Goal: Information Seeking & Learning: Learn about a topic

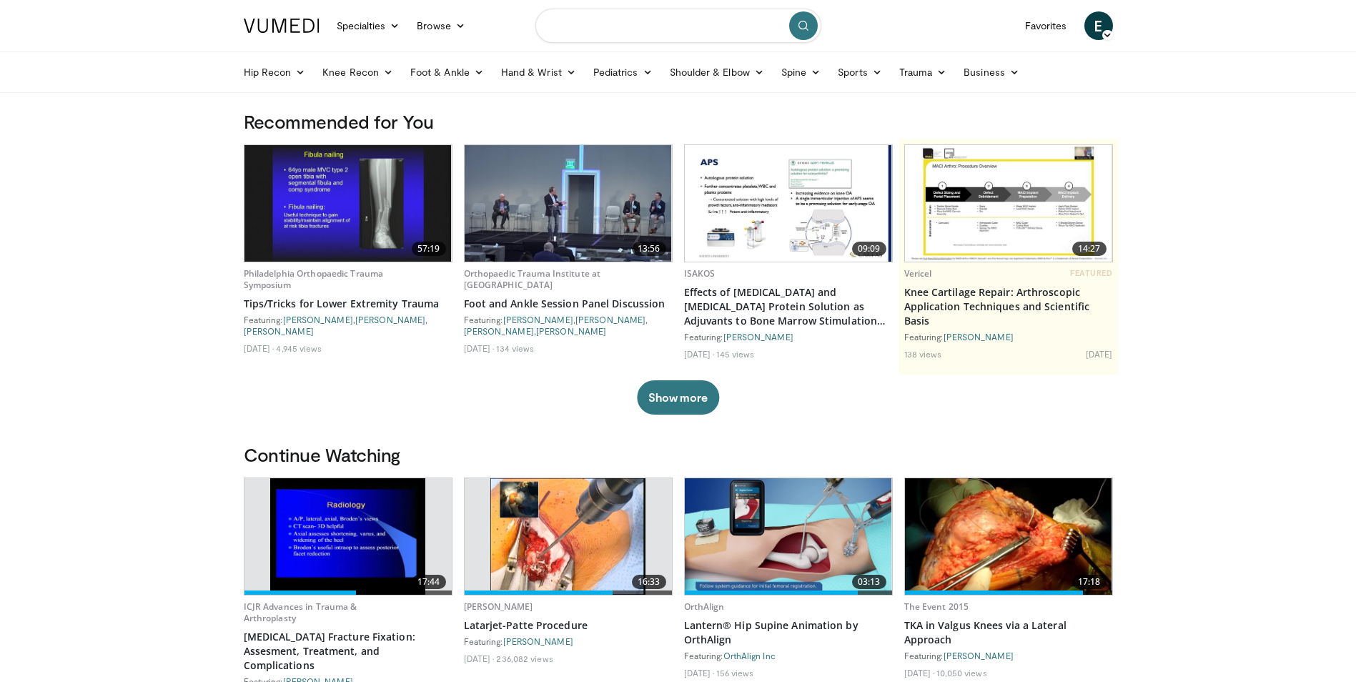
click at [681, 31] on input "Search topics, interventions" at bounding box center [678, 26] width 286 height 34
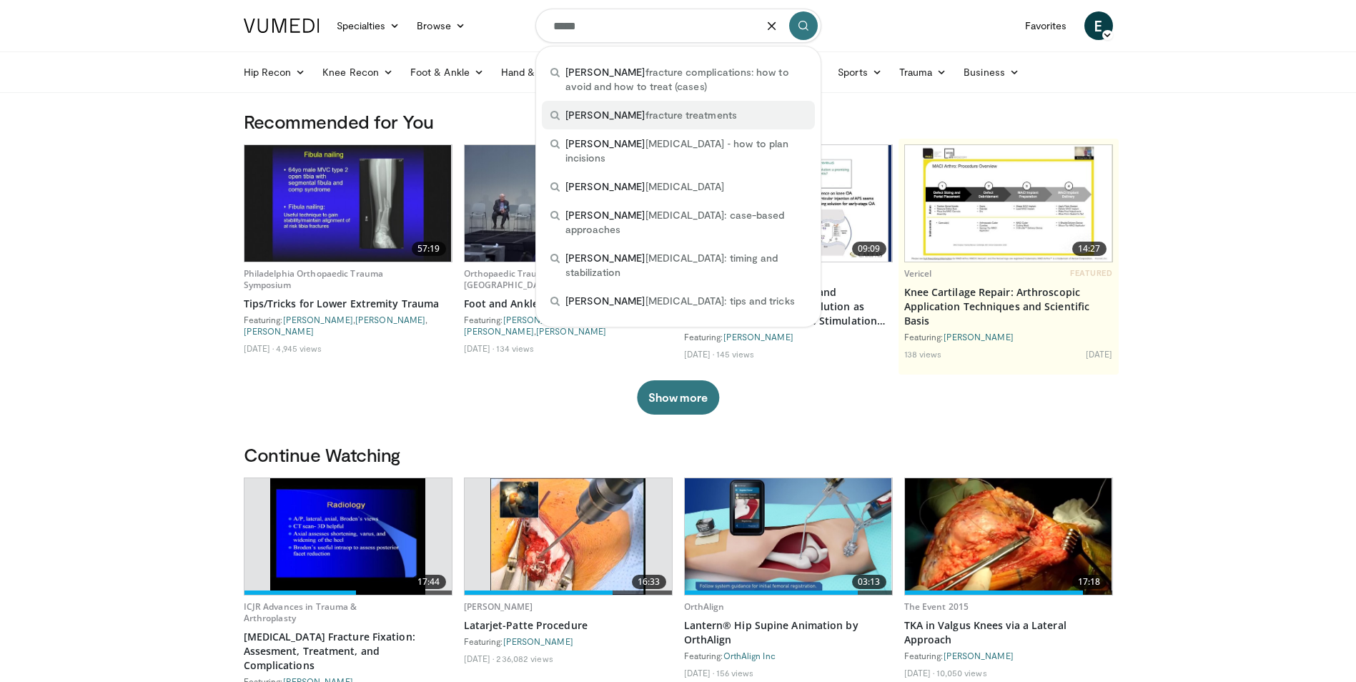
click at [595, 112] on span "pilon fracture treatments" at bounding box center [651, 115] width 172 height 14
type input "**********"
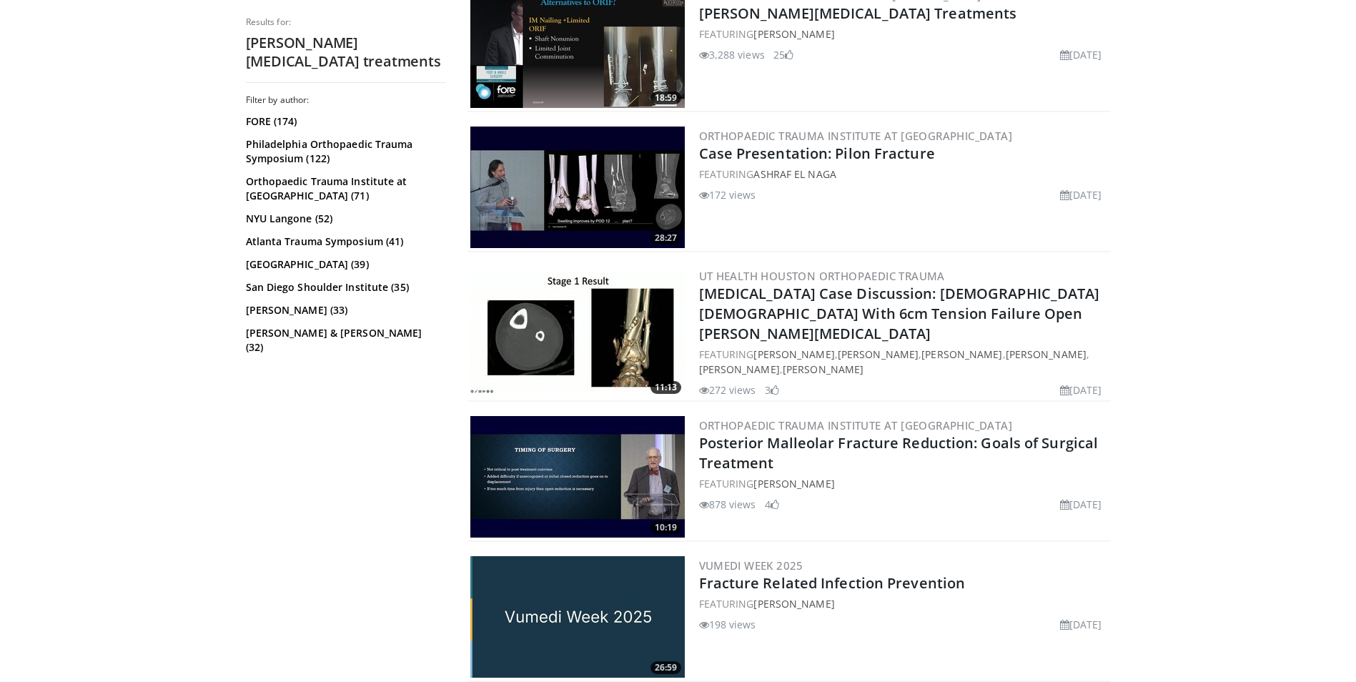
scroll to position [1215, 0]
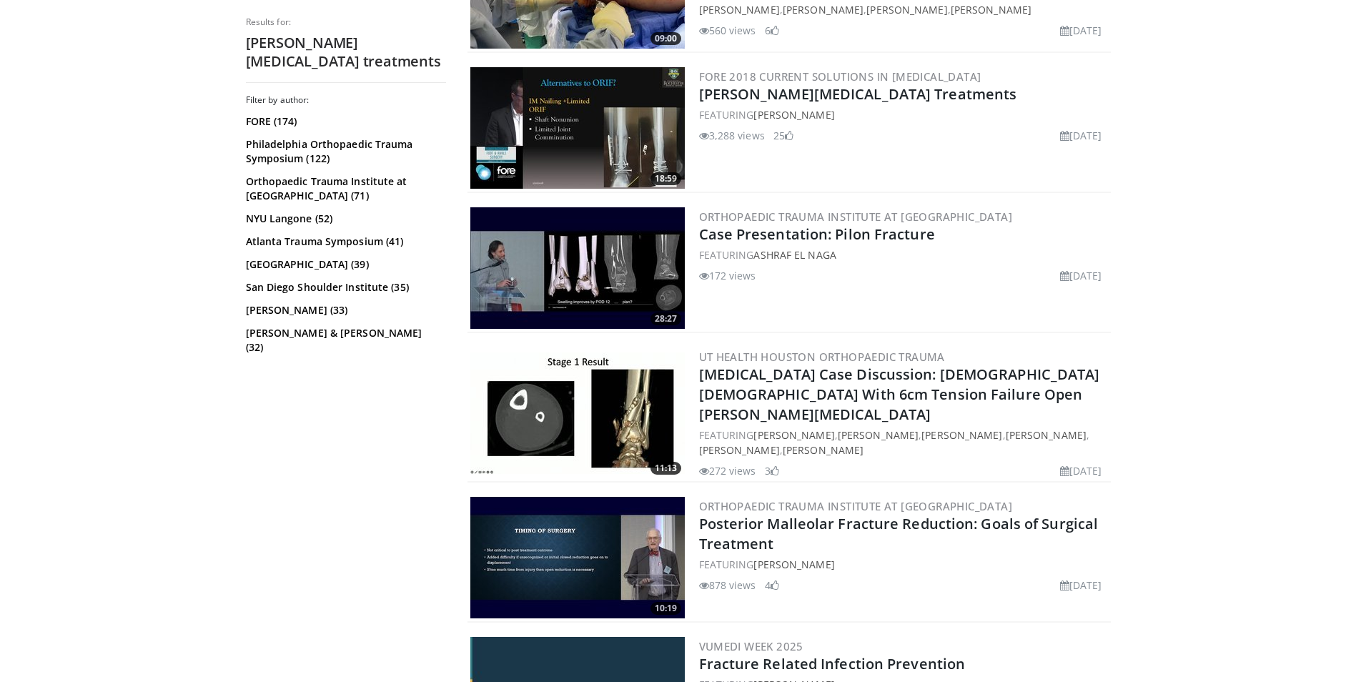
click at [648, 257] on img at bounding box center [577, 268] width 214 height 122
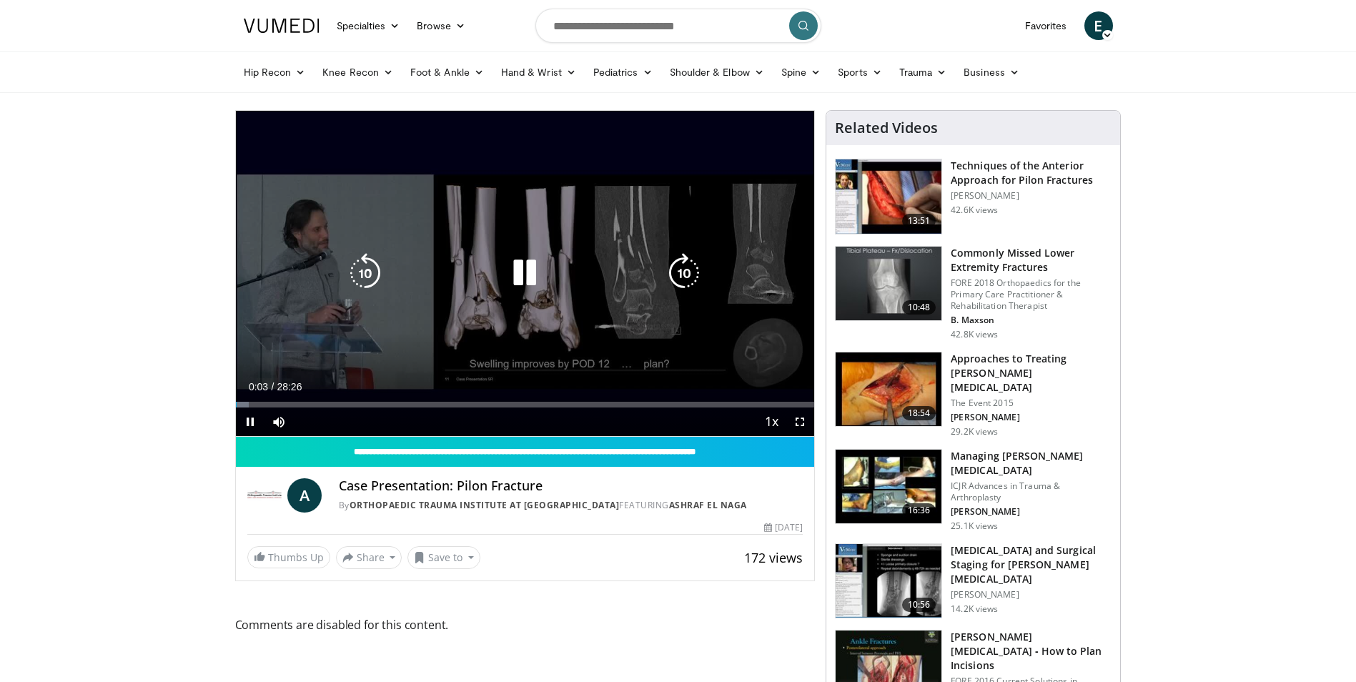
click at [527, 275] on icon "Video Player" at bounding box center [525, 273] width 40 height 40
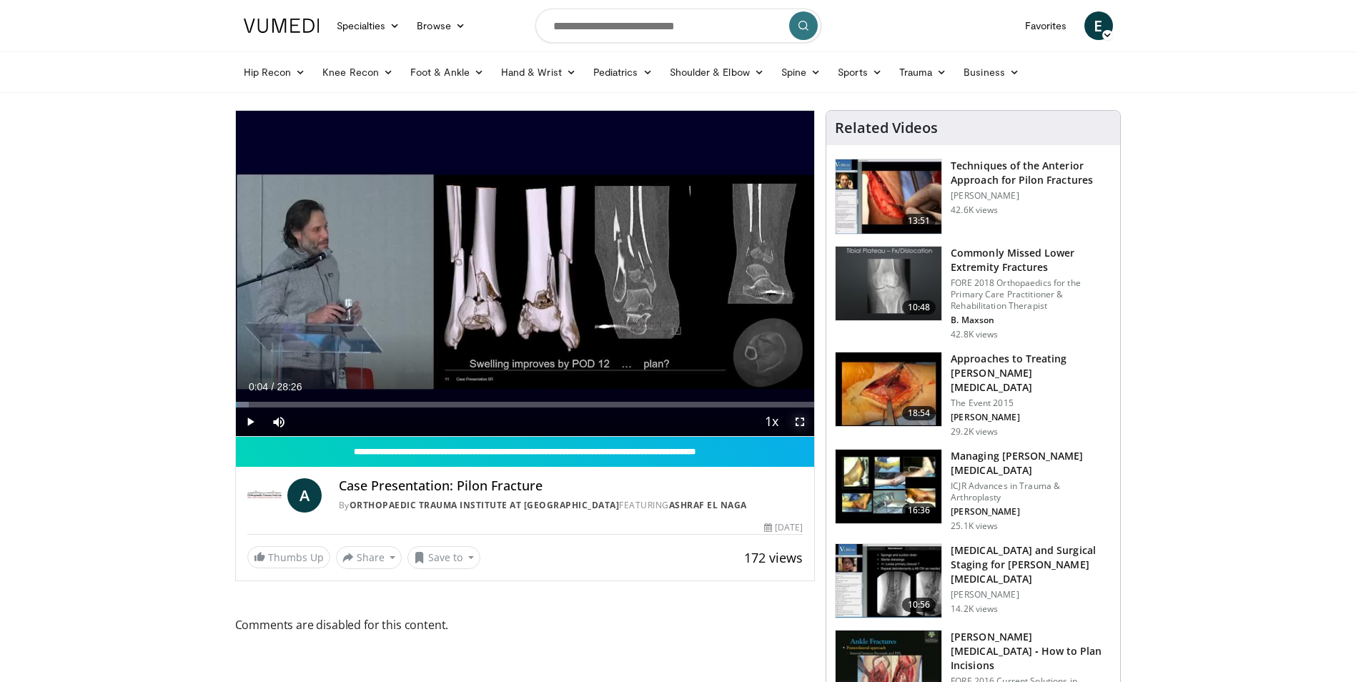
click at [804, 420] on span "Video Player" at bounding box center [800, 421] width 29 height 29
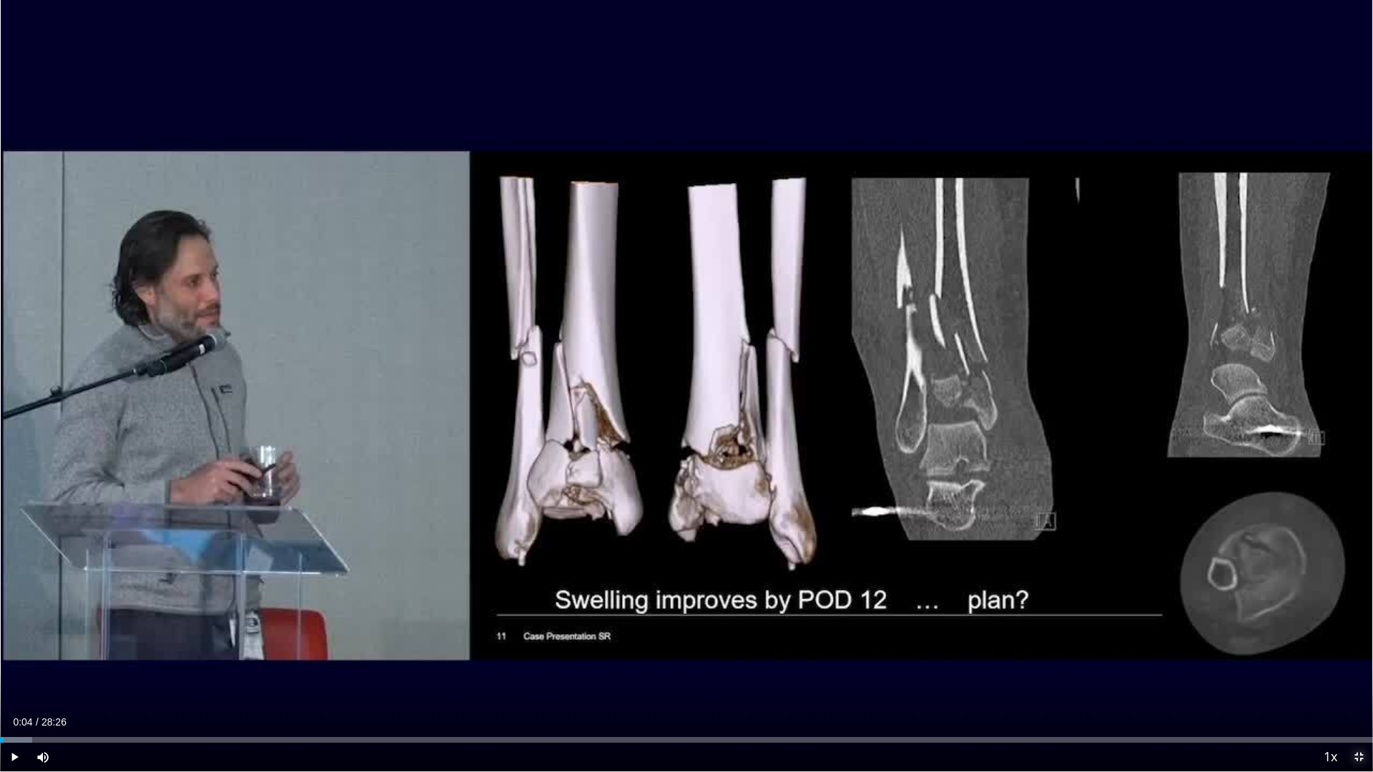
click at [1356, 681] on span "Video Player" at bounding box center [1358, 757] width 29 height 29
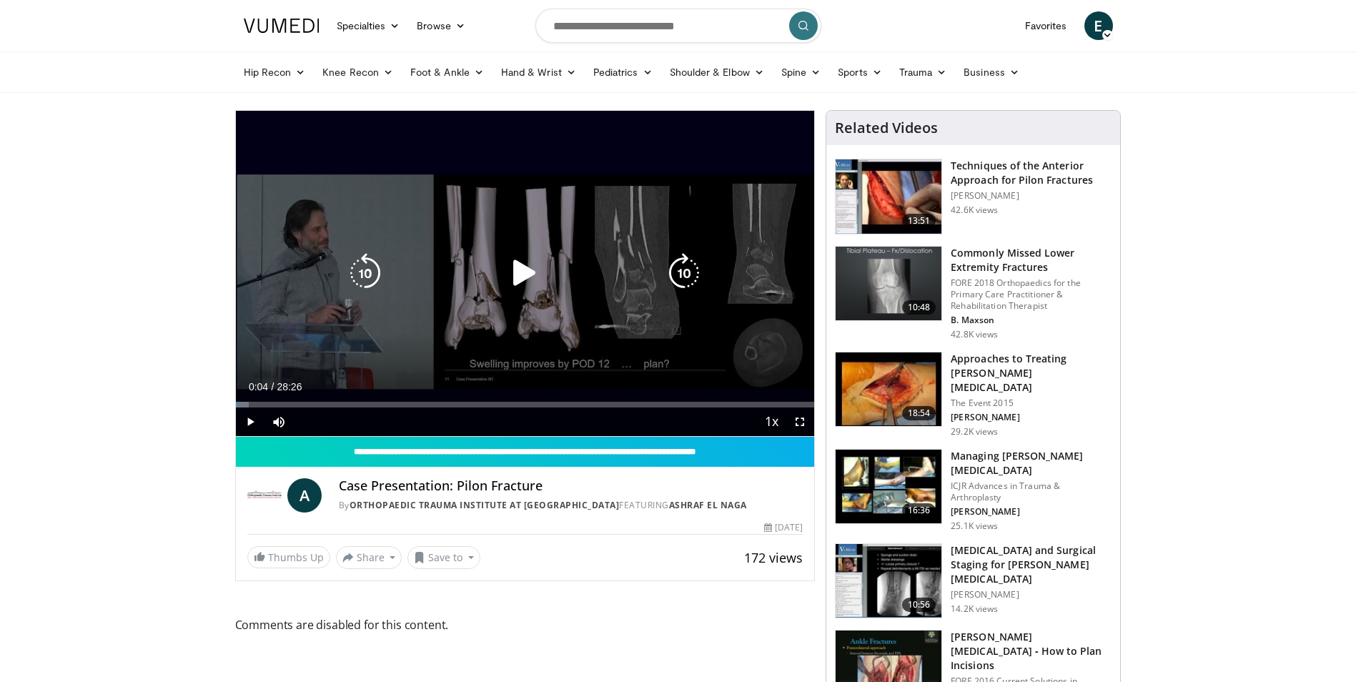
click at [525, 278] on icon "Video Player" at bounding box center [525, 273] width 40 height 40
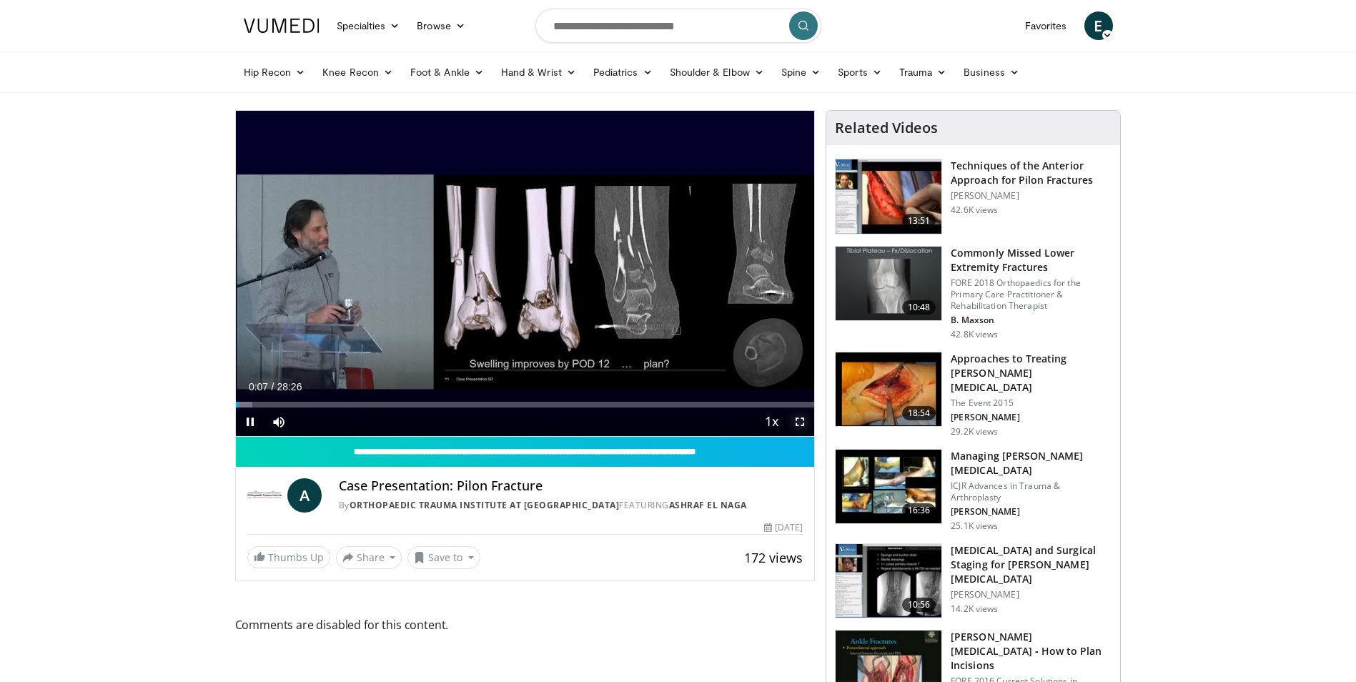
click at [800, 423] on span "Video Player" at bounding box center [800, 421] width 29 height 29
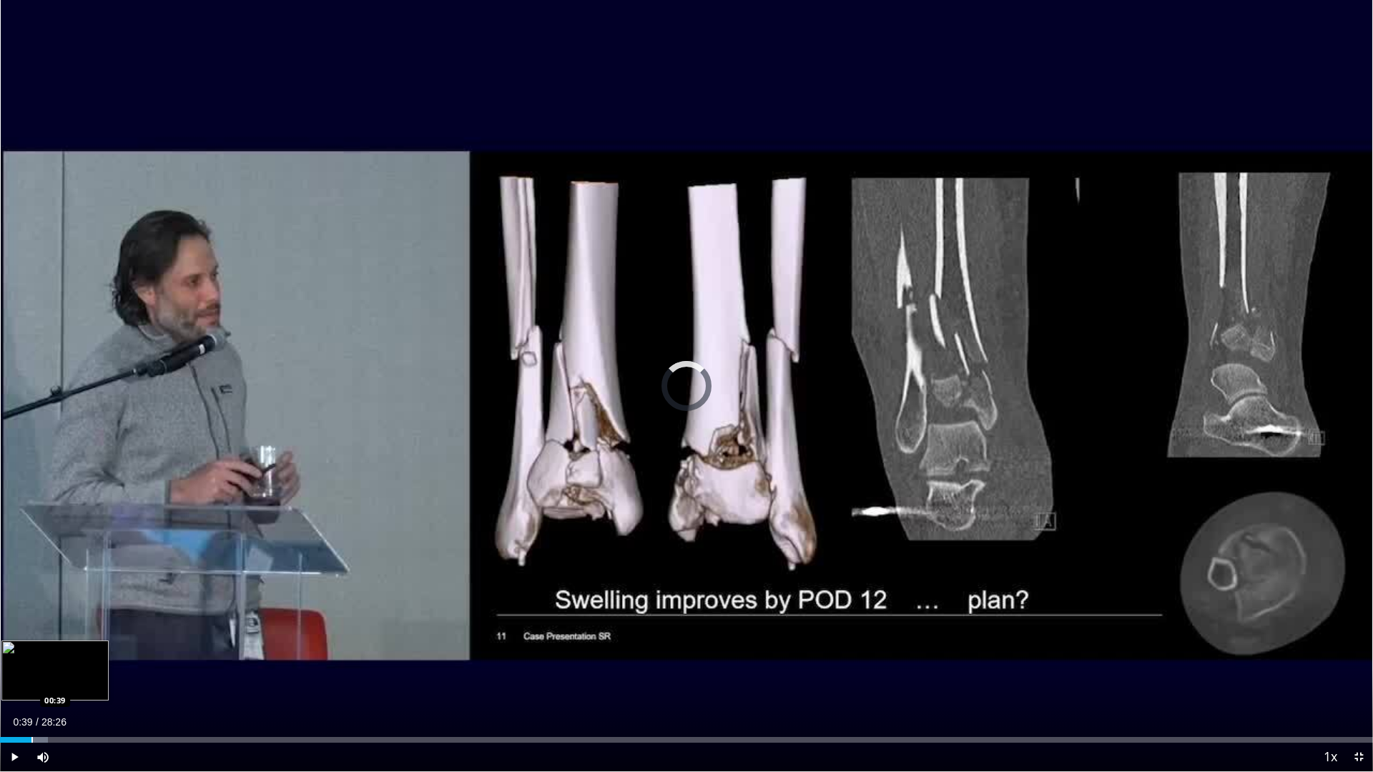
click at [31, 681] on div "Progress Bar" at bounding box center [31, 740] width 1 height 6
click at [54, 681] on div "Loaded : 5.86% 01:08 01:09" at bounding box center [686, 740] width 1373 height 6
click at [71, 681] on div "Progress Bar" at bounding box center [71, 740] width 1 height 6
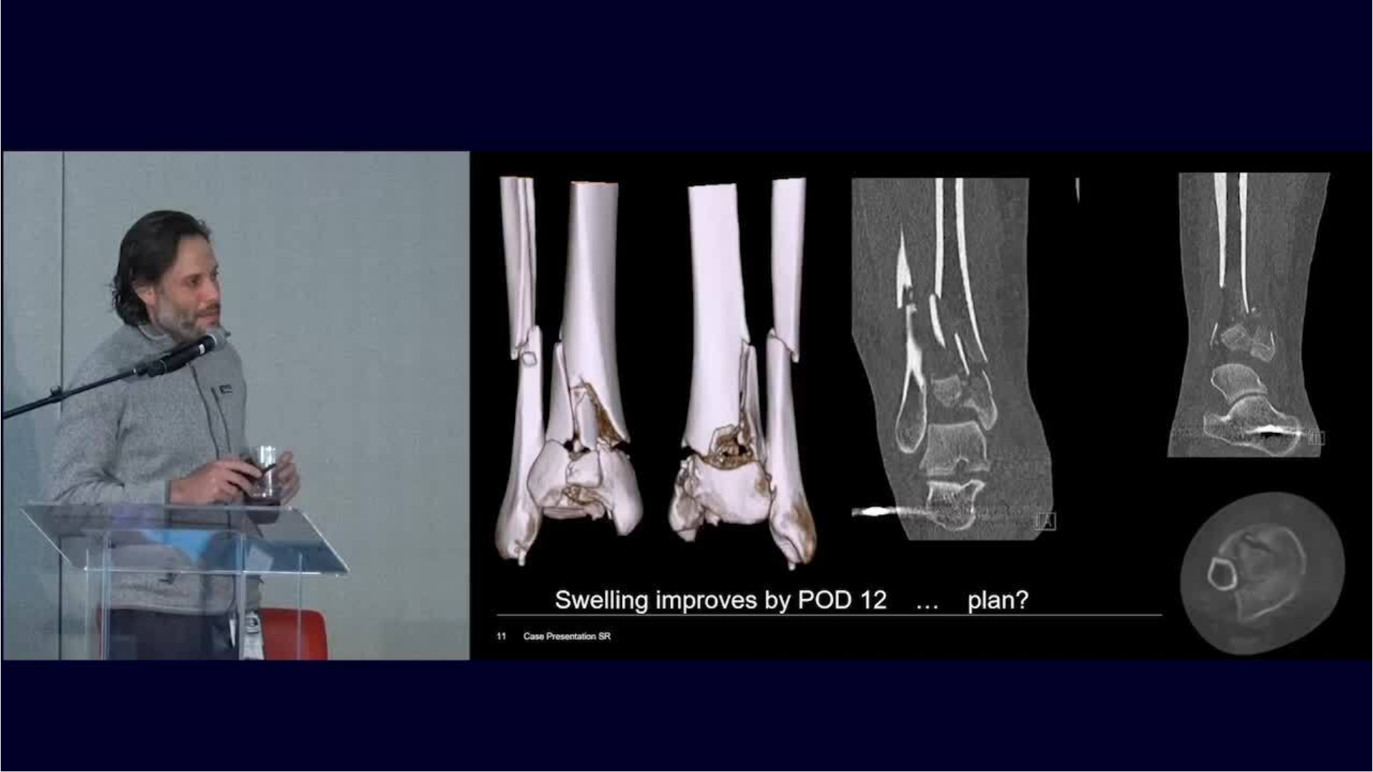
click at [88, 681] on div "10 seconds Tap to unmute" at bounding box center [686, 385] width 1373 height 771
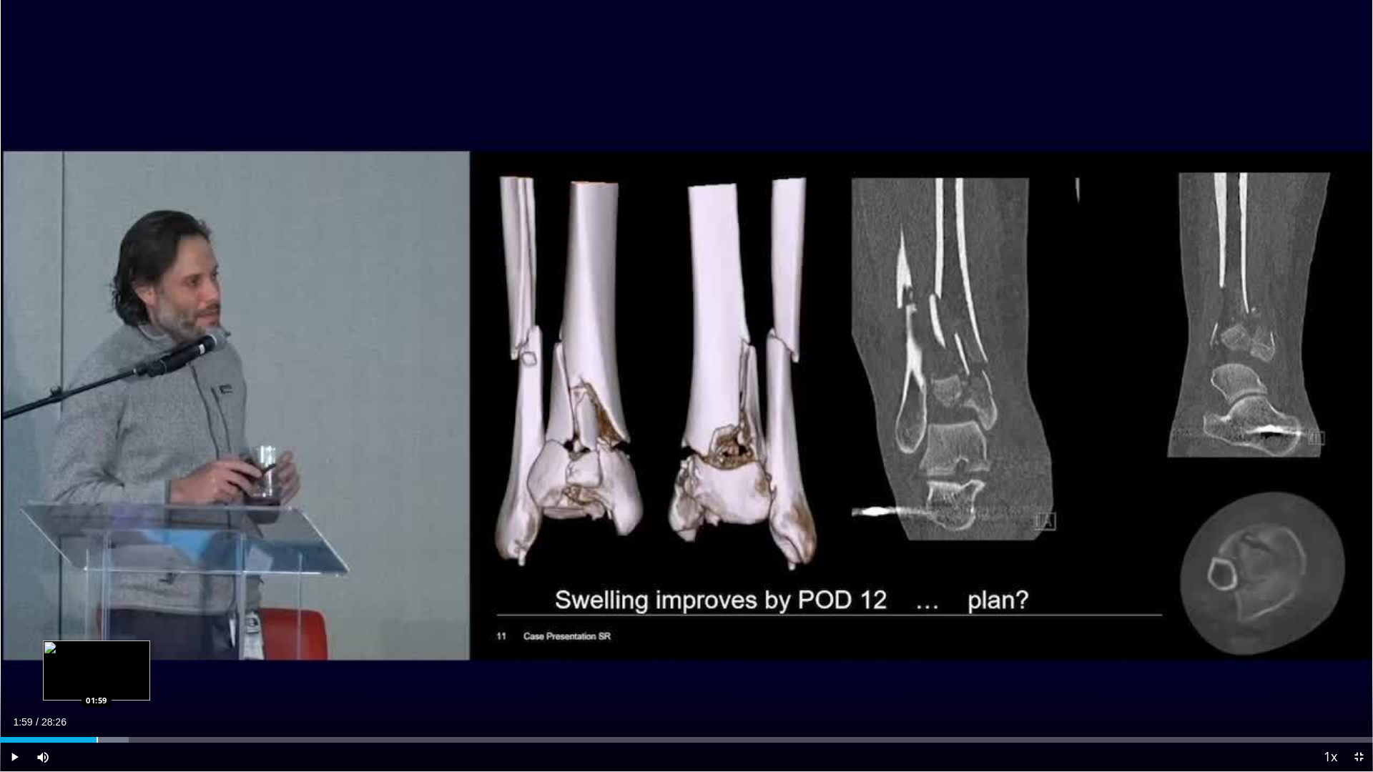
click at [97, 681] on div "Progress Bar" at bounding box center [97, 740] width 1 height 6
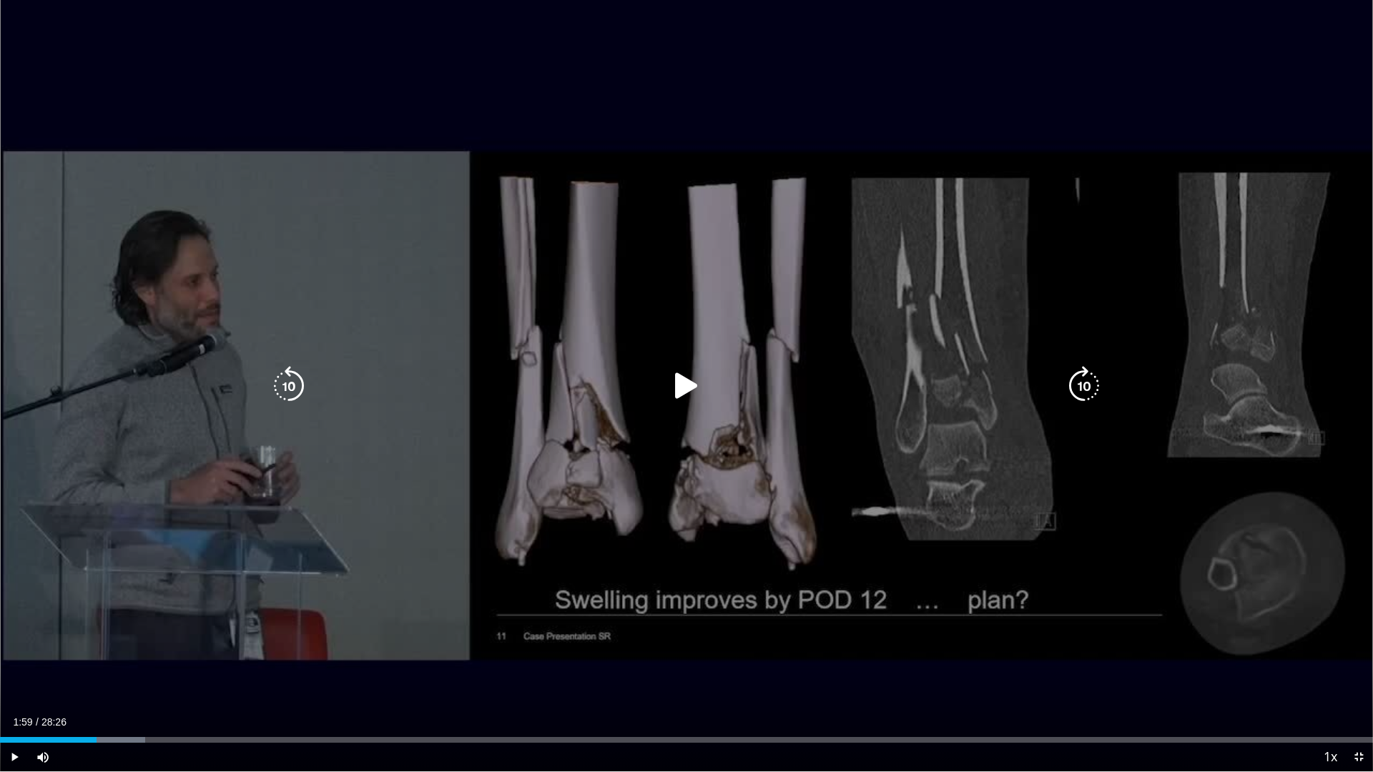
click at [681, 384] on icon "Video Player" at bounding box center [686, 386] width 40 height 40
click at [1084, 383] on icon "Video Player" at bounding box center [1084, 386] width 40 height 40
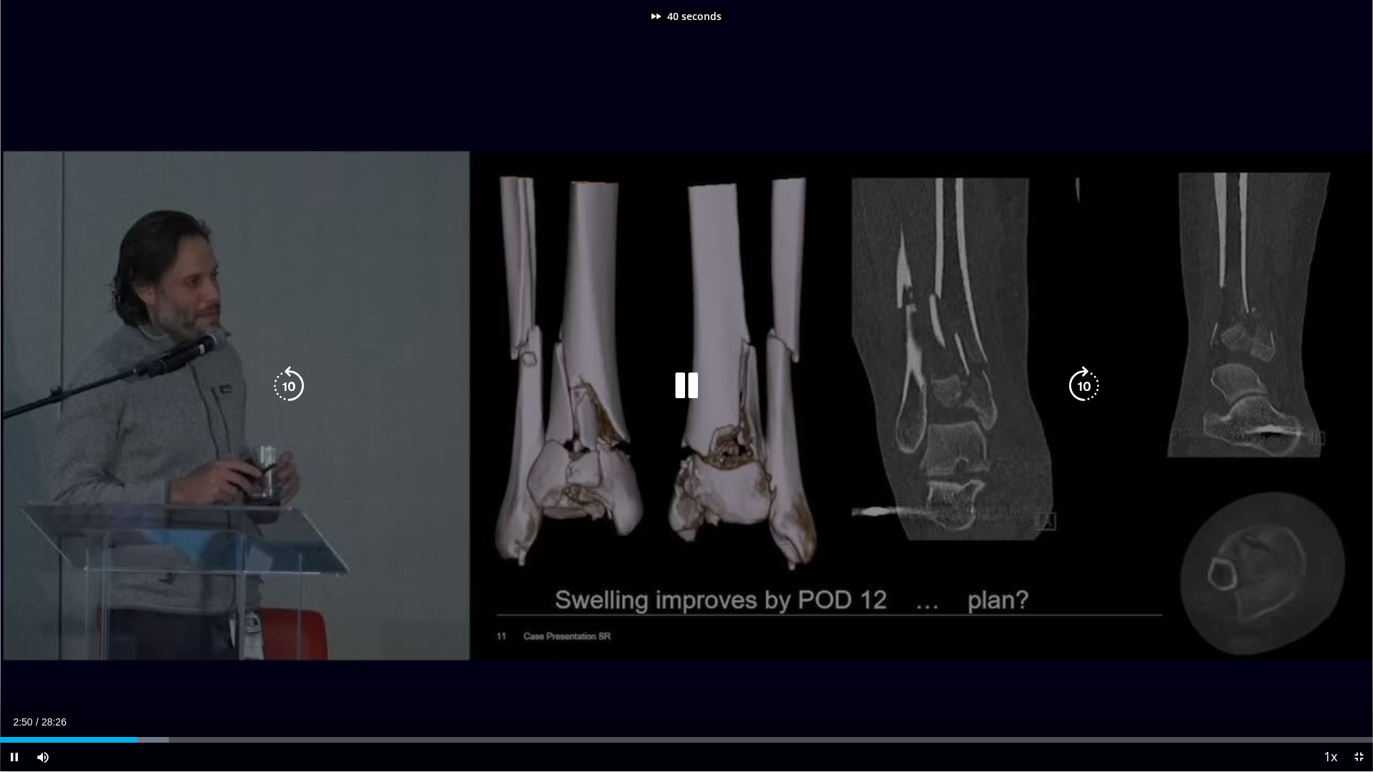
click at [1077, 390] on icon "Video Player" at bounding box center [1084, 386] width 40 height 40
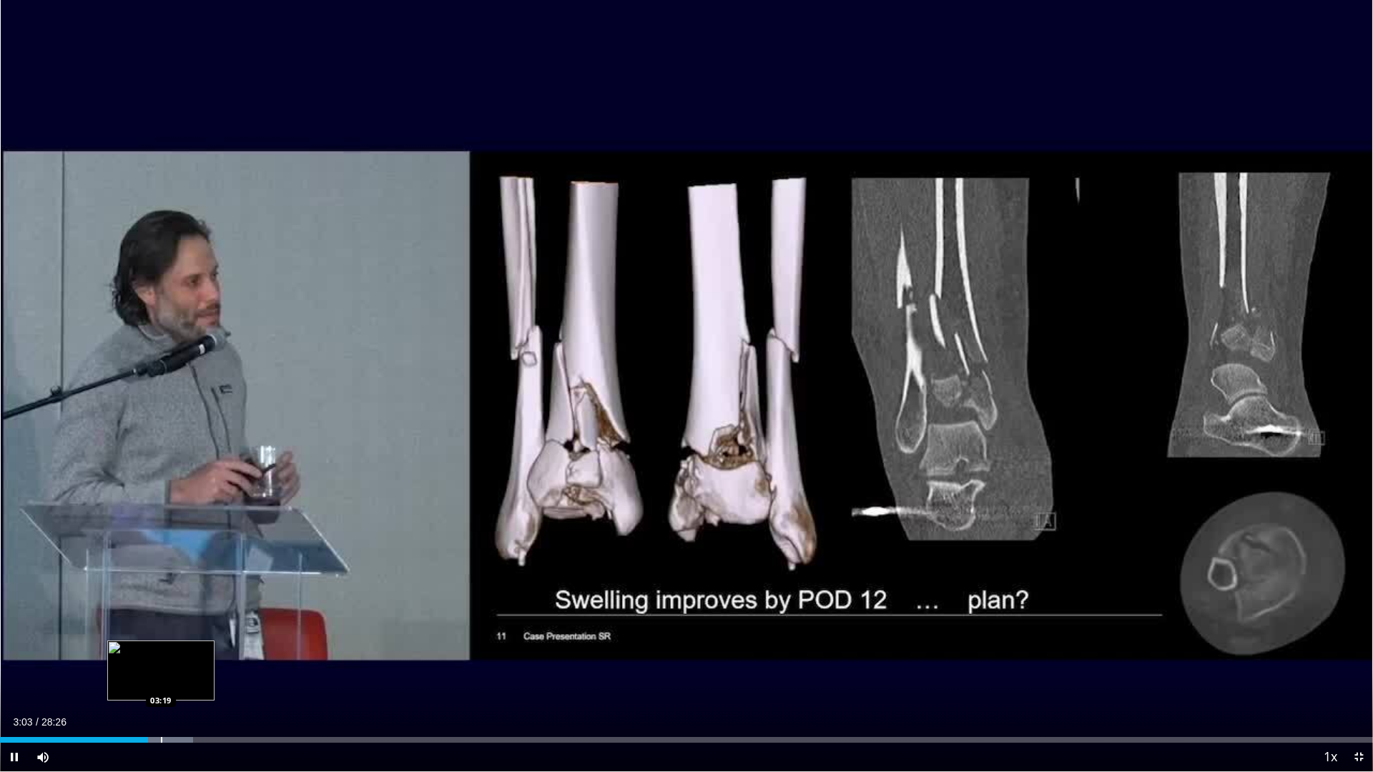
click at [161, 681] on div "Progress Bar" at bounding box center [161, 740] width 1 height 6
click at [197, 681] on div "Progress Bar" at bounding box center [197, 740] width 1 height 6
click at [235, 681] on div "Progress Bar" at bounding box center [235, 740] width 1 height 6
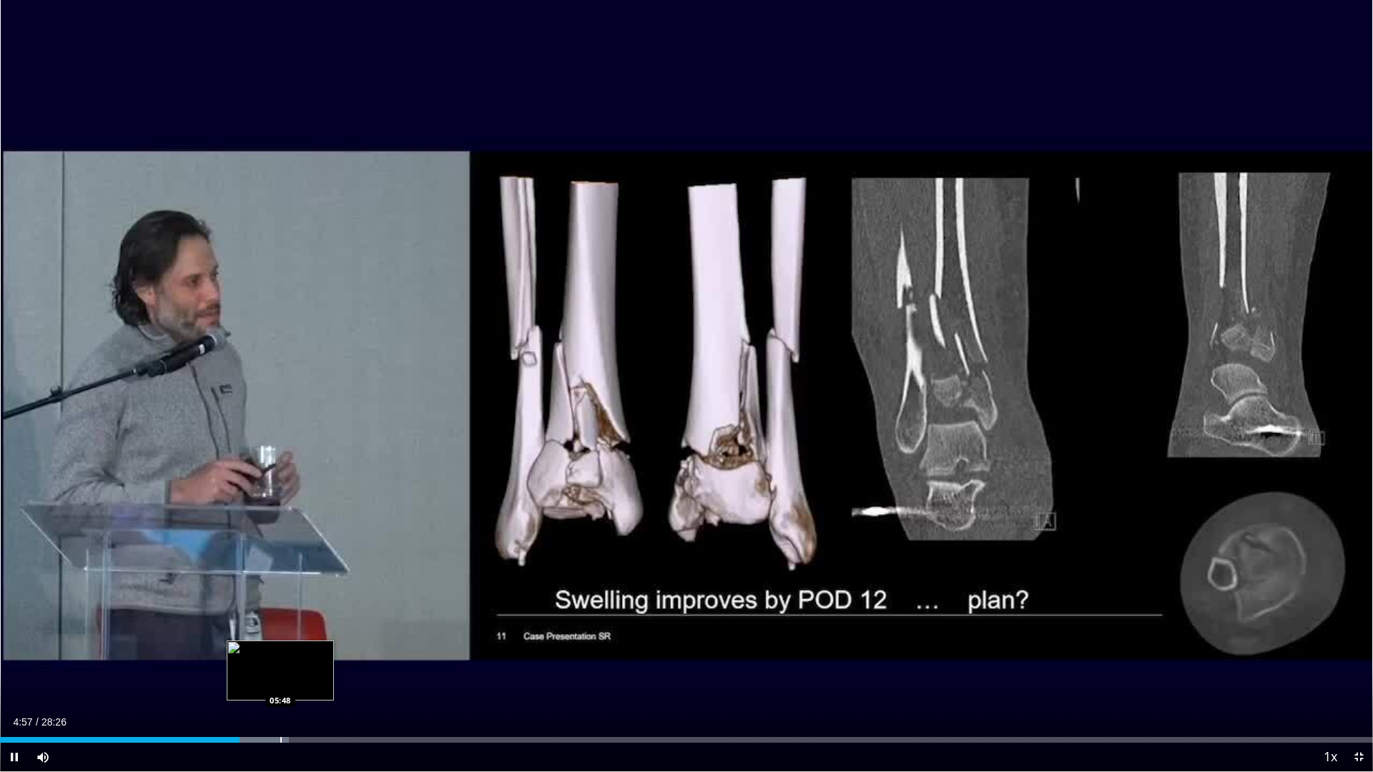
click at [280, 681] on div "Progress Bar" at bounding box center [280, 740] width 1 height 6
click at [324, 681] on div "Progress Bar" at bounding box center [324, 740] width 1 height 6
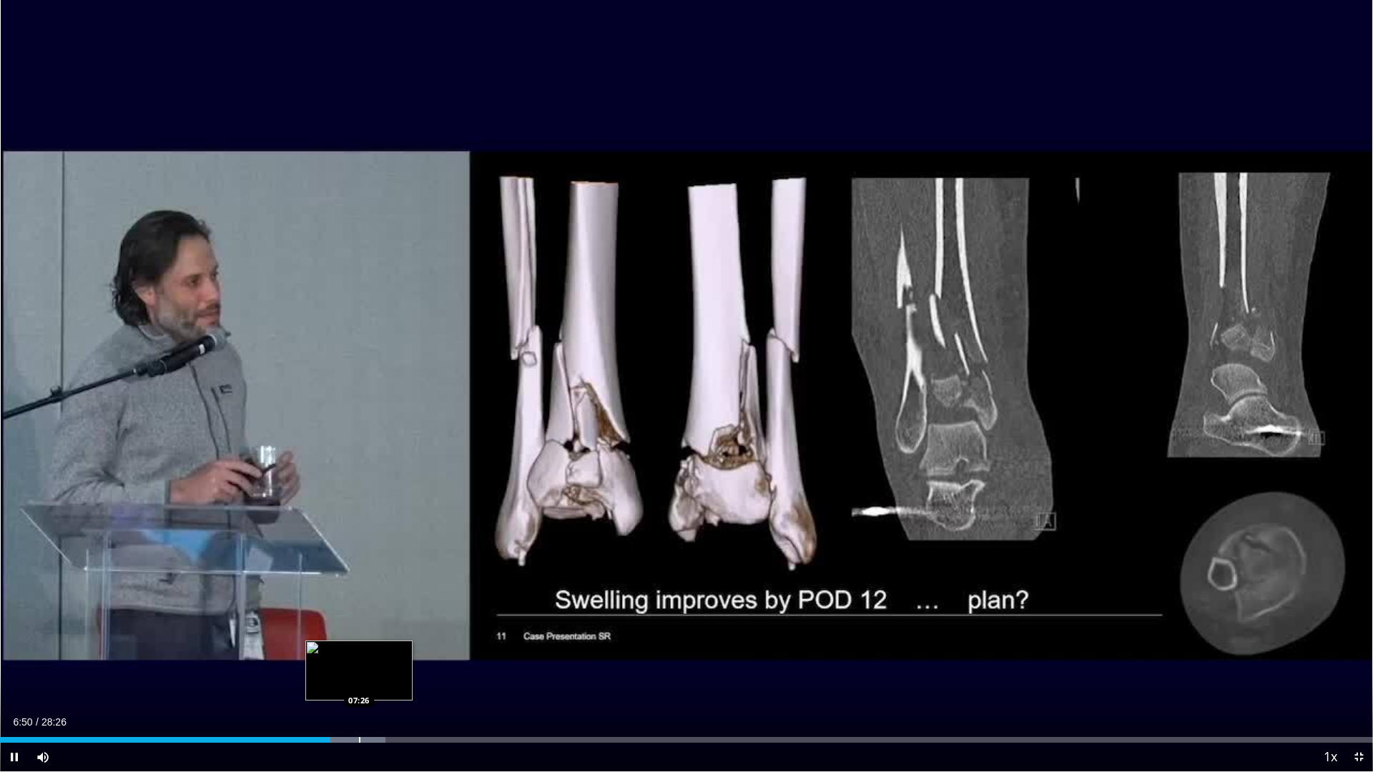
click at [359, 681] on div "Progress Bar" at bounding box center [359, 740] width 1 height 6
click at [377, 681] on div "Progress Bar" at bounding box center [377, 740] width 1 height 6
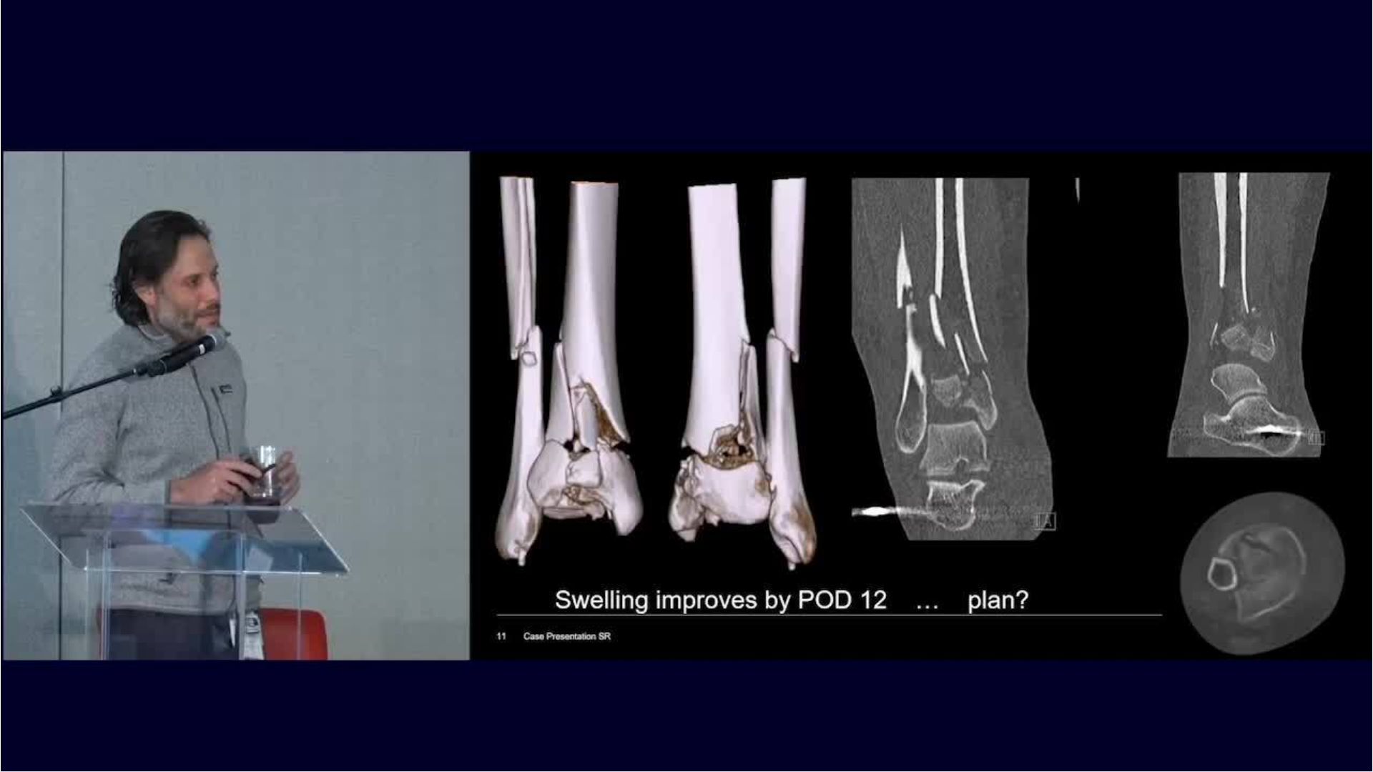
click at [385, 681] on div "10 seconds Tap to unmute" at bounding box center [686, 385] width 1373 height 771
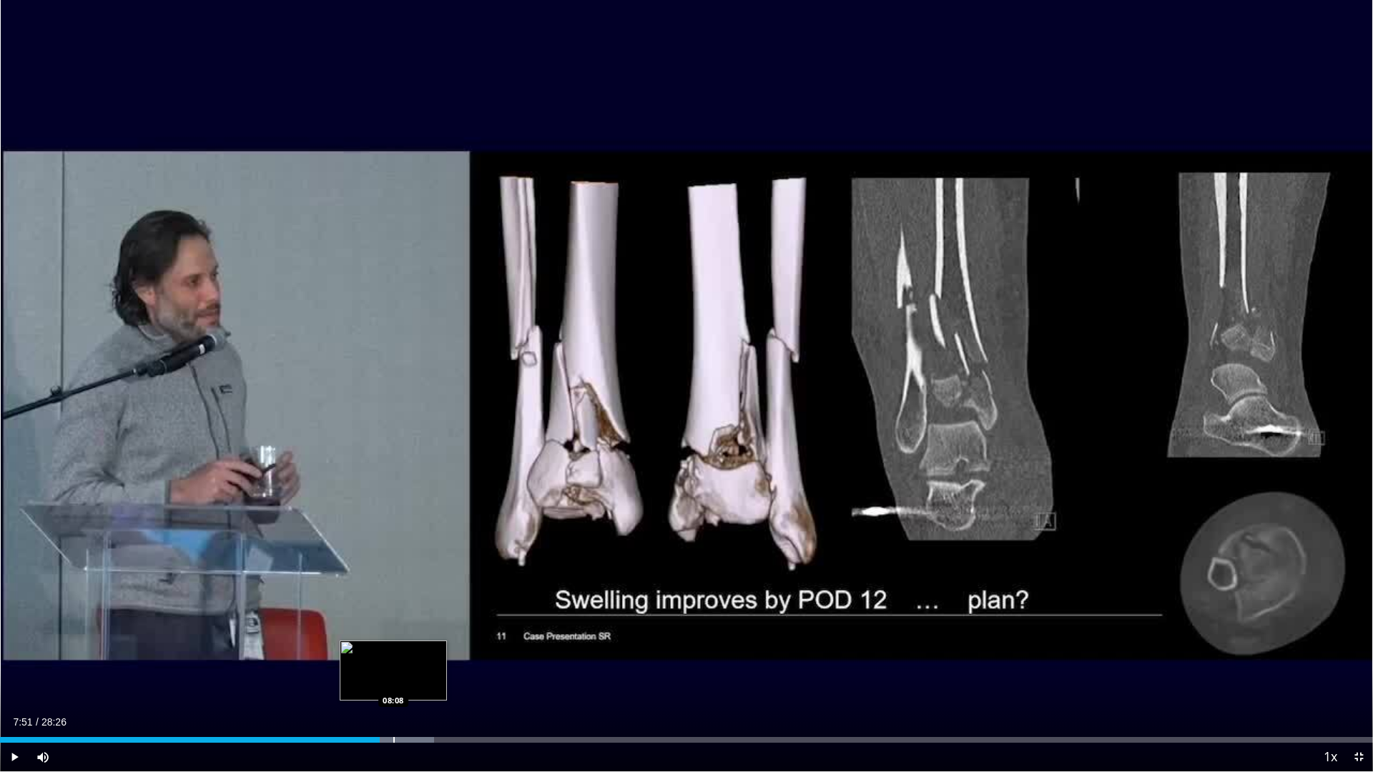
click at [393, 681] on div "Progress Bar" at bounding box center [393, 740] width 1 height 6
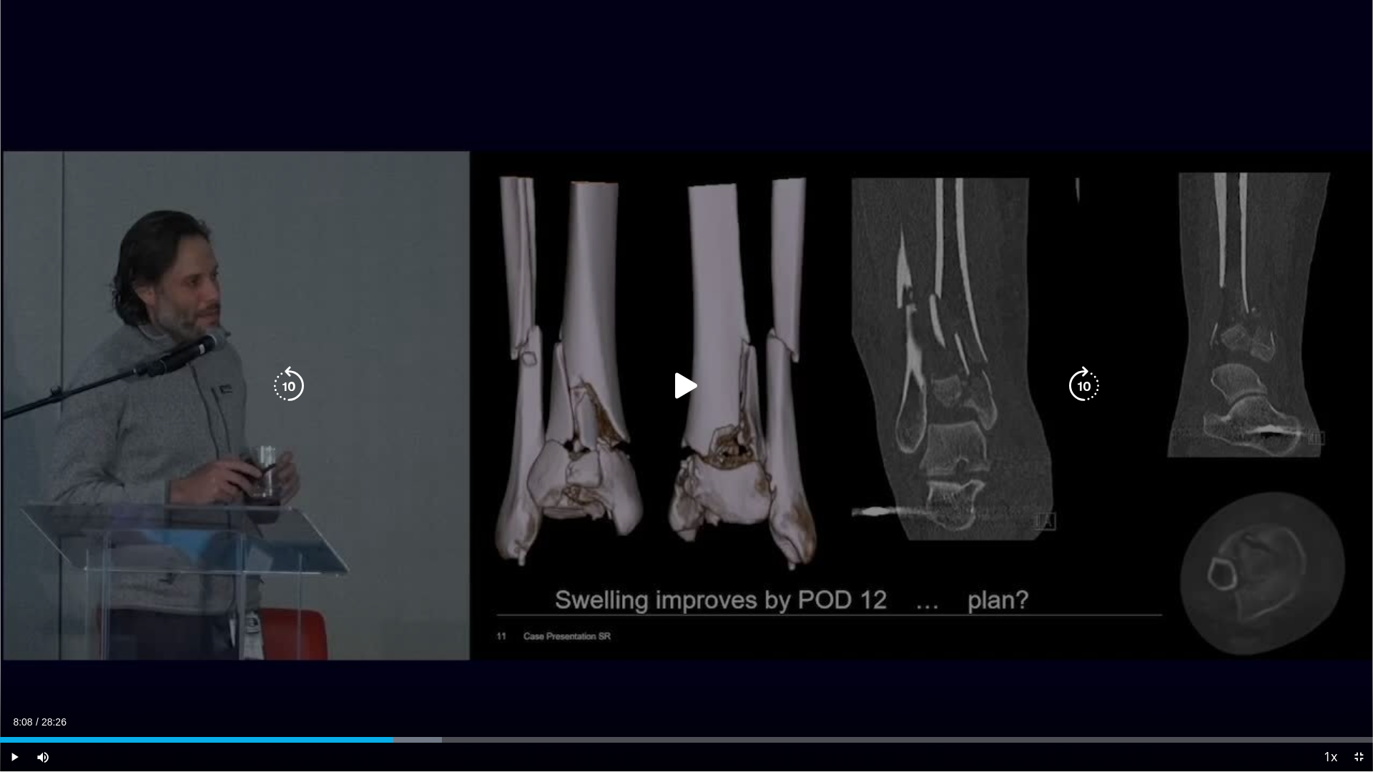
click at [685, 387] on icon "Video Player" at bounding box center [686, 386] width 40 height 40
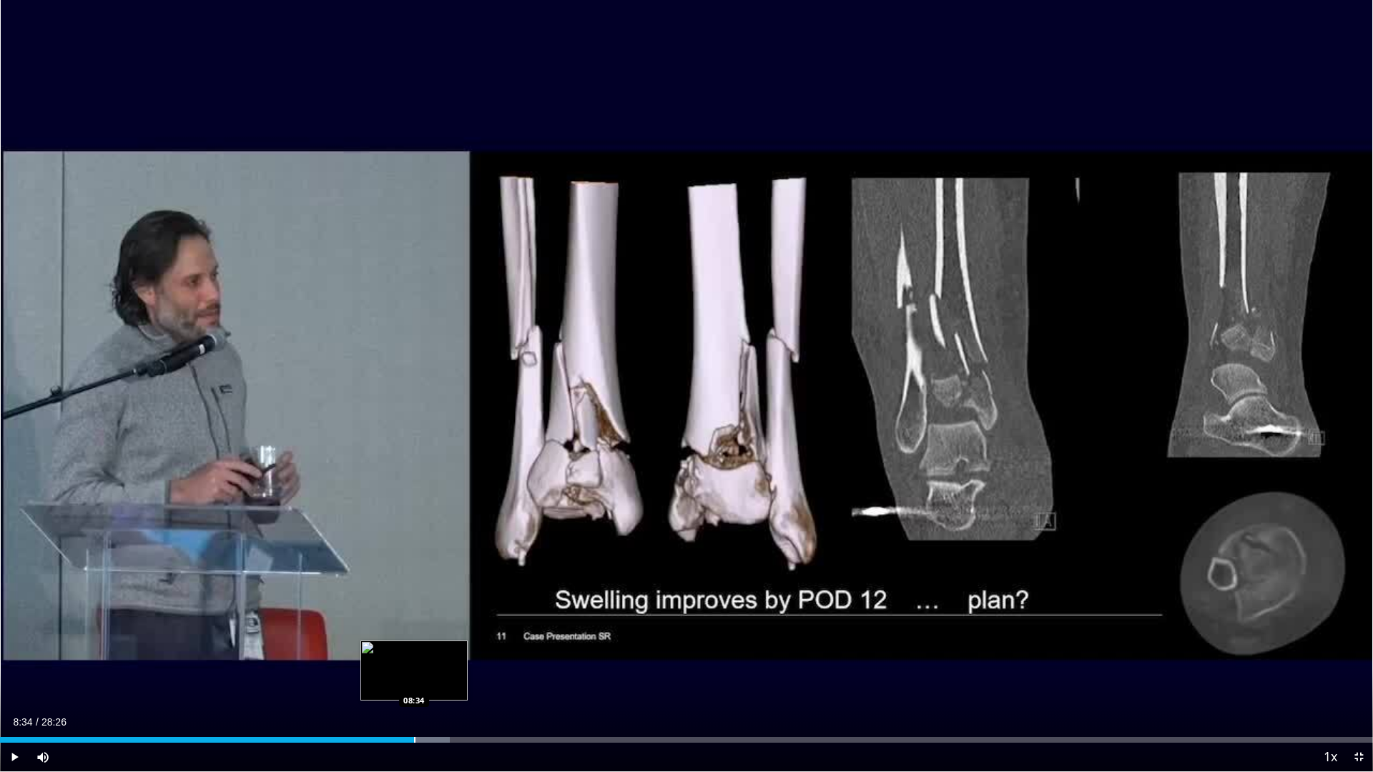
click at [414, 681] on div "Loaded : 32.77% 08:34 08:34" at bounding box center [686, 736] width 1373 height 14
click at [439, 681] on div "Progress Bar" at bounding box center [439, 740] width 1 height 6
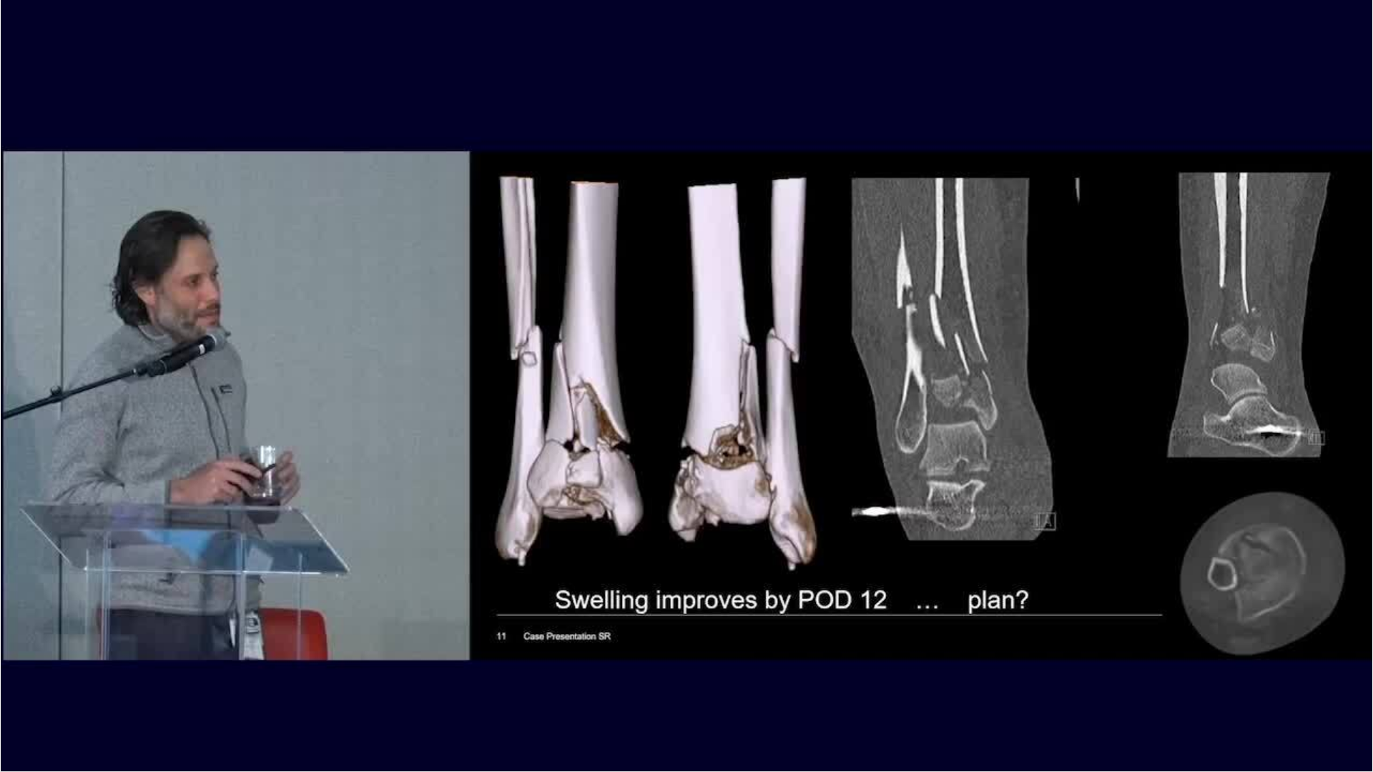
click at [462, 681] on video-js "**********" at bounding box center [686, 386] width 1373 height 772
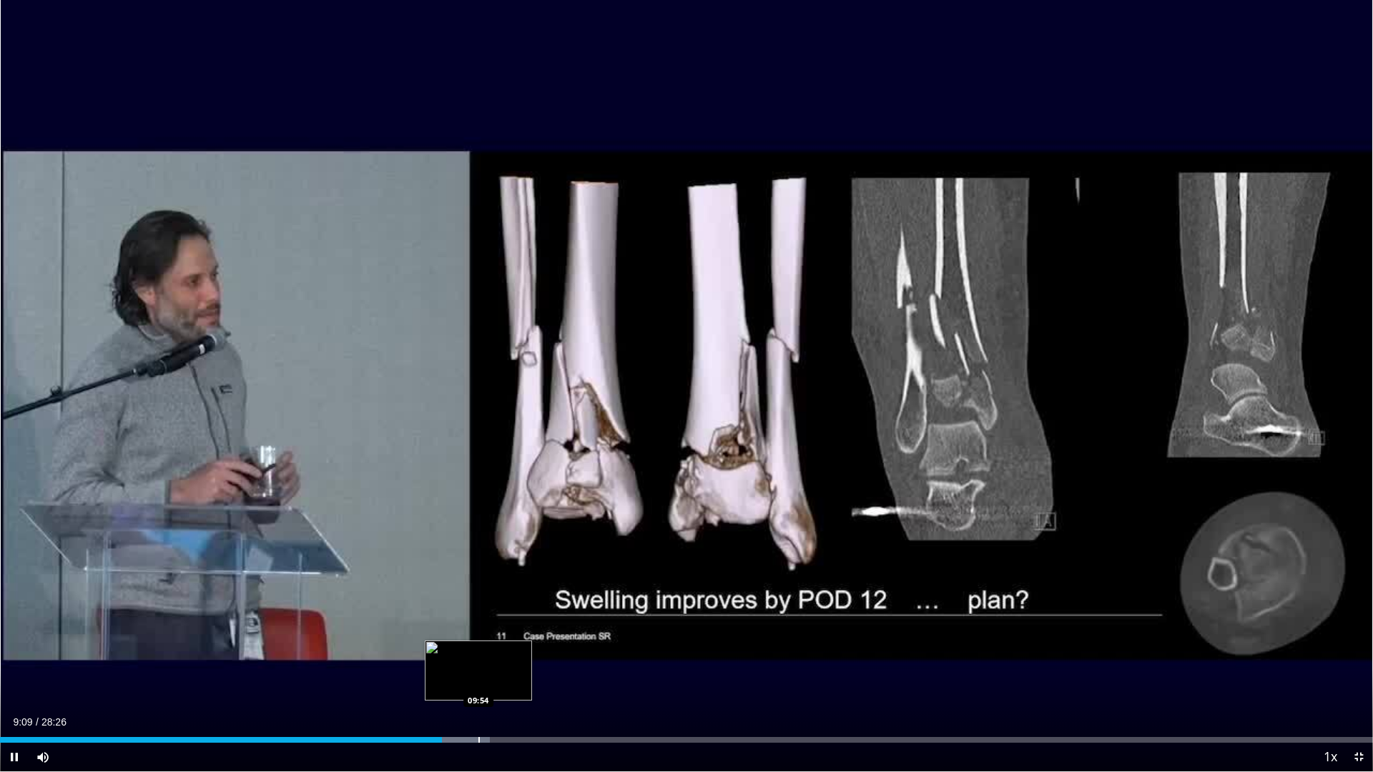
click at [478, 681] on div "Loaded : 35.69% 09:09 09:54" at bounding box center [686, 736] width 1373 height 14
click at [521, 681] on div "Progress Bar" at bounding box center [521, 740] width 1 height 6
click at [553, 681] on div "Progress Bar" at bounding box center [553, 740] width 1 height 6
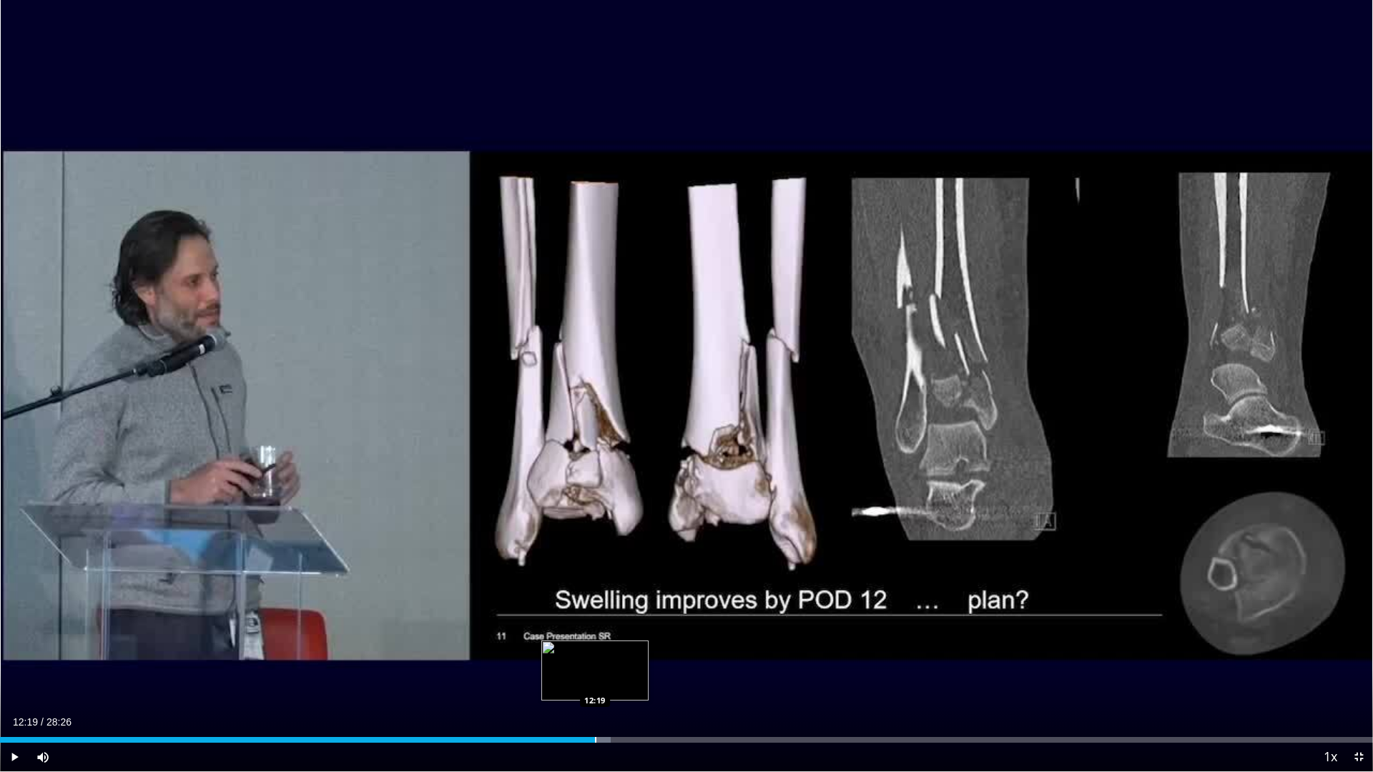
click at [595, 681] on div "Progress Bar" at bounding box center [595, 740] width 1 height 6
click at [756, 681] on div "Loaded : 47.39% 12:22 15:40" at bounding box center [686, 736] width 1373 height 14
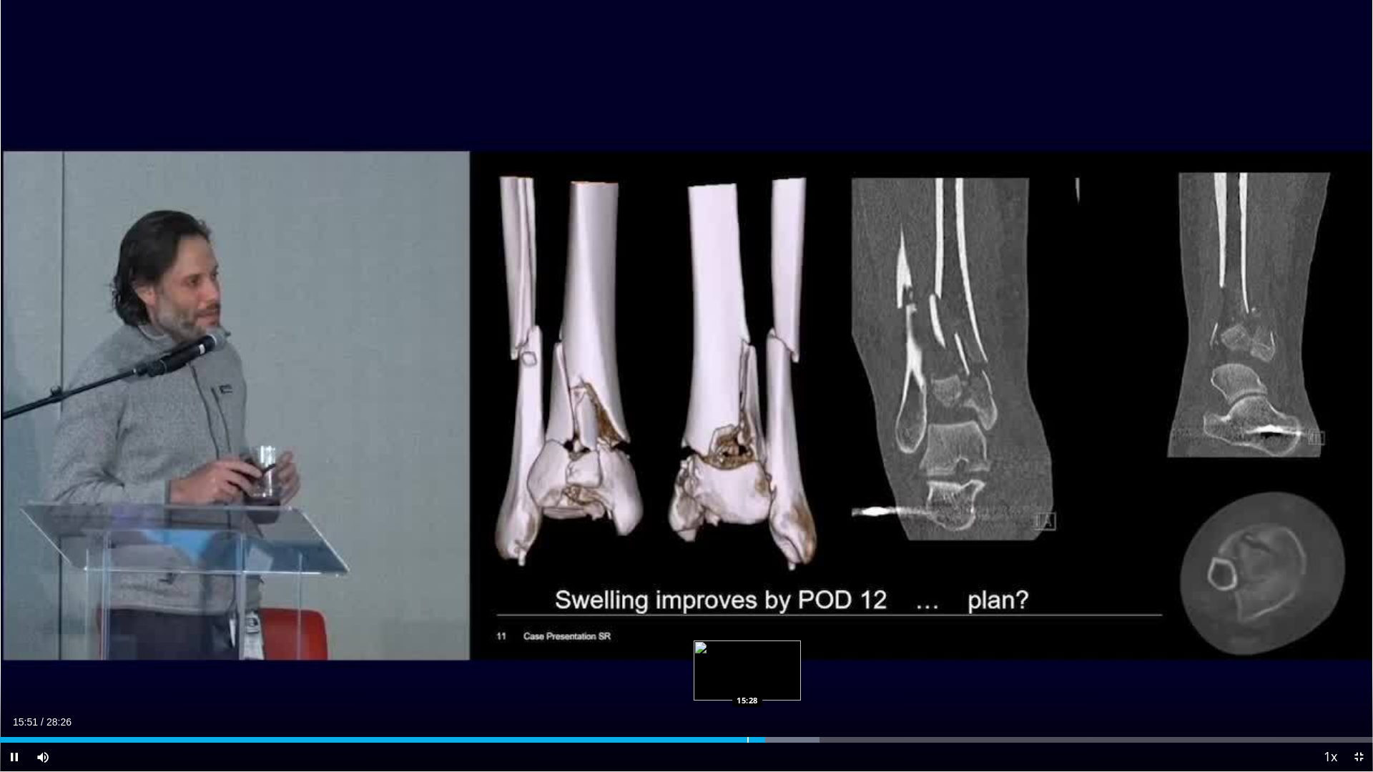
click at [747, 681] on div "Loaded : 59.68% 15:51 15:28" at bounding box center [686, 736] width 1373 height 14
click at [720, 681] on div "Progress Bar" at bounding box center [720, 740] width 1 height 6
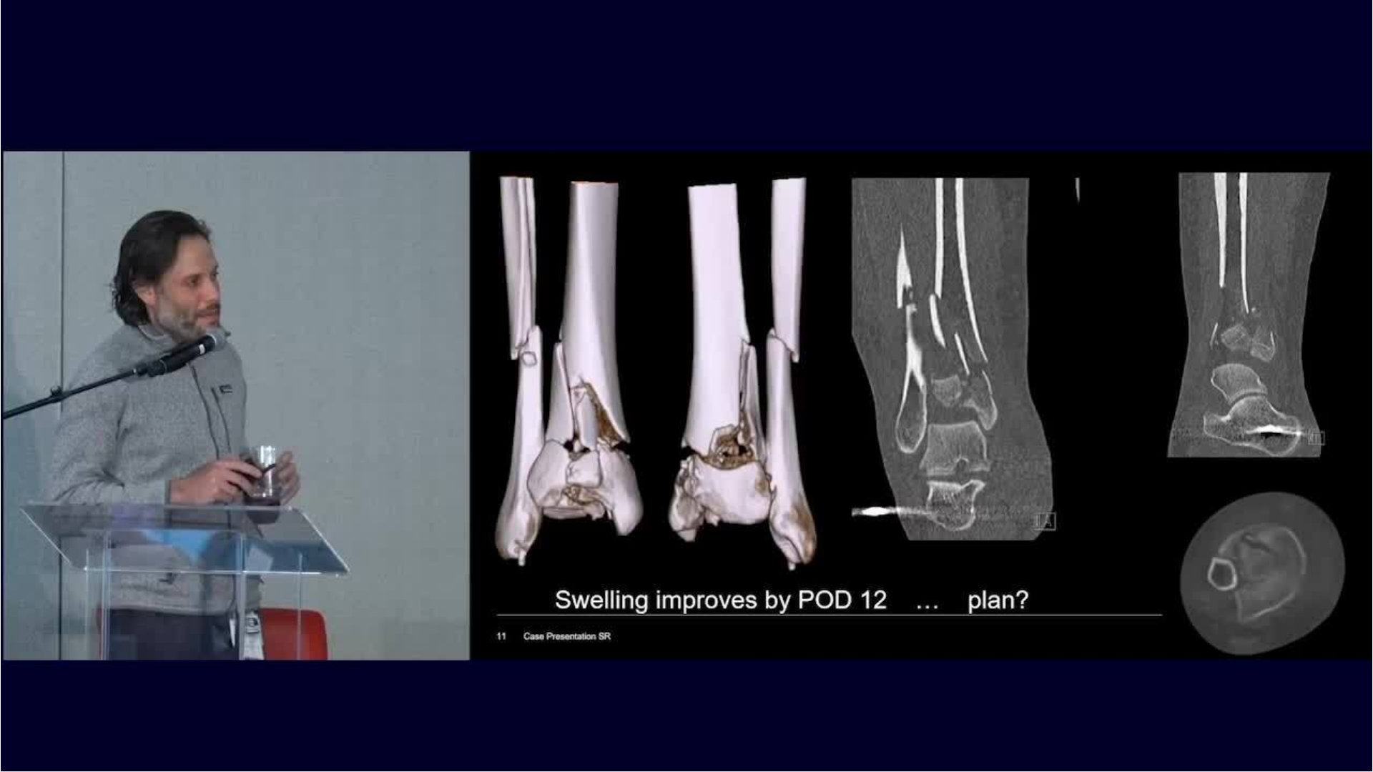
click at [689, 681] on div "10 seconds Tap to unmute" at bounding box center [686, 385] width 1373 height 771
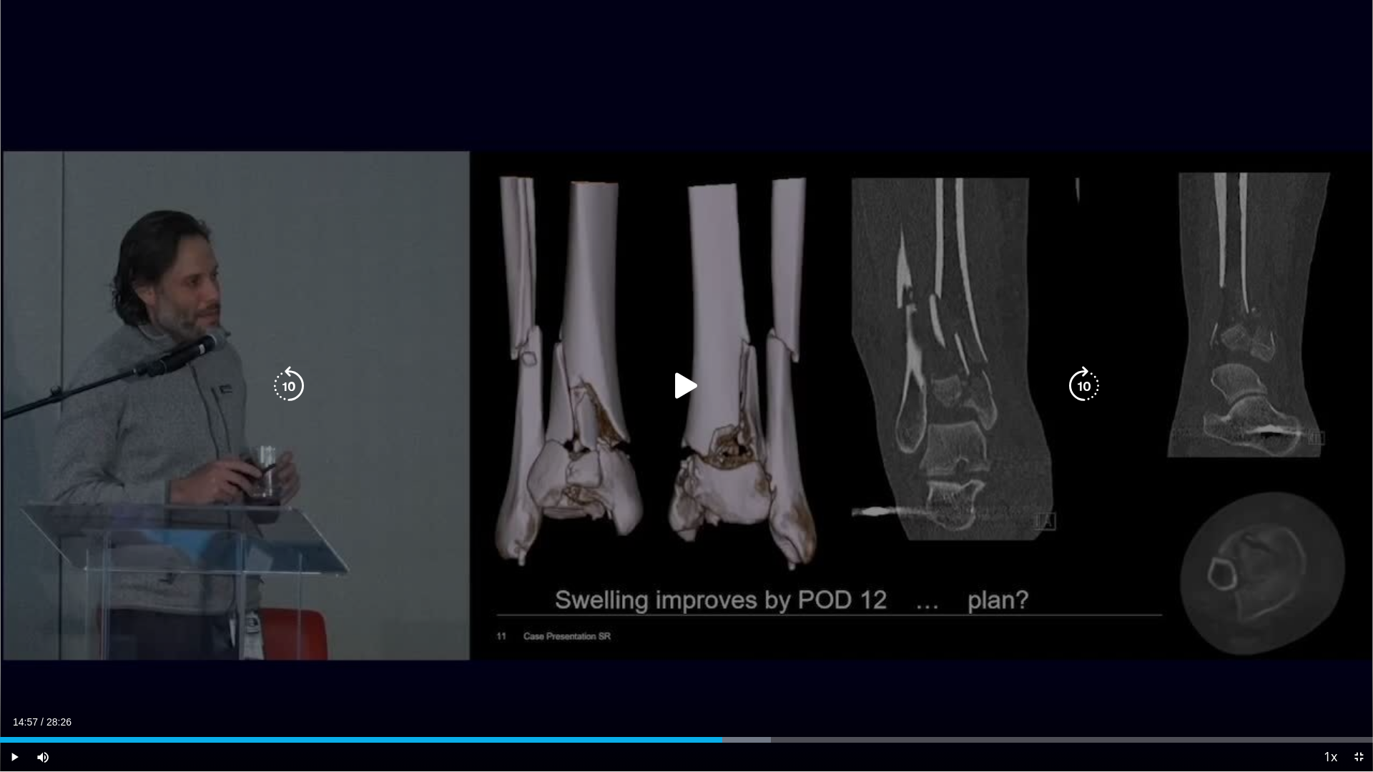
click at [681, 388] on icon "Video Player" at bounding box center [686, 386] width 40 height 40
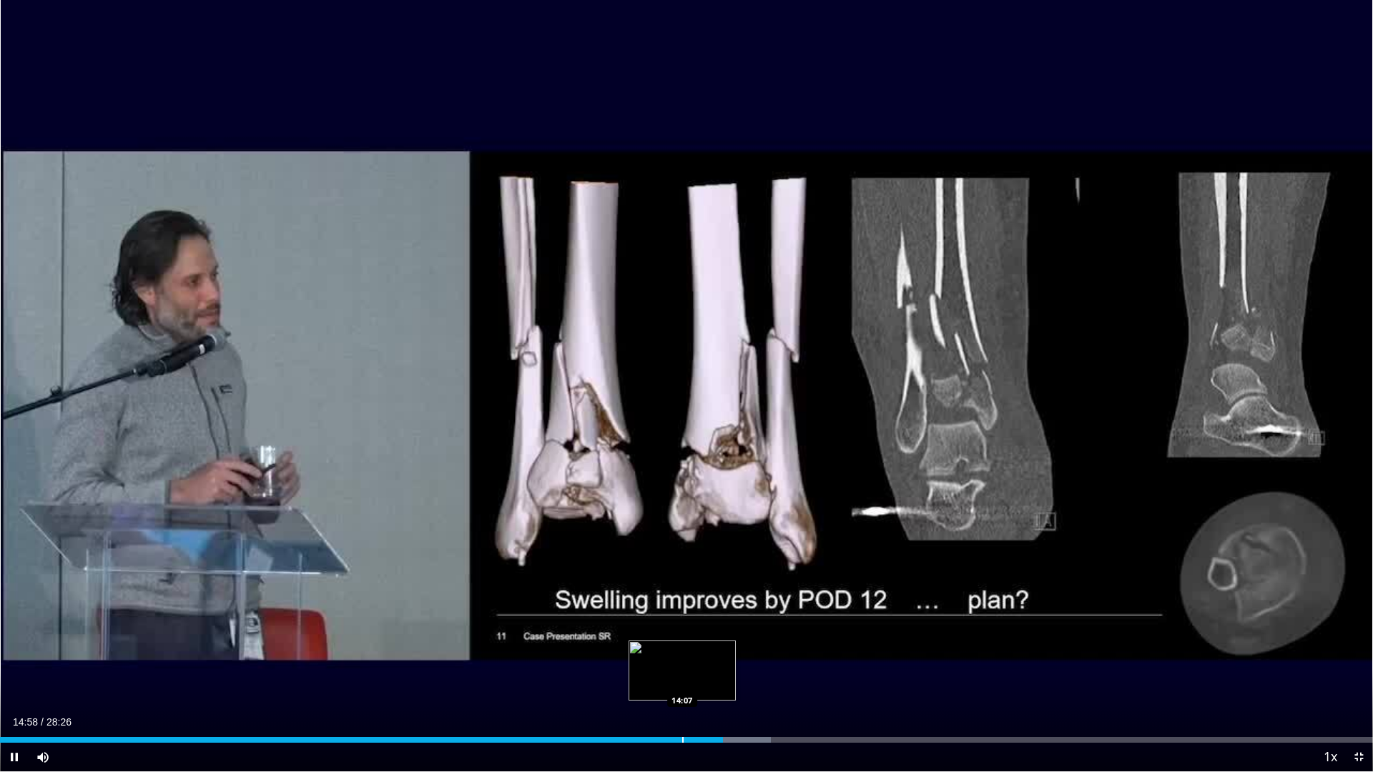
click at [682, 681] on div "Progress Bar" at bounding box center [682, 740] width 1 height 6
click at [693, 681] on div "Progress Bar" at bounding box center [693, 740] width 1 height 6
click at [748, 681] on div "Progress Bar" at bounding box center [748, 740] width 1 height 6
click at [767, 681] on div "Progress Bar" at bounding box center [766, 740] width 1 height 6
click at [790, 681] on div "Progress Bar" at bounding box center [790, 740] width 1 height 6
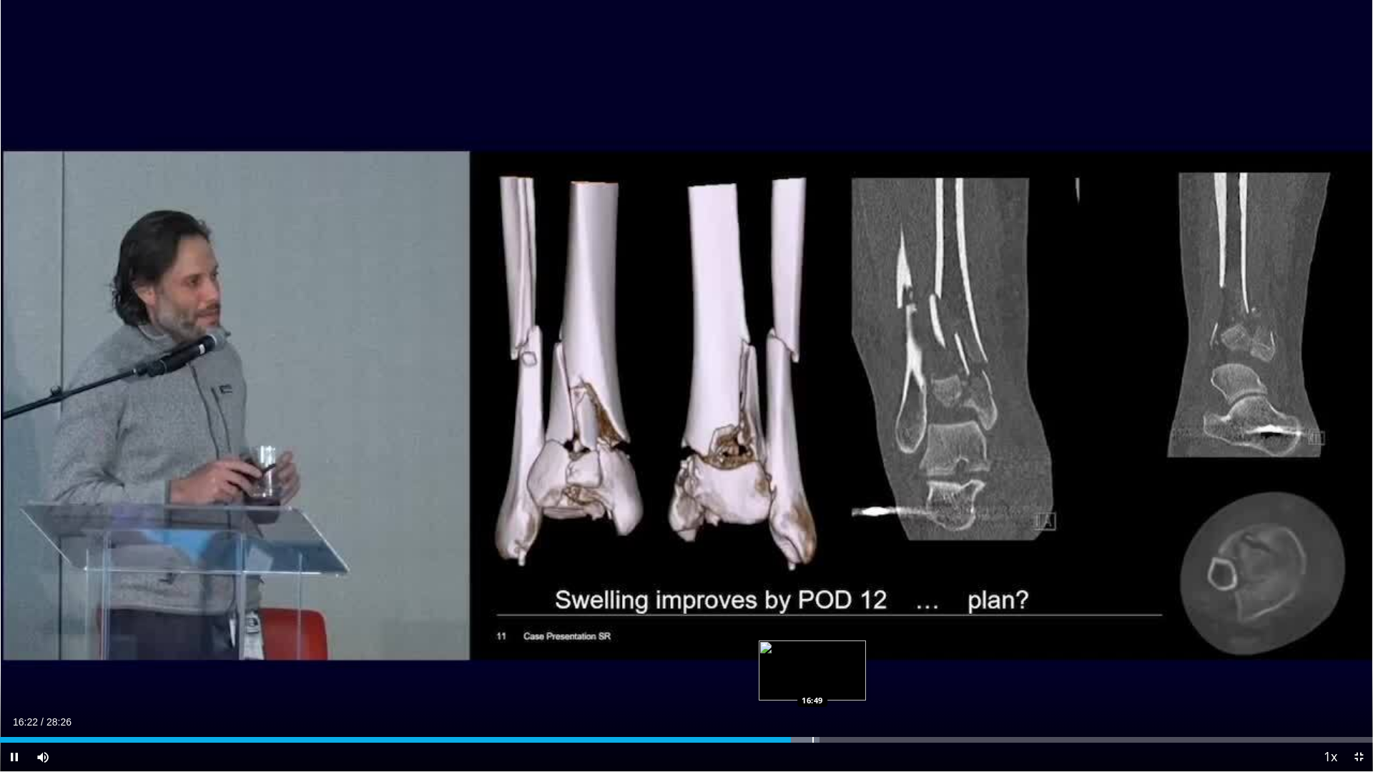
click at [813, 681] on video-js "**********" at bounding box center [686, 386] width 1373 height 772
click at [813, 681] on div "Progress Bar" at bounding box center [813, 740] width 1 height 6
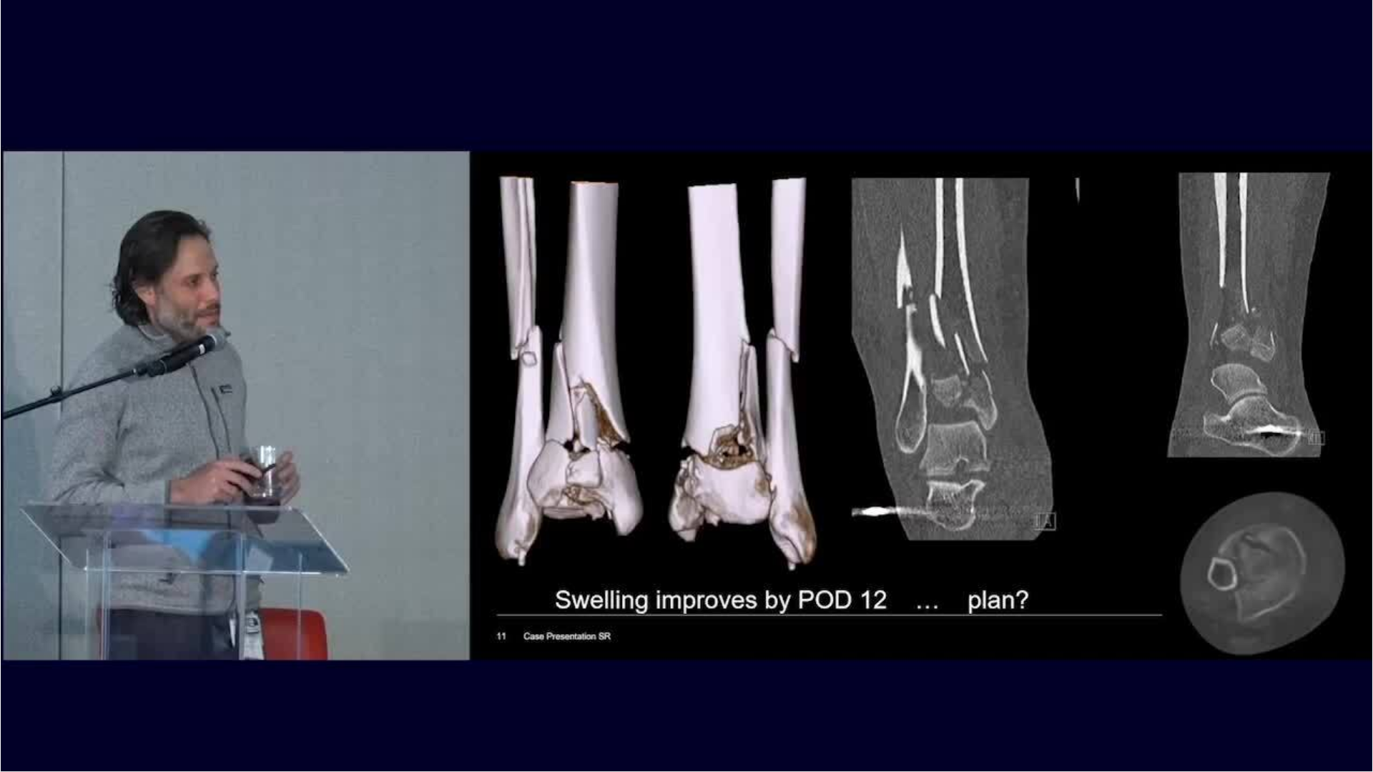
click at [836, 681] on div "10 seconds Tap to unmute" at bounding box center [686, 385] width 1373 height 771
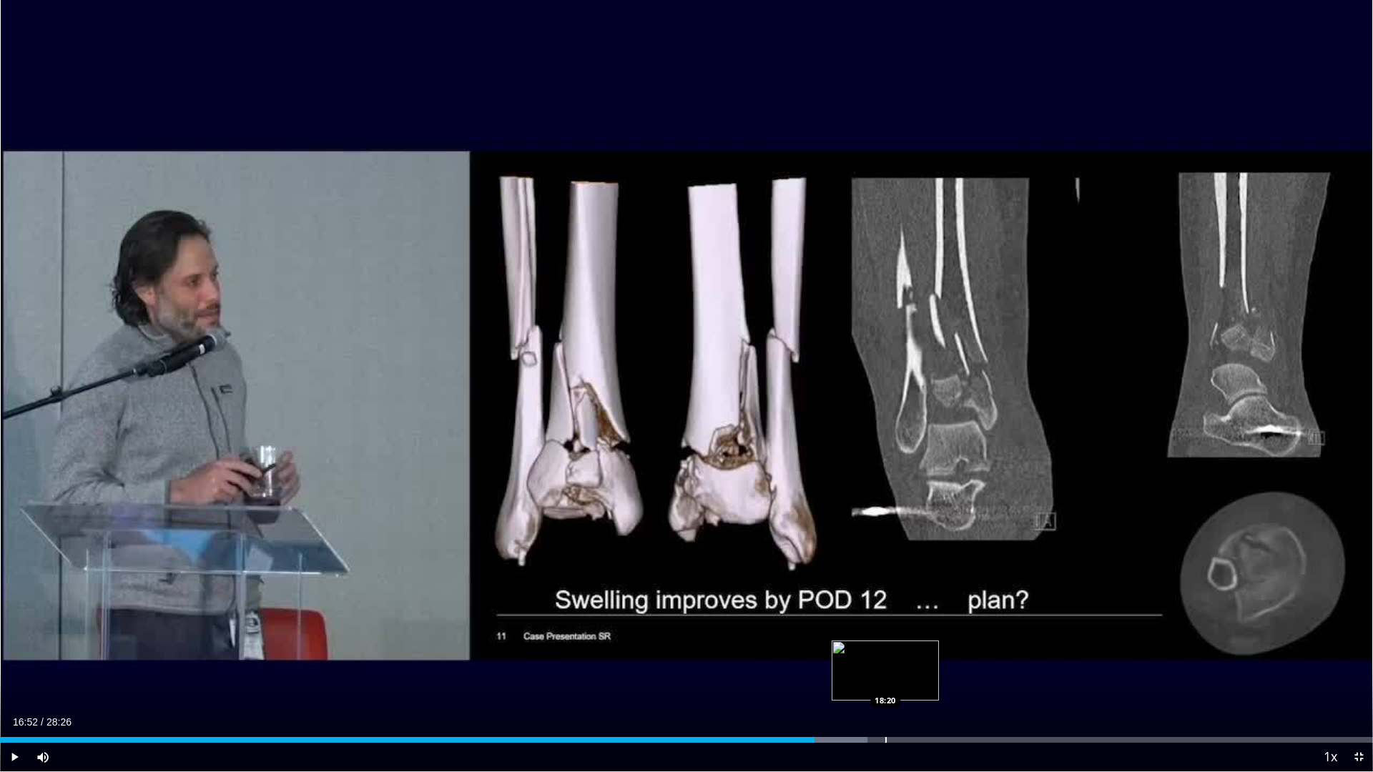
click at [885, 681] on div "Loaded : 63.19% 16:52 18:20" at bounding box center [686, 736] width 1373 height 14
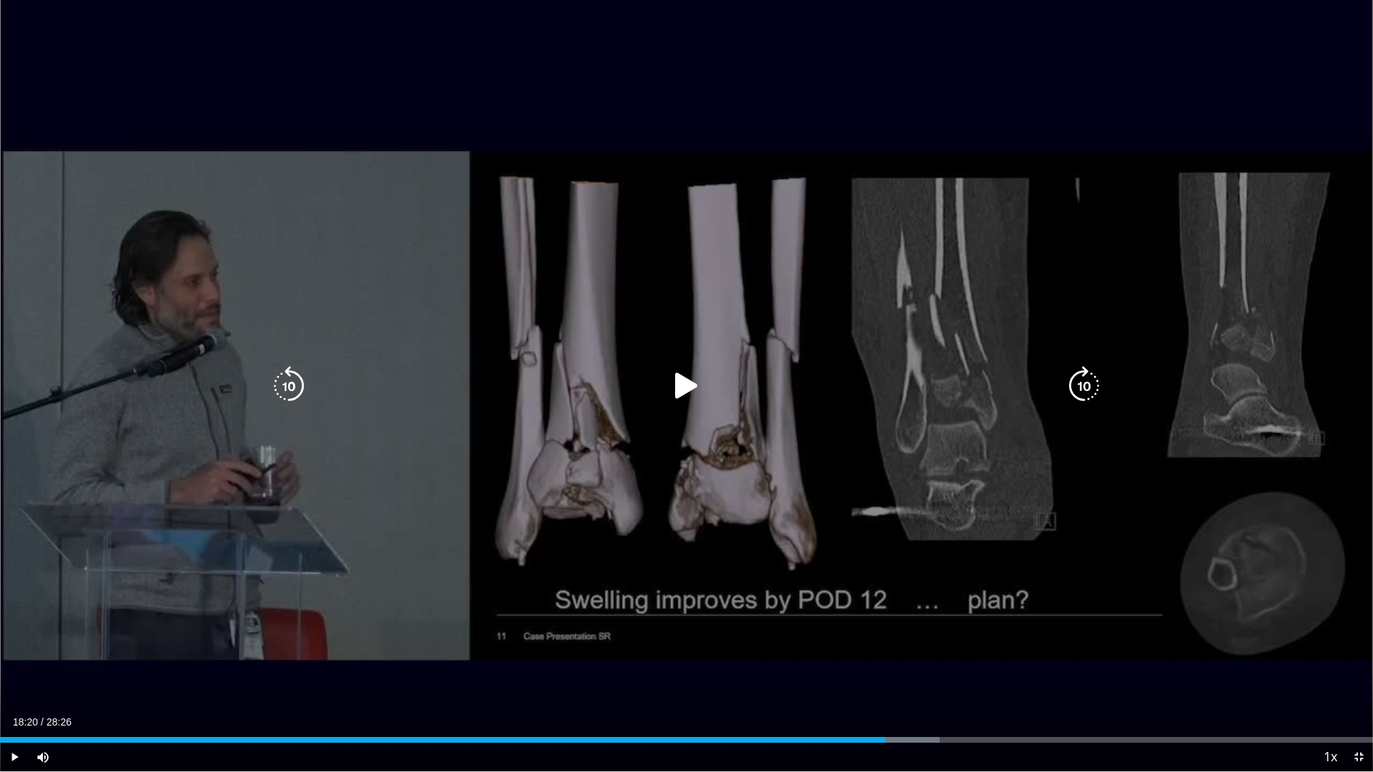
click at [687, 390] on icon "Video Player" at bounding box center [686, 386] width 40 height 40
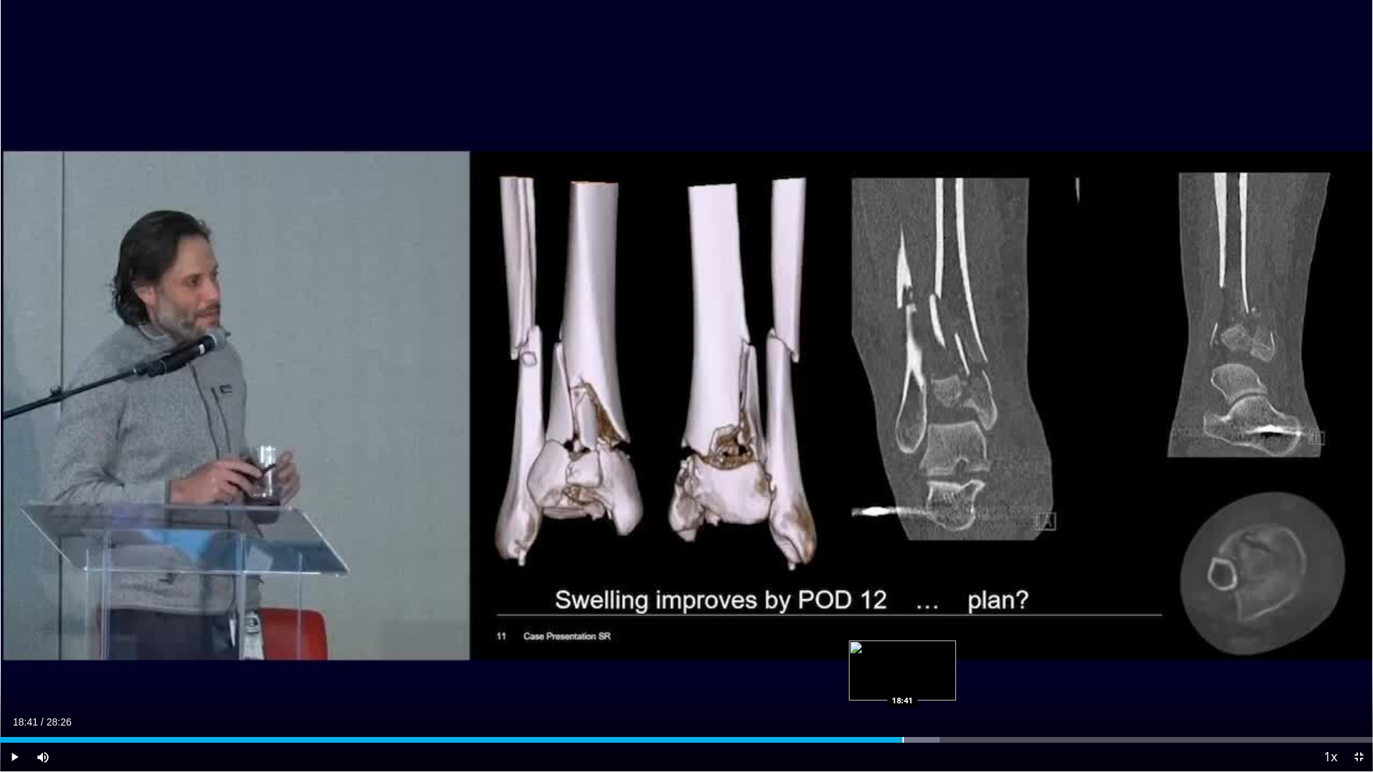
click at [902, 681] on div "Progress Bar" at bounding box center [902, 740] width 1 height 6
click at [882, 681] on div "Progress Bar" at bounding box center [882, 740] width 1 height 6
click at [921, 681] on div "Progress Bar" at bounding box center [921, 740] width 1 height 6
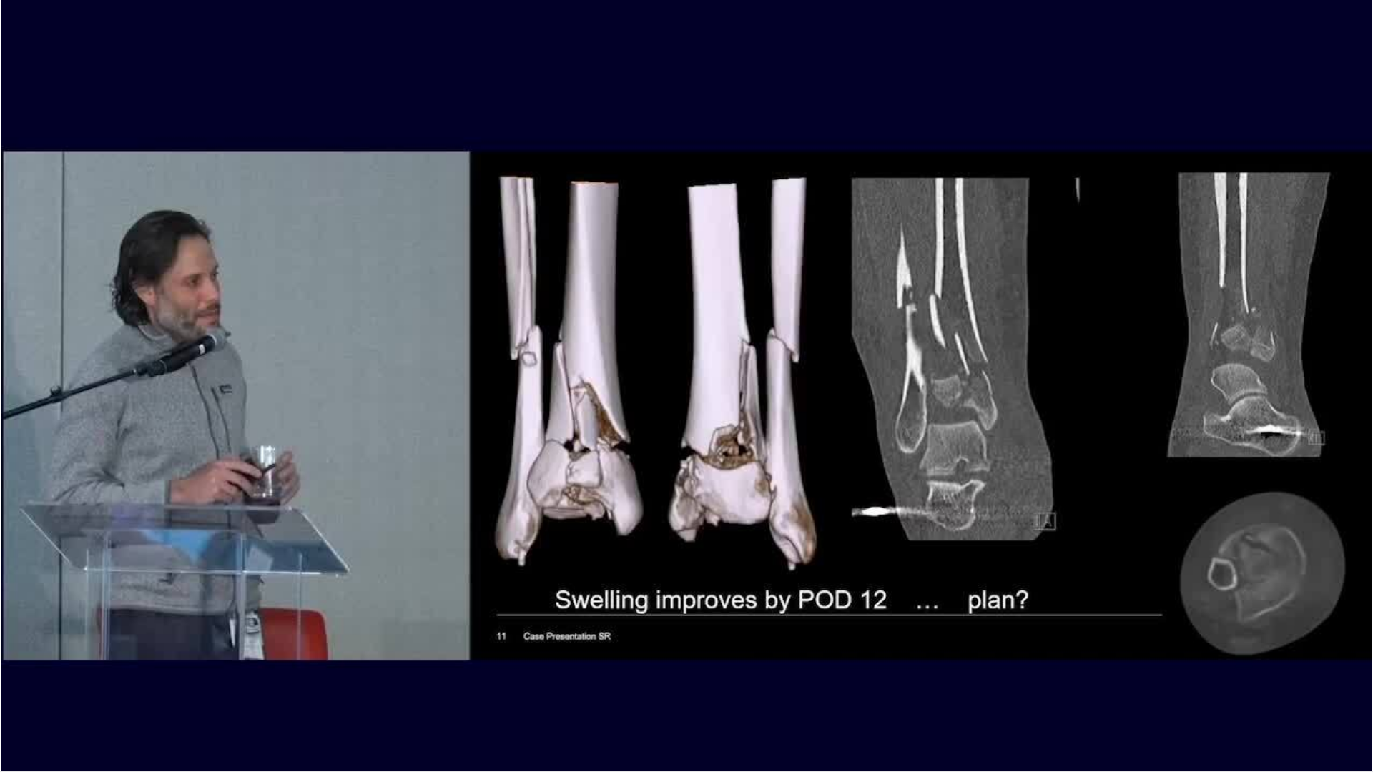
click at [937, 681] on div "10 seconds Tap to unmute" at bounding box center [686, 385] width 1373 height 771
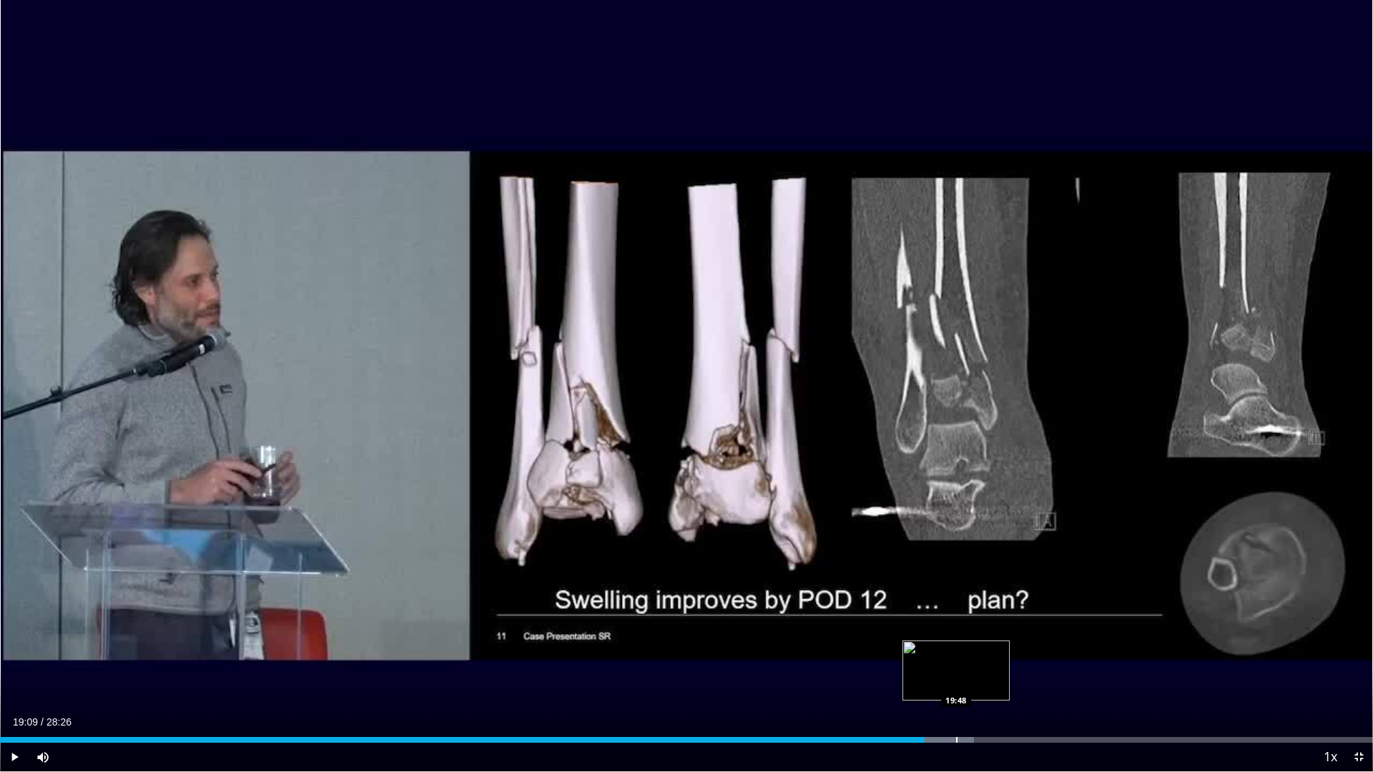
click at [956, 681] on div "Progress Bar" at bounding box center [956, 740] width 1 height 6
click at [1365, 681] on span "Video Player" at bounding box center [1358, 757] width 29 height 29
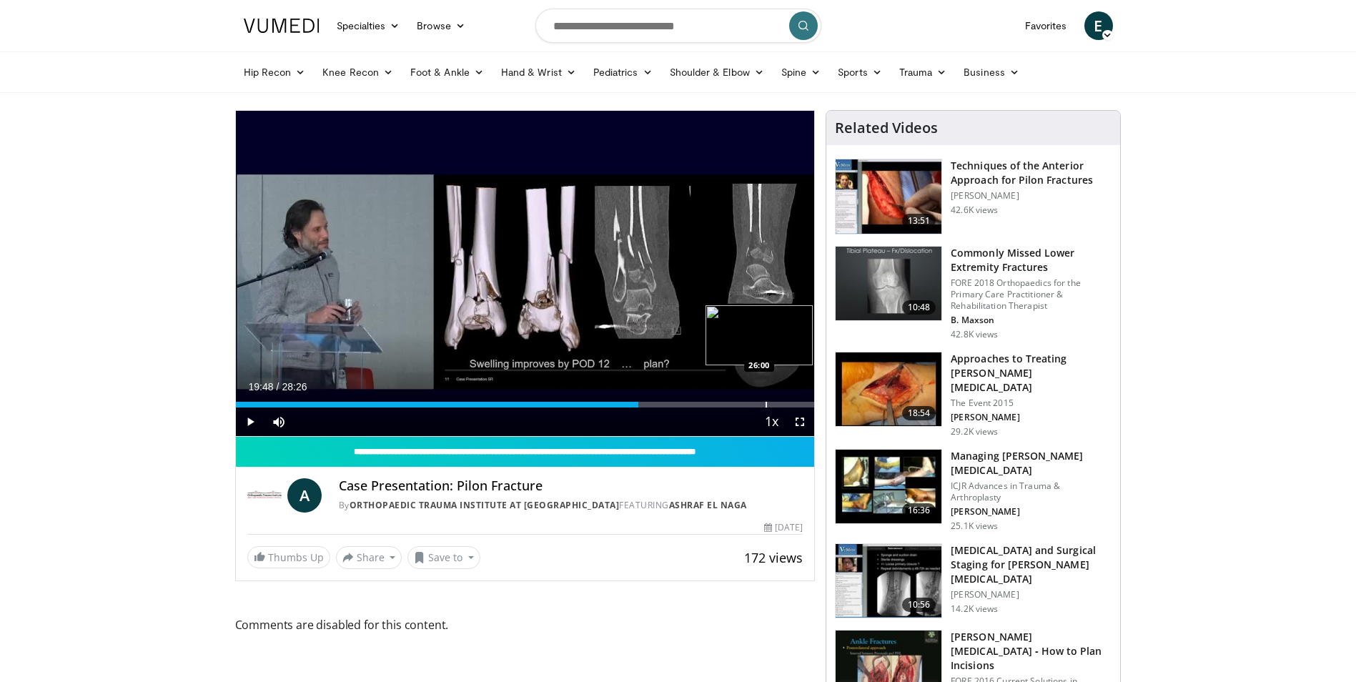
click at [801, 406] on div "Loaded : 0.00% 19:48 26:00" at bounding box center [525, 405] width 579 height 6
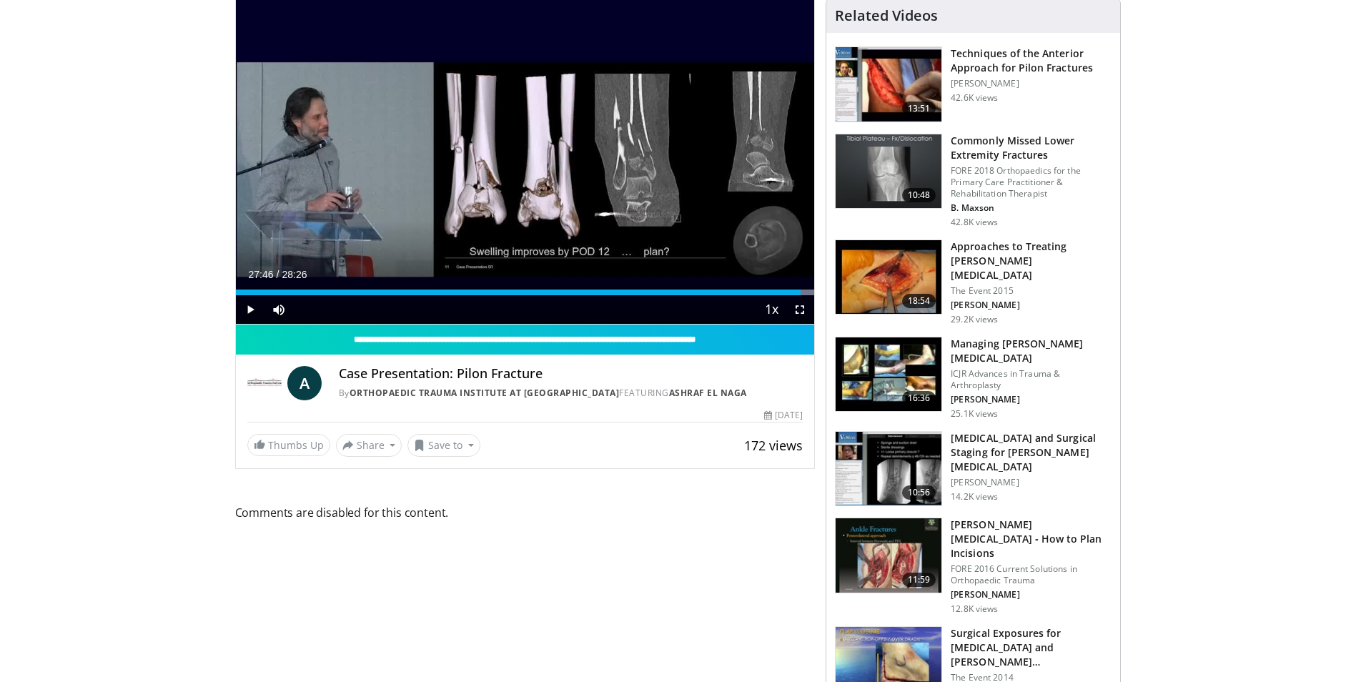
scroll to position [143, 0]
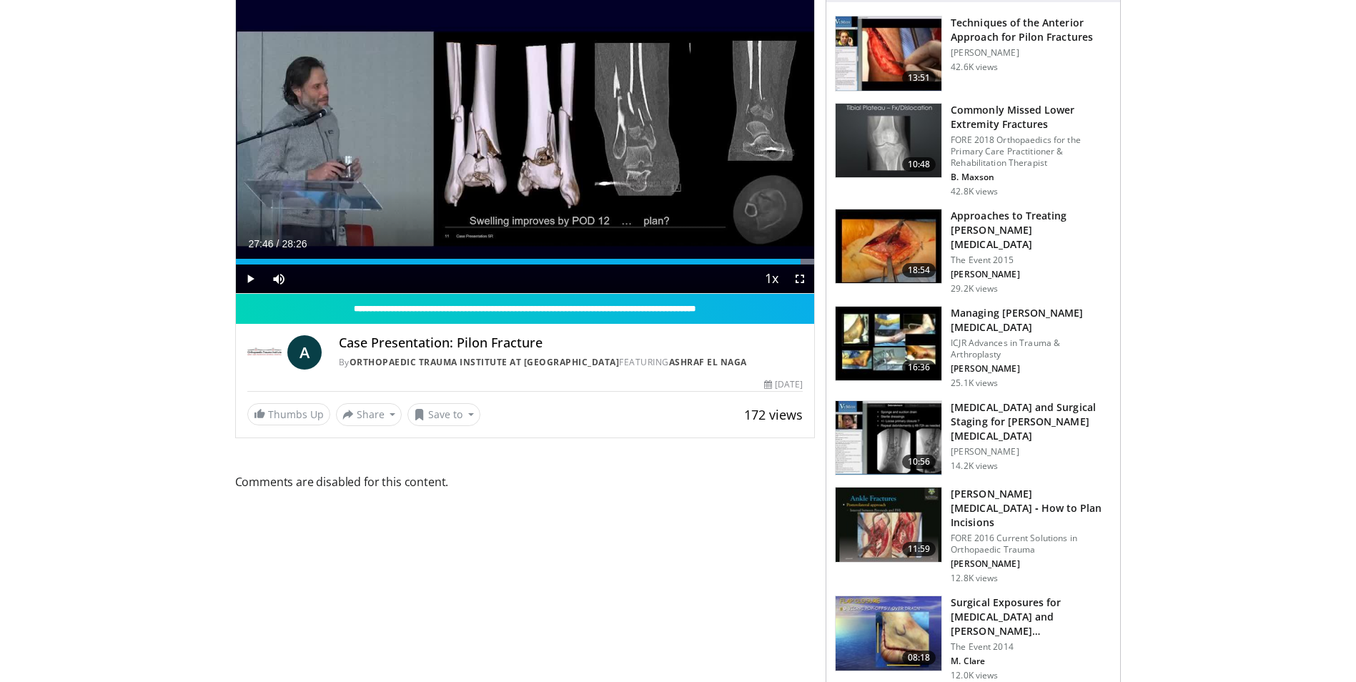
click at [919, 508] on img at bounding box center [889, 525] width 106 height 74
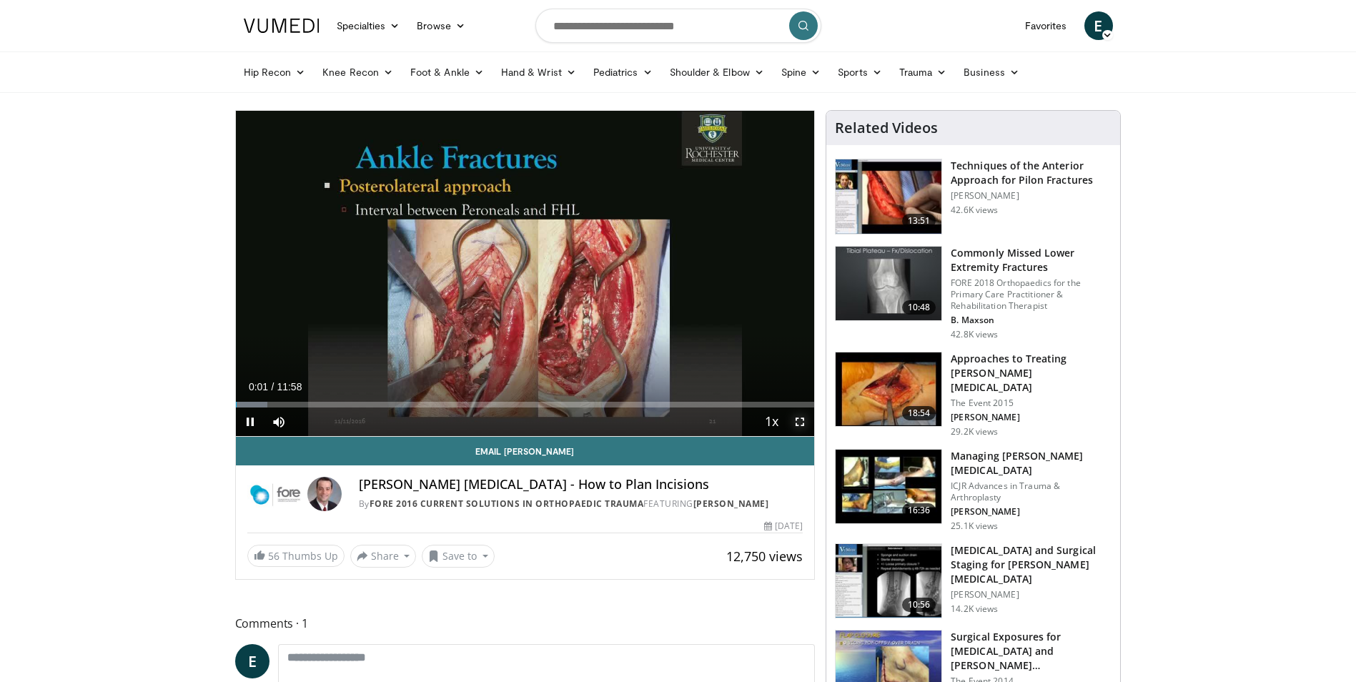
click at [801, 419] on span "Video Player" at bounding box center [800, 421] width 29 height 29
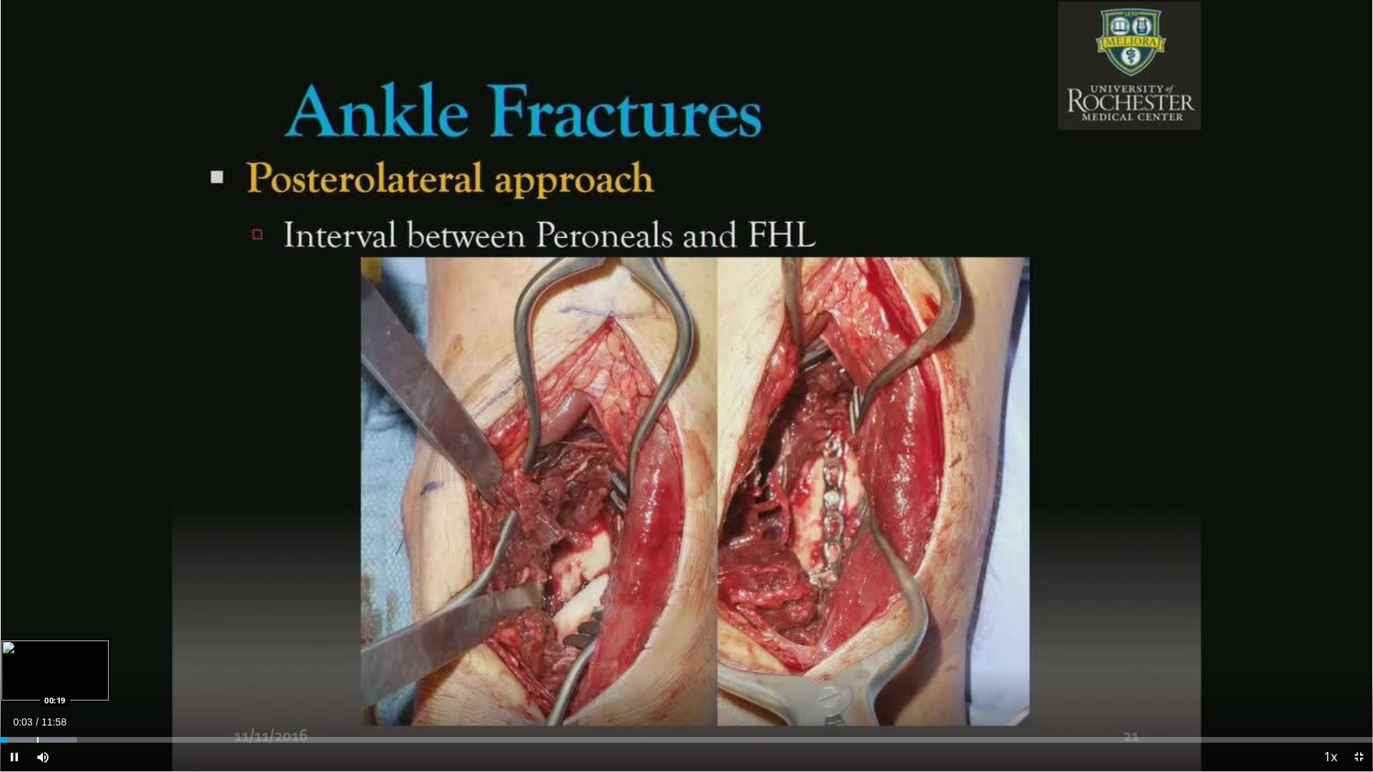
click at [37, 681] on div "Progress Bar" at bounding box center [37, 740] width 1 height 6
click at [81, 681] on div "49%" at bounding box center [81, 757] width 41 height 5
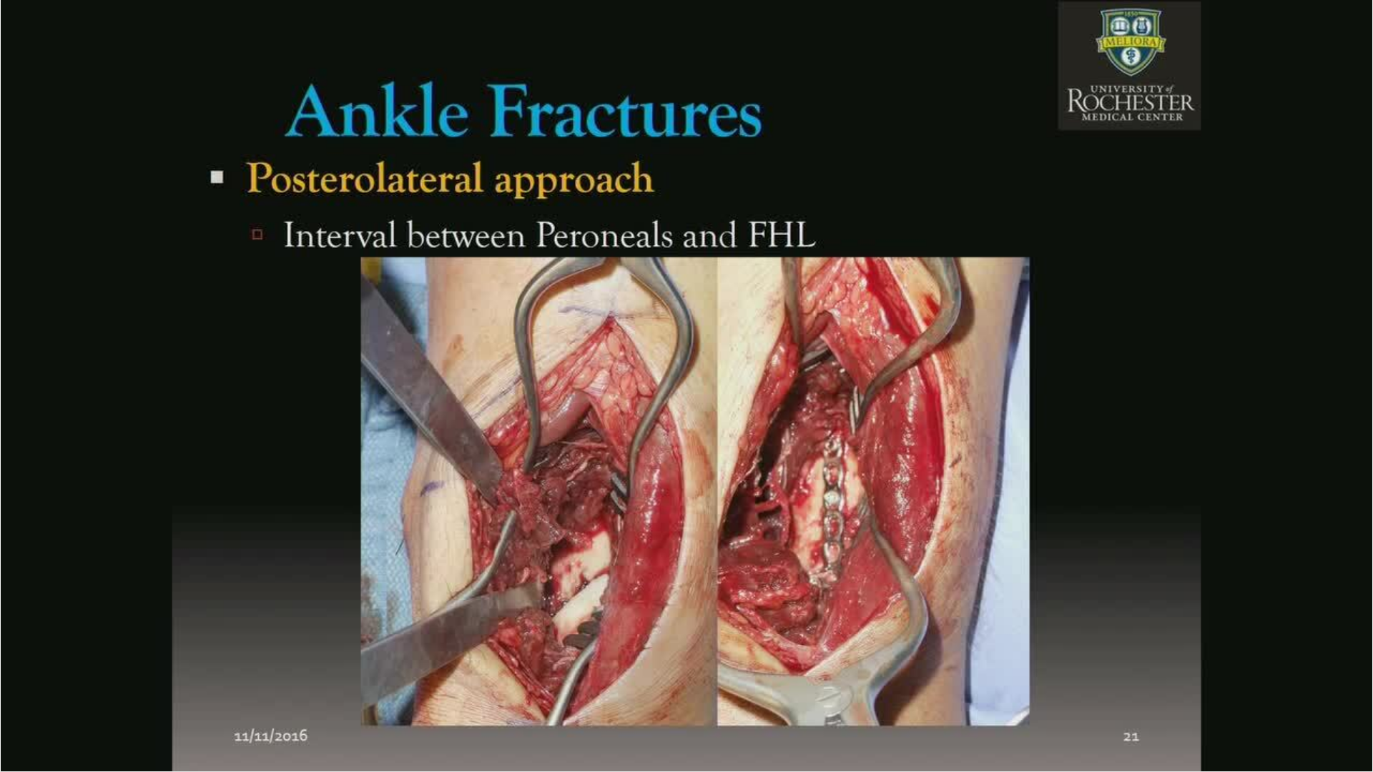
click at [69, 681] on div "10 seconds Tap to unmute" at bounding box center [686, 385] width 1373 height 771
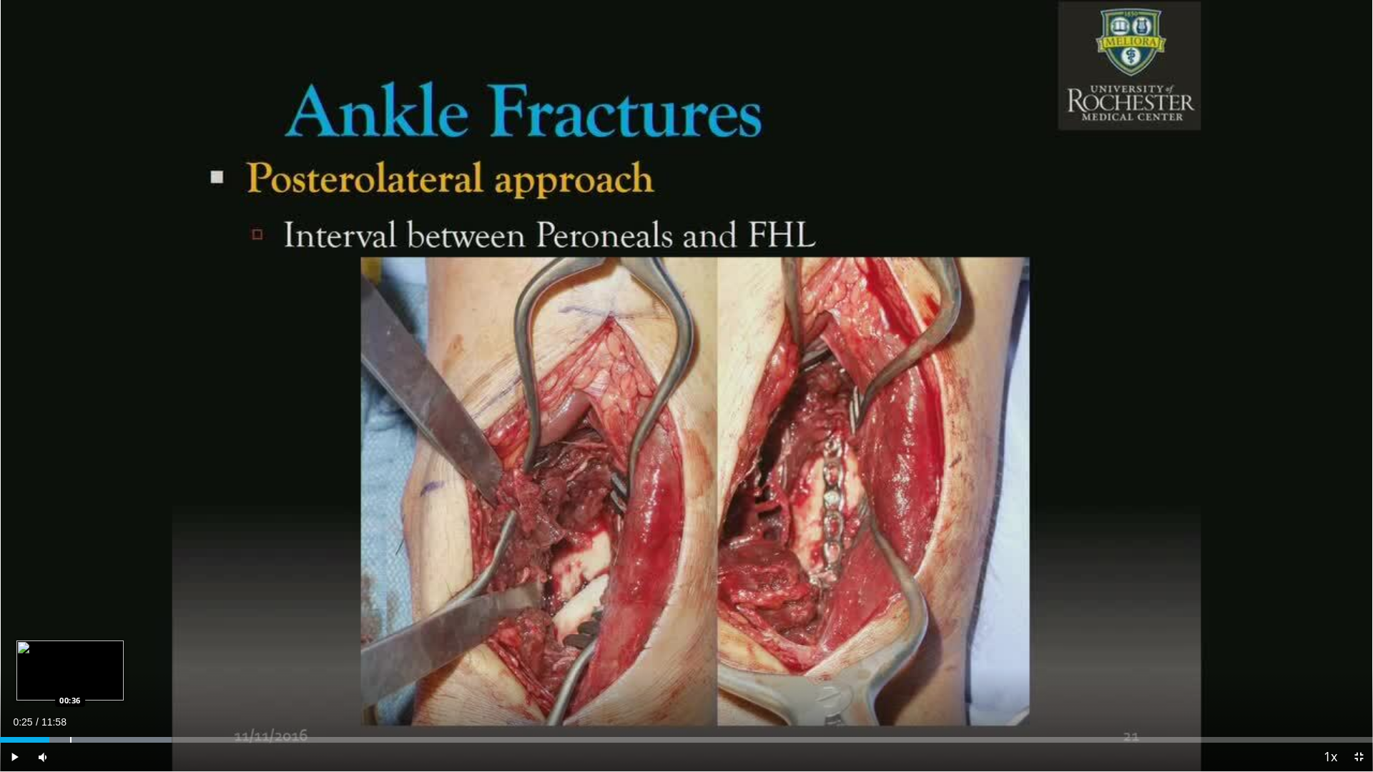
click at [70, 681] on div "Progress Bar" at bounding box center [70, 740] width 1 height 6
click at [87, 681] on div "Progress Bar" at bounding box center [87, 740] width 1 height 6
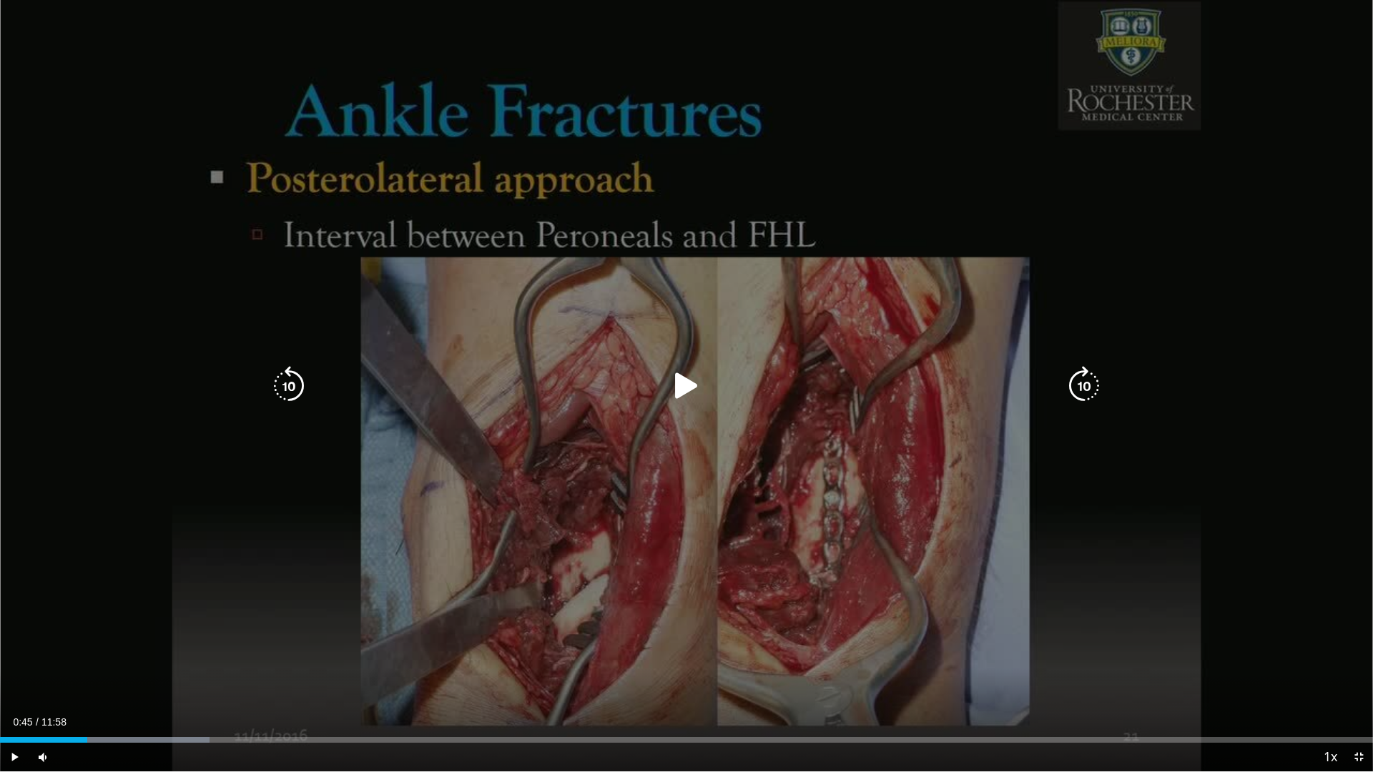
click at [684, 386] on icon "Video Player" at bounding box center [686, 386] width 40 height 40
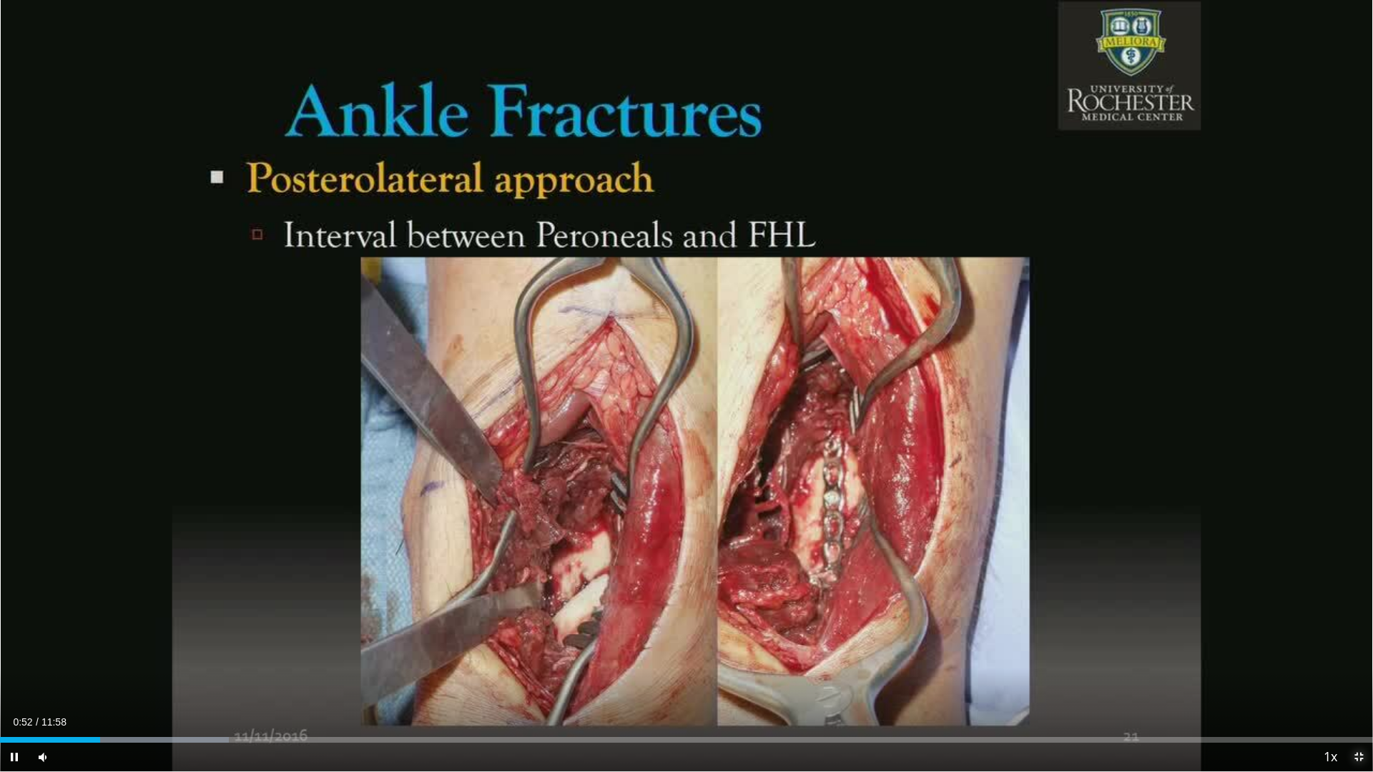
click at [1355, 681] on span "Video Player" at bounding box center [1358, 757] width 29 height 29
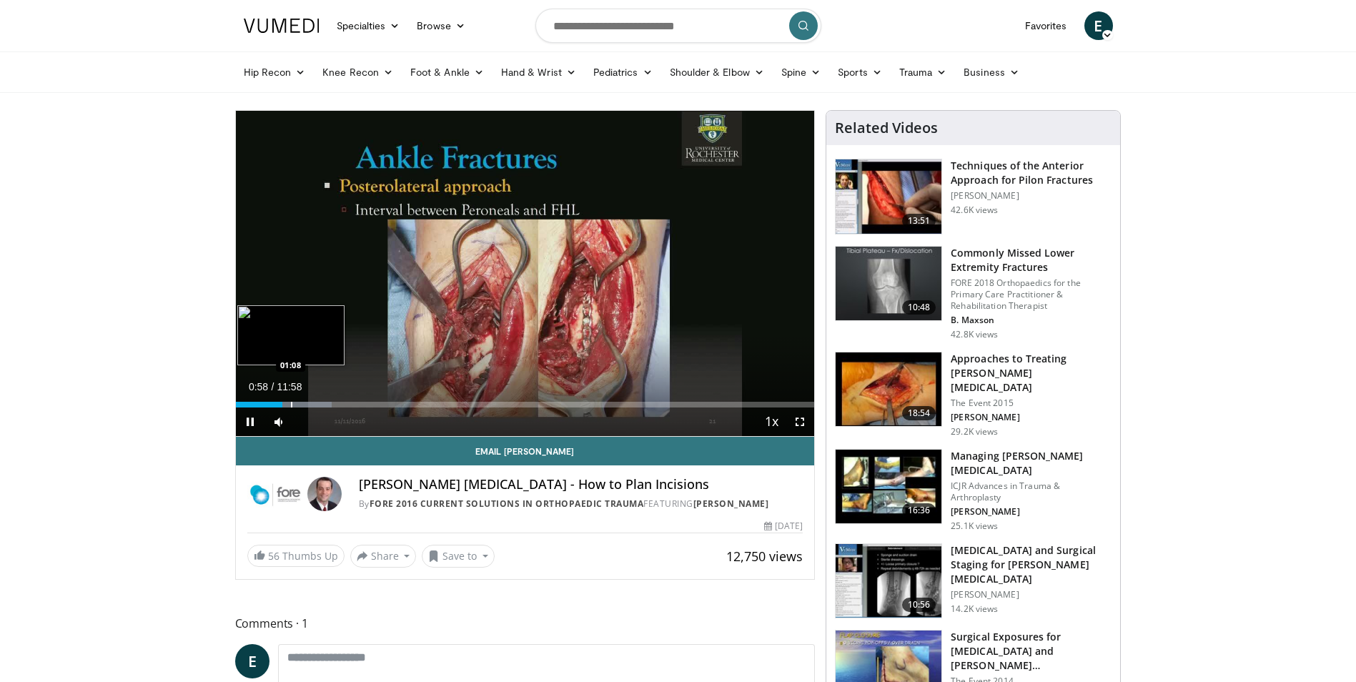
click at [291, 406] on div "Progress Bar" at bounding box center [291, 405] width 1 height 6
click at [308, 423] on div "26%" at bounding box center [317, 421] width 41 height 5
click at [307, 402] on div "Progress Bar" at bounding box center [307, 405] width 1 height 6
click at [306, 406] on div "01:36" at bounding box center [274, 405] width 77 height 6
click at [305, 406] on div "Progress Bar" at bounding box center [305, 405] width 1 height 6
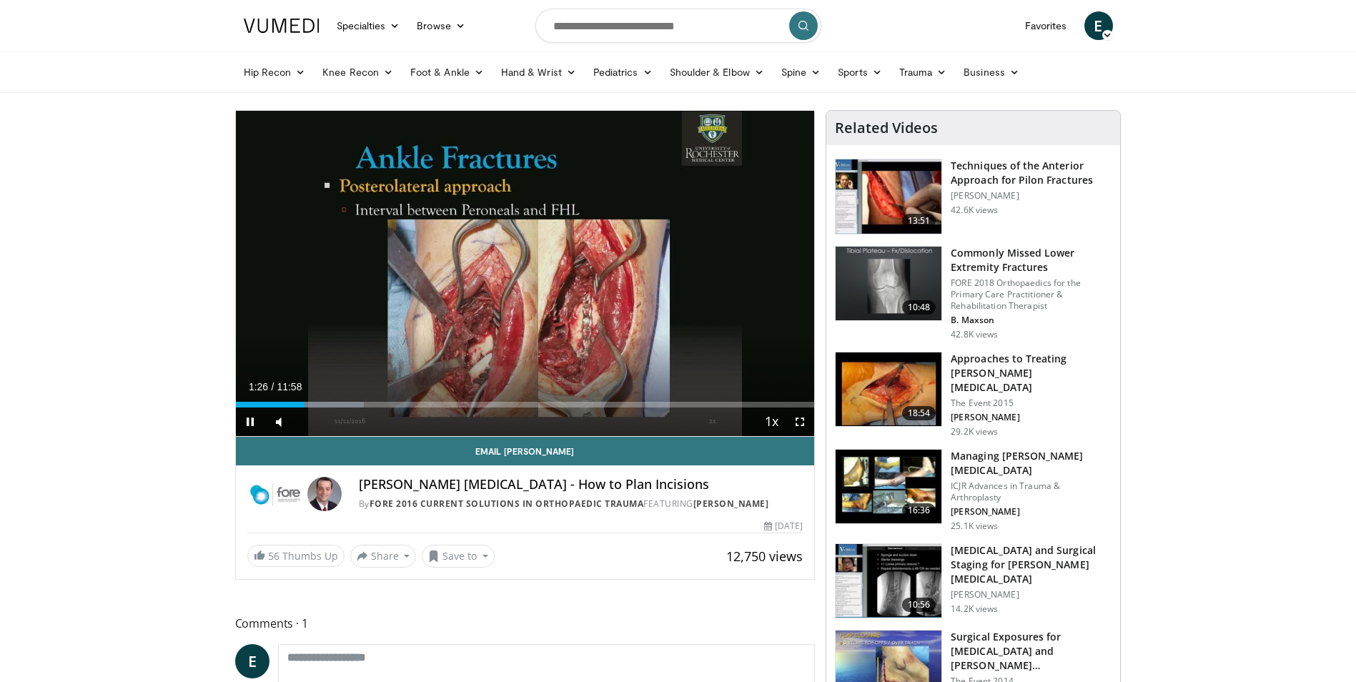
click at [297, 408] on div "Current Time 1:26 / Duration 11:58 Pause Skip Backward Skip Forward Mute 100% L…" at bounding box center [525, 421] width 579 height 29
click at [294, 407] on div "Progress Bar" at bounding box center [294, 405] width 1 height 6
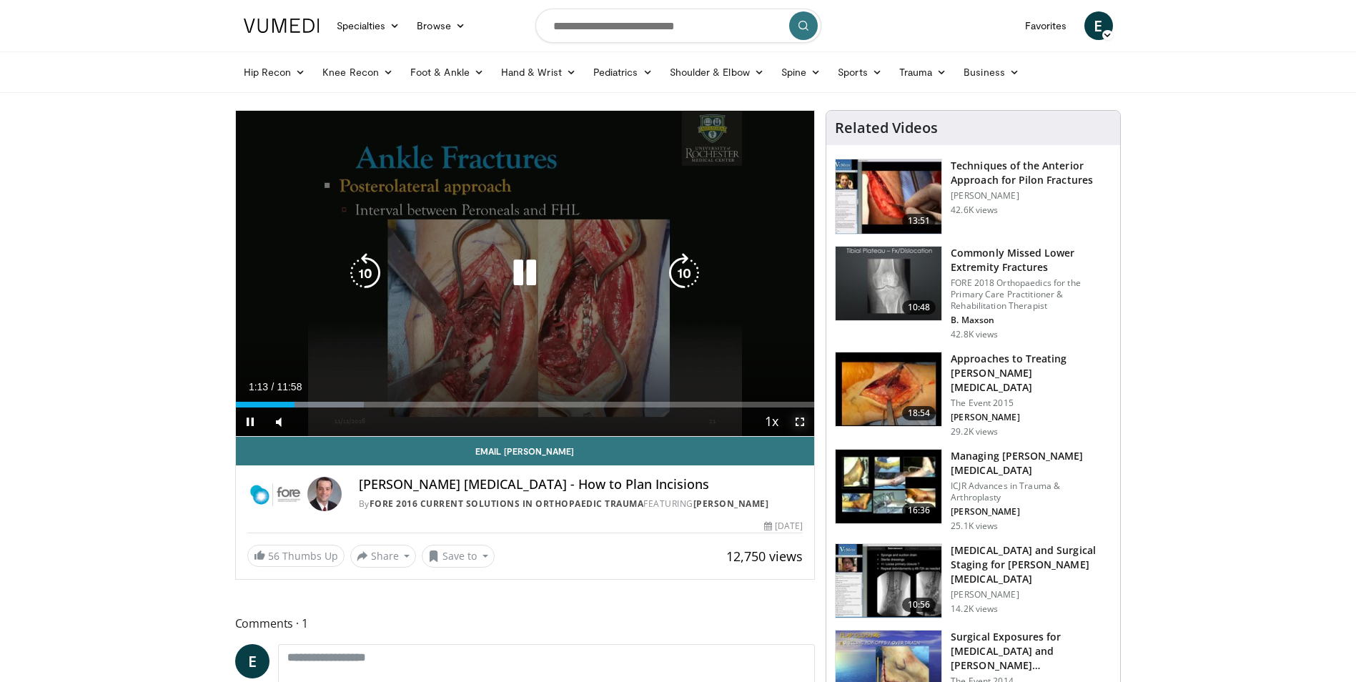
drag, startPoint x: 796, startPoint y: 420, endPoint x: 801, endPoint y: 473, distance: 53.1
click at [798, 420] on span "Video Player" at bounding box center [800, 421] width 29 height 29
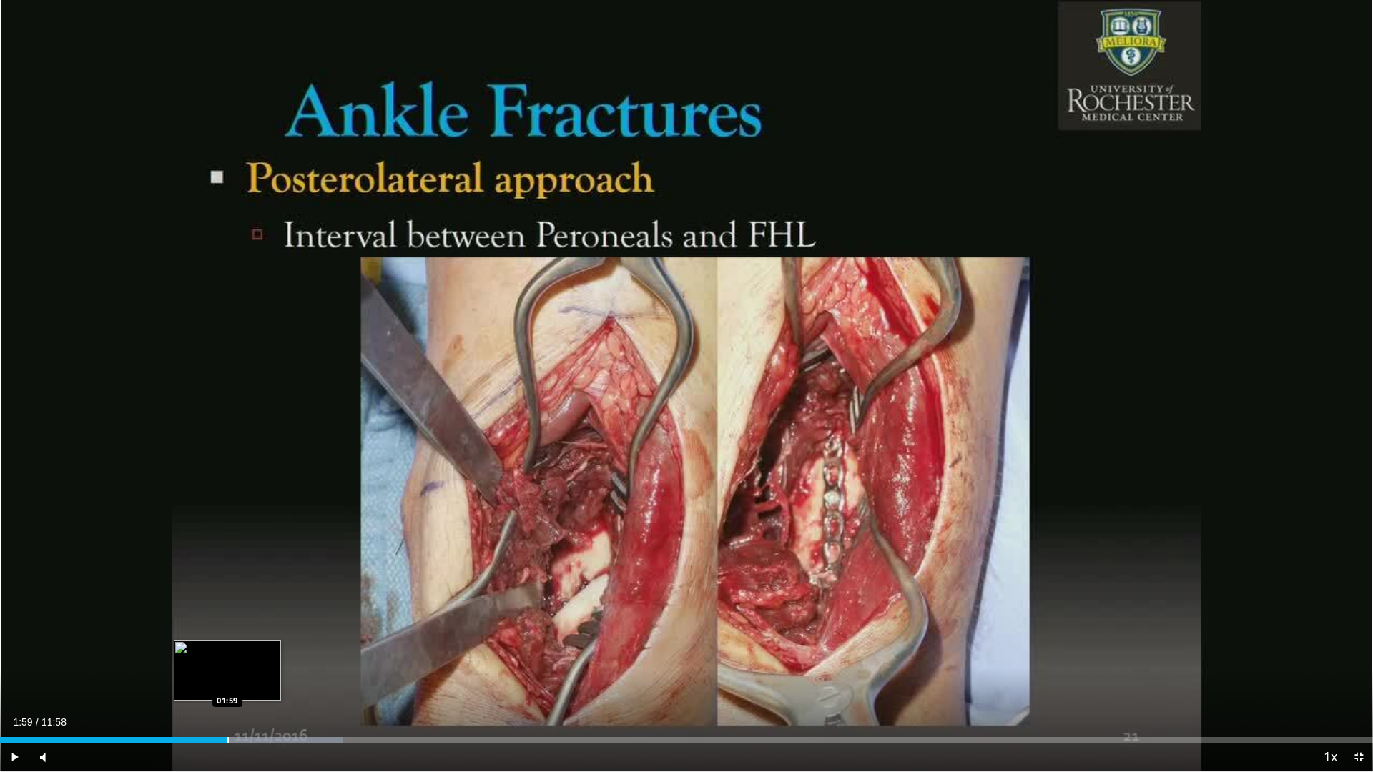
click at [227, 681] on div "Loaded : 25.00% 01:54 01:59" at bounding box center [686, 740] width 1373 height 6
click at [242, 681] on div "Progress Bar" at bounding box center [242, 740] width 1 height 6
click at [259, 681] on div "Progress Bar" at bounding box center [259, 740] width 1 height 6
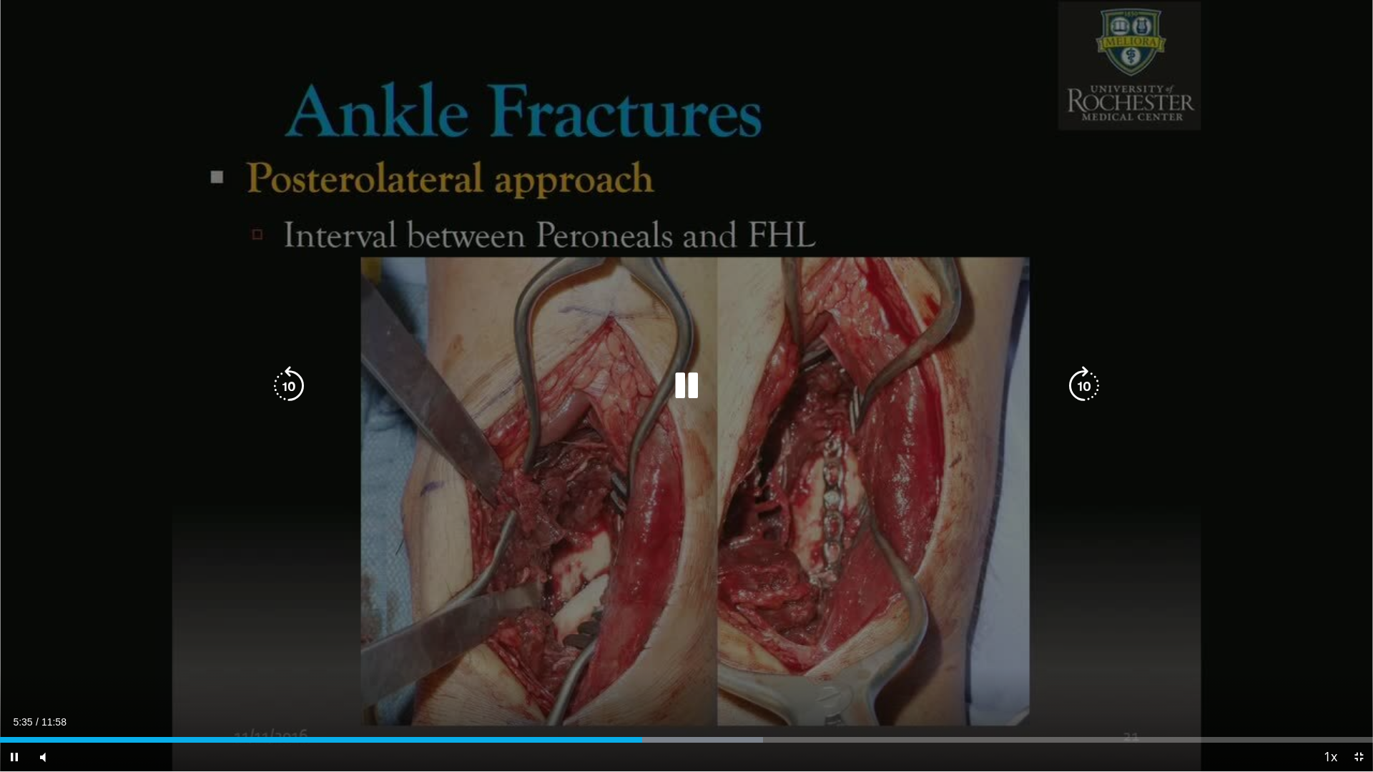
click at [1077, 383] on icon "Video Player" at bounding box center [1084, 386] width 40 height 40
click at [290, 381] on icon "Video Player" at bounding box center [289, 386] width 40 height 40
click at [280, 380] on icon "Video Player" at bounding box center [289, 386] width 40 height 40
click at [284, 380] on icon "Video Player" at bounding box center [289, 386] width 40 height 40
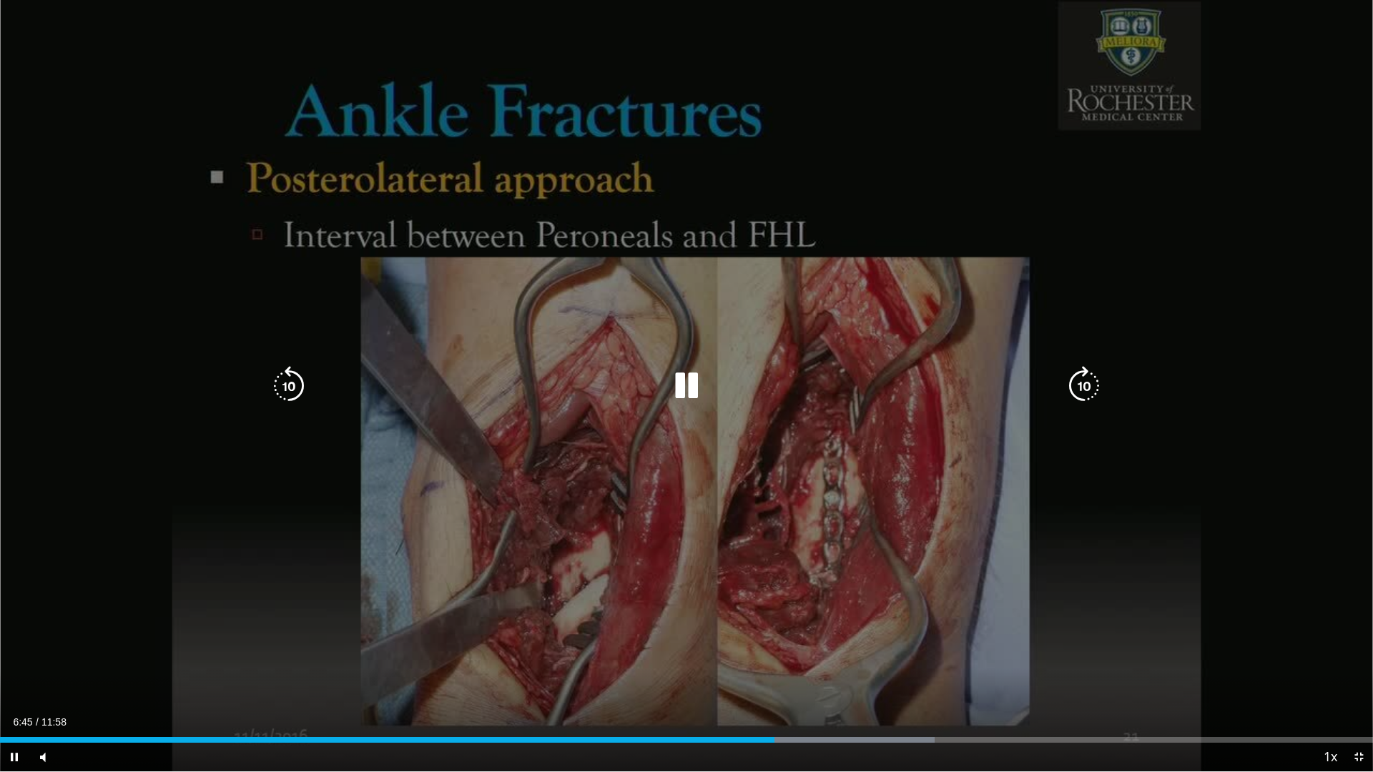
click at [284, 380] on icon "Video Player" at bounding box center [289, 386] width 40 height 40
click at [683, 378] on icon "Video Player" at bounding box center [686, 386] width 40 height 40
click at [679, 378] on icon "Video Player" at bounding box center [686, 386] width 40 height 40
click at [683, 382] on icon "Video Player" at bounding box center [686, 386] width 40 height 40
click at [681, 386] on icon "Video Player" at bounding box center [686, 386] width 40 height 40
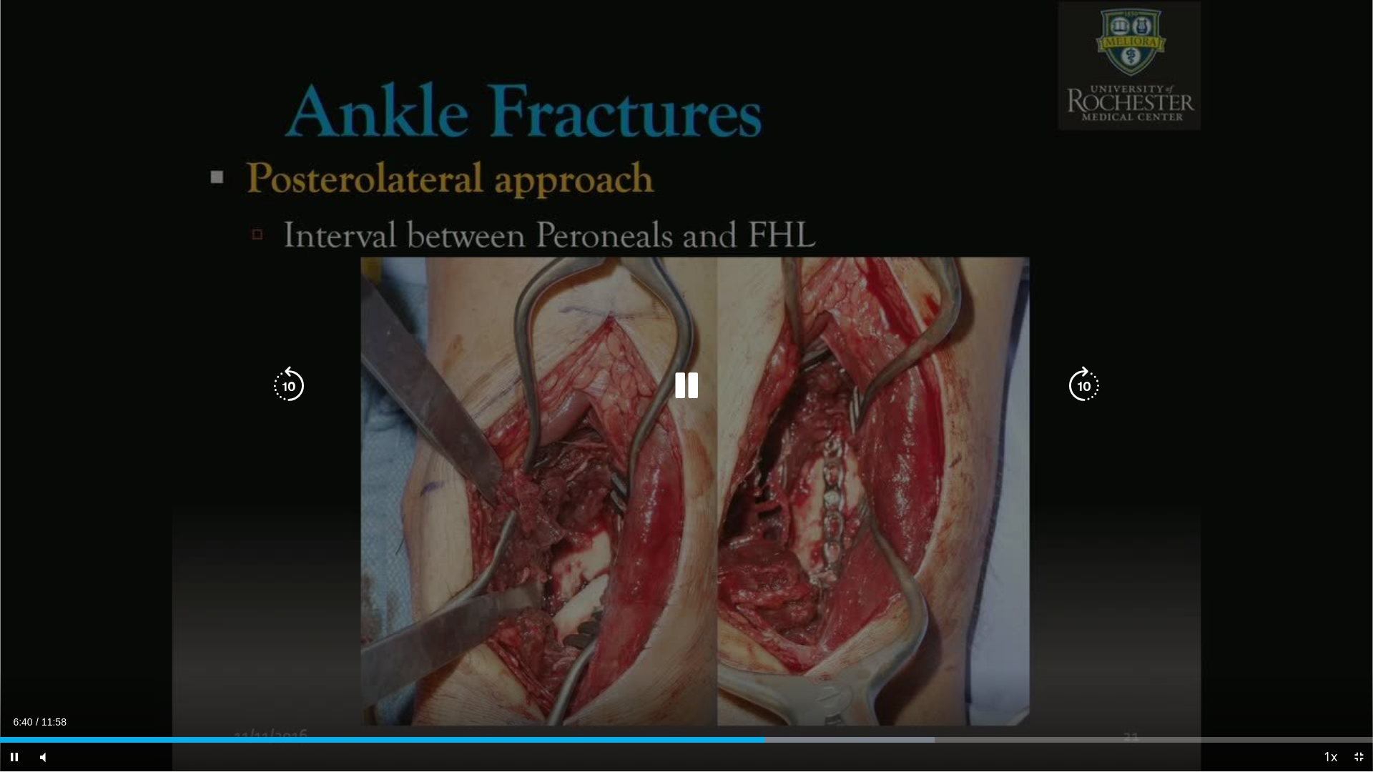
click at [1107, 542] on div "10 seconds Tap to unmute" at bounding box center [686, 385] width 1373 height 771
click at [689, 391] on icon "Video Player" at bounding box center [686, 386] width 40 height 40
click at [1090, 387] on icon "Video Player" at bounding box center [1084, 386] width 40 height 40
click at [1087, 385] on icon "Video Player" at bounding box center [1084, 386] width 40 height 40
click at [1084, 388] on icon "Video Player" at bounding box center [1084, 386] width 40 height 40
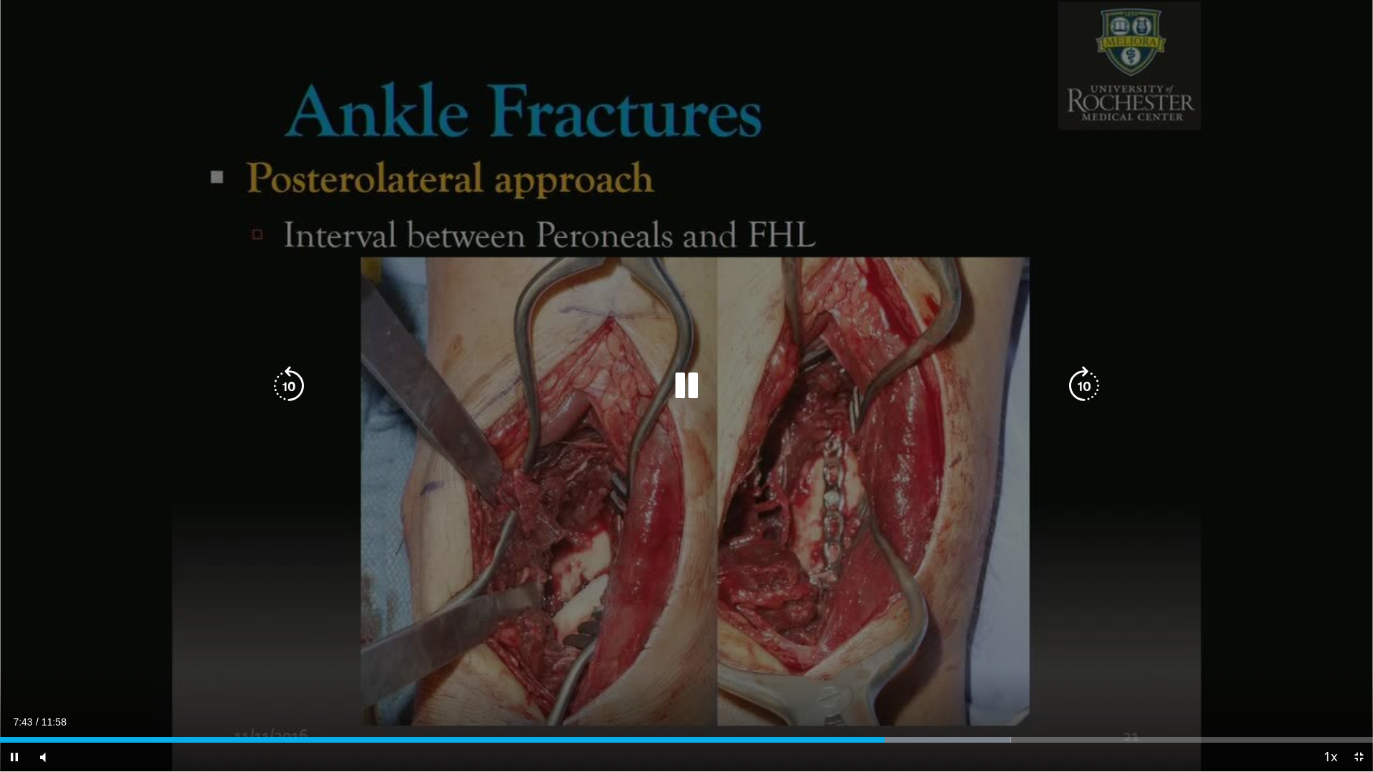
click at [294, 392] on icon "Video Player" at bounding box center [289, 386] width 40 height 40
click at [1079, 384] on icon "Video Player" at bounding box center [1084, 386] width 40 height 40
click at [1089, 384] on icon "Video Player" at bounding box center [1084, 386] width 40 height 40
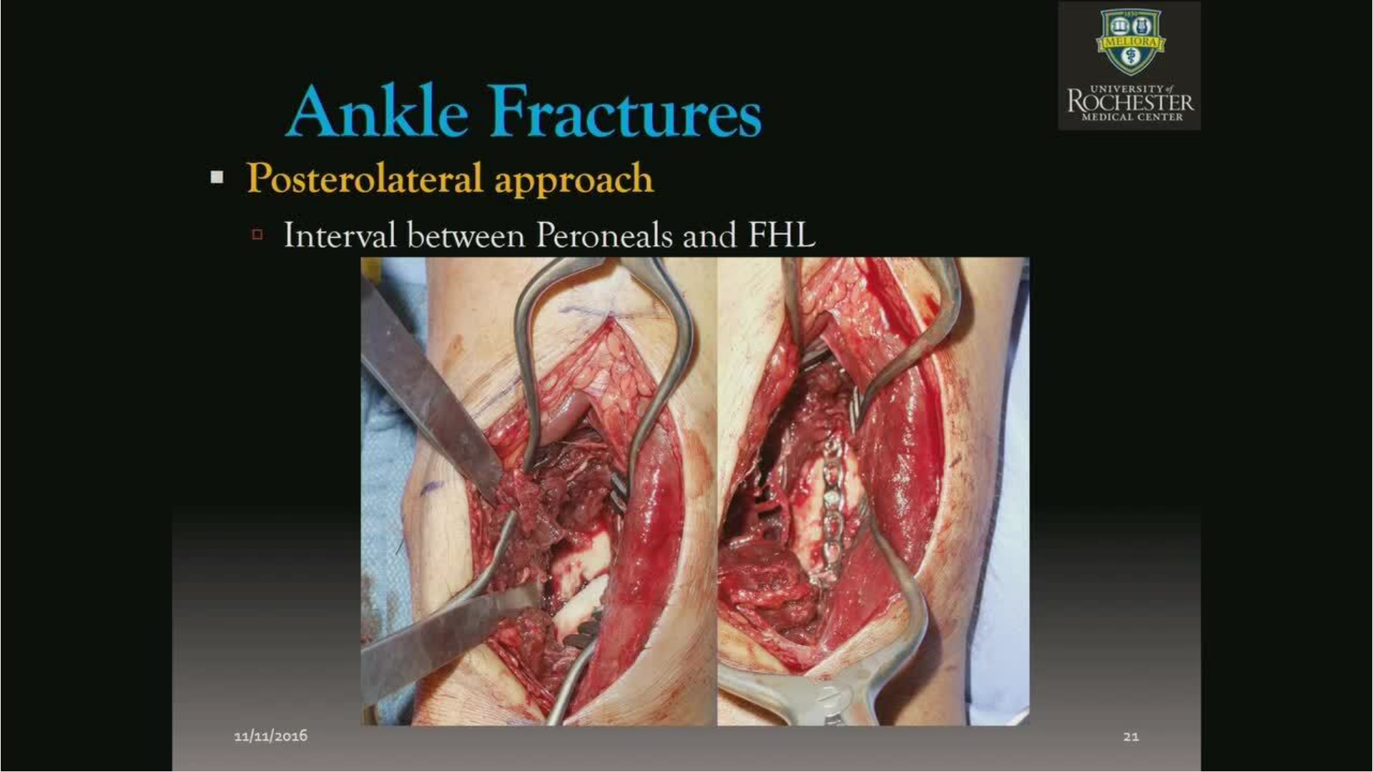
click at [1080, 395] on div "30 seconds Tap to unmute" at bounding box center [686, 385] width 1373 height 771
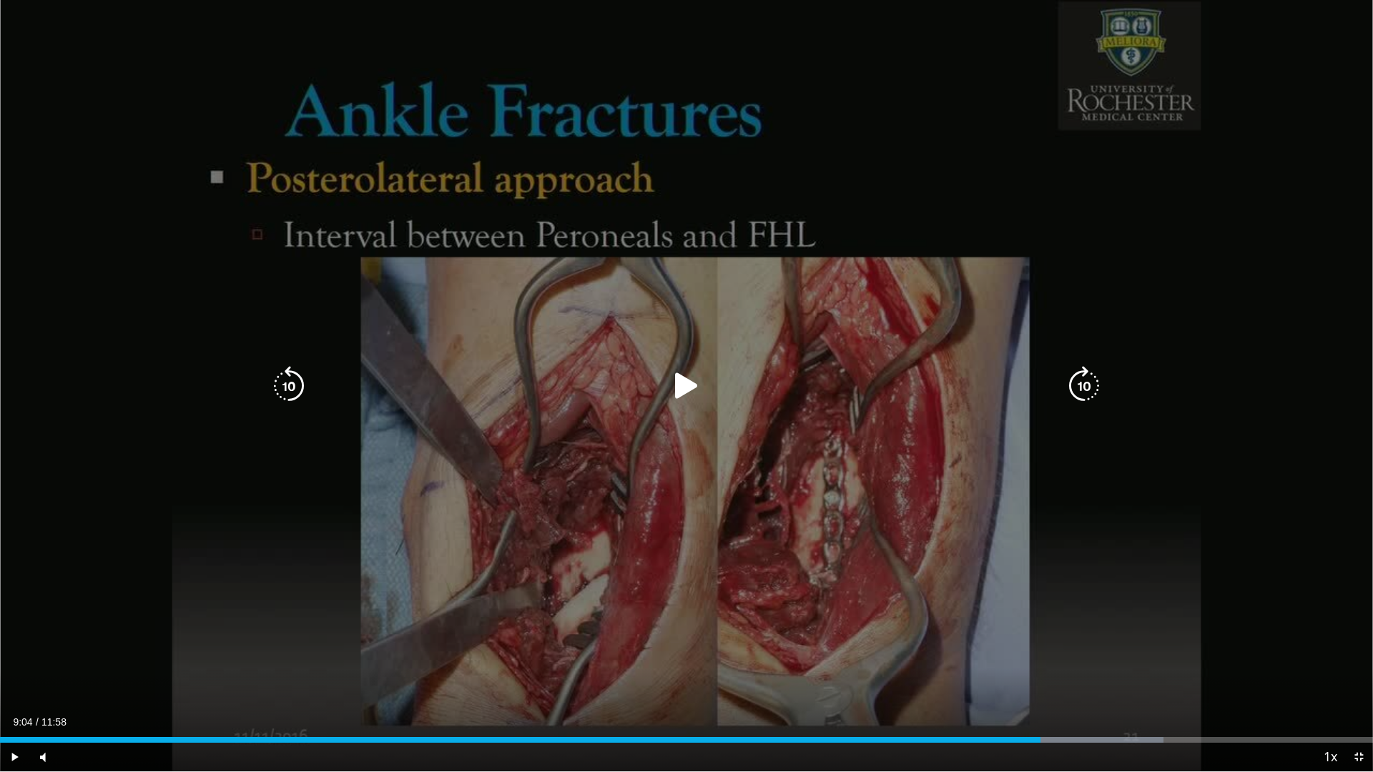
click at [683, 392] on icon "Video Player" at bounding box center [686, 386] width 40 height 40
click at [1080, 393] on icon "Video Player" at bounding box center [1084, 386] width 40 height 40
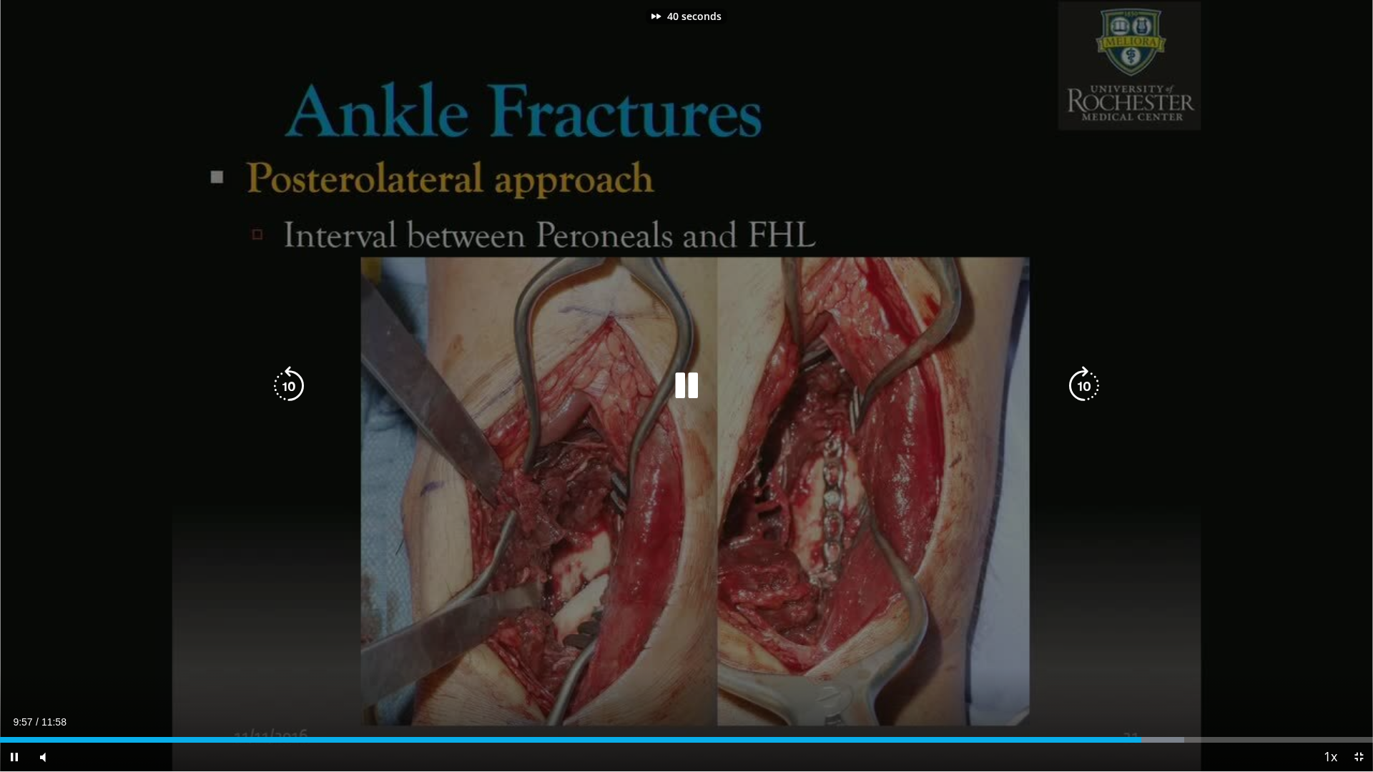
click at [1080, 393] on icon "Video Player" at bounding box center [1084, 386] width 40 height 40
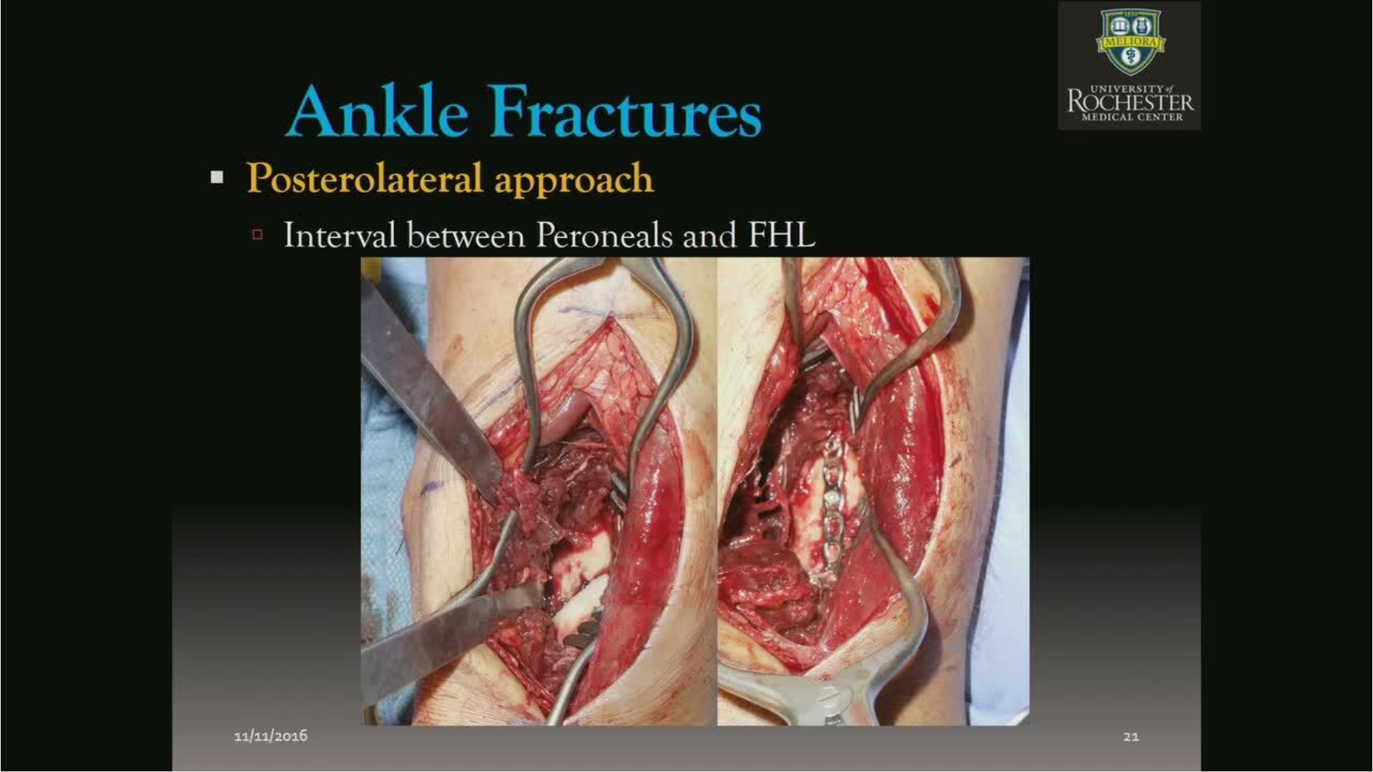
click at [1080, 393] on div "60 seconds Tap to unmute" at bounding box center [686, 385] width 1373 height 771
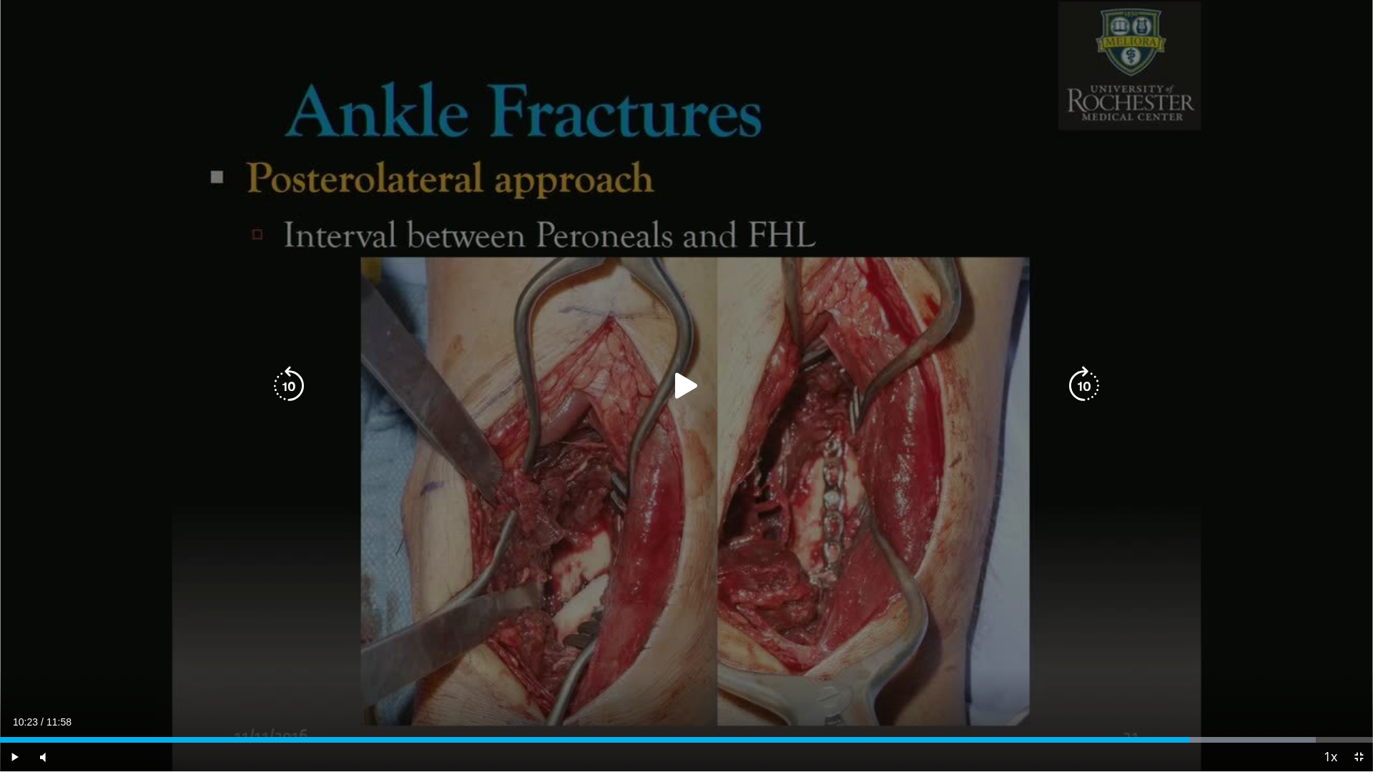
click at [1071, 383] on icon "Video Player" at bounding box center [1084, 386] width 40 height 40
click at [665, 382] on div "Video Player" at bounding box center [687, 386] width 824 height 29
click at [673, 385] on icon "Video Player" at bounding box center [686, 386] width 40 height 40
click at [1080, 394] on icon "Video Player" at bounding box center [1084, 386] width 40 height 40
click at [1080, 394] on div "10 seconds Tap to unmute" at bounding box center [686, 385] width 1373 height 771
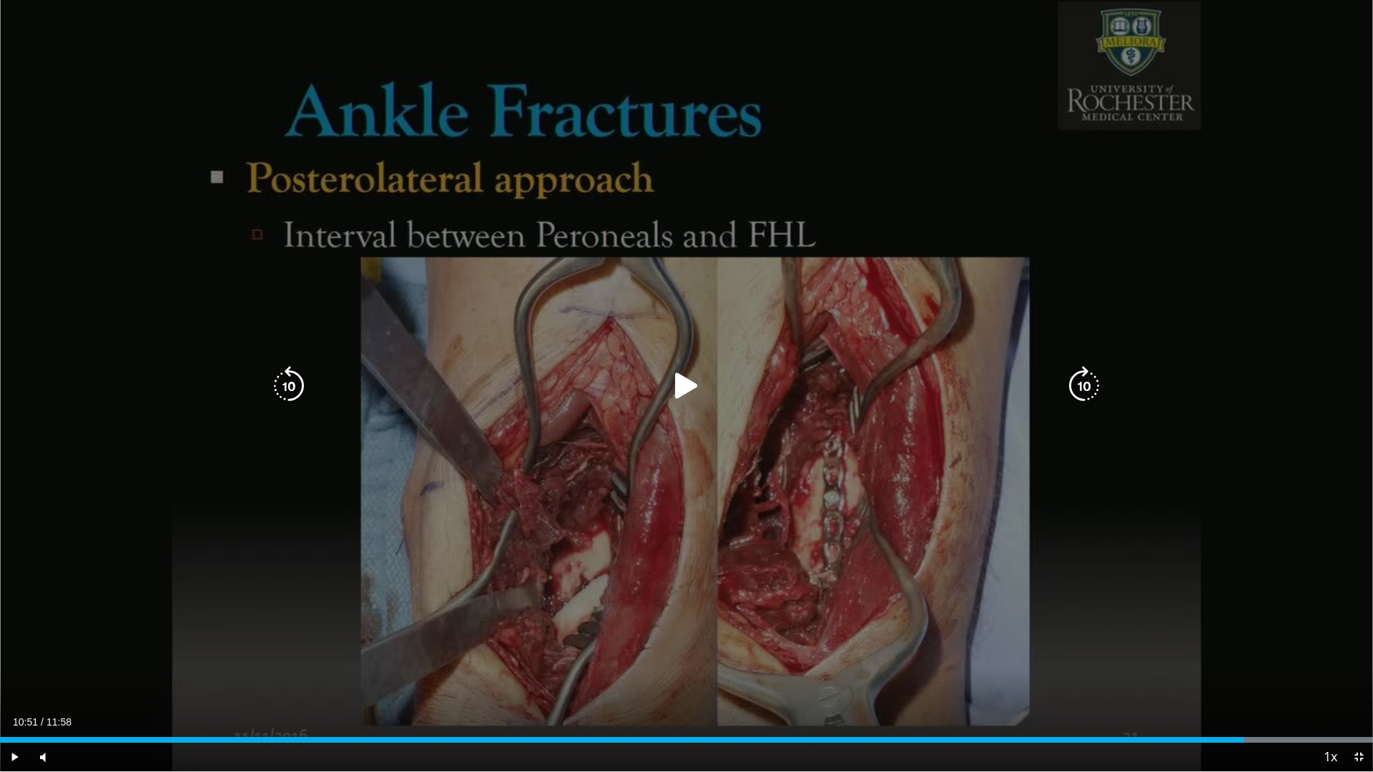
click at [686, 387] on icon "Video Player" at bounding box center [686, 386] width 40 height 40
click at [1079, 382] on icon "Video Player" at bounding box center [1084, 386] width 40 height 40
click at [1079, 383] on icon "Video Player" at bounding box center [1084, 386] width 40 height 40
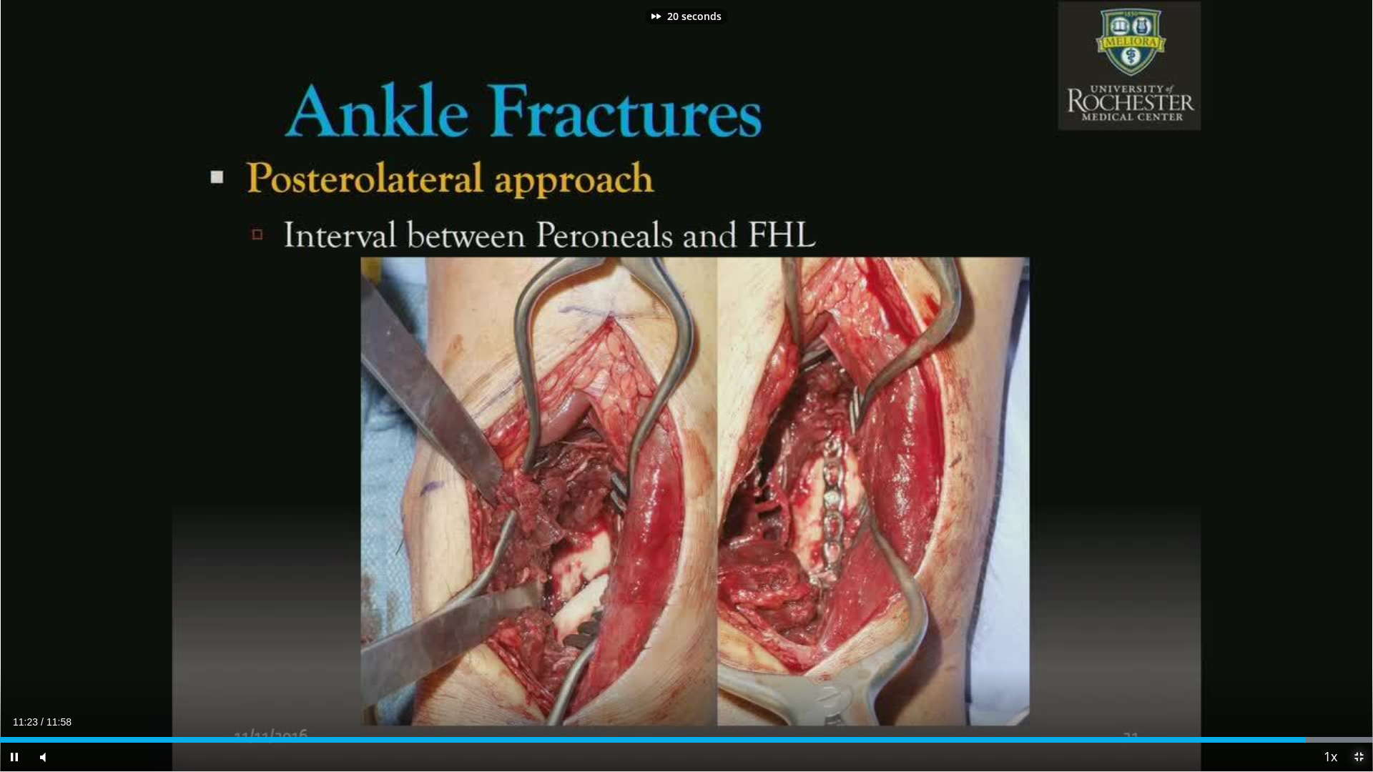
click at [1355, 681] on span "Video Player" at bounding box center [1358, 757] width 29 height 29
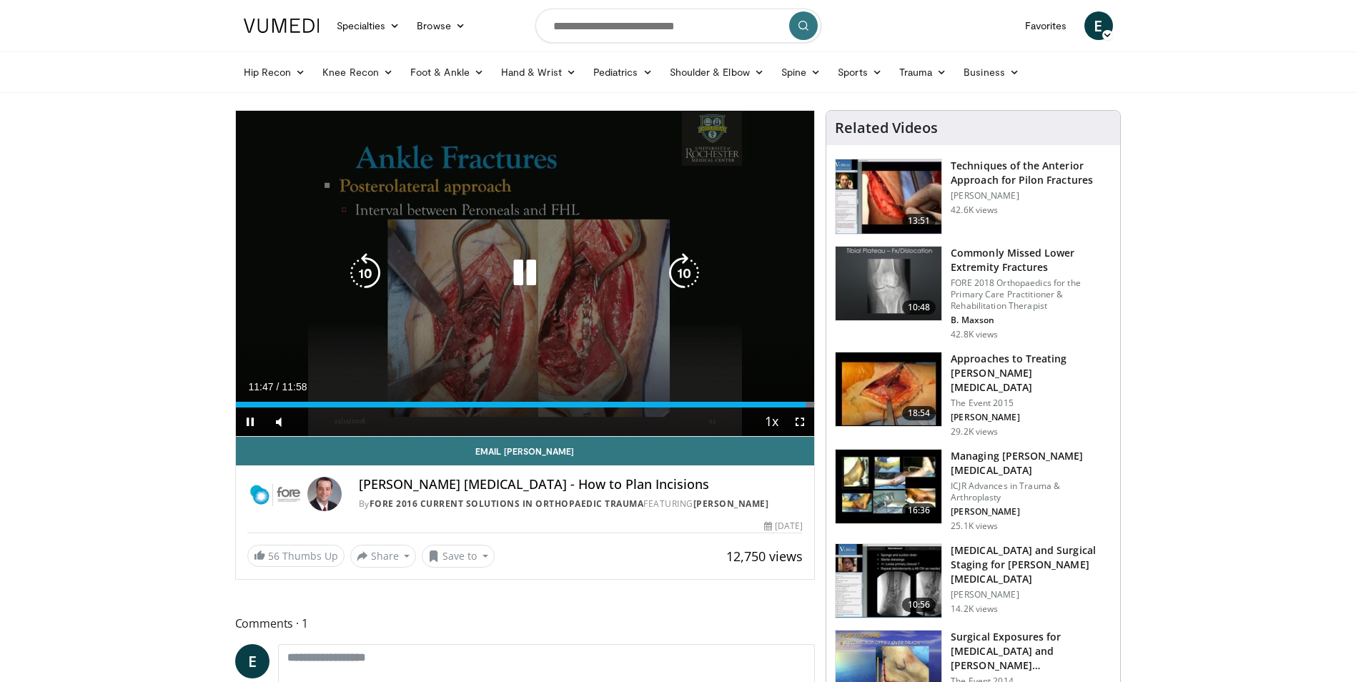
click at [685, 271] on icon "Video Player" at bounding box center [684, 273] width 40 height 40
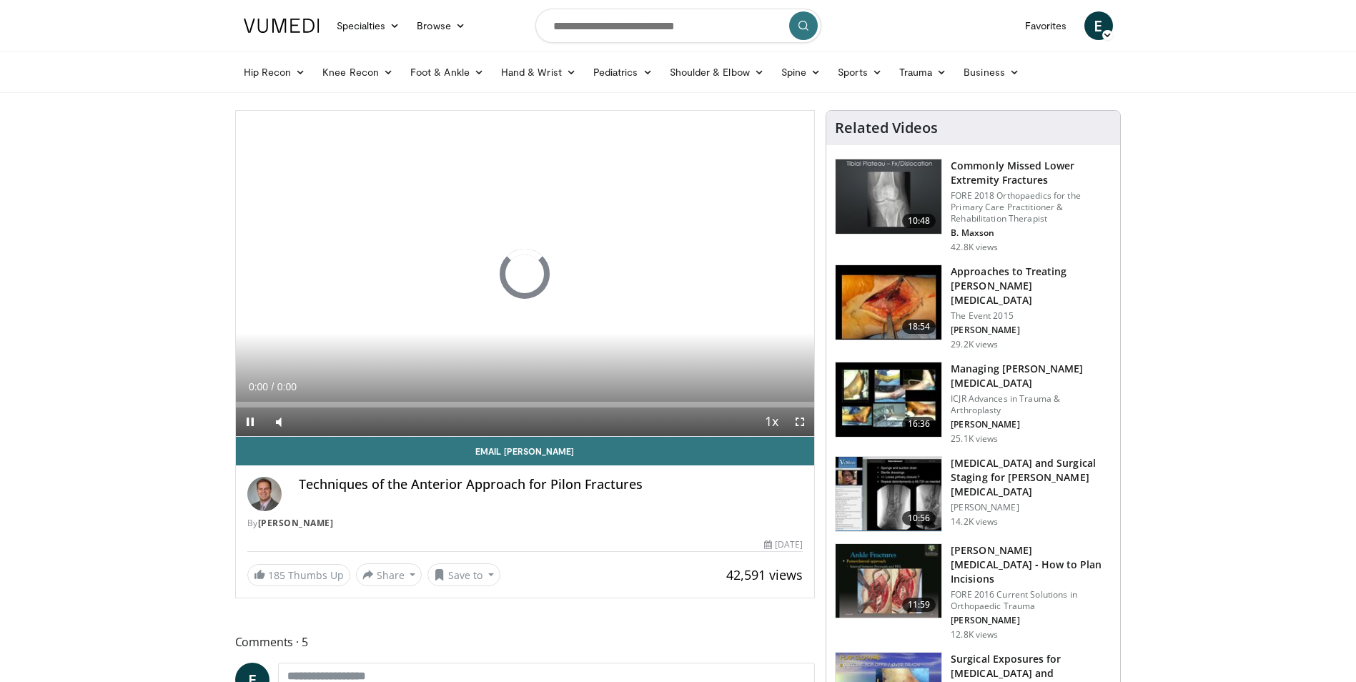
click at [914, 300] on img at bounding box center [889, 302] width 106 height 74
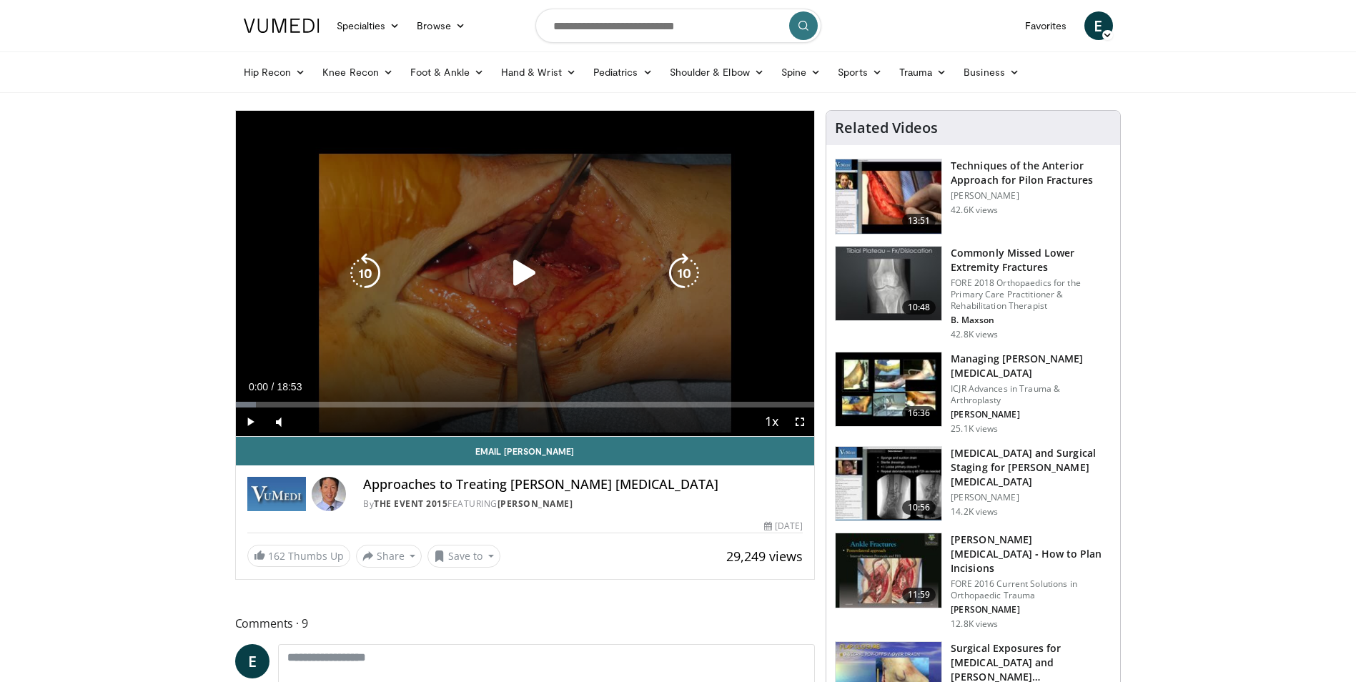
click at [520, 274] on icon "Video Player" at bounding box center [525, 273] width 40 height 40
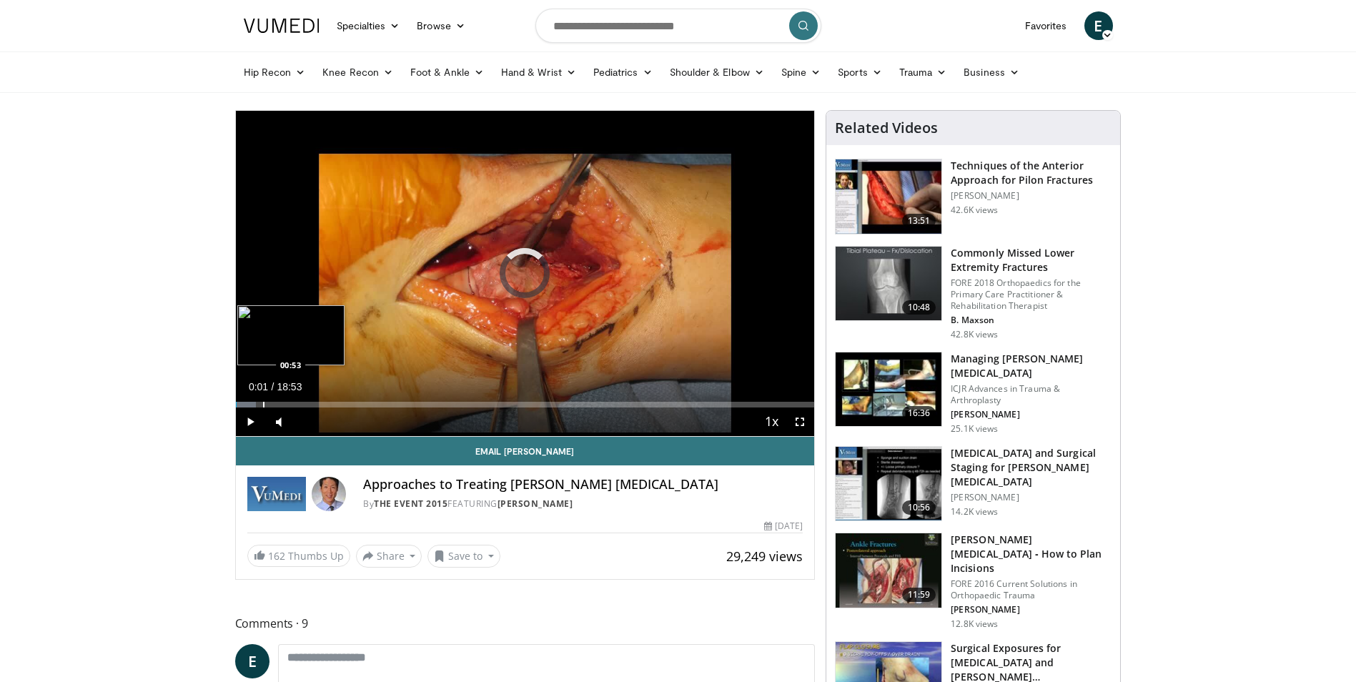
click at [263, 402] on div "Progress Bar" at bounding box center [263, 405] width 1 height 6
click at [809, 425] on span "Video Player" at bounding box center [800, 421] width 29 height 29
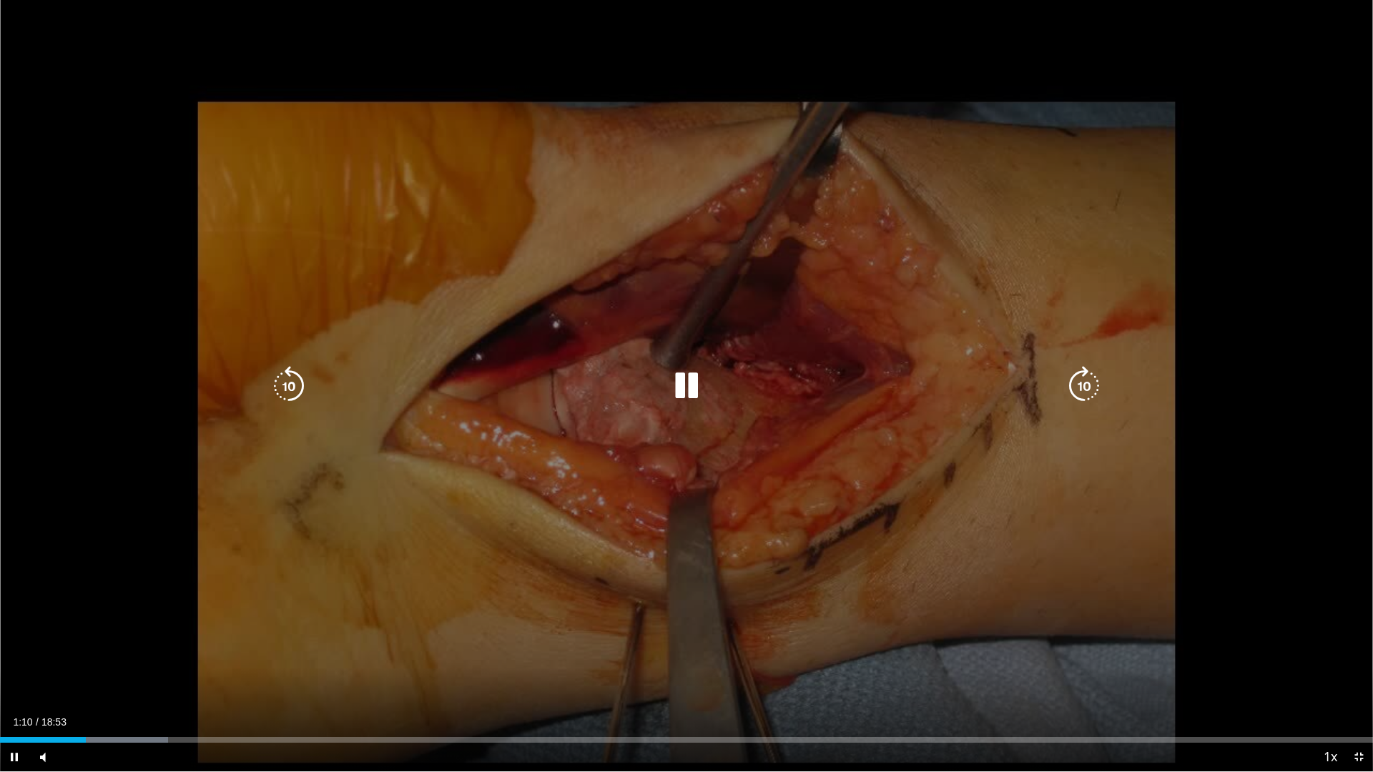
click at [1092, 382] on icon "Video Player" at bounding box center [1084, 386] width 40 height 40
click at [1087, 390] on icon "Video Player" at bounding box center [1084, 386] width 40 height 40
click at [1087, 392] on icon "Video Player" at bounding box center [1084, 386] width 40 height 40
click at [683, 380] on icon "Video Player" at bounding box center [686, 386] width 40 height 40
click at [684, 387] on icon "Video Player" at bounding box center [686, 386] width 40 height 40
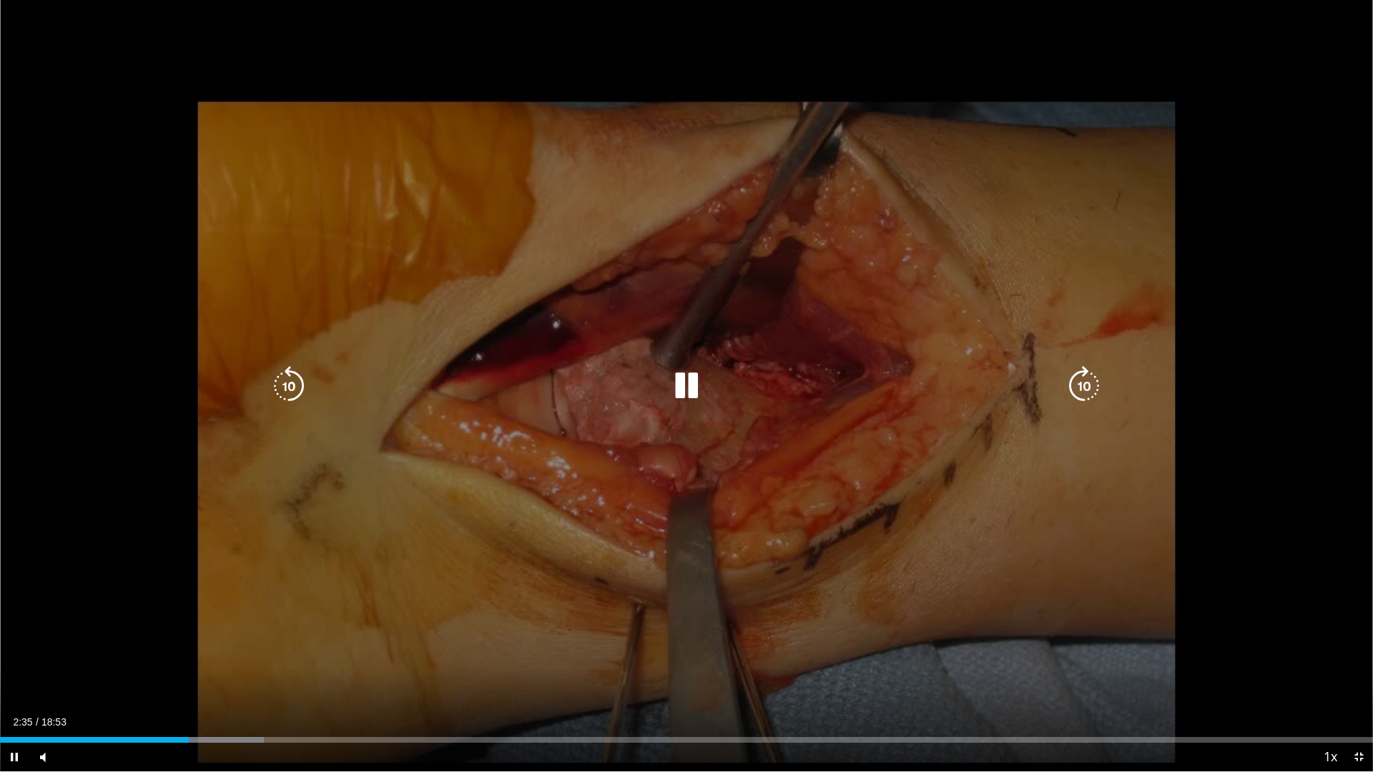
click at [686, 385] on icon "Video Player" at bounding box center [686, 386] width 40 height 40
click at [683, 383] on icon "Video Player" at bounding box center [686, 386] width 40 height 40
click at [592, 626] on div "10 seconds Tap to unmute" at bounding box center [686, 385] width 1373 height 771
click at [679, 387] on icon "Video Player" at bounding box center [686, 386] width 40 height 40
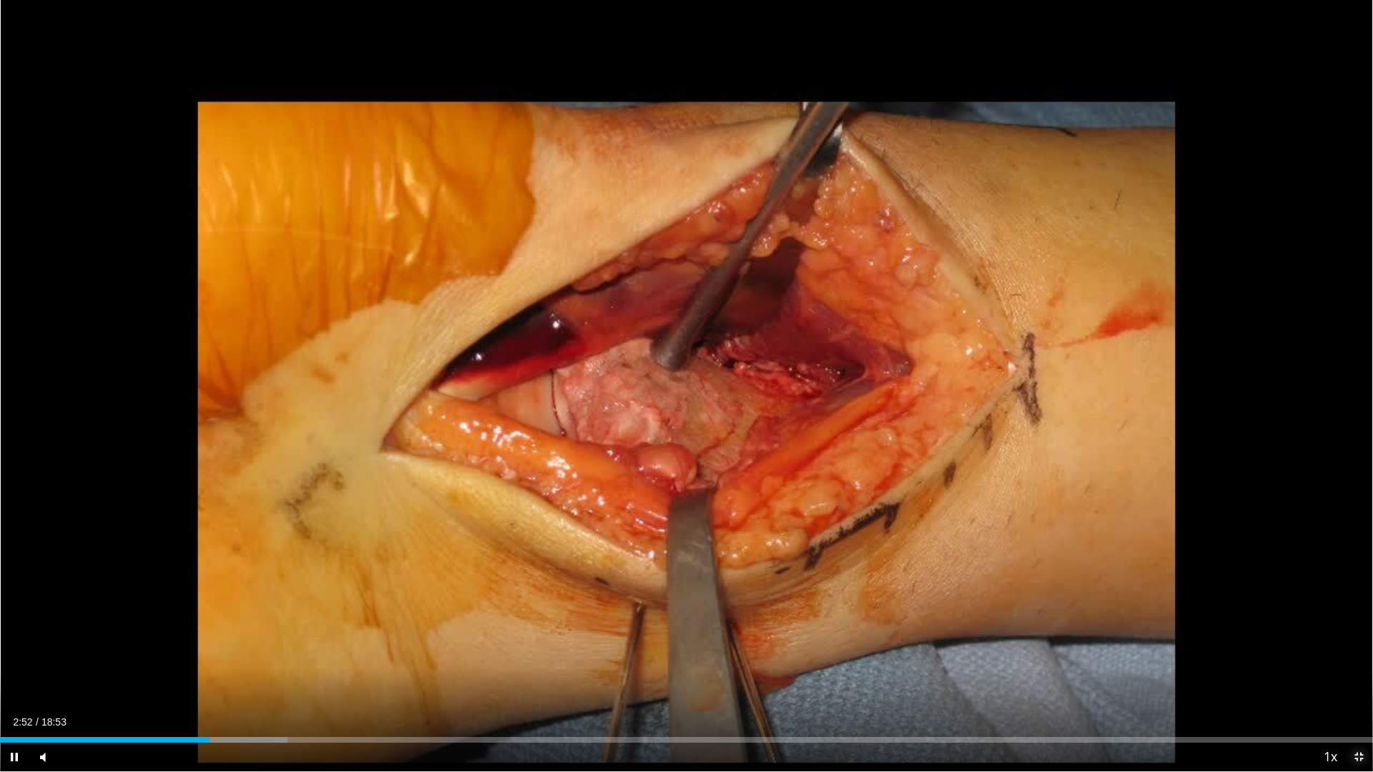
click at [1355, 681] on span "Video Player" at bounding box center [1358, 757] width 29 height 29
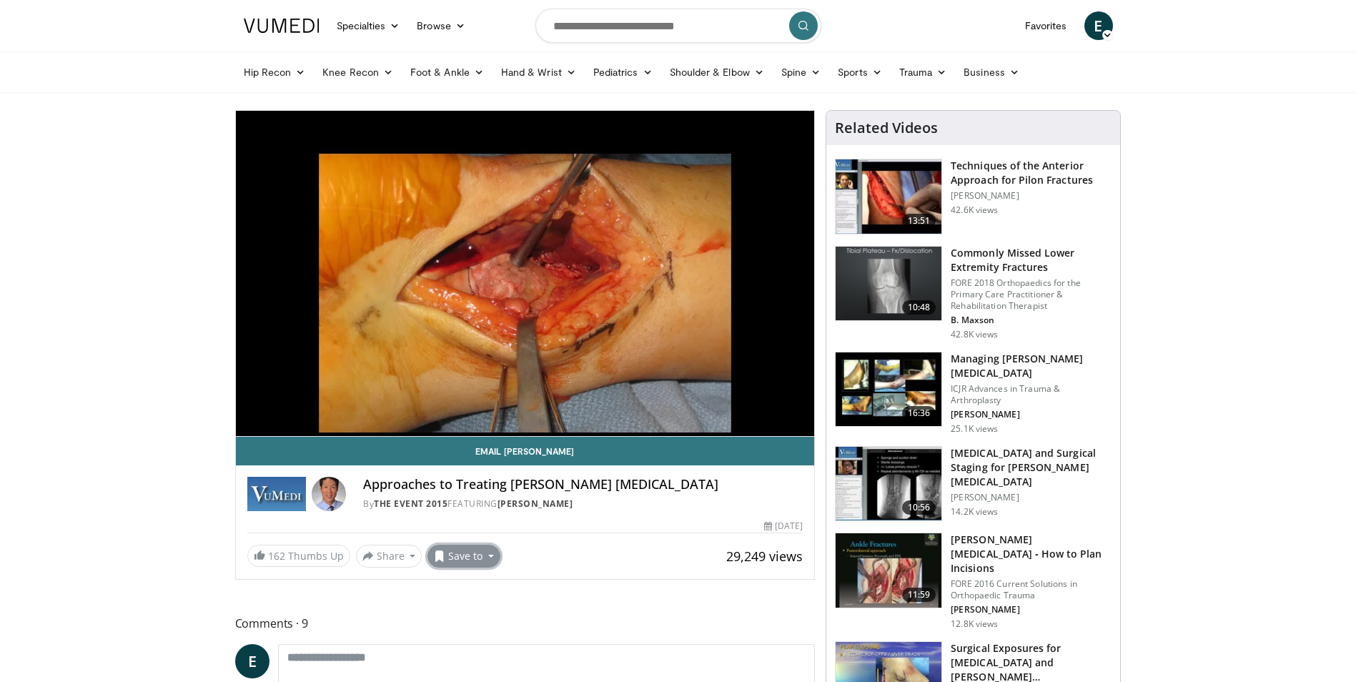
click at [485, 558] on button "Save to" at bounding box center [464, 556] width 73 height 23
click at [477, 583] on span "Add to Favorites" at bounding box center [489, 587] width 88 height 16
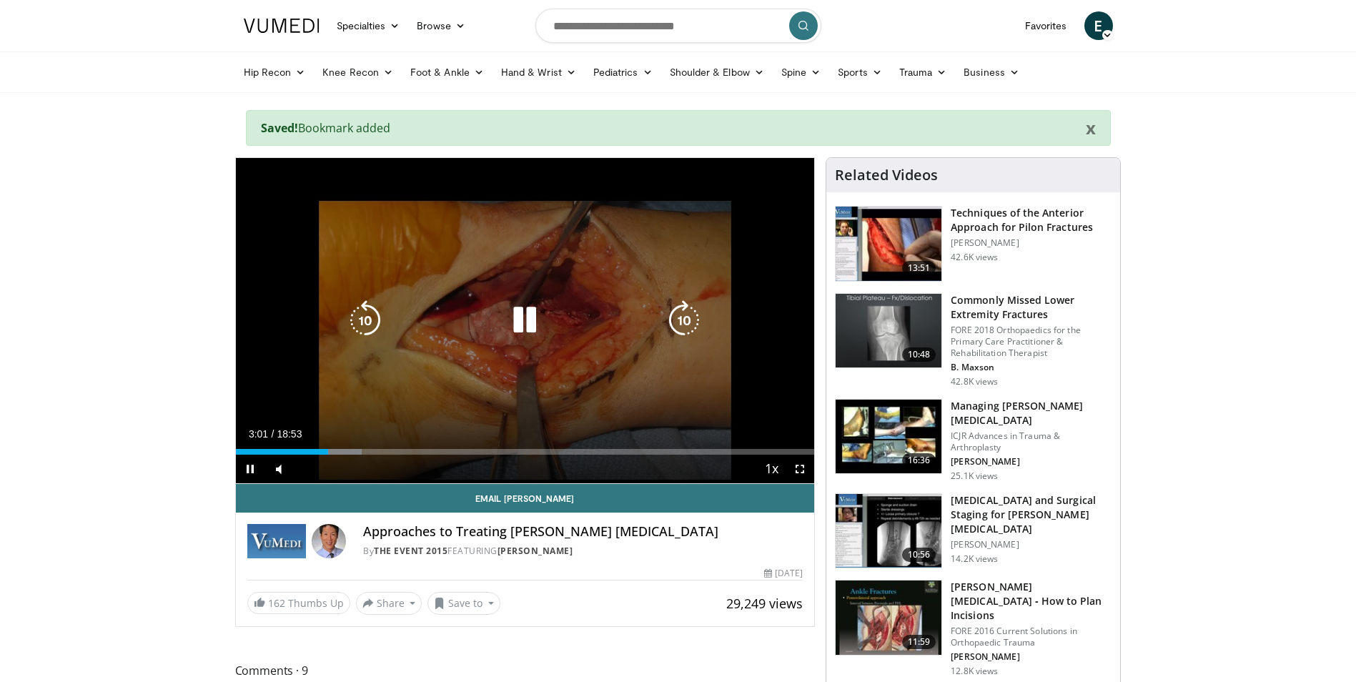
click at [470, 370] on div "10 seconds Tap to unmute" at bounding box center [525, 320] width 579 height 325
click at [525, 322] on icon "Video Player" at bounding box center [525, 320] width 40 height 40
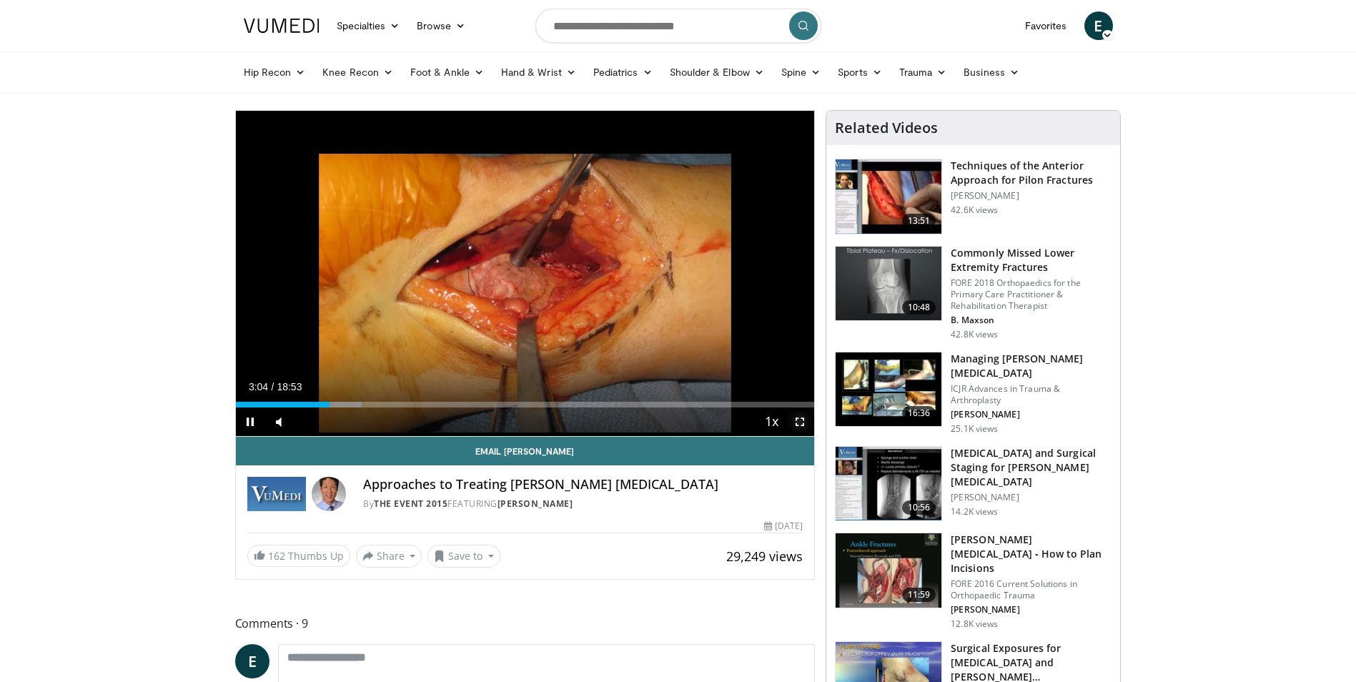
drag, startPoint x: 804, startPoint y: 417, endPoint x: 807, endPoint y: 470, distance: 53.0
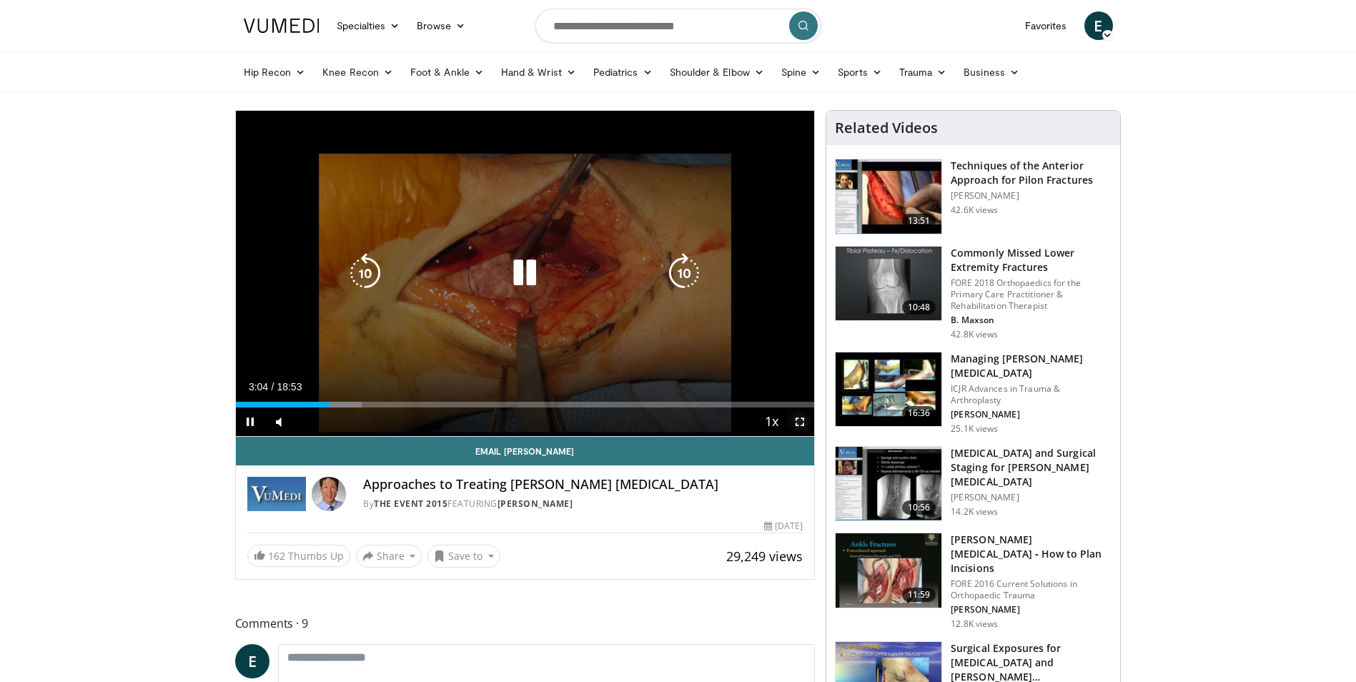
click at [804, 417] on span "Video Player" at bounding box center [800, 421] width 29 height 29
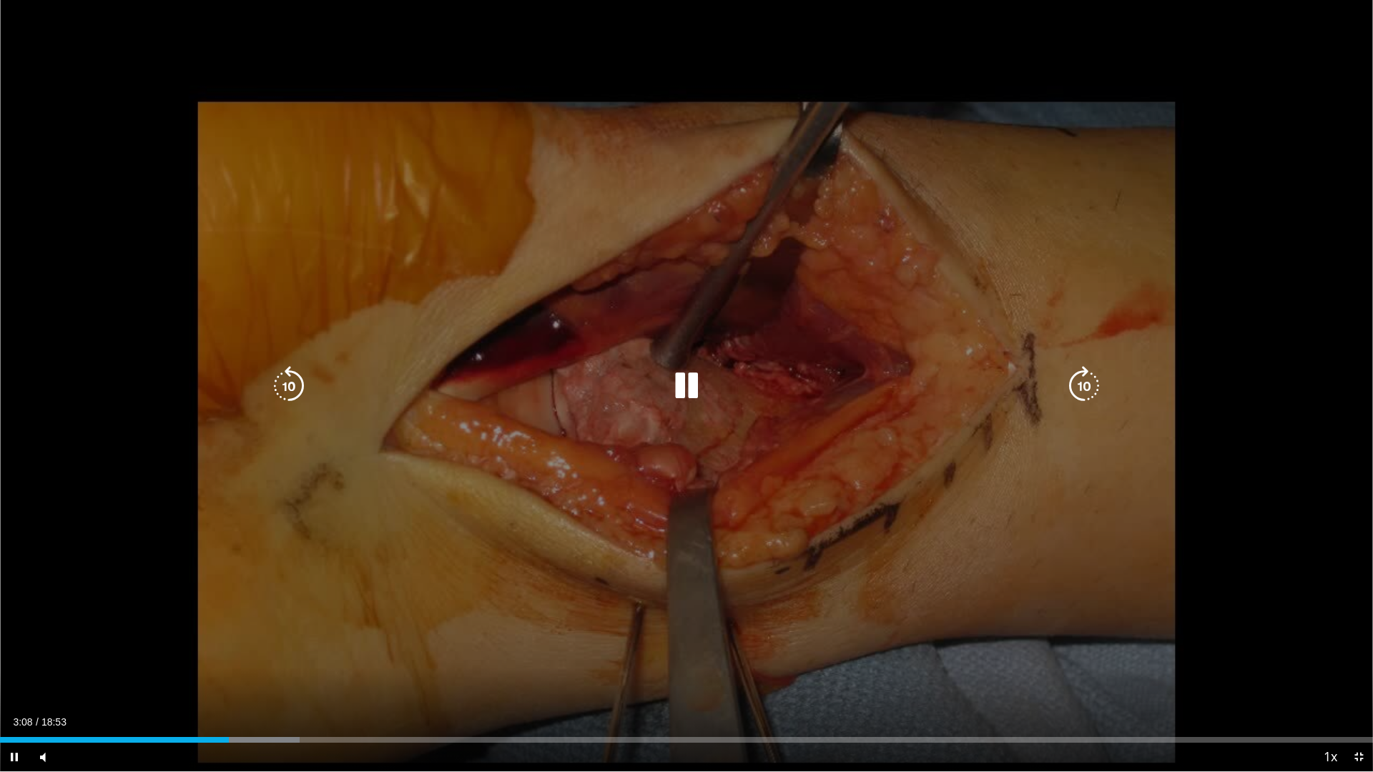
click at [296, 390] on icon "Video Player" at bounding box center [289, 386] width 40 height 40
click at [1085, 387] on icon "Video Player" at bounding box center [1084, 386] width 40 height 40
click at [1087, 387] on icon "Video Player" at bounding box center [1084, 386] width 40 height 40
click at [1089, 383] on icon "Video Player" at bounding box center [1084, 386] width 40 height 40
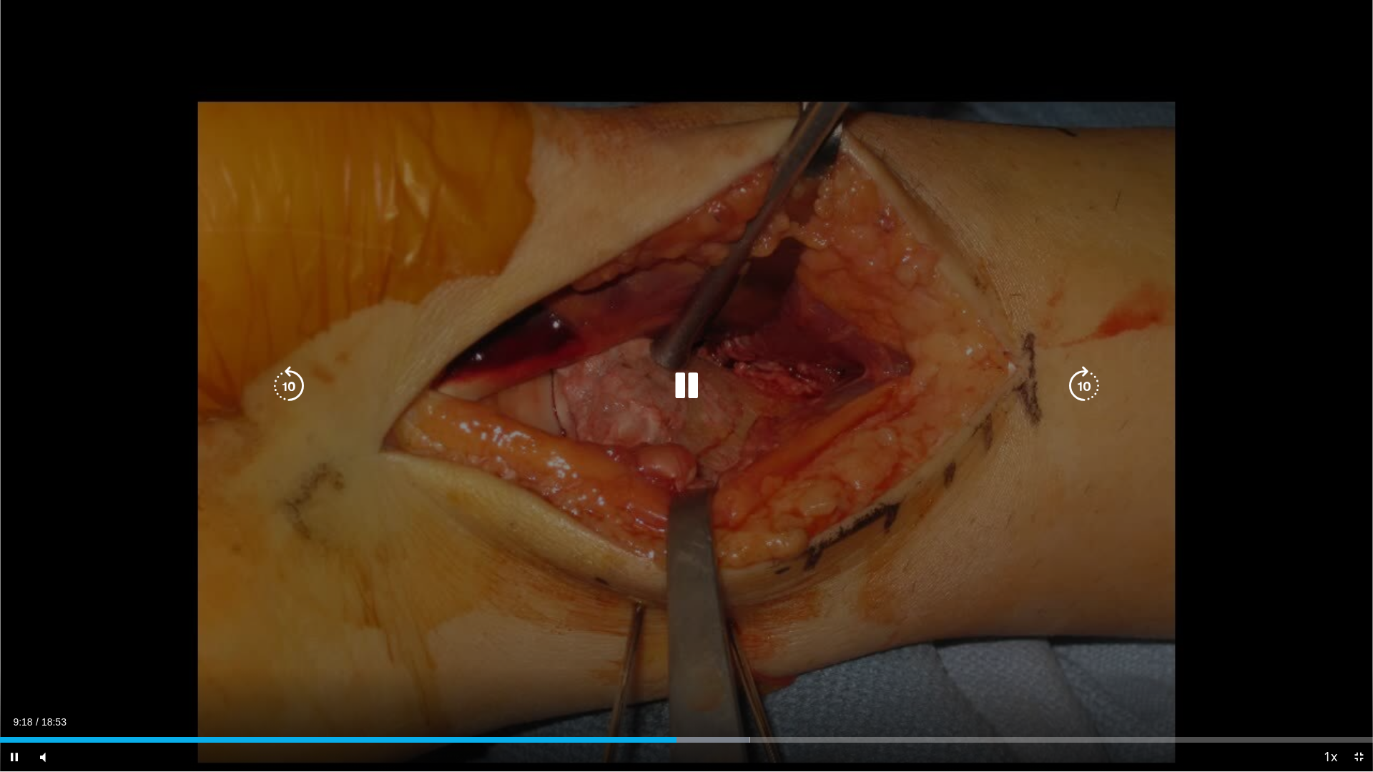
click at [1092, 383] on icon "Video Player" at bounding box center [1084, 386] width 40 height 40
click at [1087, 387] on icon "Video Player" at bounding box center [1084, 386] width 40 height 40
click at [1082, 389] on icon "Video Player" at bounding box center [1084, 386] width 40 height 40
click at [1088, 387] on icon "Video Player" at bounding box center [1084, 386] width 40 height 40
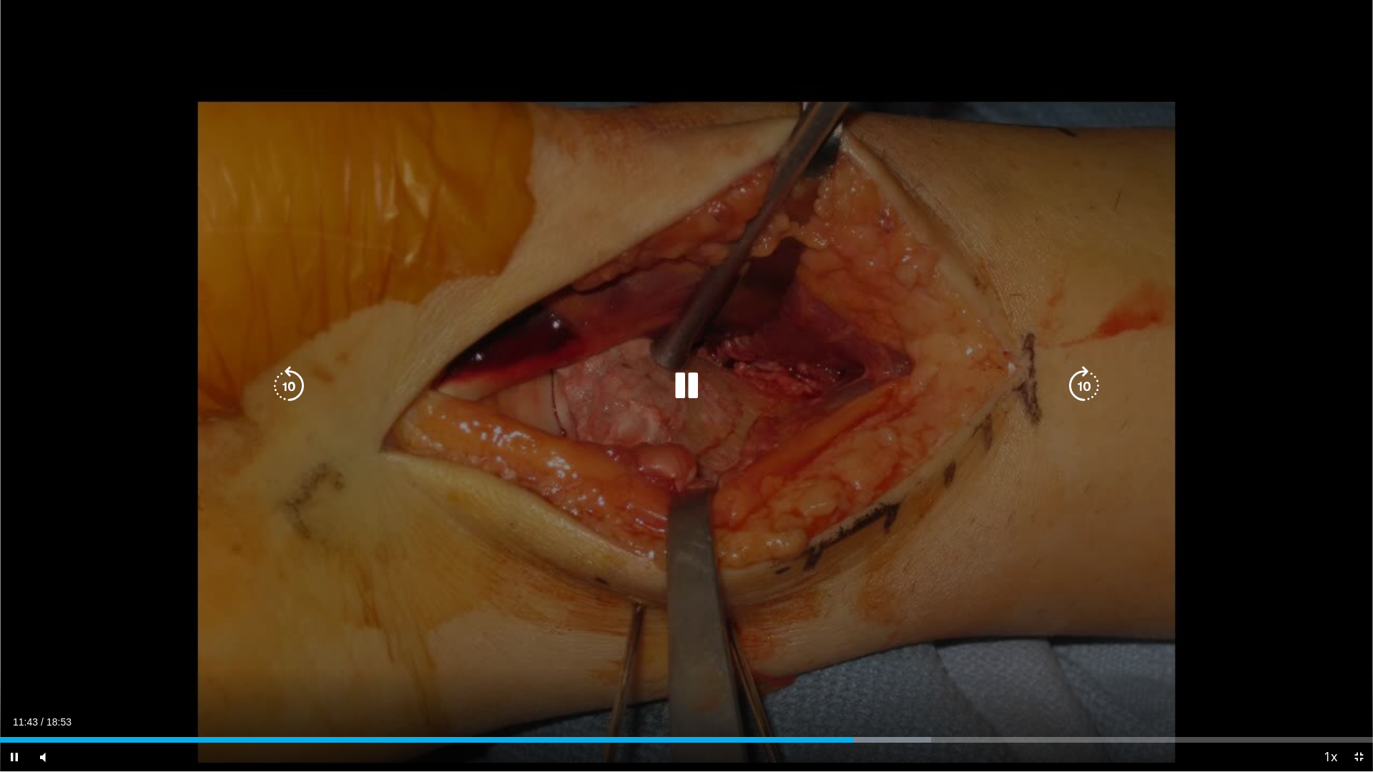
click at [1079, 383] on icon "Video Player" at bounding box center [1084, 386] width 40 height 40
click at [1086, 388] on icon "Video Player" at bounding box center [1084, 386] width 40 height 40
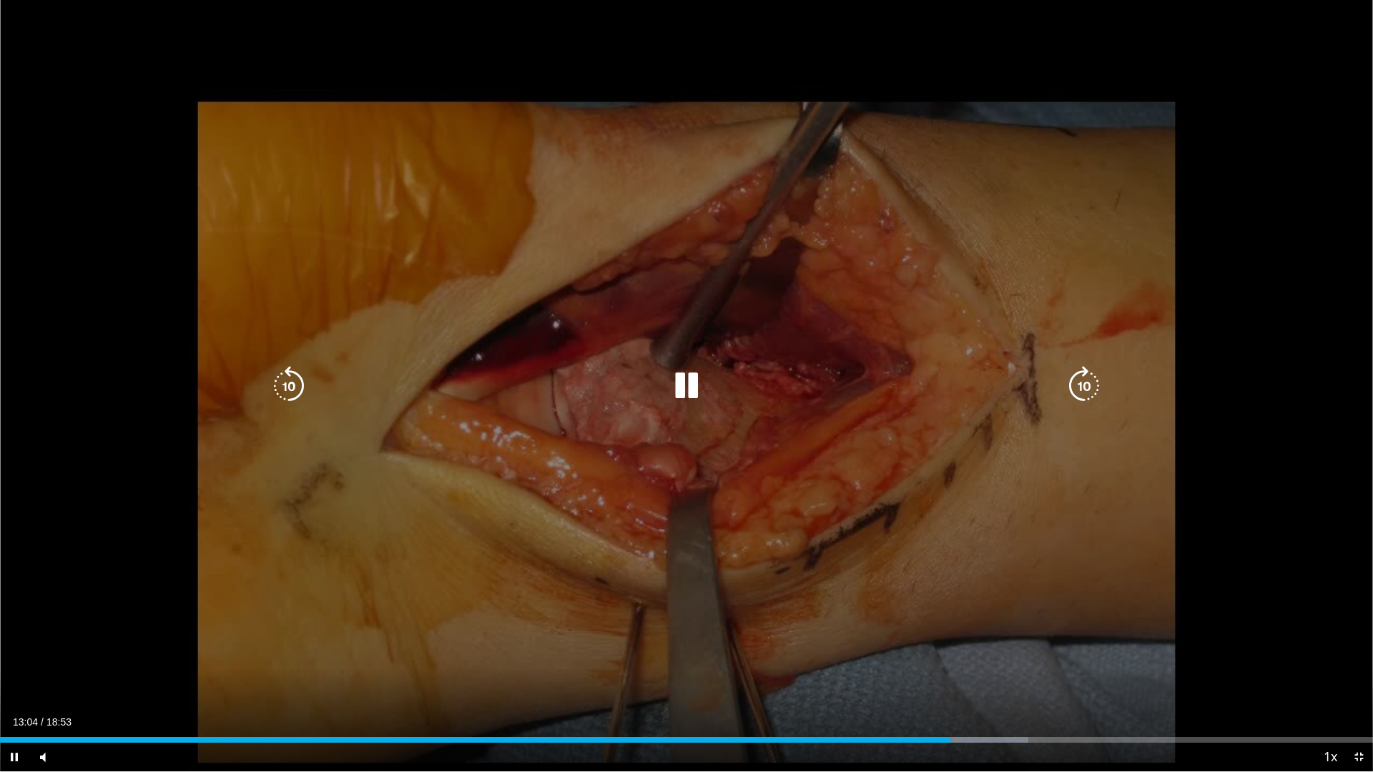
click at [1084, 387] on icon "Video Player" at bounding box center [1084, 386] width 40 height 40
click at [680, 385] on icon "Video Player" at bounding box center [686, 386] width 40 height 40
click at [683, 385] on icon "Video Player" at bounding box center [686, 386] width 40 height 40
click at [1084, 390] on icon "Video Player" at bounding box center [1084, 386] width 40 height 40
click at [1080, 391] on icon "Video Player" at bounding box center [1084, 386] width 40 height 40
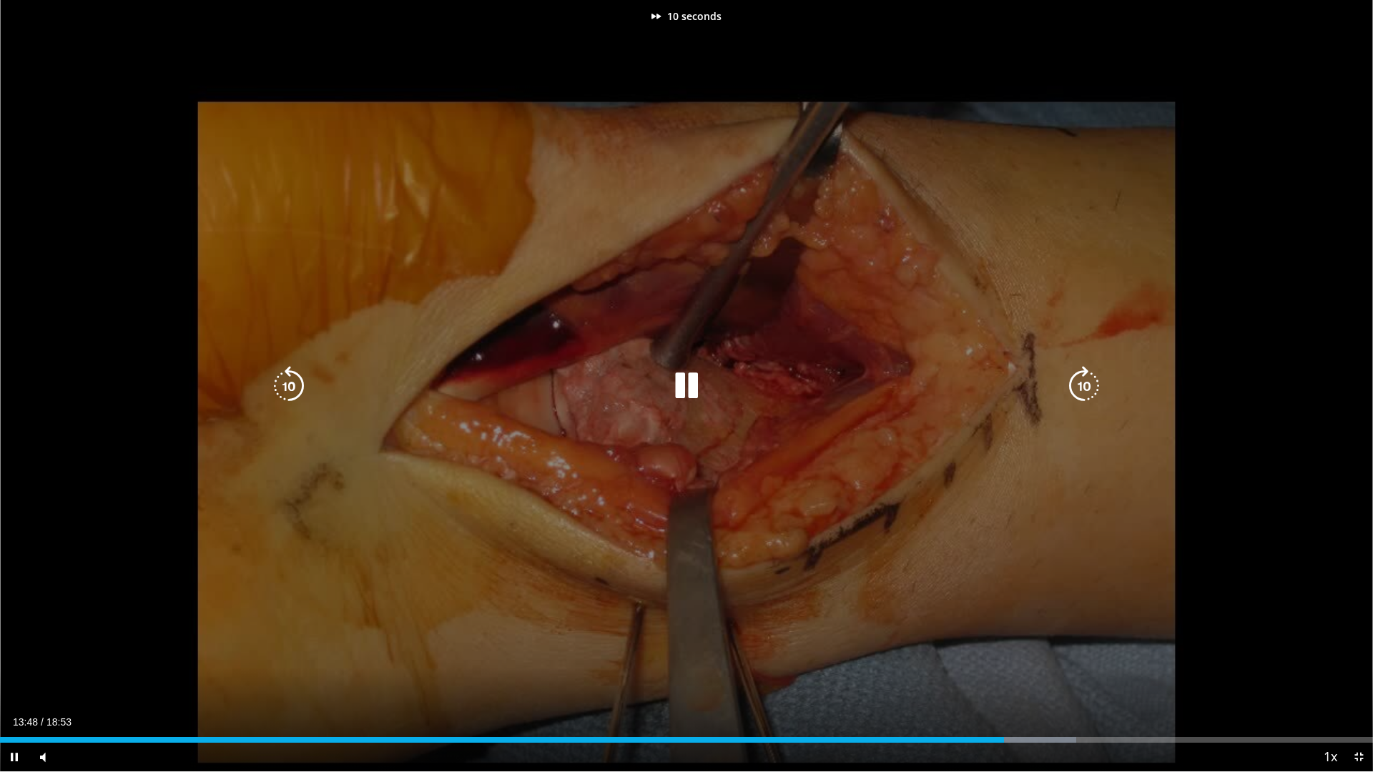
click at [1080, 390] on icon "Video Player" at bounding box center [1084, 386] width 40 height 40
click at [1078, 388] on icon "Video Player" at bounding box center [1084, 386] width 40 height 40
click at [293, 383] on icon "Video Player" at bounding box center [289, 386] width 40 height 40
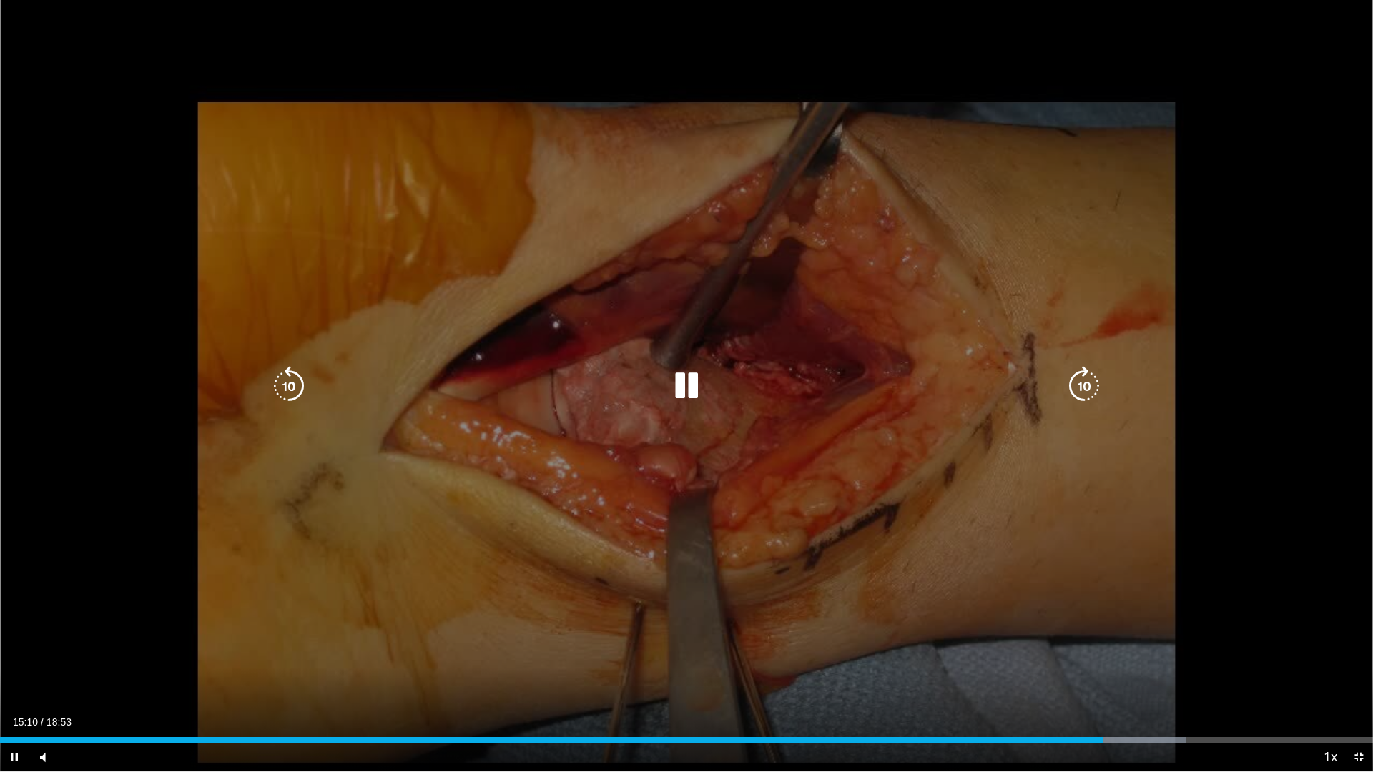
click at [1082, 387] on icon "Video Player" at bounding box center [1084, 386] width 40 height 40
click at [1082, 387] on div "10 seconds Tap to unmute" at bounding box center [686, 385] width 1373 height 771
click at [1087, 385] on icon "Video Player" at bounding box center [1084, 386] width 40 height 40
click at [689, 382] on icon "Video Player" at bounding box center [686, 386] width 40 height 40
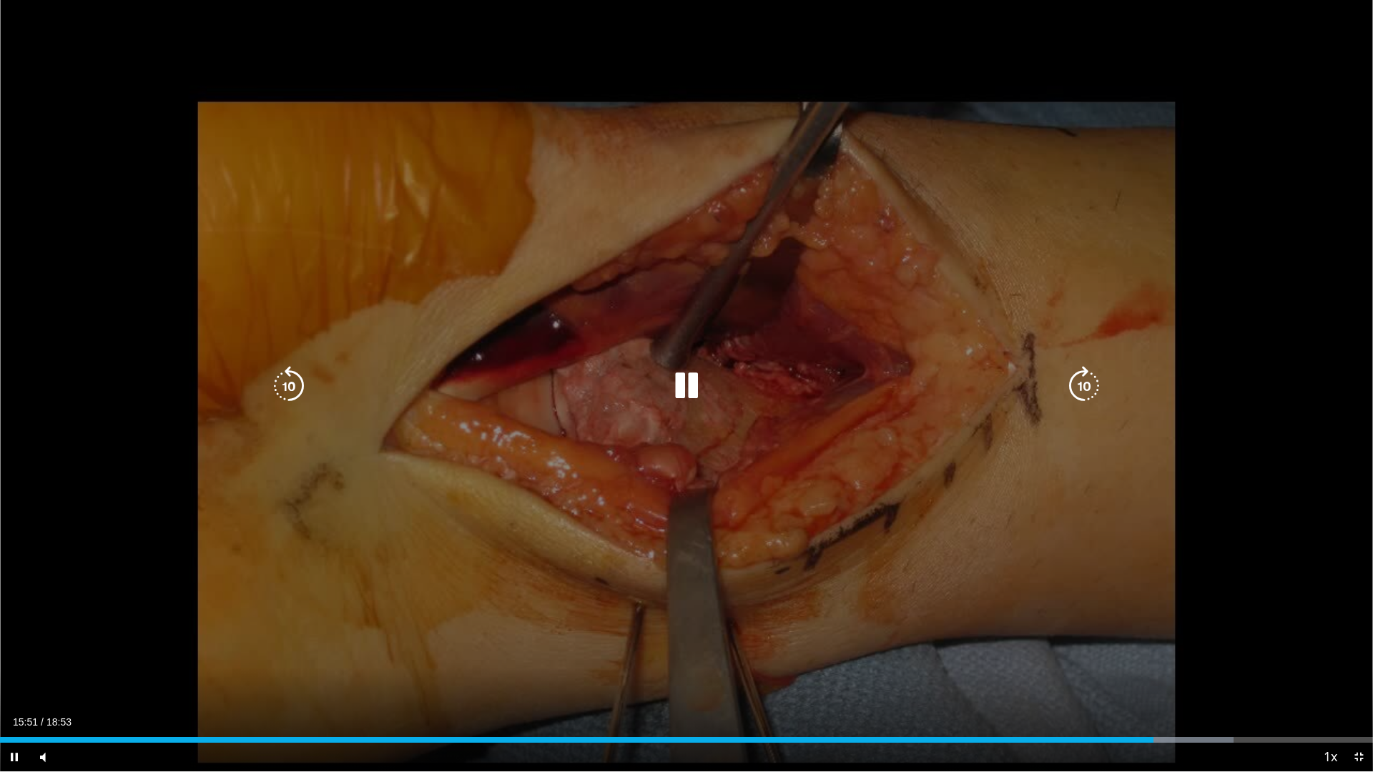
click at [1087, 390] on icon "Video Player" at bounding box center [1084, 386] width 40 height 40
click at [1079, 386] on icon "Video Player" at bounding box center [1084, 386] width 40 height 40
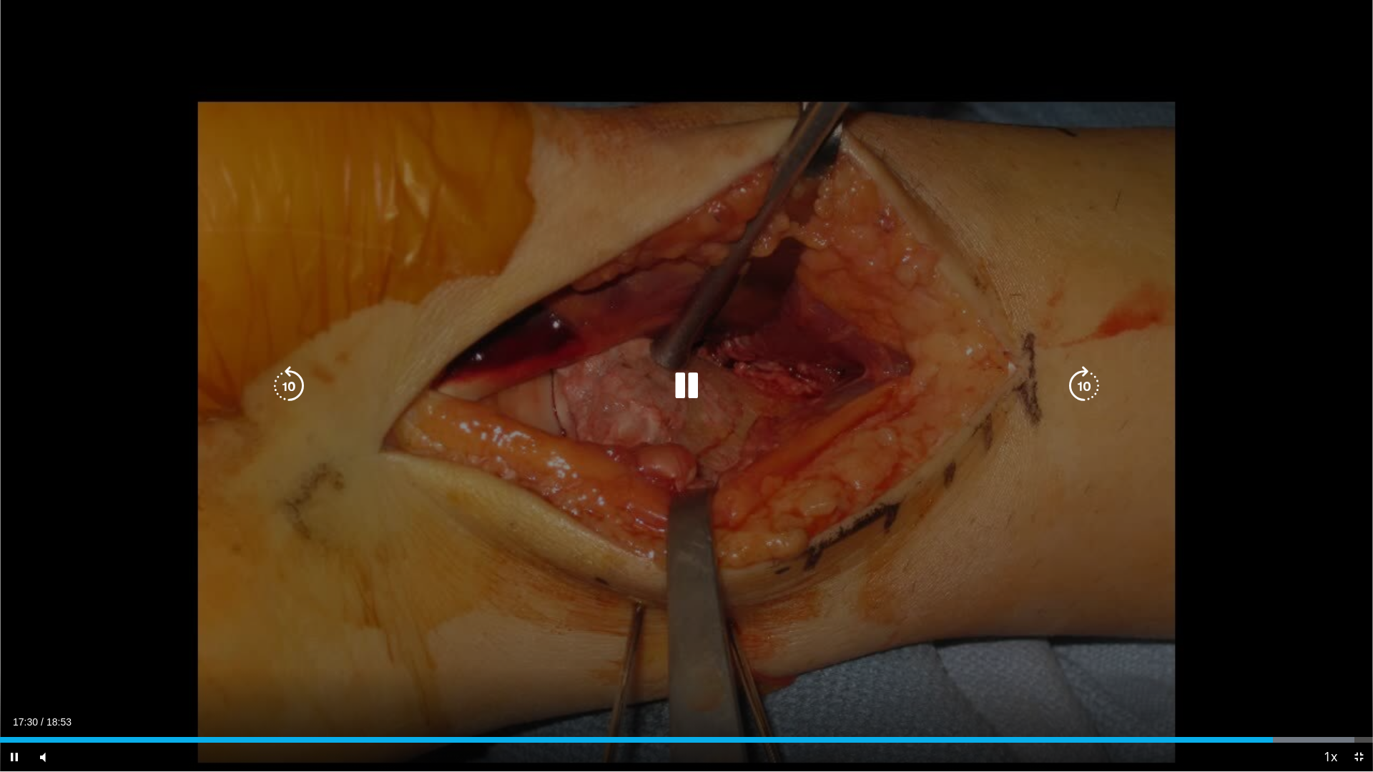
click at [1090, 384] on icon "Video Player" at bounding box center [1084, 386] width 40 height 40
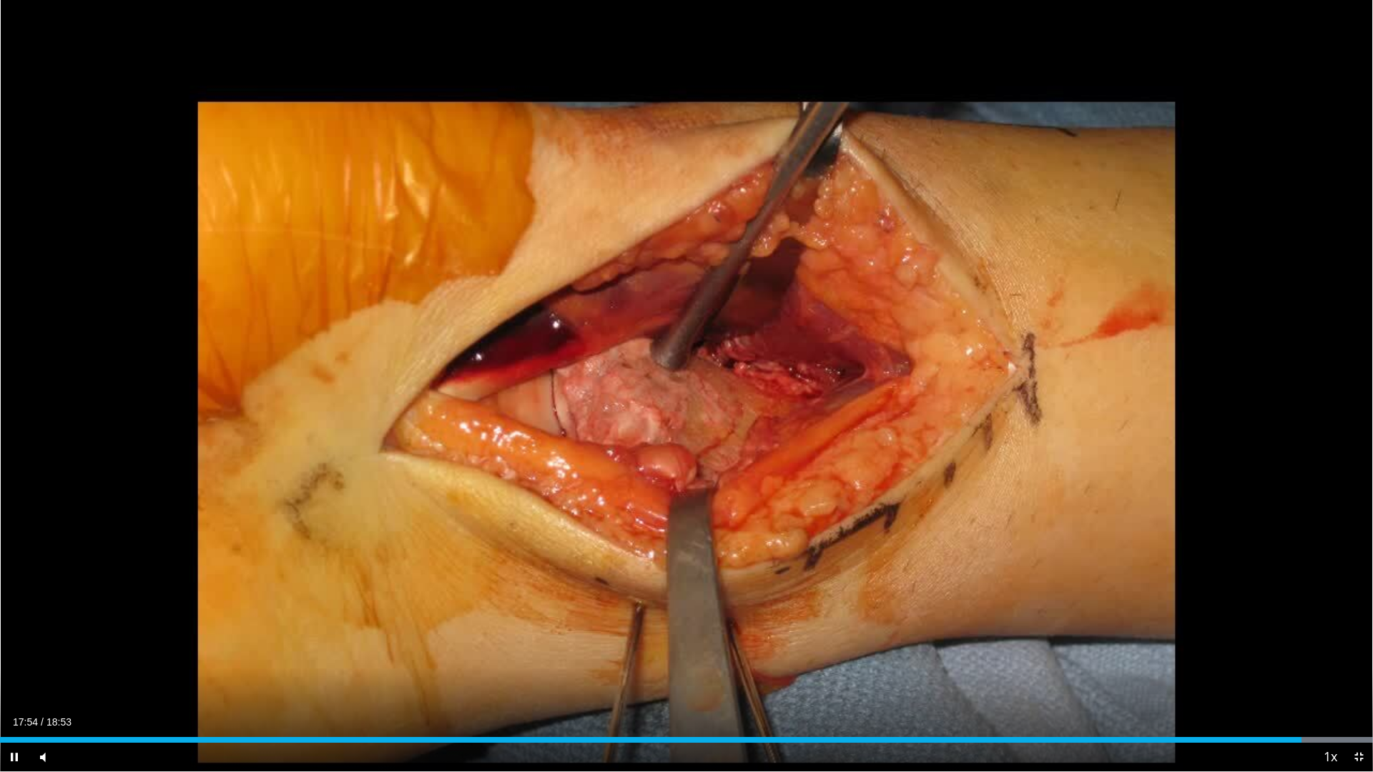
click at [1083, 385] on div "10 seconds Tap to unmute" at bounding box center [686, 385] width 1373 height 771
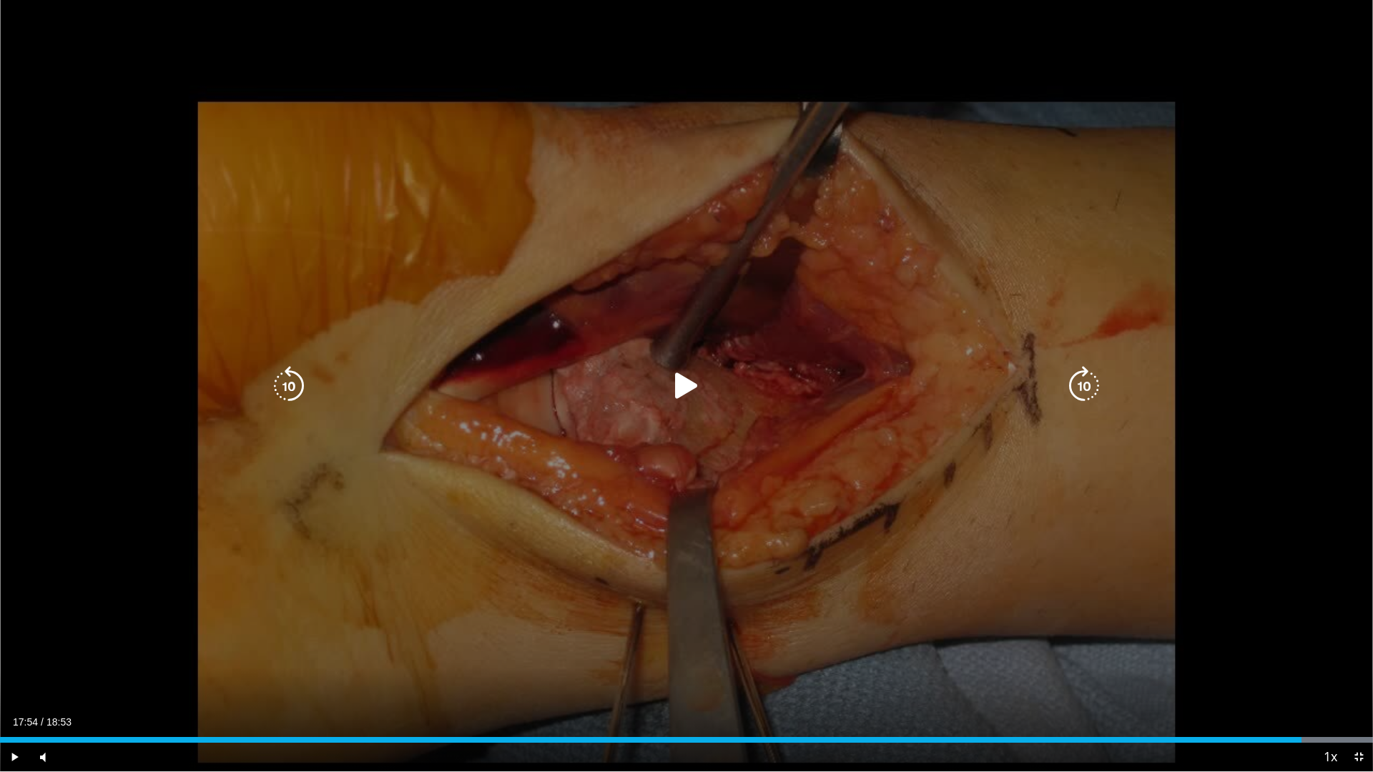
click at [1076, 385] on icon "Video Player" at bounding box center [1084, 386] width 40 height 40
click at [1076, 382] on icon "Video Player" at bounding box center [1084, 386] width 40 height 40
click at [687, 387] on icon "Video Player" at bounding box center [686, 386] width 40 height 40
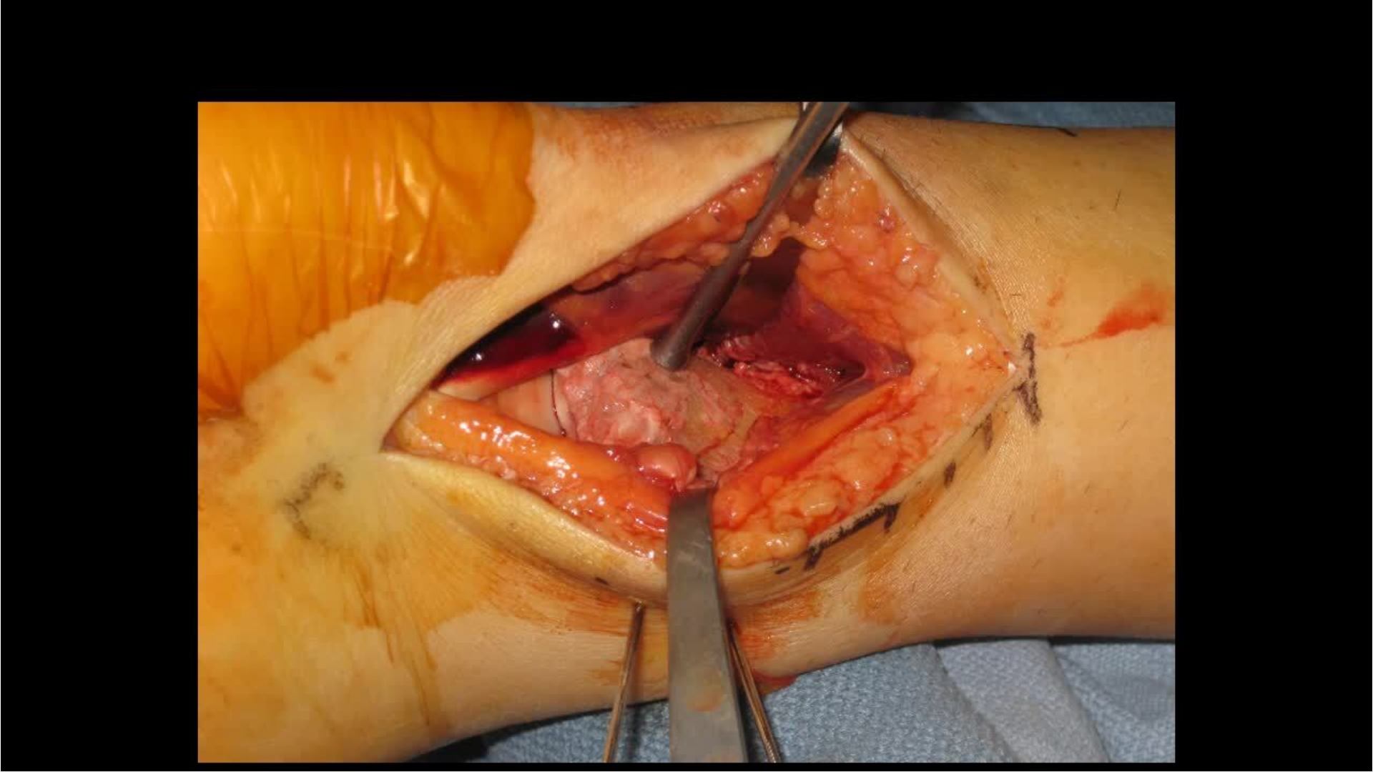
click at [1081, 392] on div "10 seconds Tap to unmute" at bounding box center [686, 385] width 1373 height 771
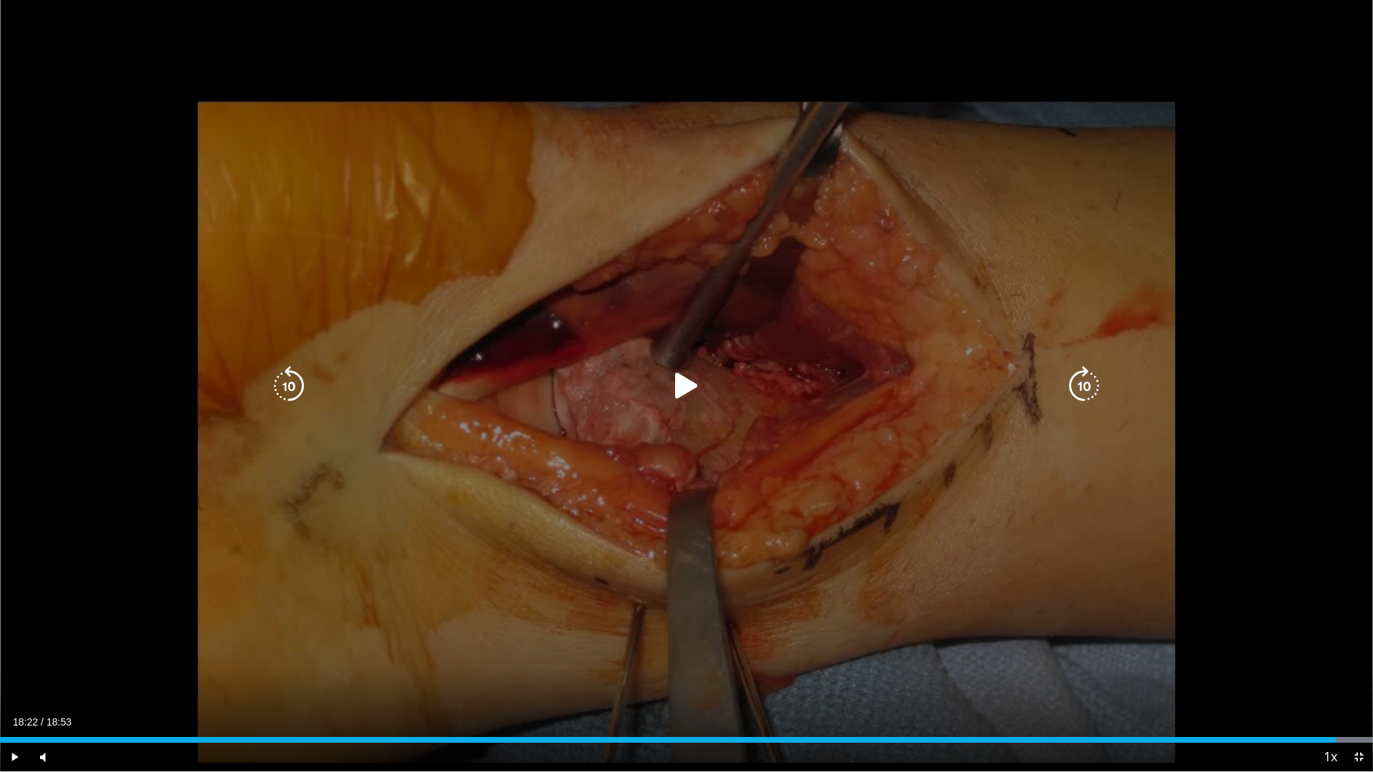
click at [1084, 383] on icon "Video Player" at bounding box center [1084, 386] width 40 height 40
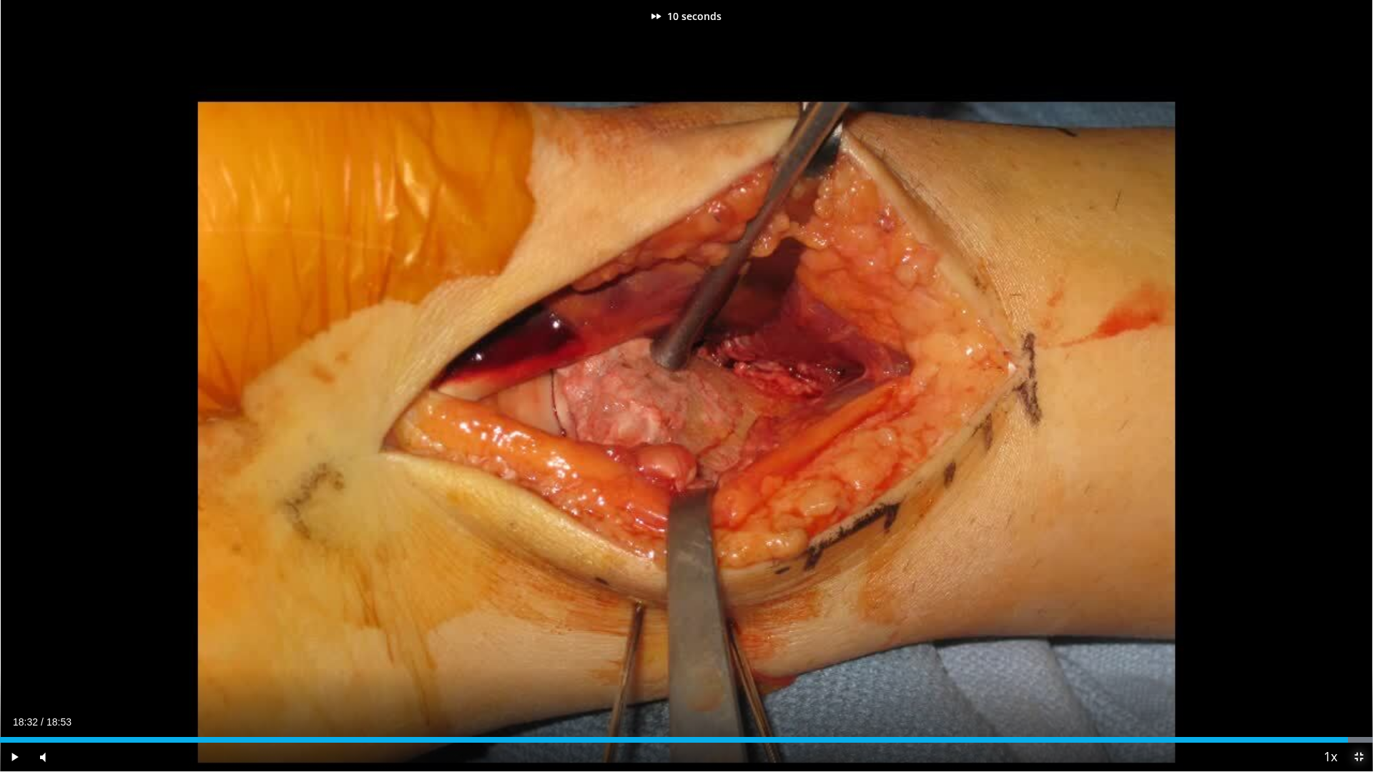
click at [1353, 681] on span "Video Player" at bounding box center [1358, 757] width 29 height 29
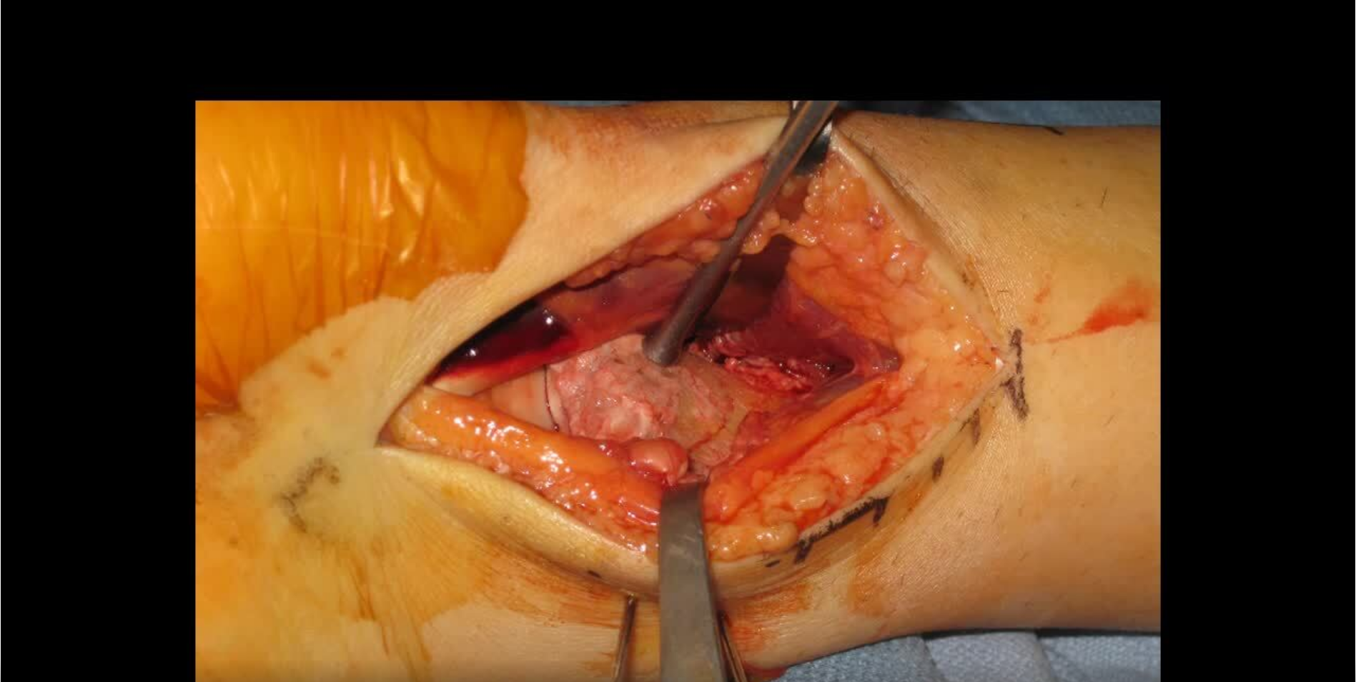
scroll to position [357, 0]
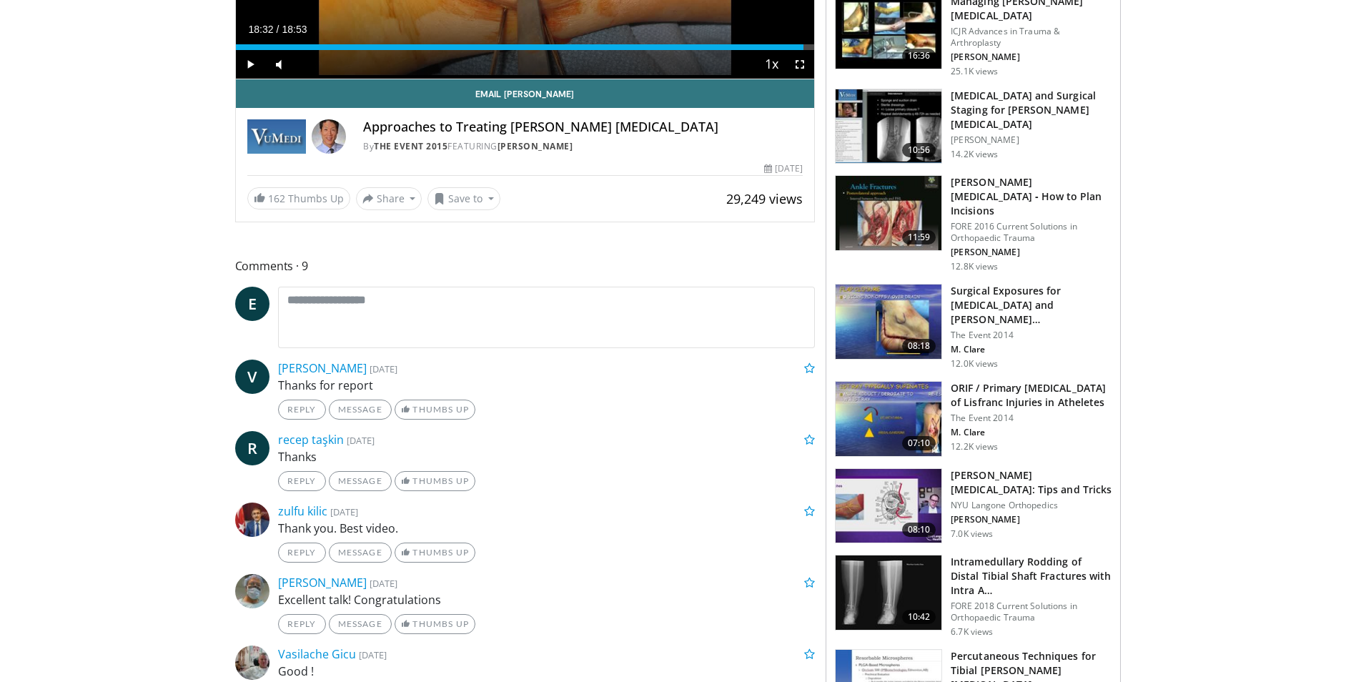
click at [904, 472] on img at bounding box center [889, 506] width 106 height 74
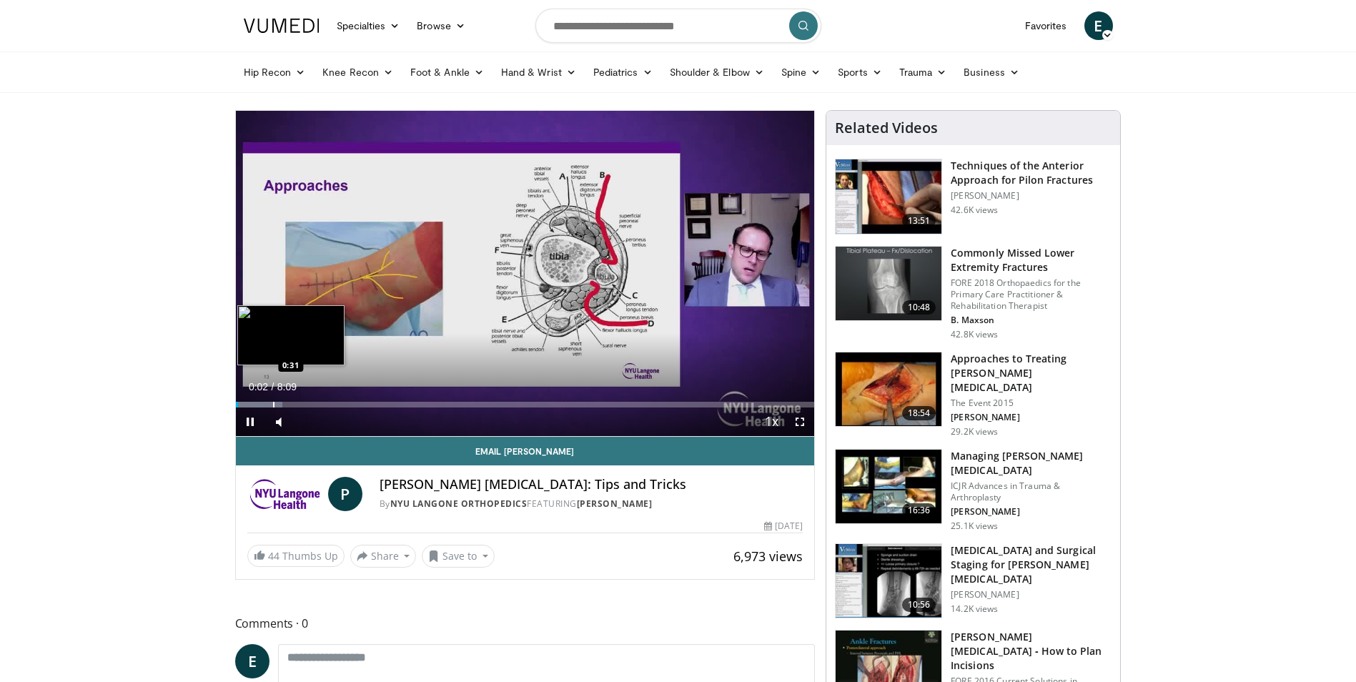
click at [273, 405] on div "Progress Bar" at bounding box center [273, 405] width 1 height 6
click at [312, 403] on div "Progress Bar" at bounding box center [312, 405] width 1 height 6
click at [340, 405] on div "Progress Bar" at bounding box center [340, 405] width 1 height 6
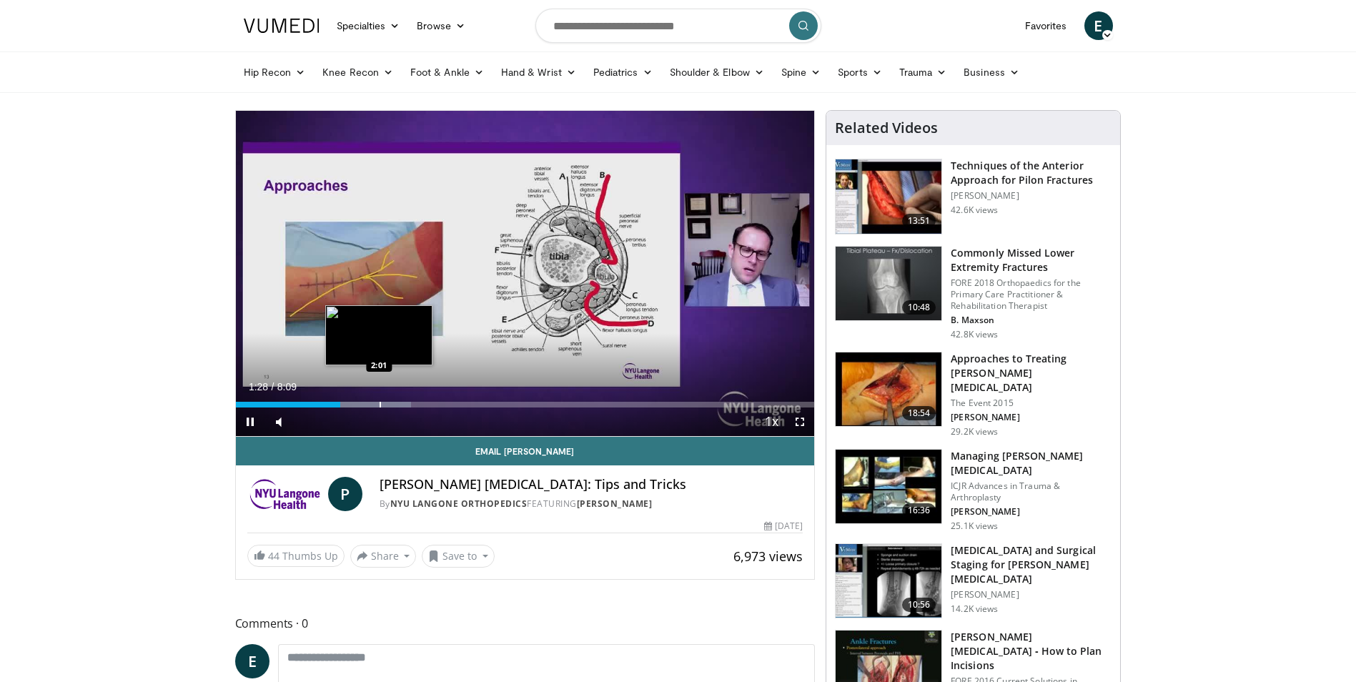
click at [381, 402] on div "Progress Bar" at bounding box center [380, 405] width 1 height 6
click at [406, 405] on div "Progress Bar" at bounding box center [406, 405] width 1 height 6
click at [430, 405] on div "Progress Bar" at bounding box center [430, 405] width 1 height 6
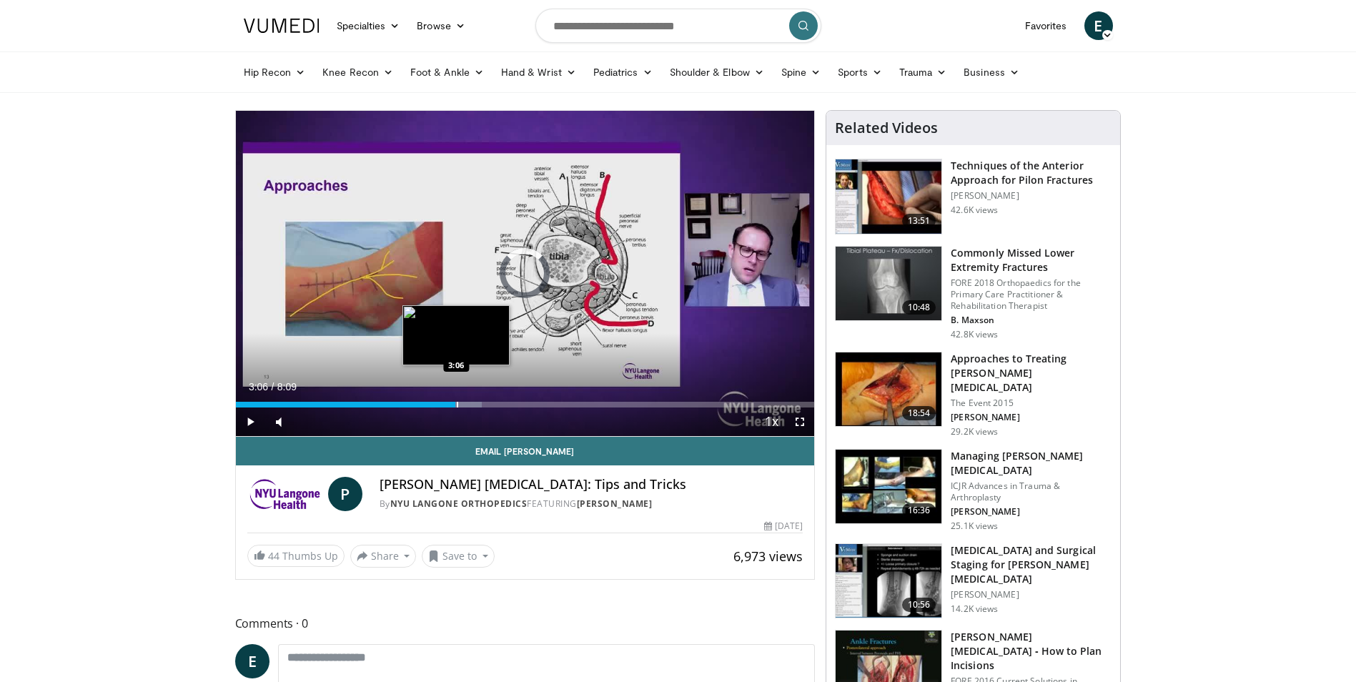
click at [457, 405] on div "Progress Bar" at bounding box center [457, 405] width 1 height 6
click at [480, 405] on div "Progress Bar" at bounding box center [480, 405] width 1 height 6
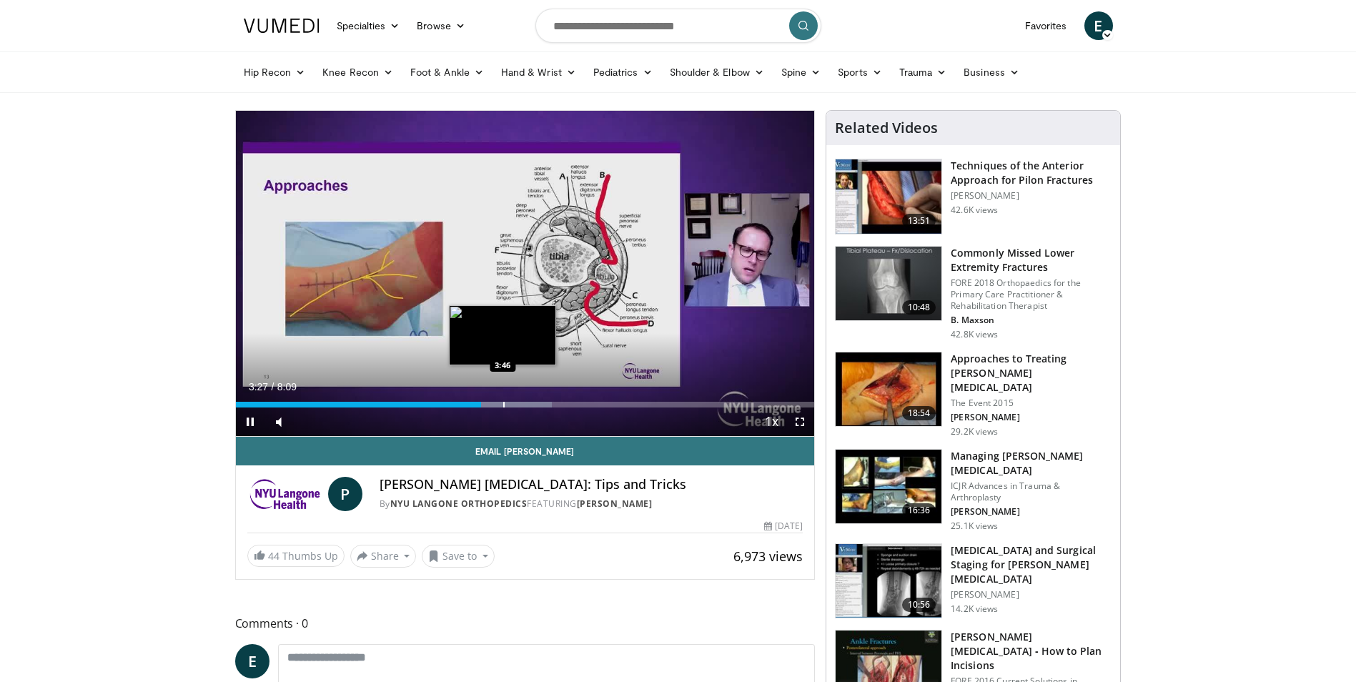
click at [503, 405] on div "Progress Bar" at bounding box center [503, 405] width 1 height 6
click at [524, 405] on div "Progress Bar" at bounding box center [524, 405] width 1 height 6
click at [804, 420] on span "Video Player" at bounding box center [800, 421] width 29 height 29
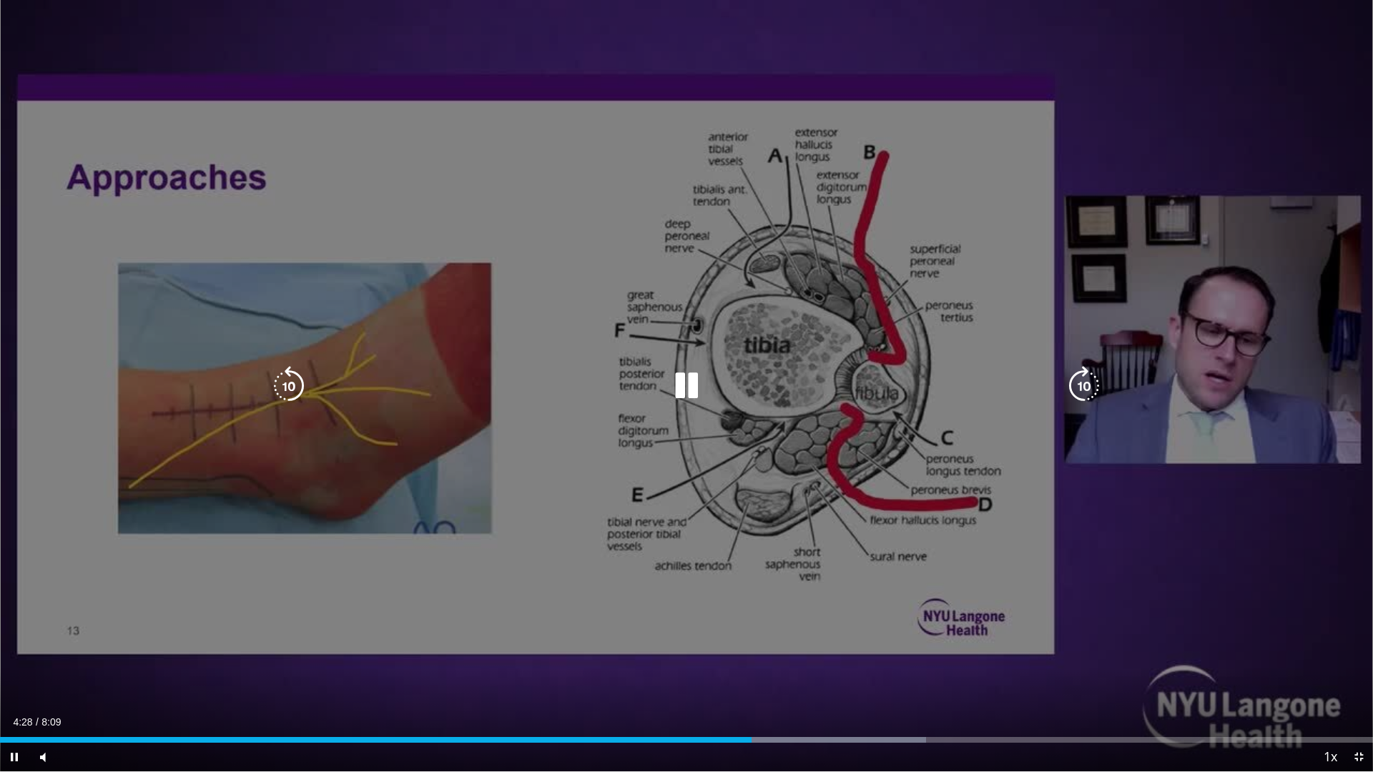
click at [288, 385] on icon "Video Player" at bounding box center [289, 386] width 40 height 40
click at [288, 385] on div "30 seconds Tap to unmute" at bounding box center [686, 385] width 1373 height 771
click at [683, 387] on icon "Video Player" at bounding box center [686, 386] width 40 height 40
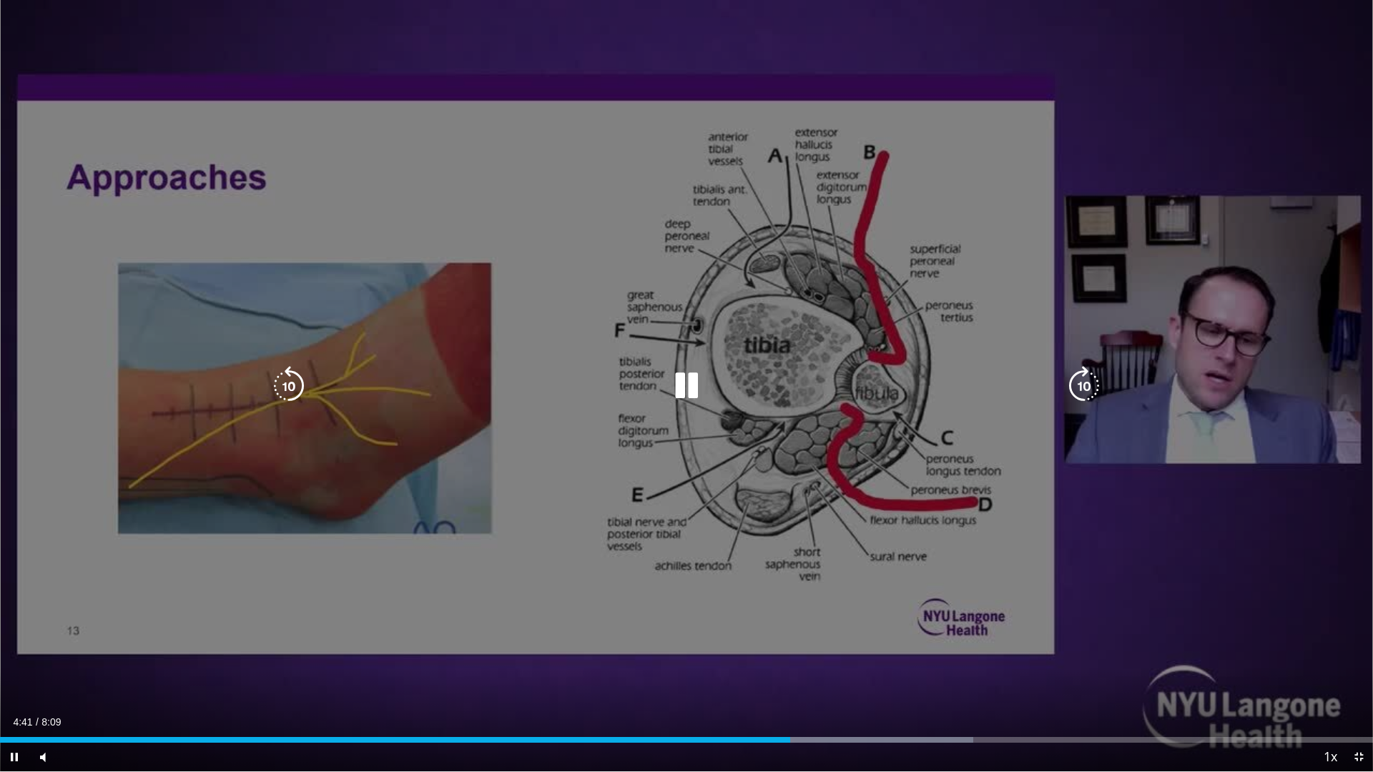
click at [1074, 382] on icon "Video Player" at bounding box center [1084, 386] width 40 height 40
click at [1095, 385] on icon "Video Player" at bounding box center [1084, 386] width 40 height 40
click at [1089, 385] on icon "Video Player" at bounding box center [1084, 386] width 40 height 40
click at [1084, 385] on icon "Video Player" at bounding box center [1084, 386] width 40 height 40
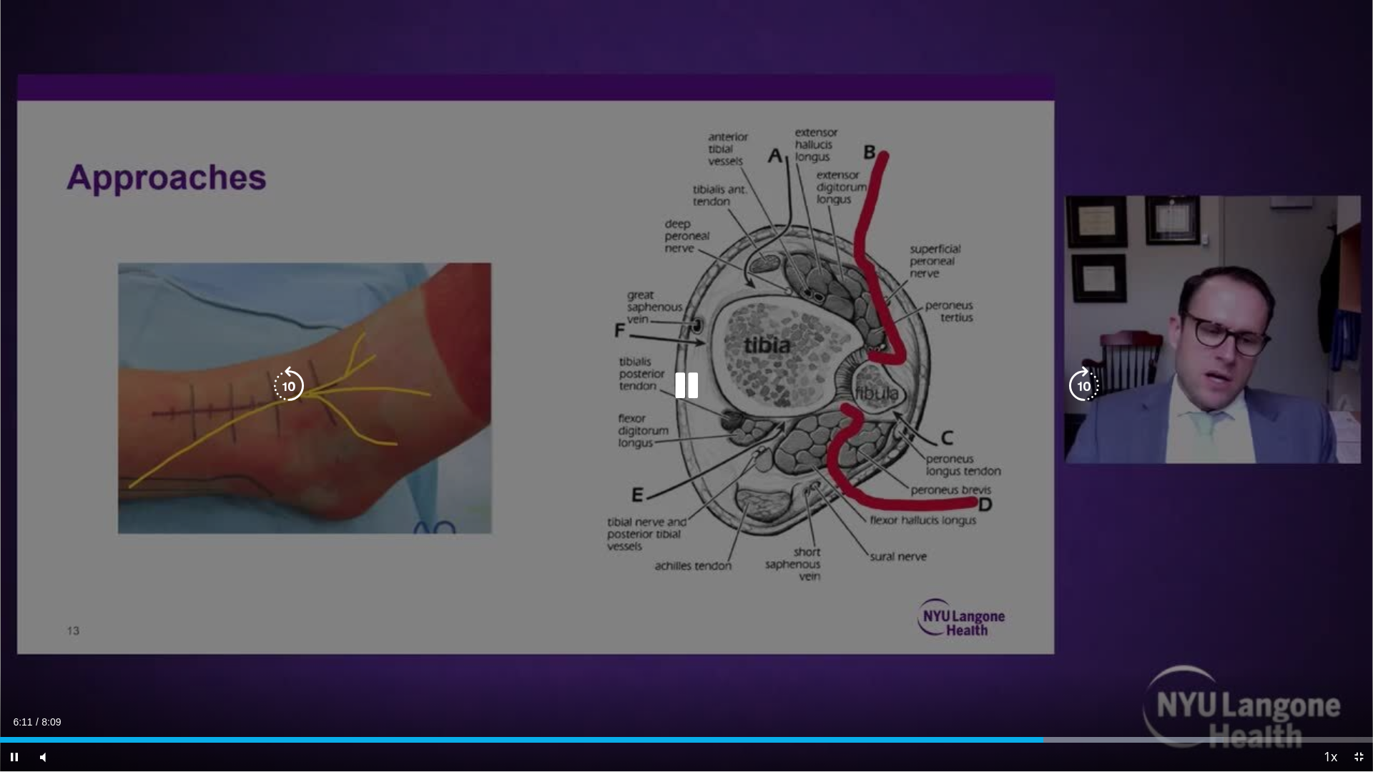
click at [1087, 390] on icon "Video Player" at bounding box center [1084, 386] width 40 height 40
click at [1087, 390] on div "20 seconds Tap to unmute" at bounding box center [686, 385] width 1373 height 771
click at [1084, 390] on icon "Video Player" at bounding box center [1084, 386] width 40 height 40
click at [676, 387] on icon "Video Player" at bounding box center [686, 386] width 40 height 40
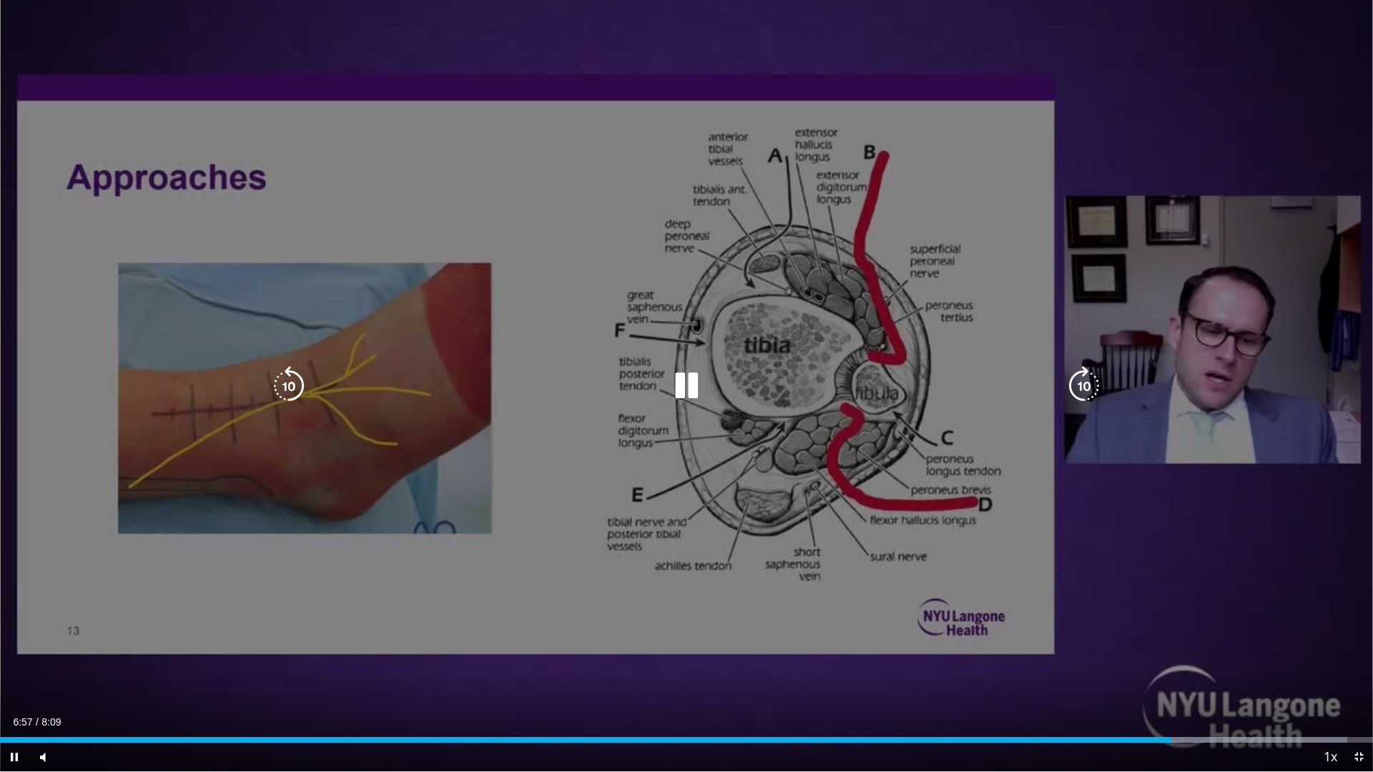
click at [1083, 390] on icon "Video Player" at bounding box center [1084, 386] width 40 height 40
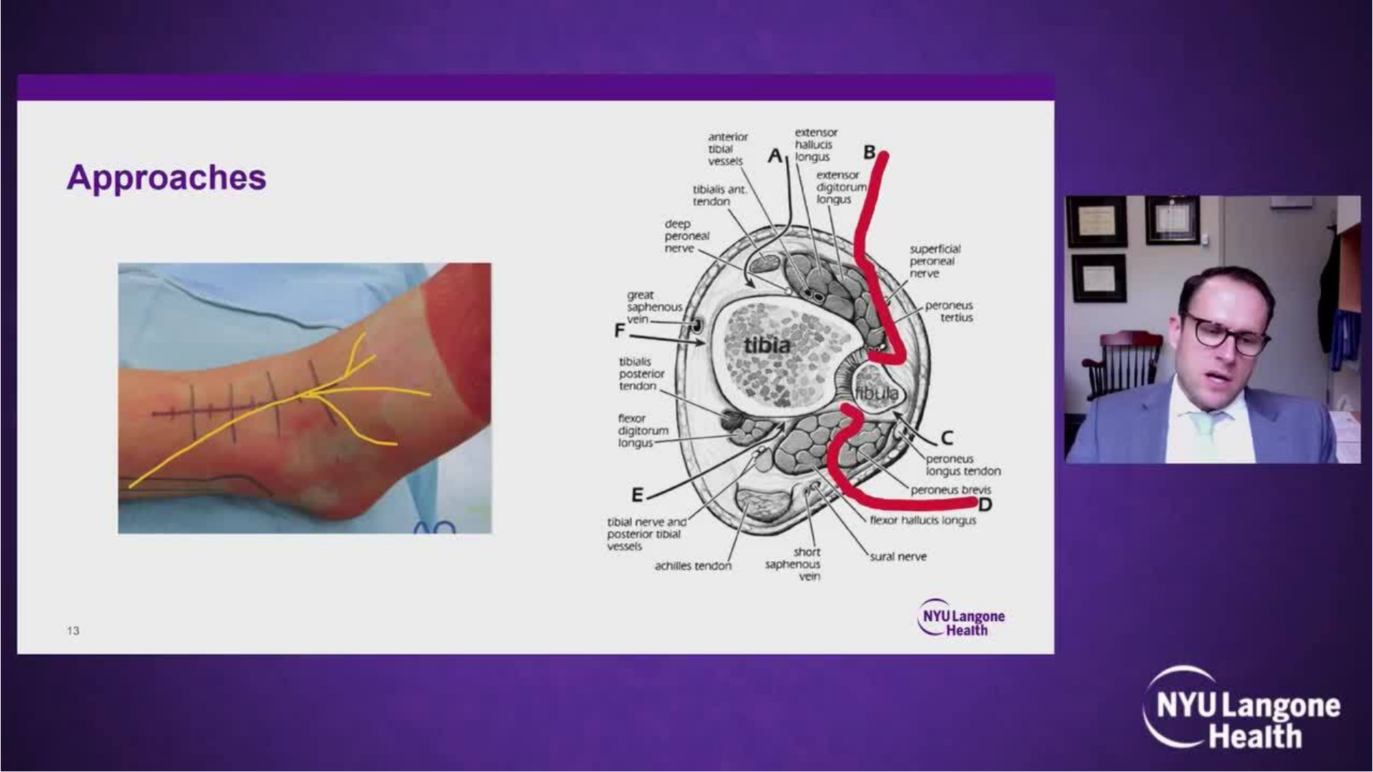
click at [1085, 390] on div "20 seconds Tap to unmute" at bounding box center [686, 385] width 1373 height 771
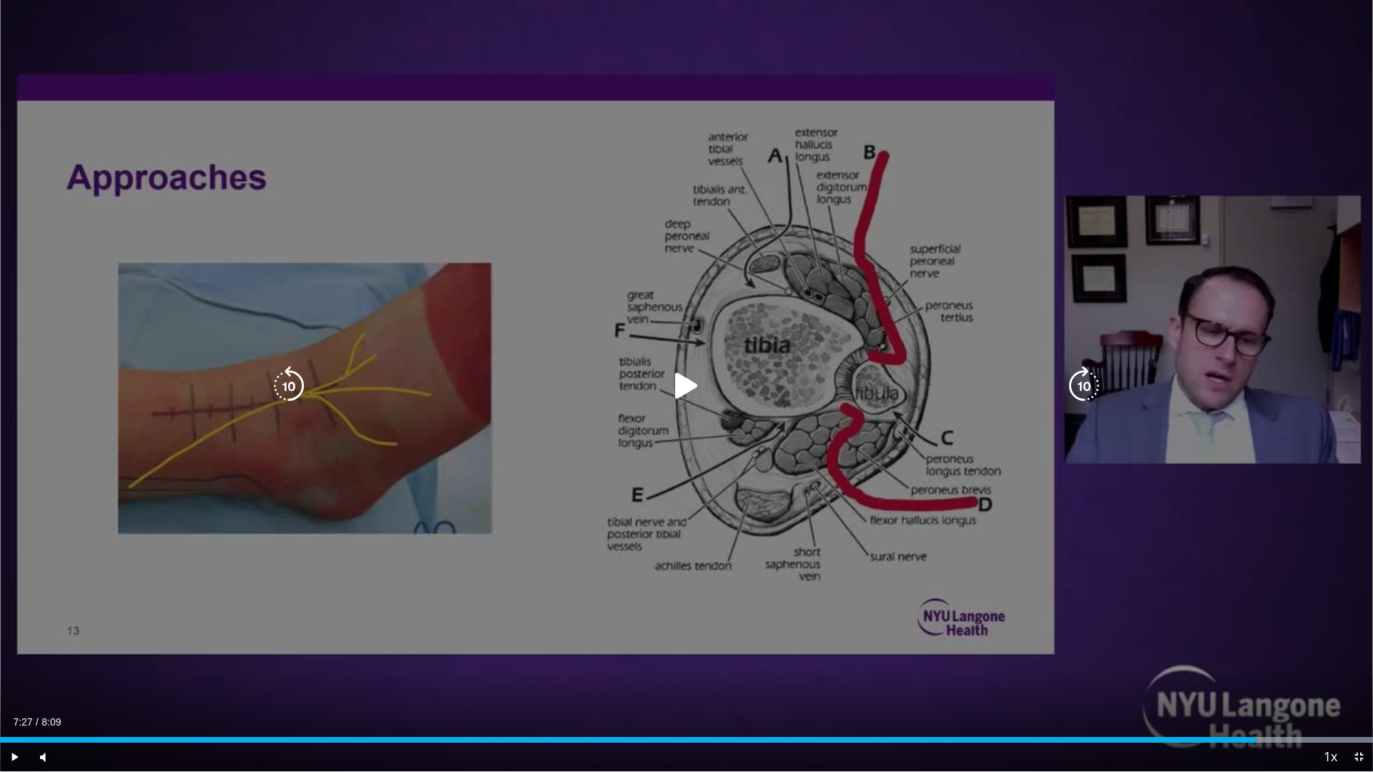
click at [693, 389] on icon "Video Player" at bounding box center [686, 386] width 40 height 40
click at [1082, 380] on icon "Video Player" at bounding box center [1084, 386] width 40 height 40
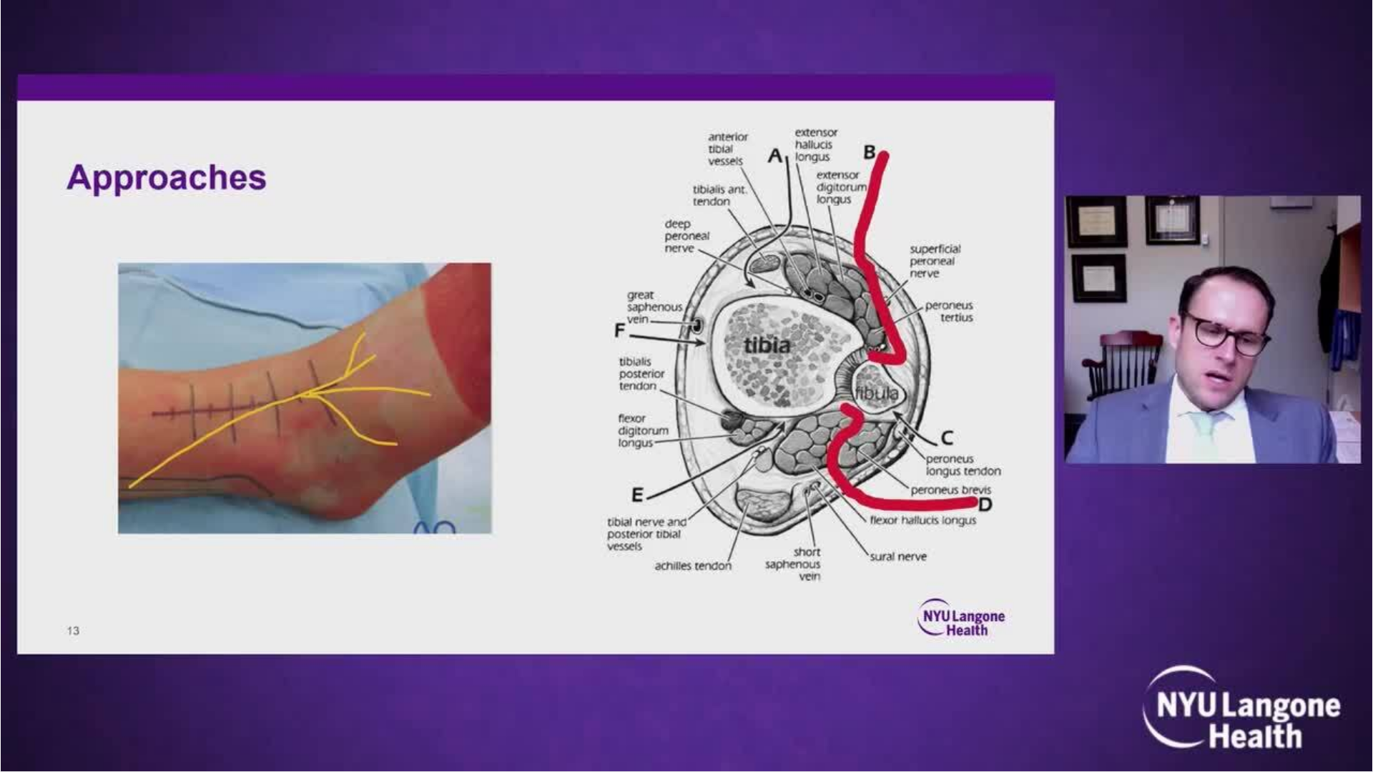
click at [1082, 380] on div "20 seconds Tap to unmute" at bounding box center [686, 385] width 1373 height 771
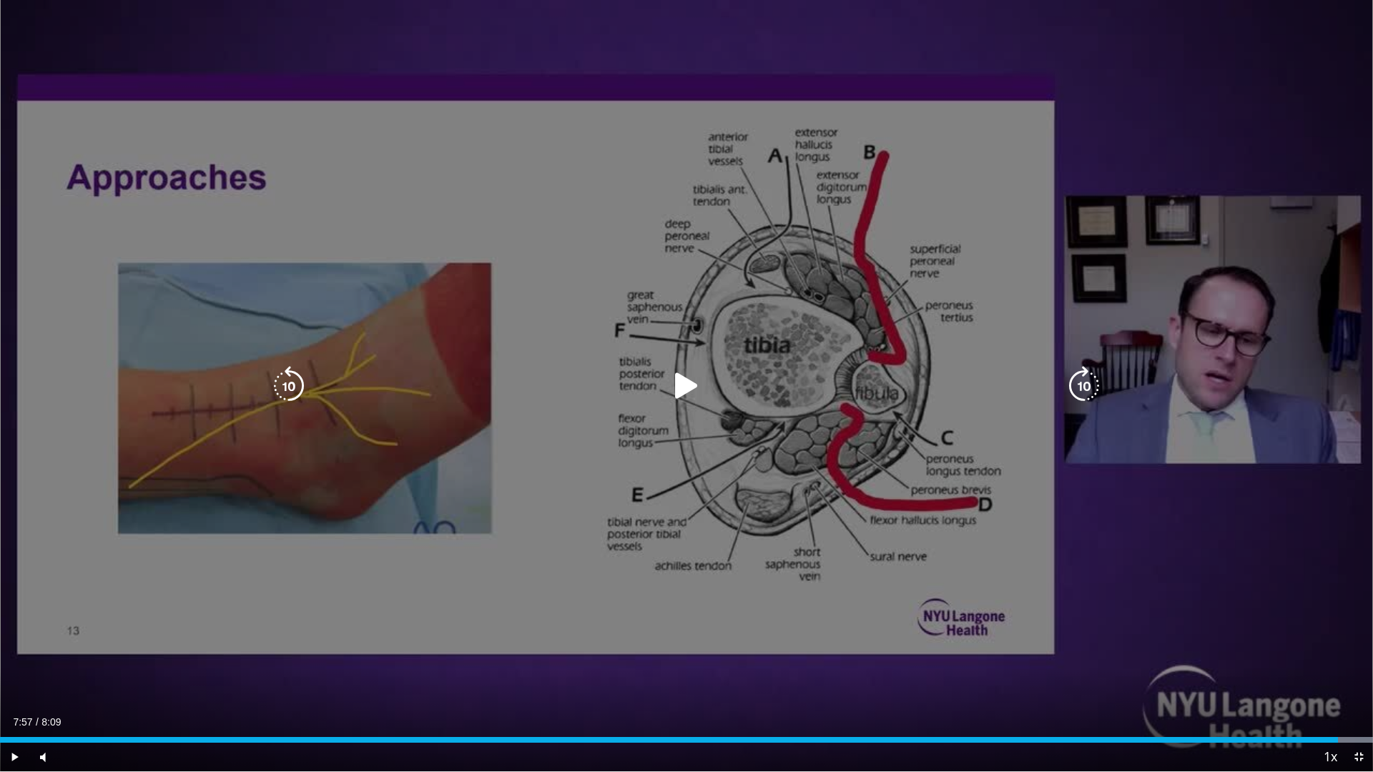
click at [685, 392] on icon "Video Player" at bounding box center [686, 386] width 40 height 40
click at [1084, 379] on icon "Video Player" at bounding box center [1084, 386] width 40 height 40
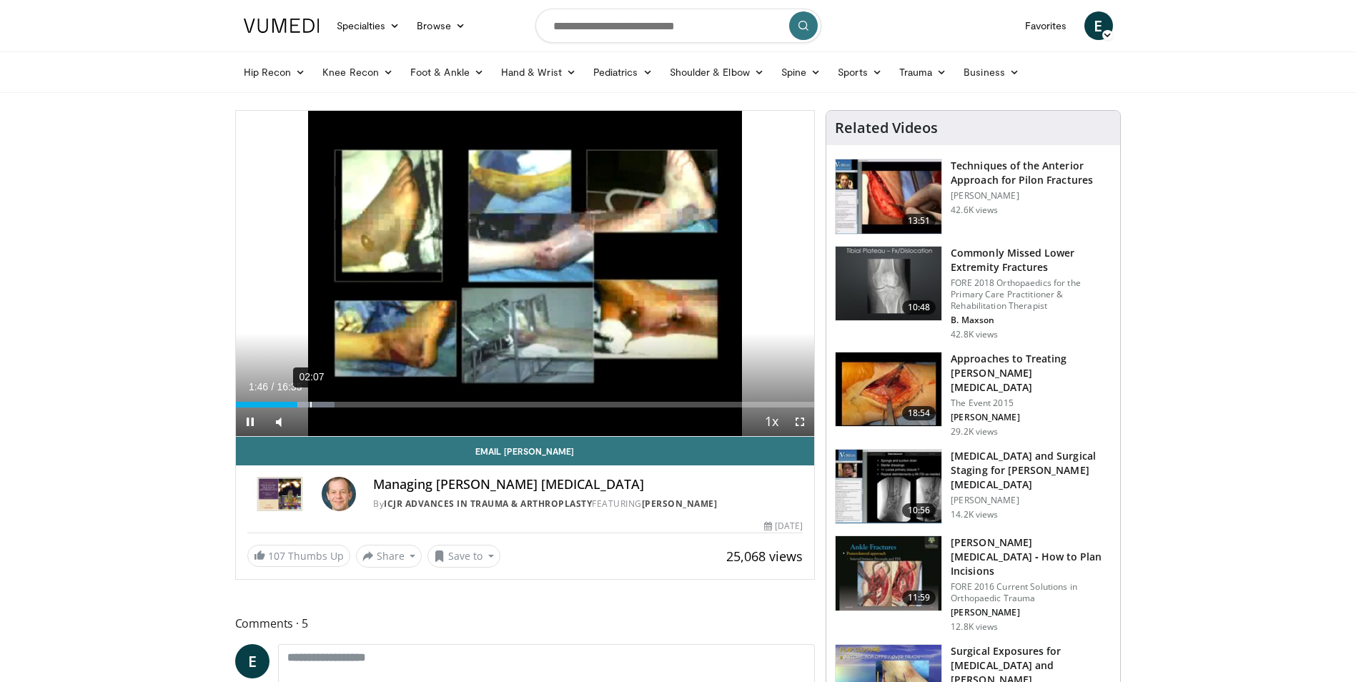
click at [310, 402] on div "02:07" at bounding box center [310, 405] width 1 height 6
click at [325, 402] on div "02:29" at bounding box center [323, 405] width 1 height 6
click at [356, 402] on div "03:26" at bounding box center [356, 405] width 1 height 6
click at [386, 402] on div "04:16" at bounding box center [385, 405] width 1 height 6
click at [409, 402] on div "04:57" at bounding box center [409, 405] width 1 height 6
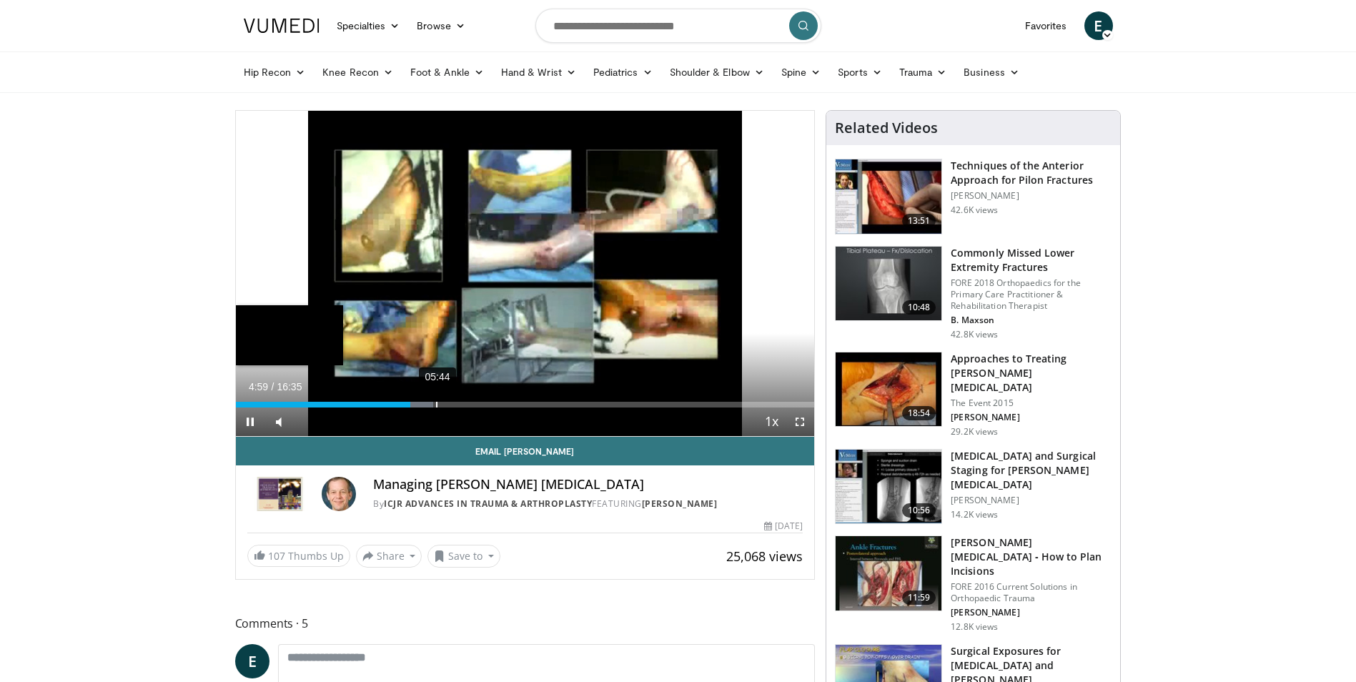
click at [436, 402] on div "05:44" at bounding box center [436, 405] width 1 height 6
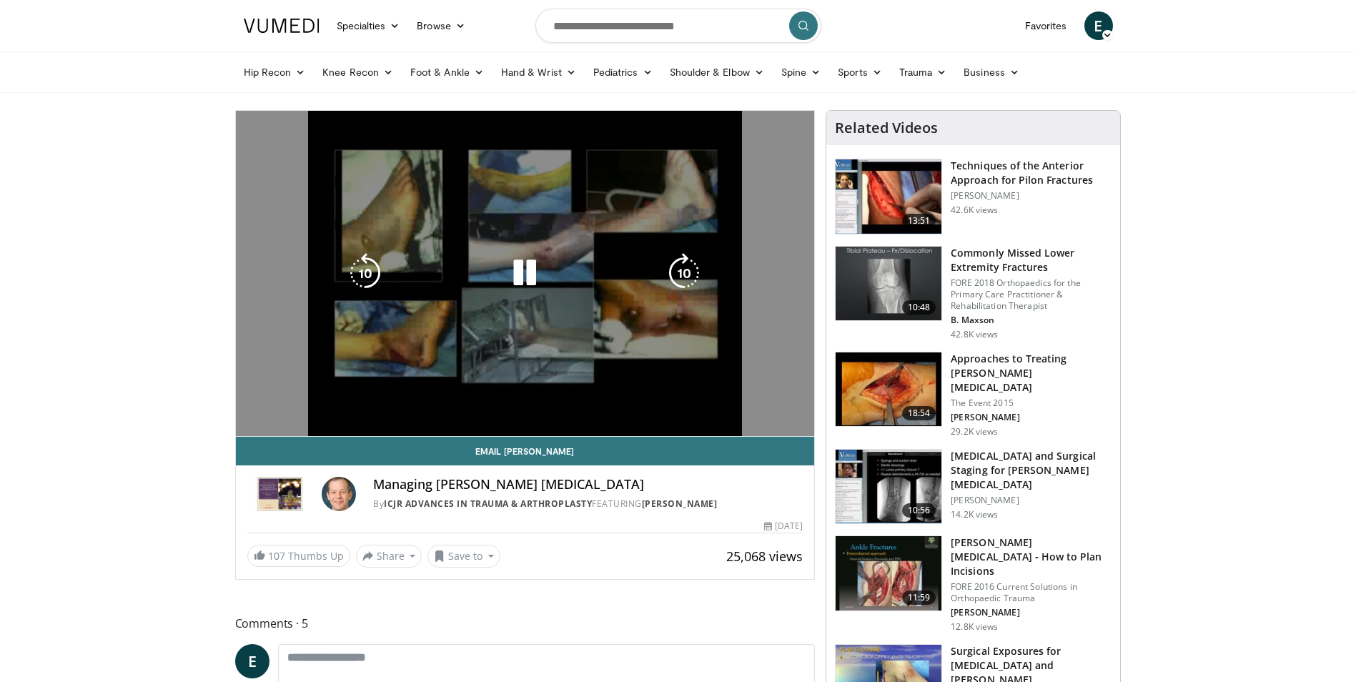
click at [454, 402] on video-js "**********" at bounding box center [525, 274] width 579 height 326
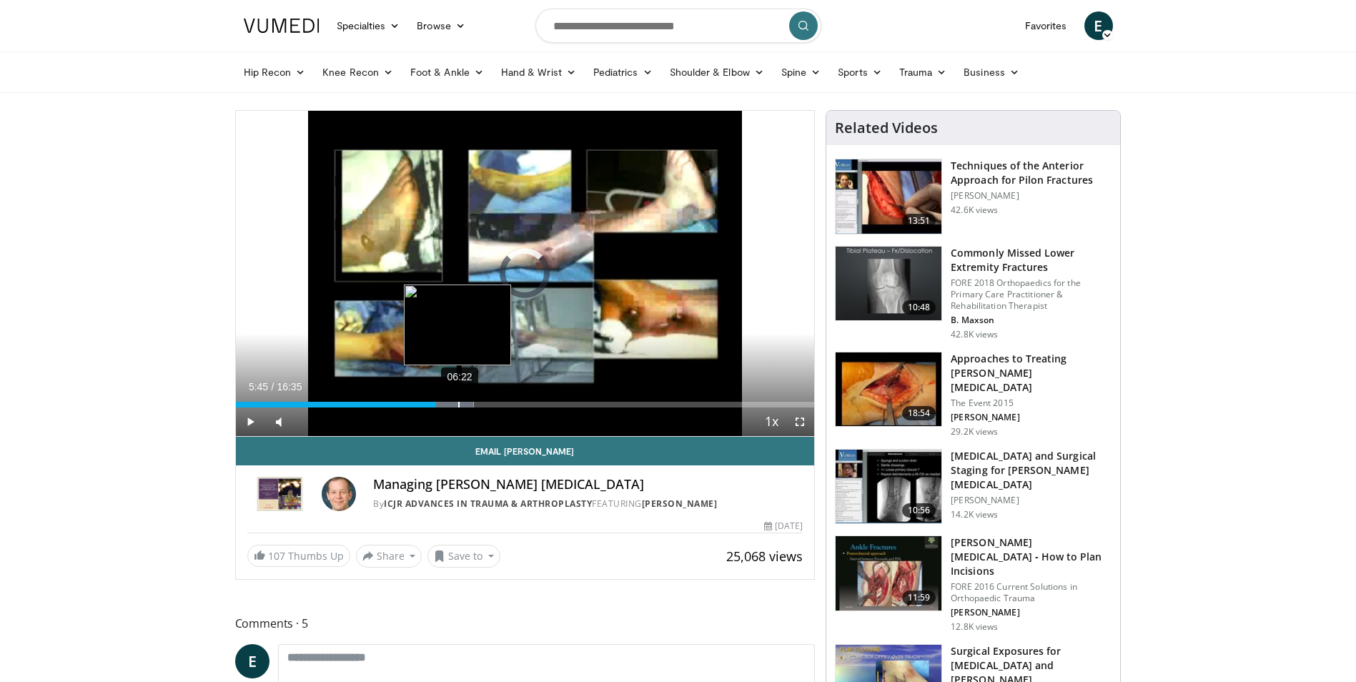
click at [458, 404] on div "06:22" at bounding box center [458, 405] width 1 height 6
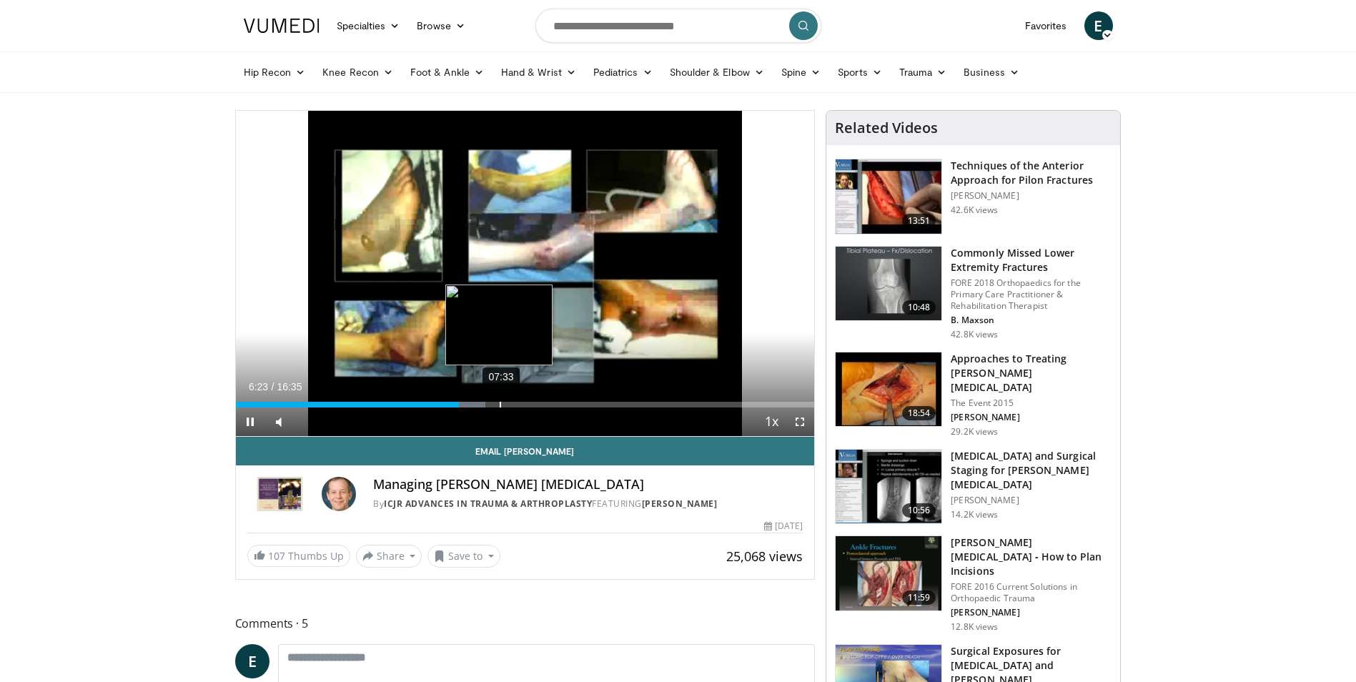
click at [501, 402] on div "07:33" at bounding box center [500, 405] width 1 height 6
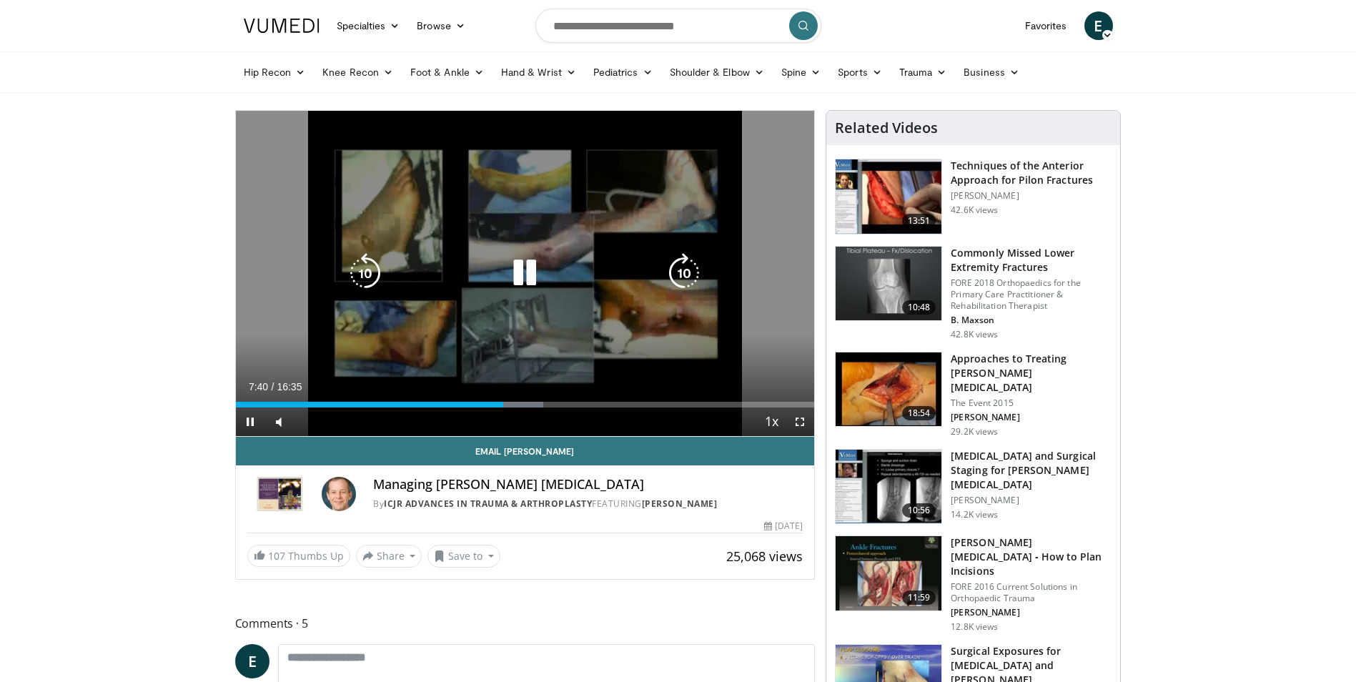
click at [523, 272] on icon "Video Player" at bounding box center [525, 273] width 40 height 40
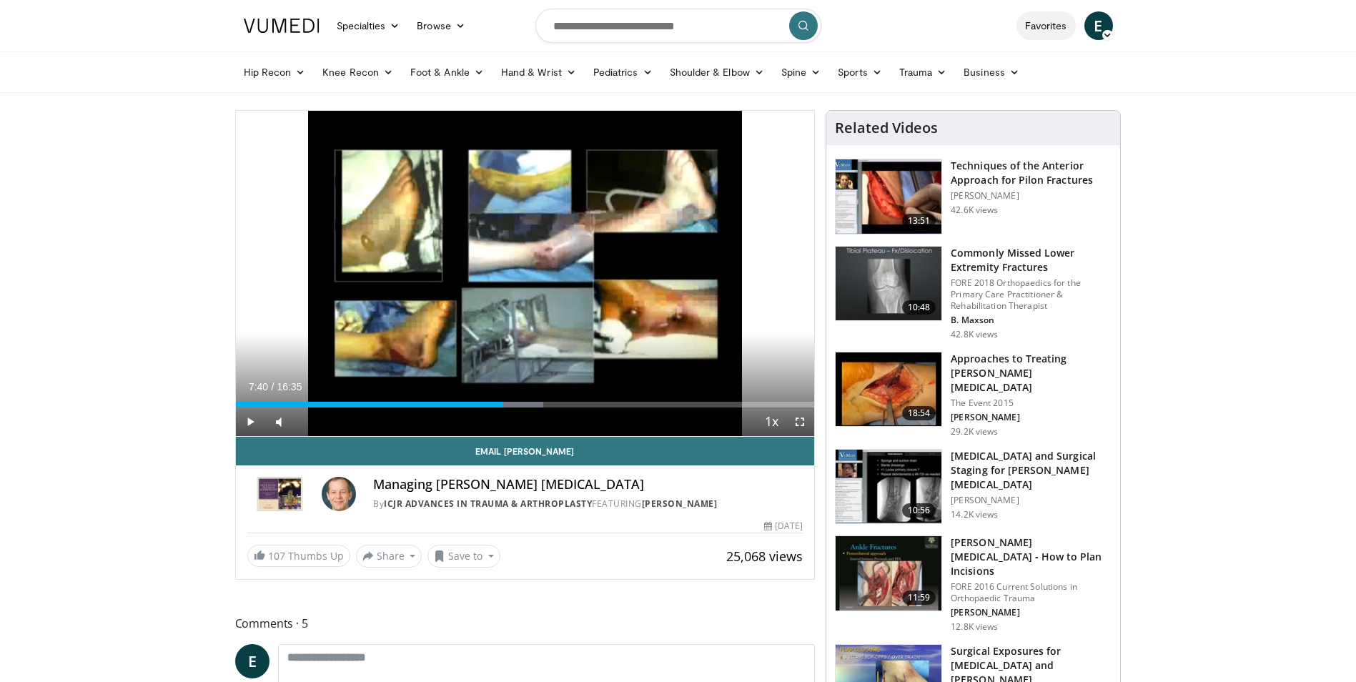
click at [1045, 28] on link "Favorites" at bounding box center [1046, 25] width 59 height 29
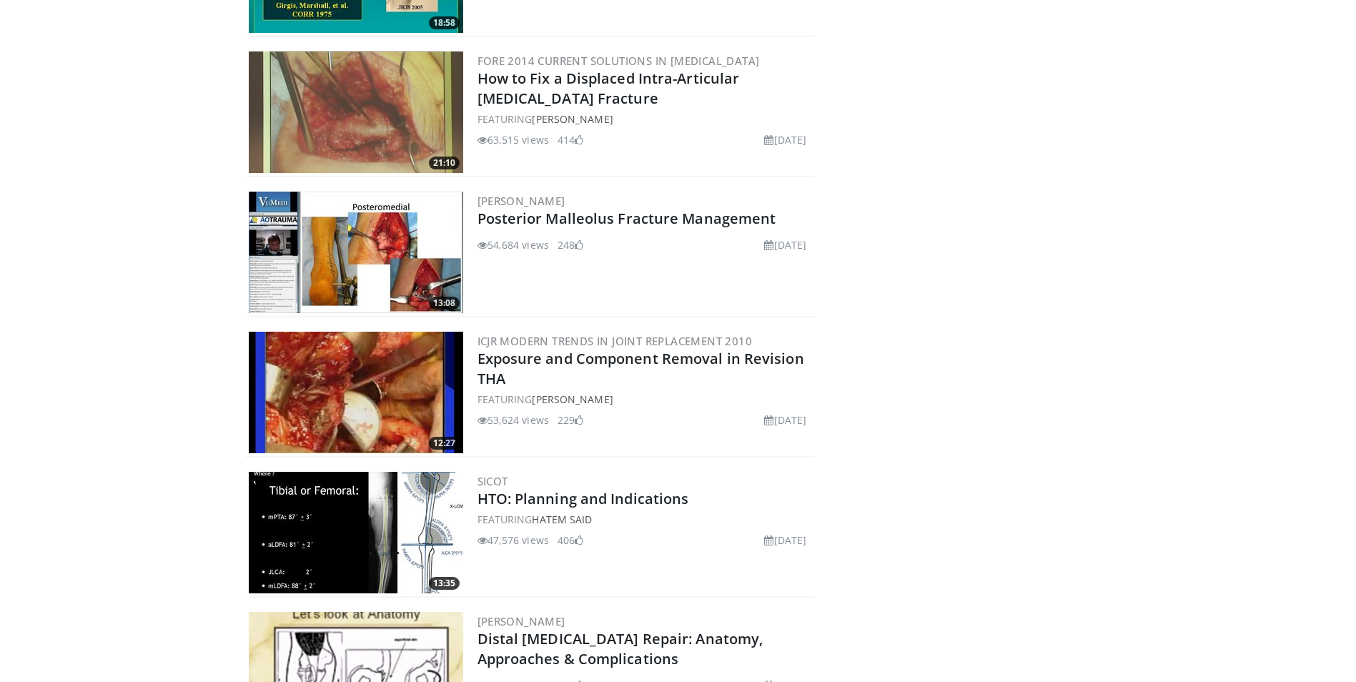
scroll to position [1117, 0]
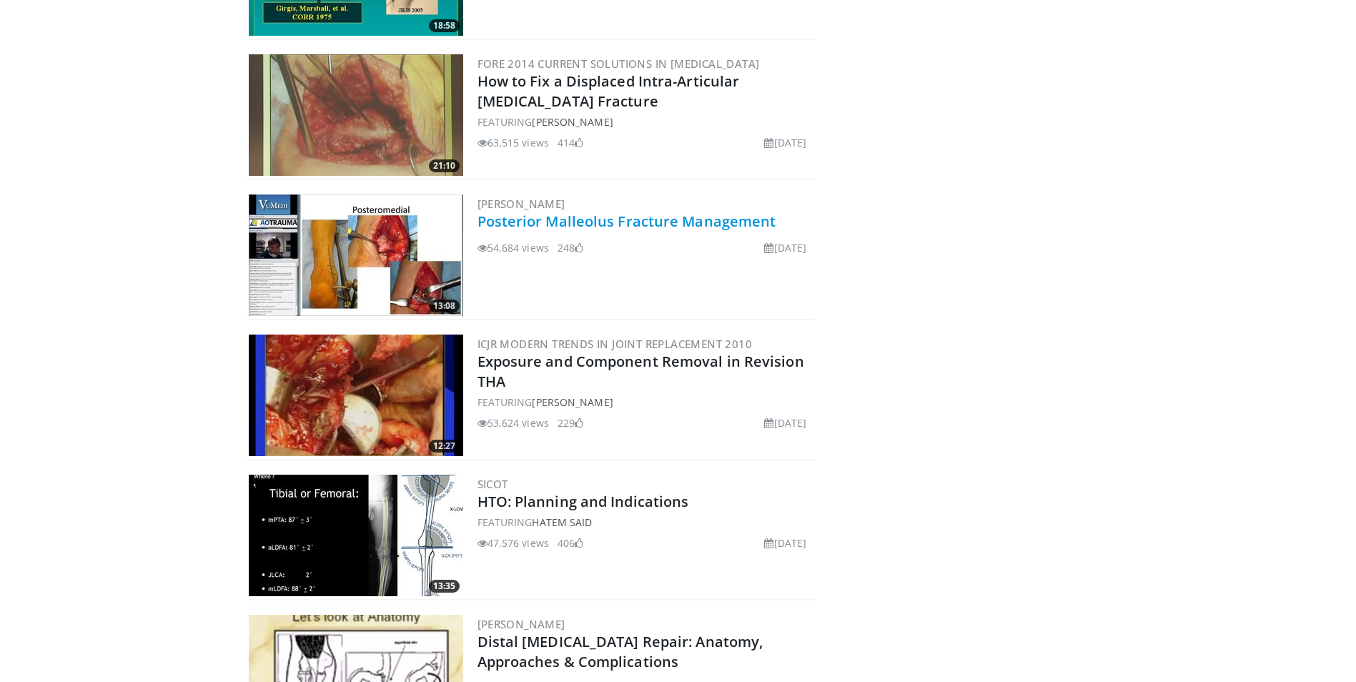
click at [514, 224] on link "Posterior Malleolus Fracture Management" at bounding box center [627, 221] width 299 height 19
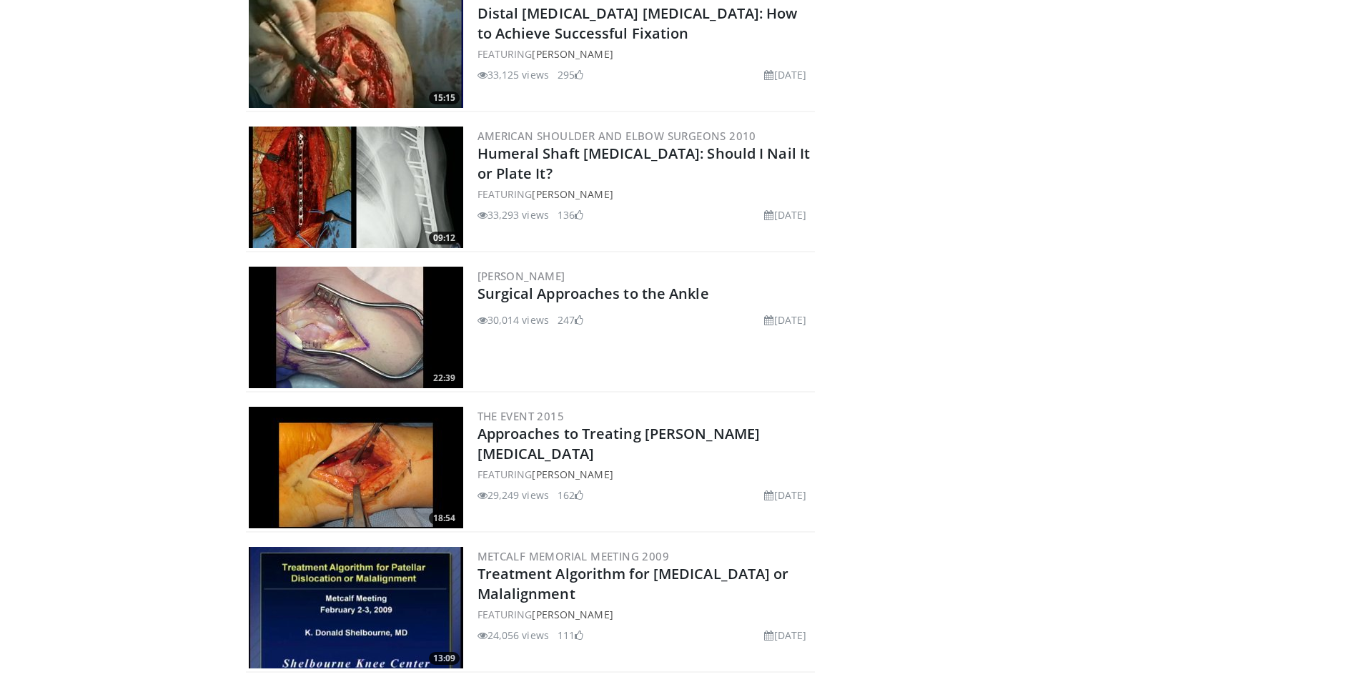
scroll to position [1904, 0]
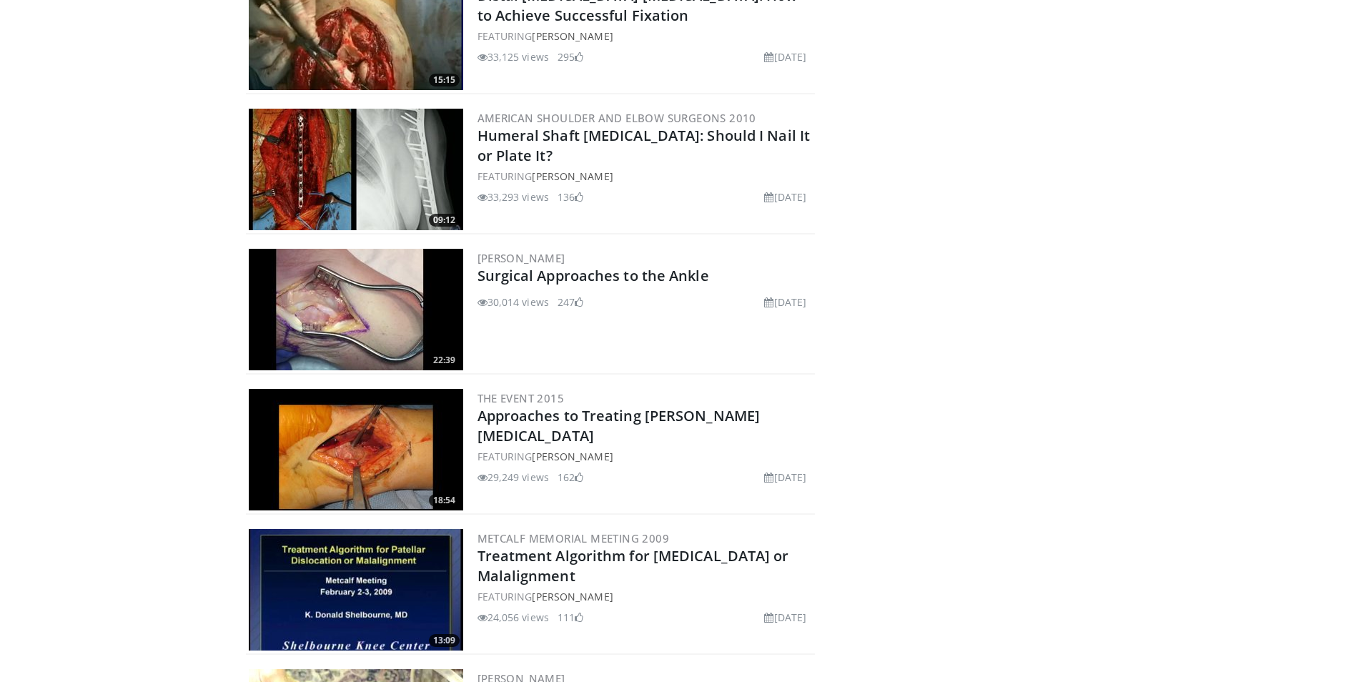
click at [360, 453] on img at bounding box center [356, 450] width 214 height 122
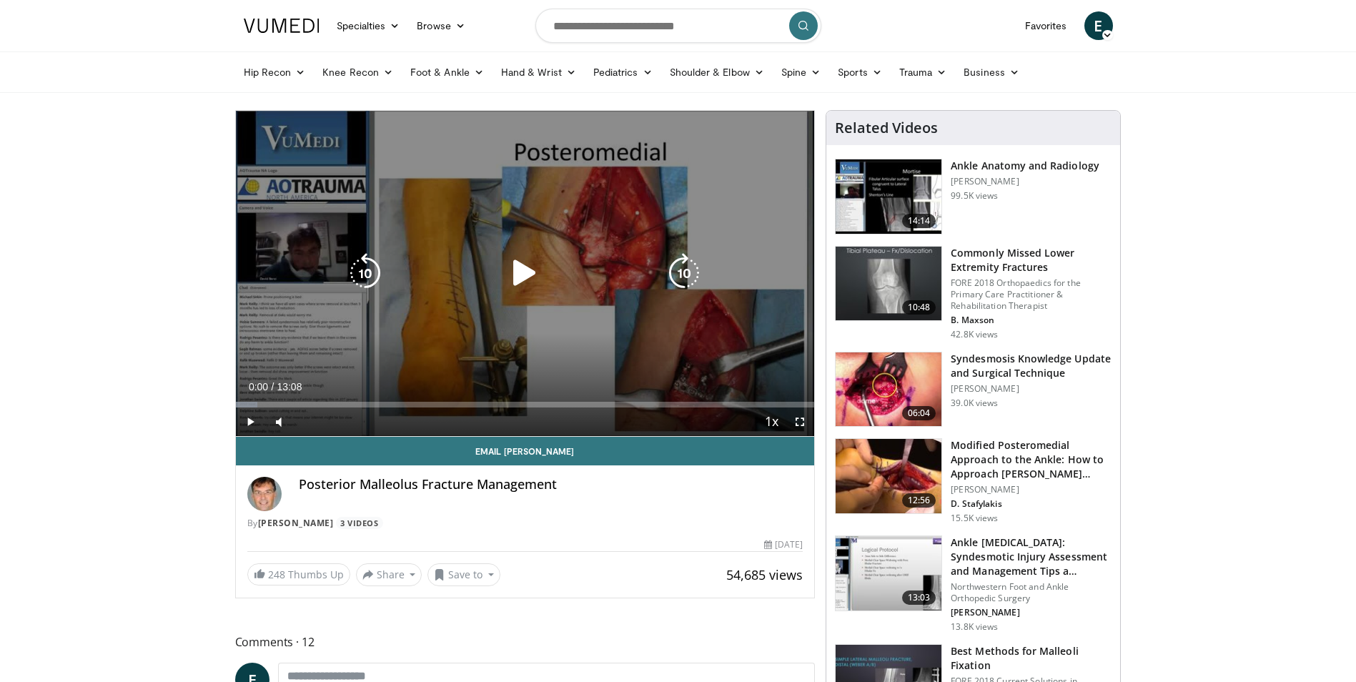
click at [516, 265] on icon "Video Player" at bounding box center [525, 273] width 40 height 40
drag, startPoint x: 799, startPoint y: 421, endPoint x: 802, endPoint y: 474, distance: 53.0
click at [799, 421] on span "Video Player" at bounding box center [800, 421] width 29 height 29
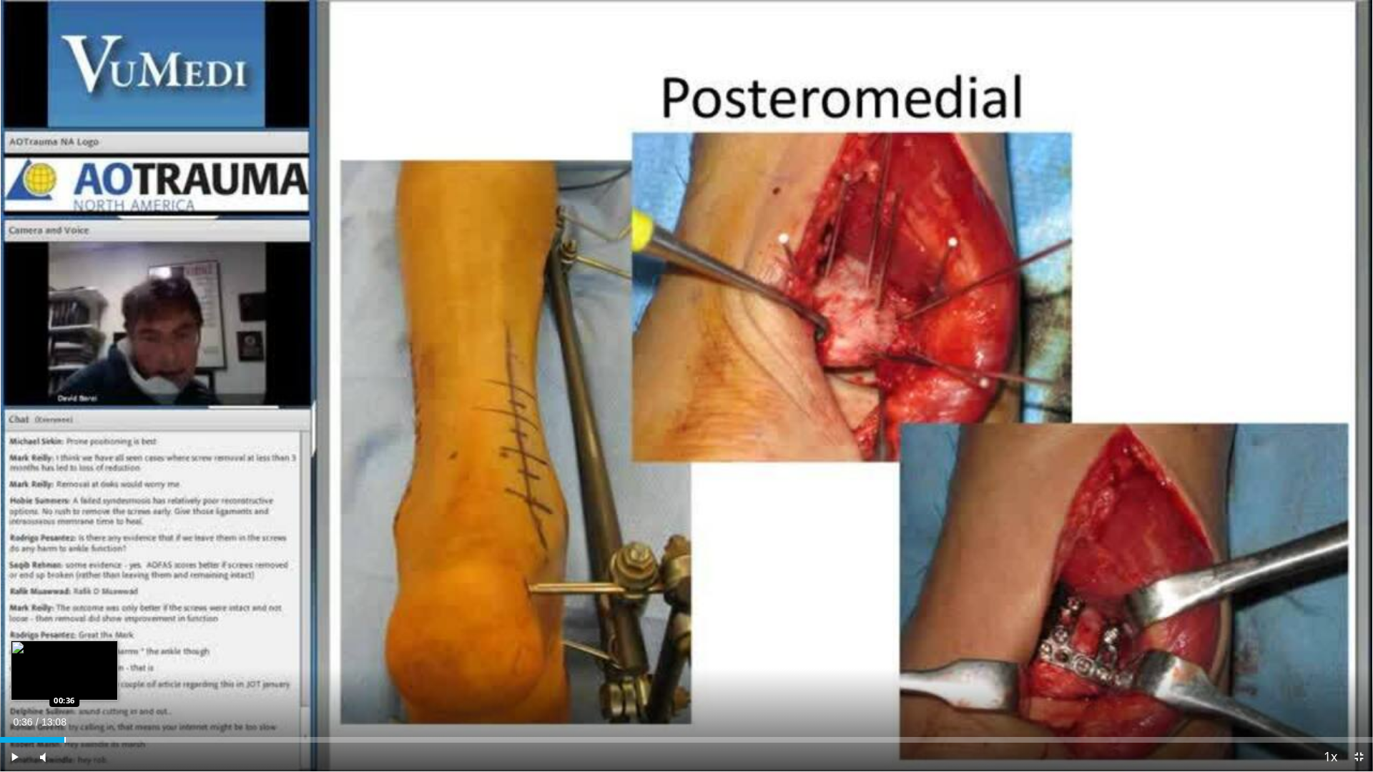
click at [64, 681] on div "Progress Bar" at bounding box center [64, 740] width 1 height 6
click at [101, 681] on div "Progress Bar" at bounding box center [101, 740] width 1 height 6
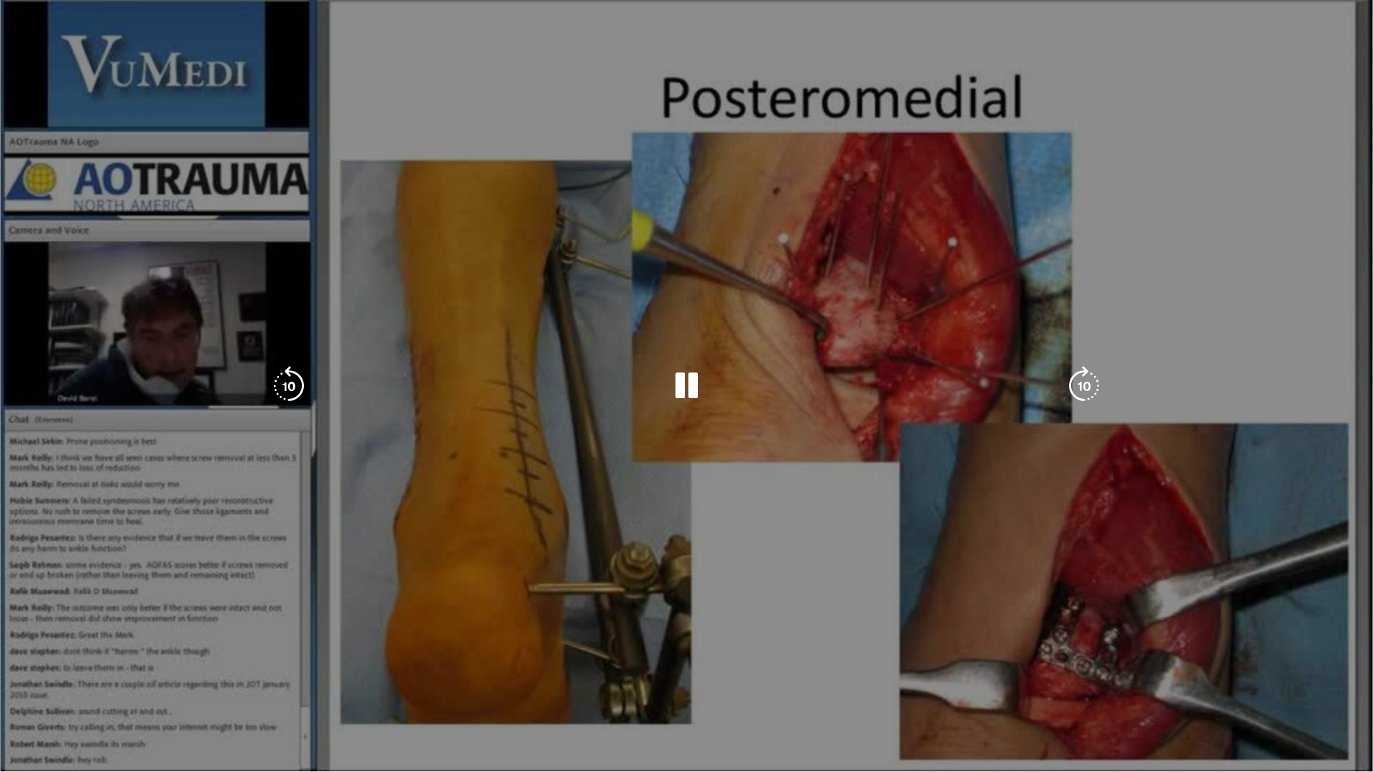
click at [144, 681] on video-js "**********" at bounding box center [686, 386] width 1373 height 772
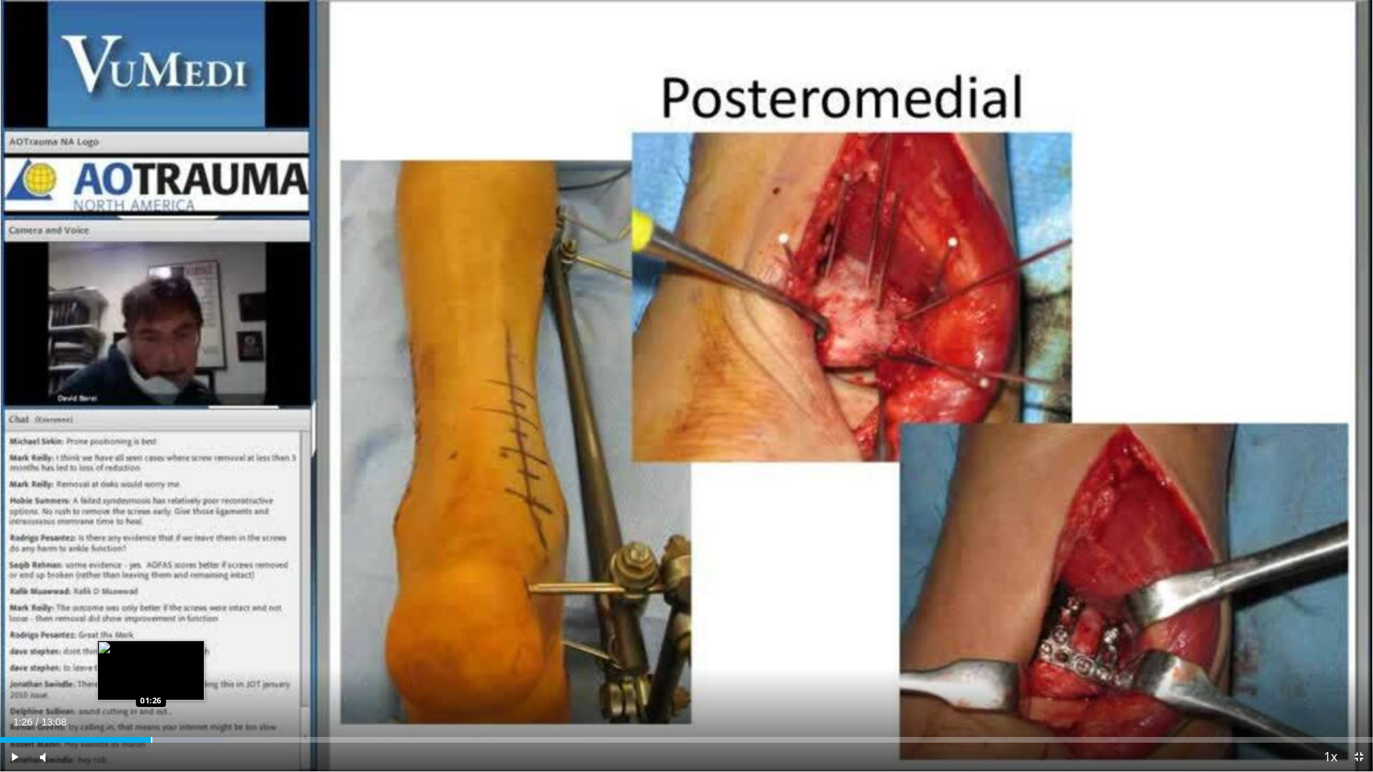
click at [151, 681] on div "Loaded : 16.46% 01:04 01:26" at bounding box center [686, 736] width 1373 height 14
click at [183, 681] on div "10 seconds Tap to unmute" at bounding box center [686, 385] width 1373 height 771
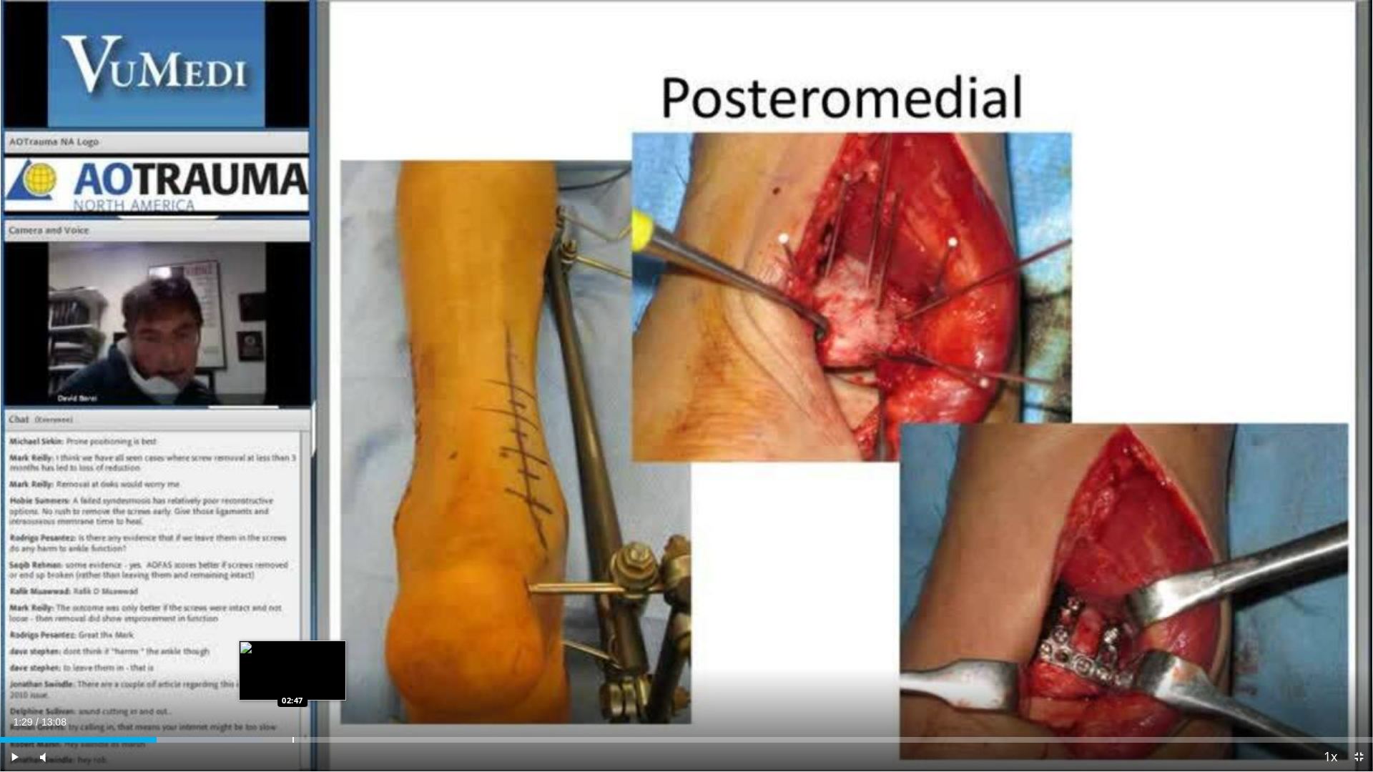
click at [292, 681] on div "Loaded : 19.04% 01:29 02:47" at bounding box center [686, 736] width 1373 height 14
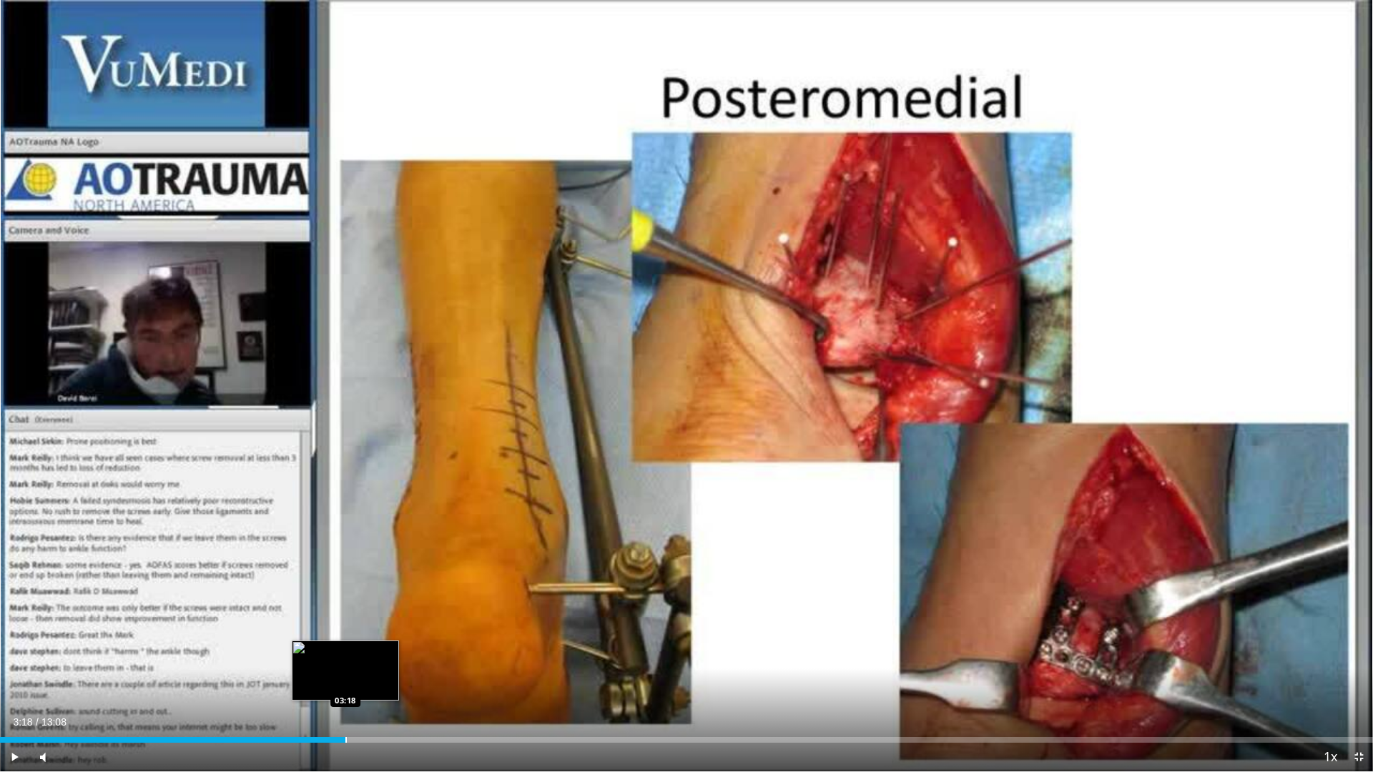
click at [346, 681] on div "Loaded : 25.38% 03:18 03:18" at bounding box center [686, 736] width 1373 height 14
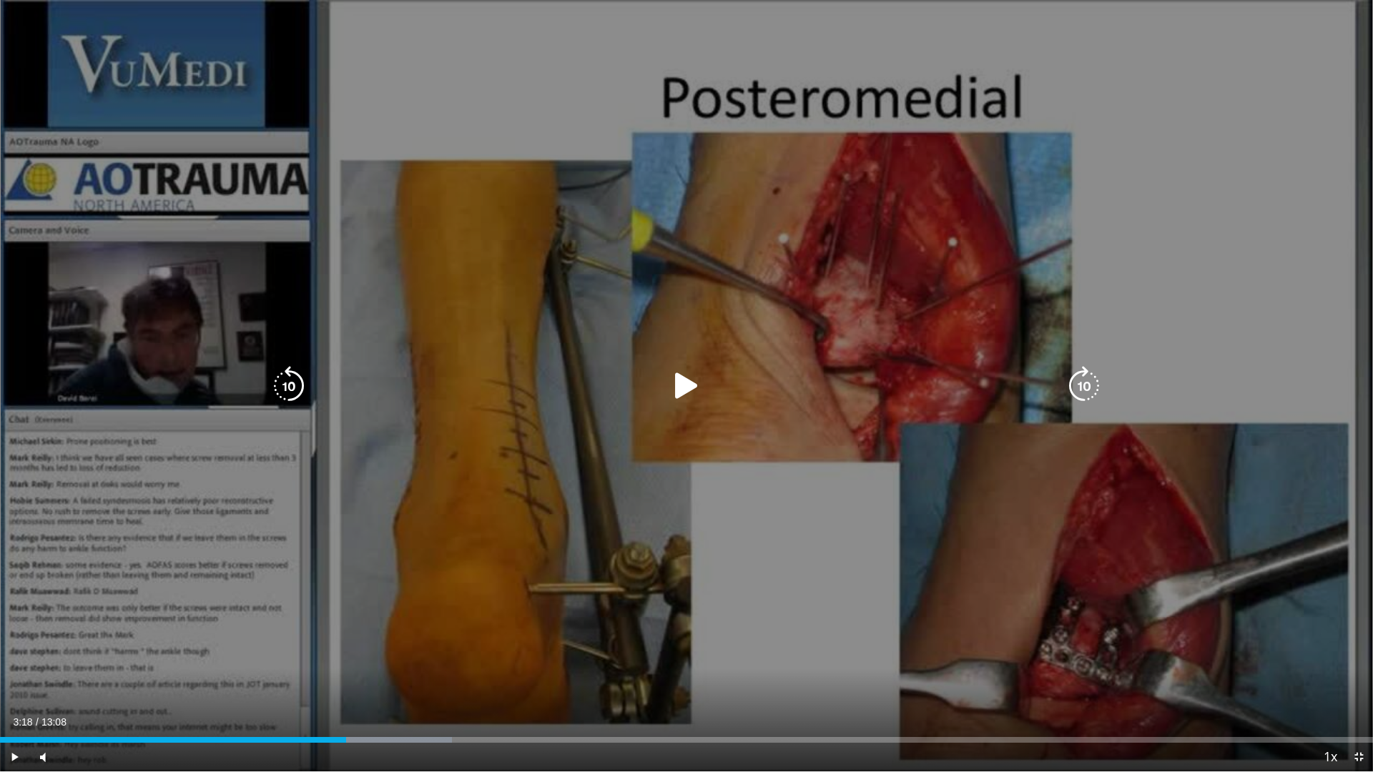
click at [688, 376] on icon "Video Player" at bounding box center [686, 386] width 40 height 40
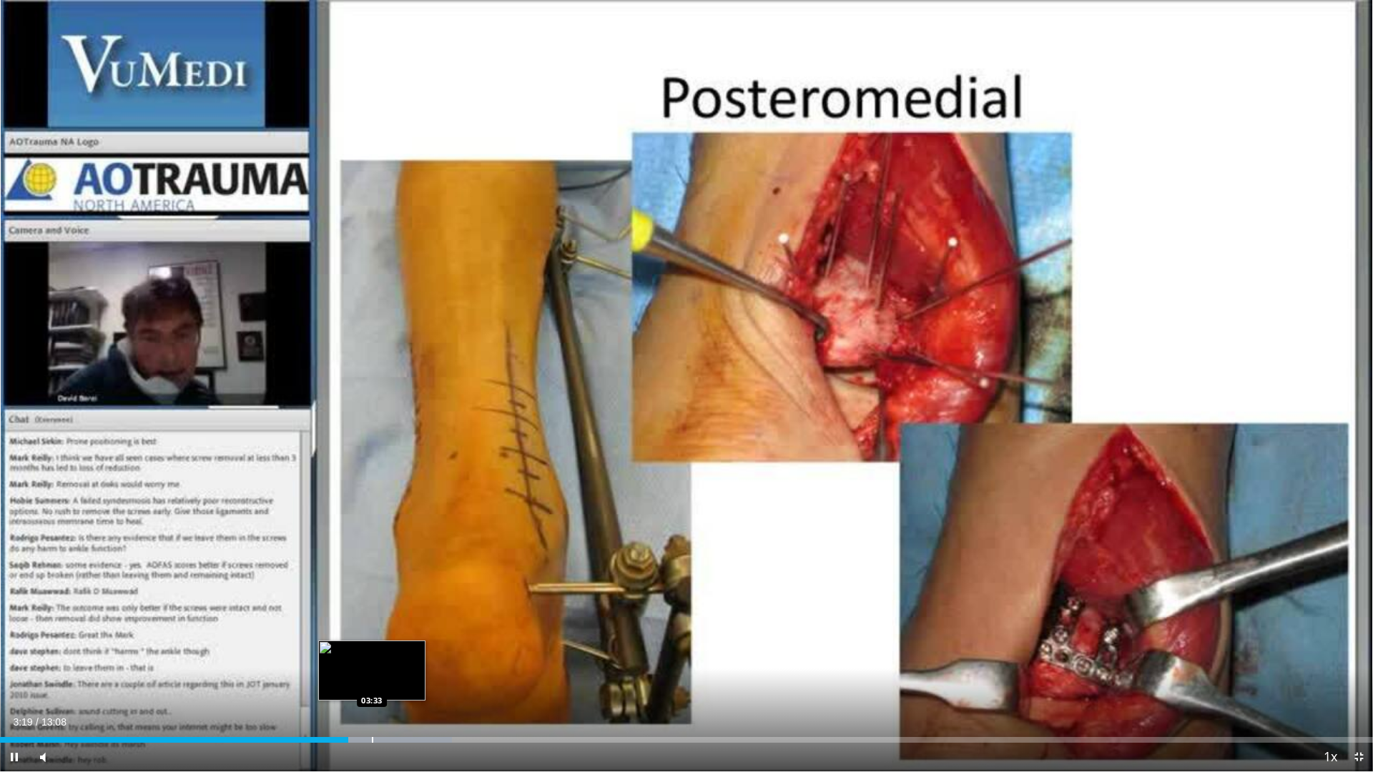
click at [372, 681] on div "Progress Bar" at bounding box center [372, 740] width 1 height 6
click at [408, 681] on div "Loaded : 35.47% 03:34 03:54" at bounding box center [686, 736] width 1373 height 14
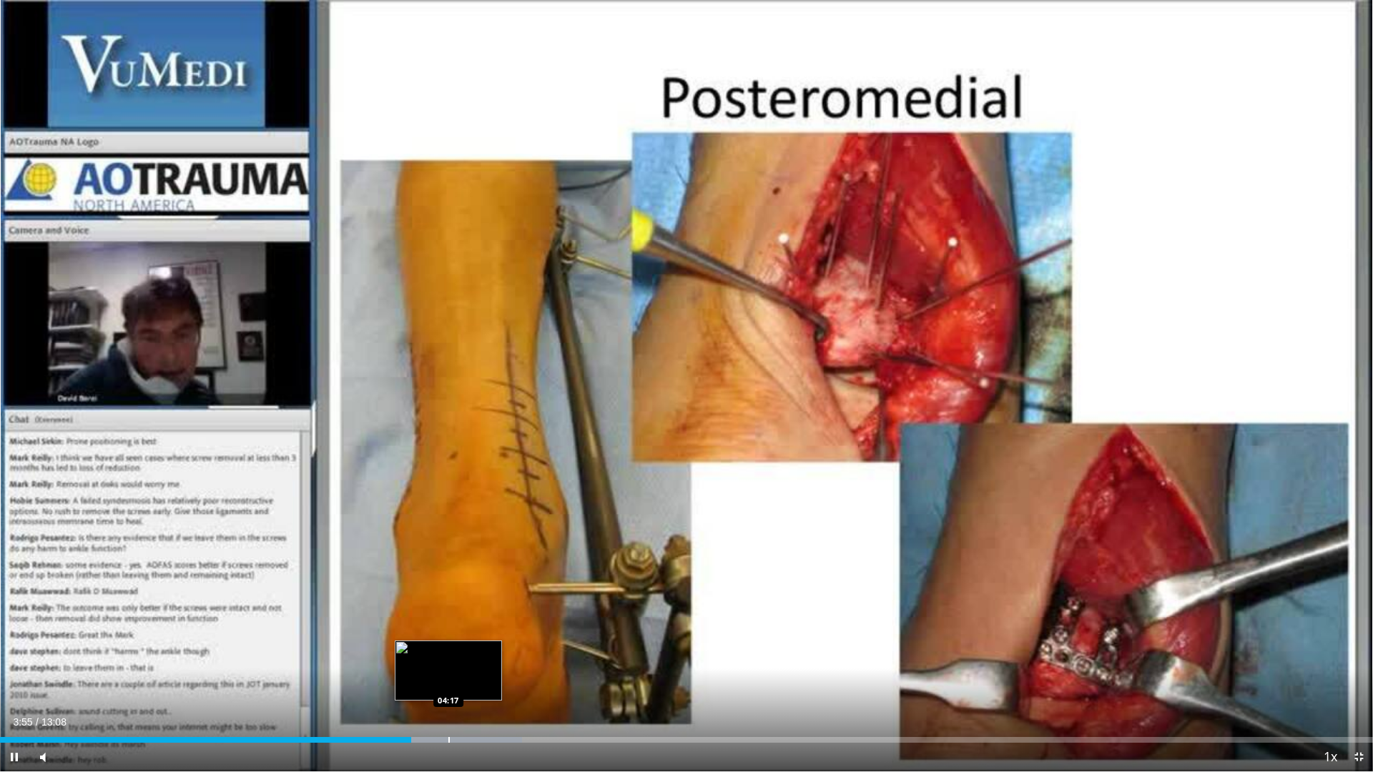
click at [448, 681] on div "Loaded : 38.00% 03:55 04:17" at bounding box center [686, 736] width 1373 height 14
click at [512, 681] on div "Loaded : 40.54% 04:18 04:53" at bounding box center [686, 736] width 1373 height 14
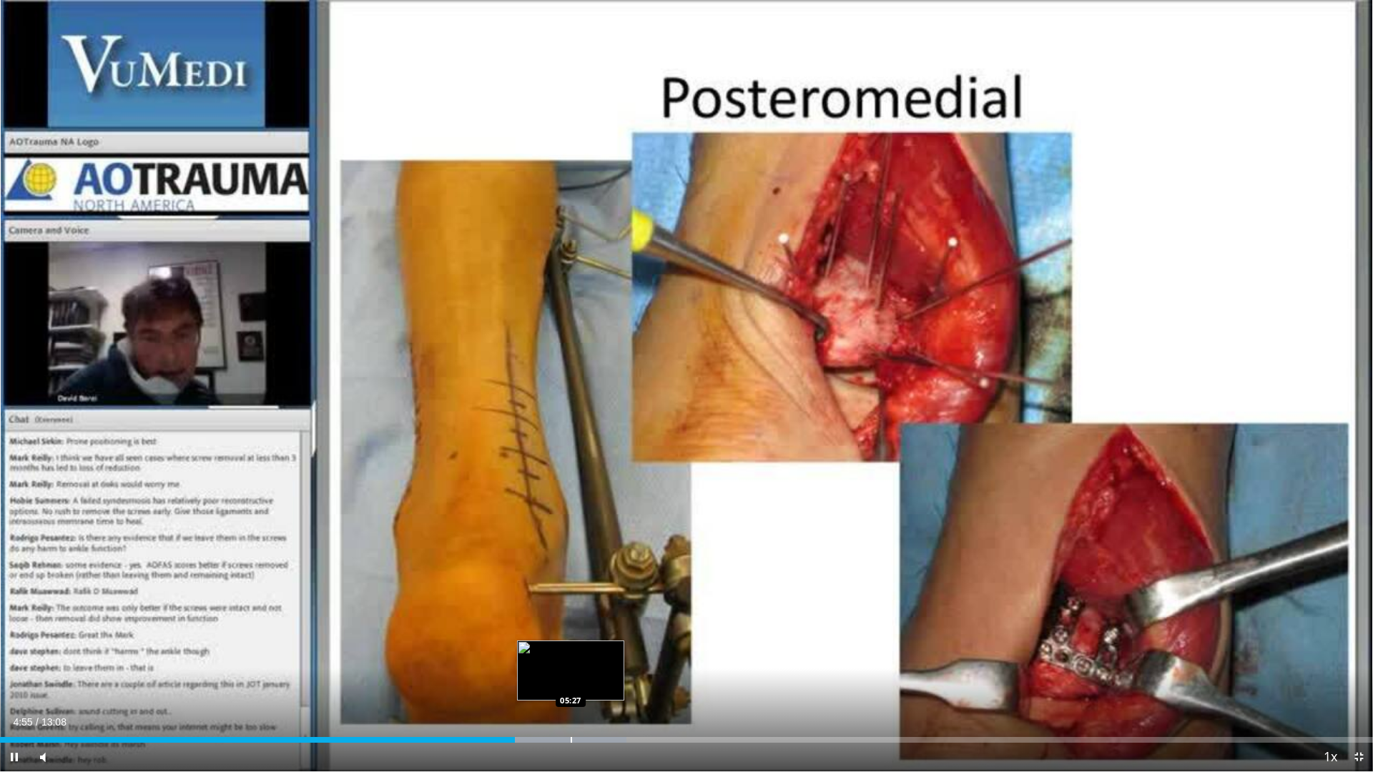
click at [570, 681] on div "Loaded : 45.60% 04:55 05:27" at bounding box center [686, 736] width 1373 height 14
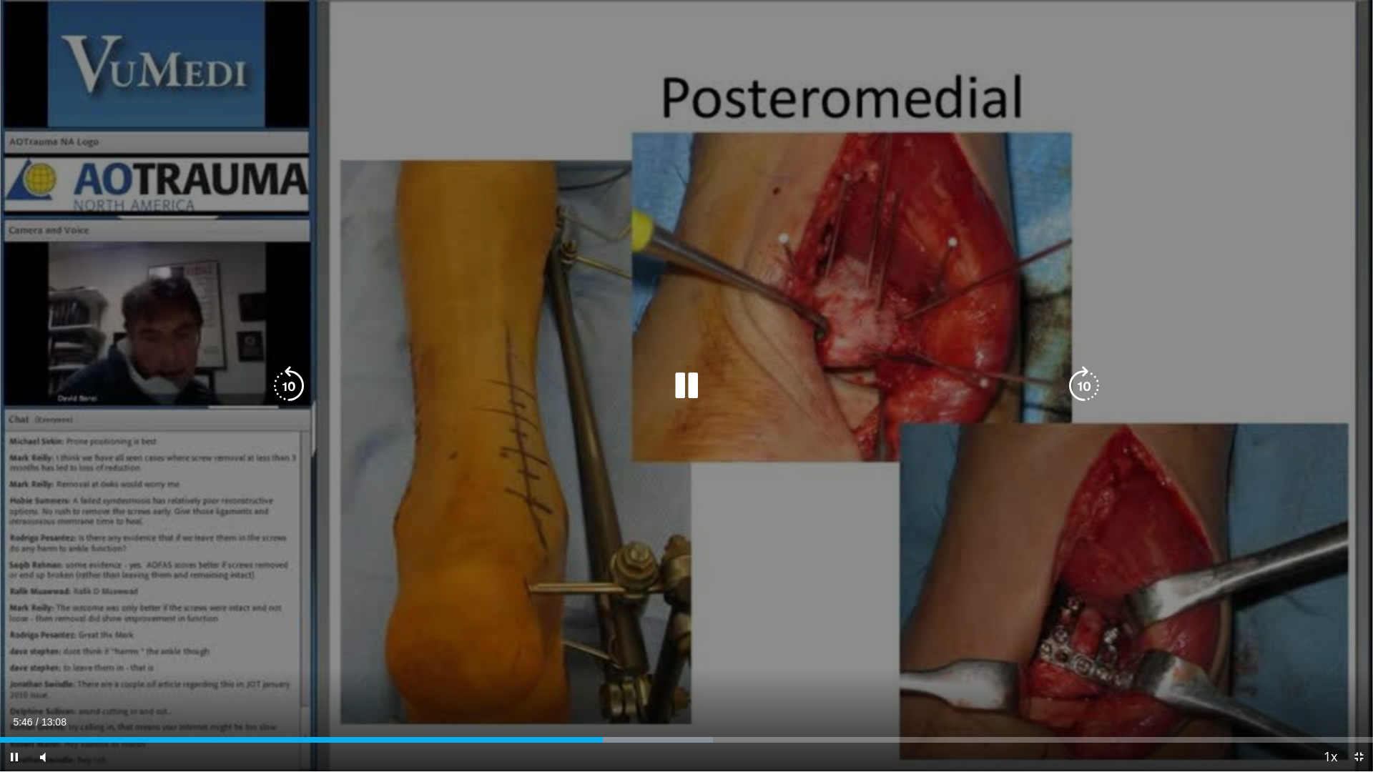
click at [1079, 385] on icon "Video Player" at bounding box center [1084, 386] width 40 height 40
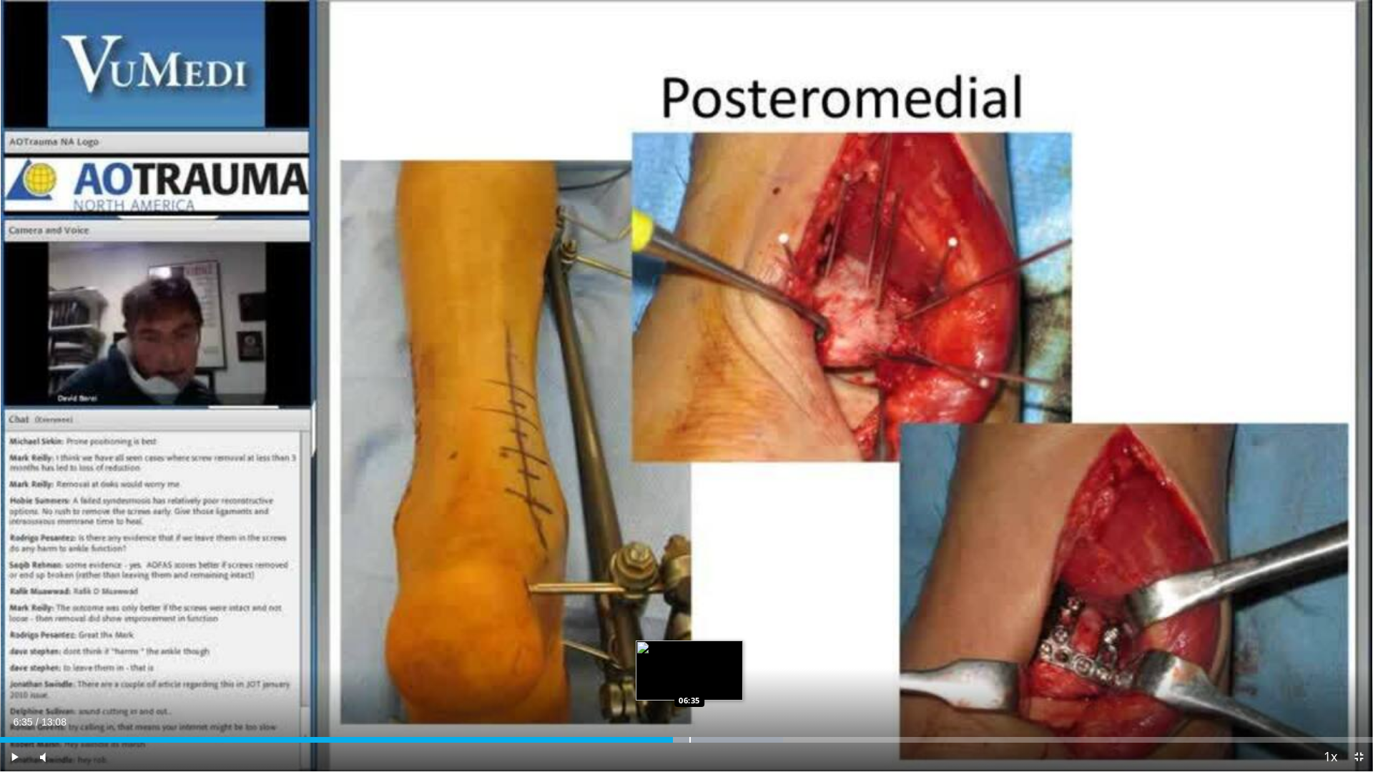
click at [689, 681] on div "Progress Bar" at bounding box center [689, 740] width 1 height 6
click at [706, 681] on div "Progress Bar" at bounding box center [706, 740] width 1 height 6
click at [736, 681] on div "Progress Bar" at bounding box center [736, 740] width 1 height 6
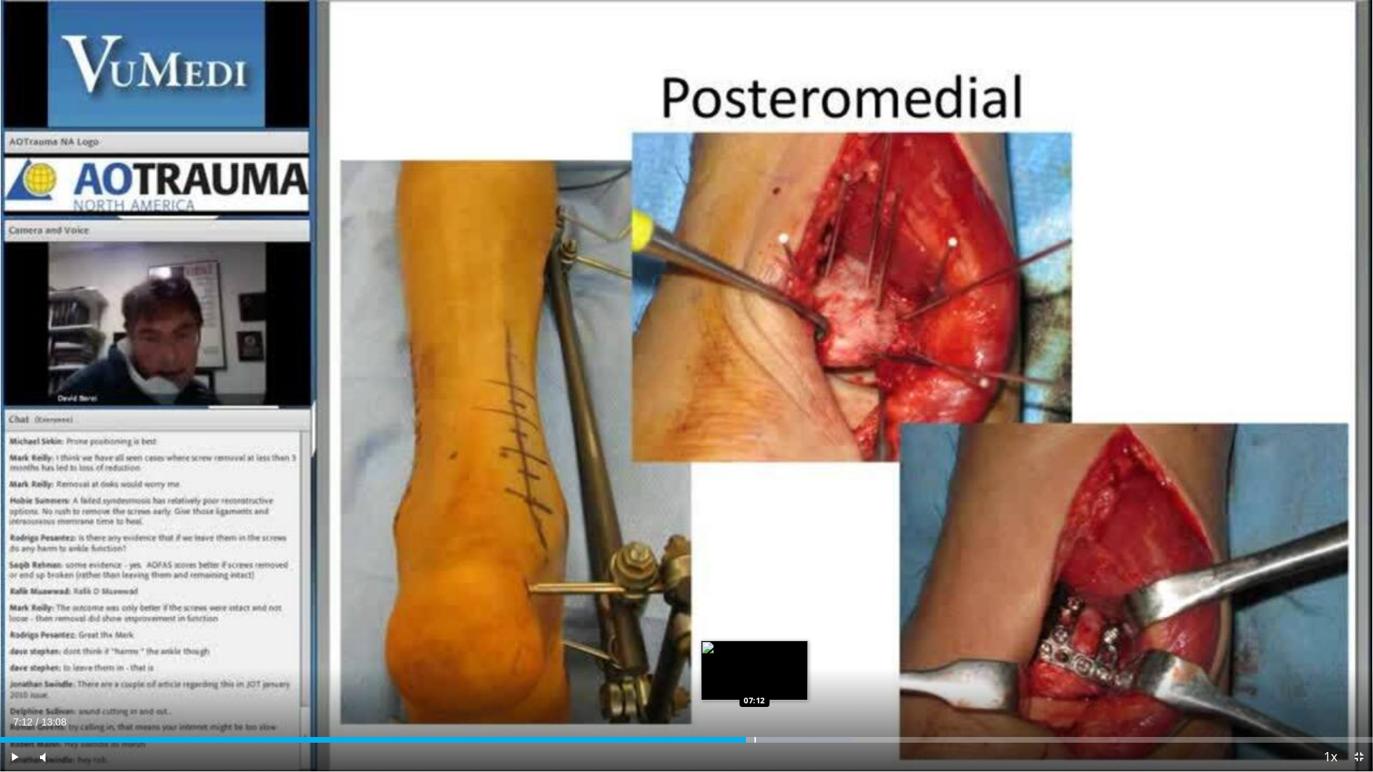
click at [754, 681] on div "Progress Bar" at bounding box center [754, 740] width 1 height 6
click at [774, 681] on div "Progress Bar" at bounding box center [774, 740] width 1 height 6
click at [750, 681] on div "Progress Bar" at bounding box center [750, 740] width 1 height 6
click at [764, 681] on div "Progress Bar" at bounding box center [764, 740] width 1 height 6
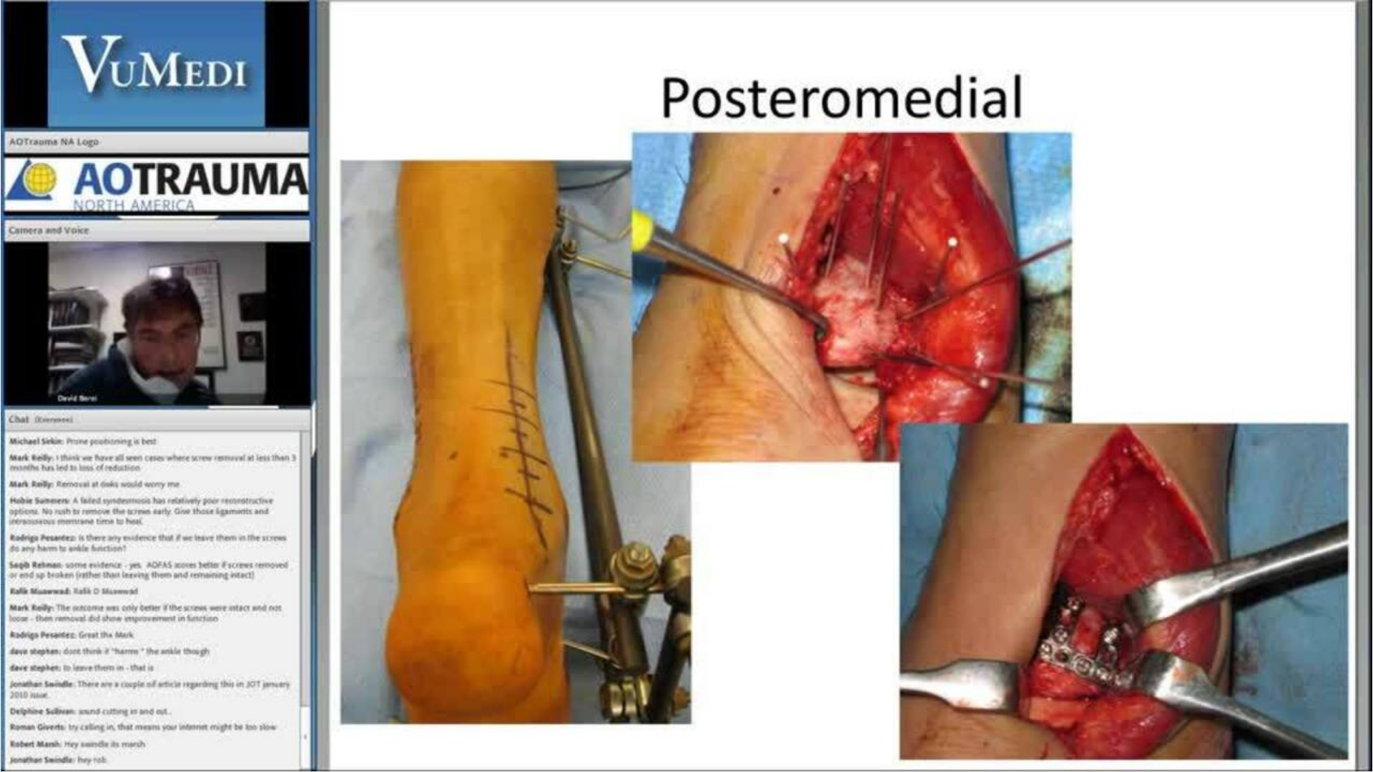
click at [789, 681] on video-js "**********" at bounding box center [686, 386] width 1373 height 772
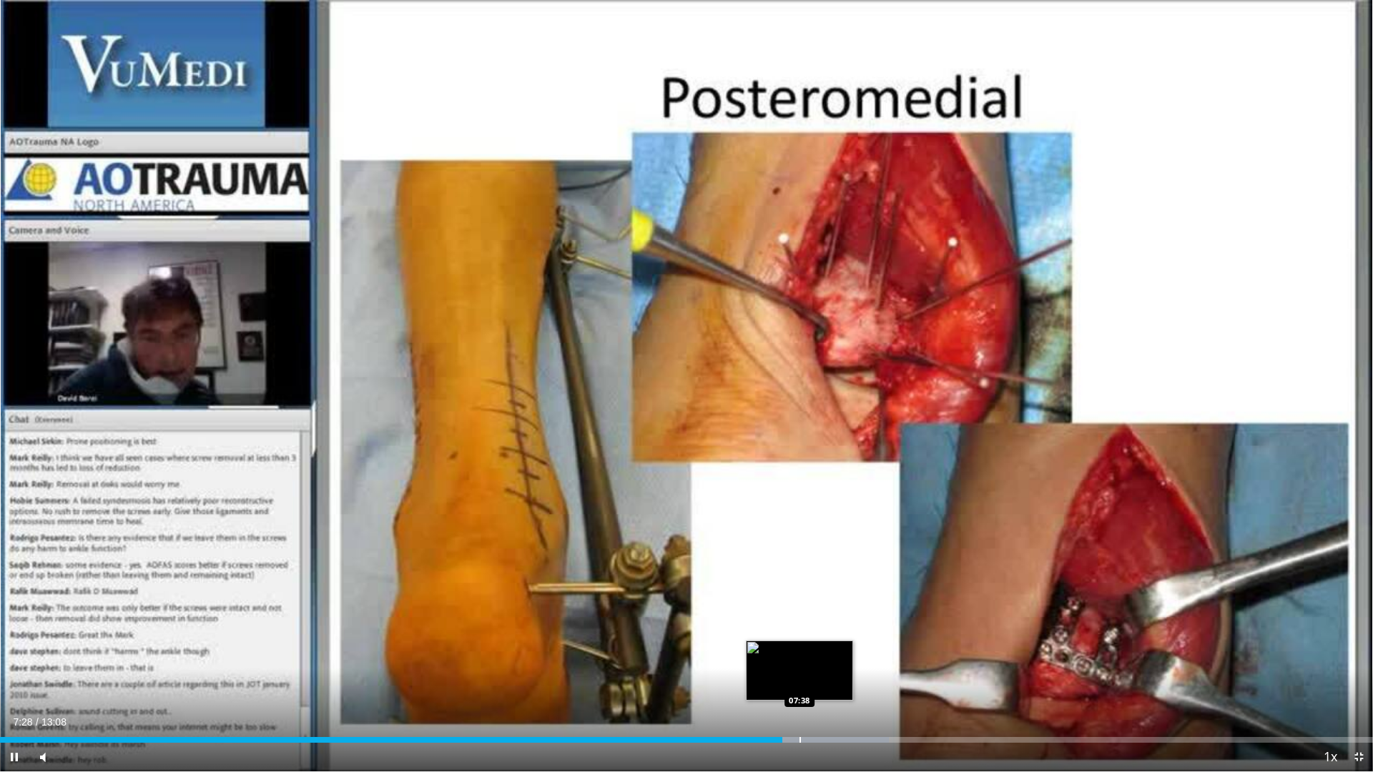
click at [799, 681] on div "Progress Bar" at bounding box center [799, 740] width 1 height 6
click at [816, 681] on div "Progress Bar" at bounding box center [816, 740] width 1 height 6
click at [839, 681] on div "Progress Bar" at bounding box center [839, 740] width 1 height 6
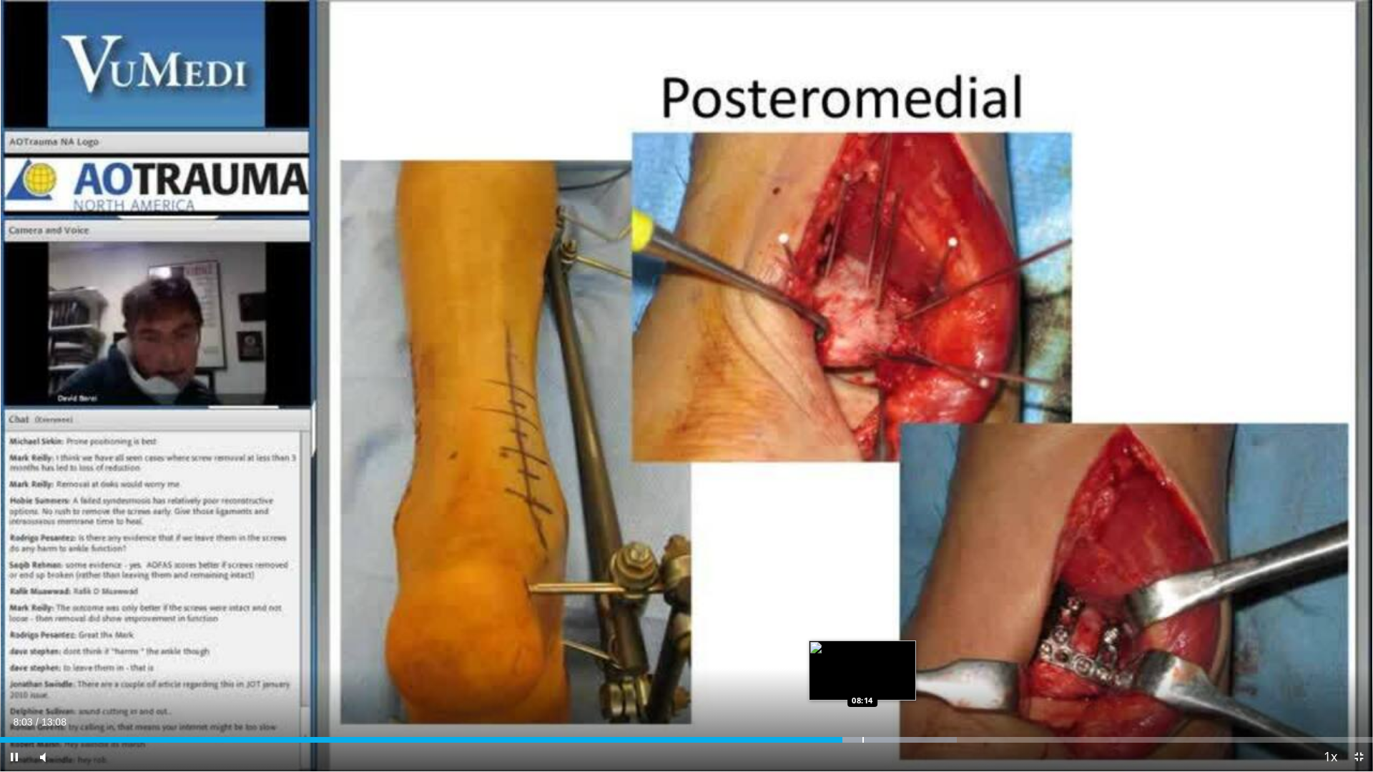
click at [862, 681] on div "Progress Bar" at bounding box center [862, 740] width 1 height 6
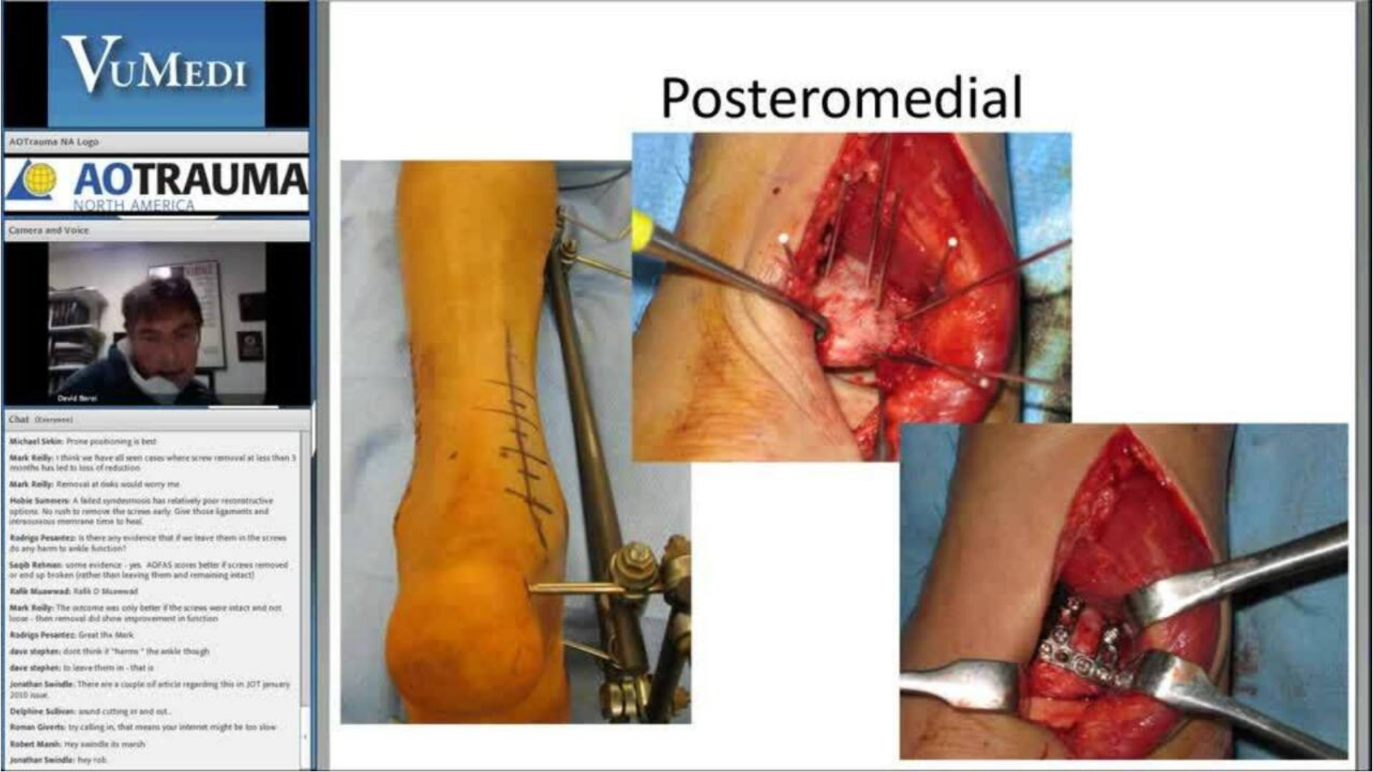
click at [882, 681] on div "10 seconds Tap to unmute" at bounding box center [686, 385] width 1373 height 771
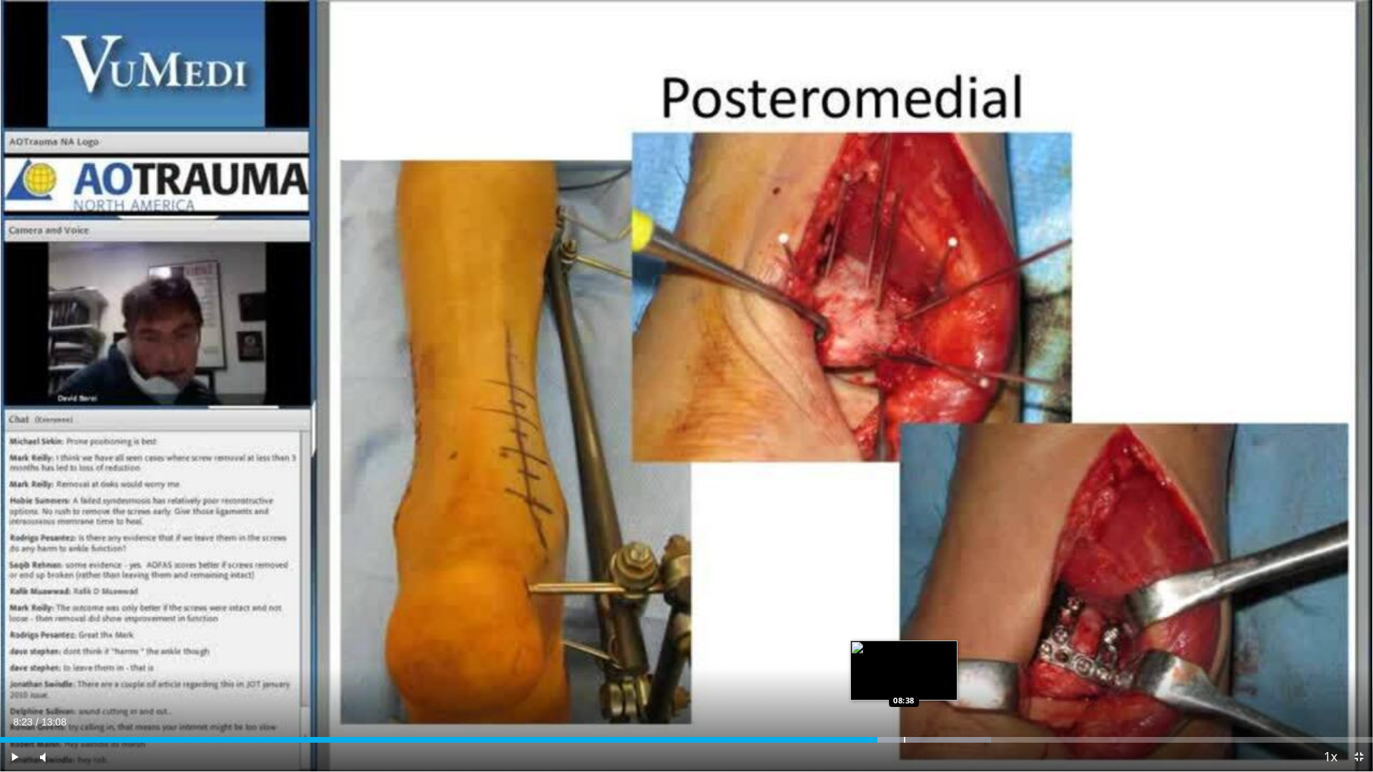
click at [904, 681] on div "Progress Bar" at bounding box center [904, 740] width 1 height 6
click at [929, 681] on div "Progress Bar" at bounding box center [929, 740] width 1 height 6
click at [957, 681] on div "Progress Bar" at bounding box center [957, 740] width 1 height 6
click at [929, 681] on div "Progress Bar" at bounding box center [928, 740] width 1 height 6
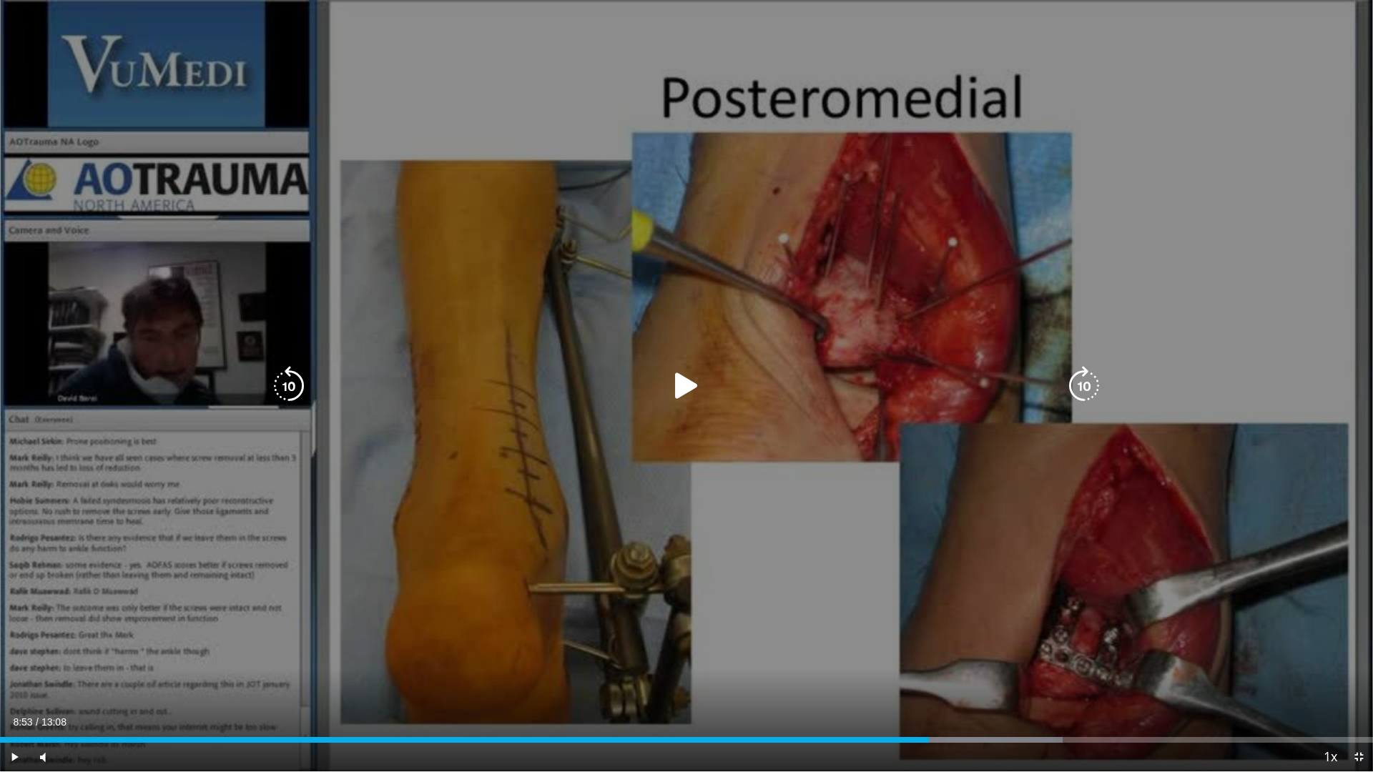
click at [675, 392] on icon "Video Player" at bounding box center [686, 386] width 40 height 40
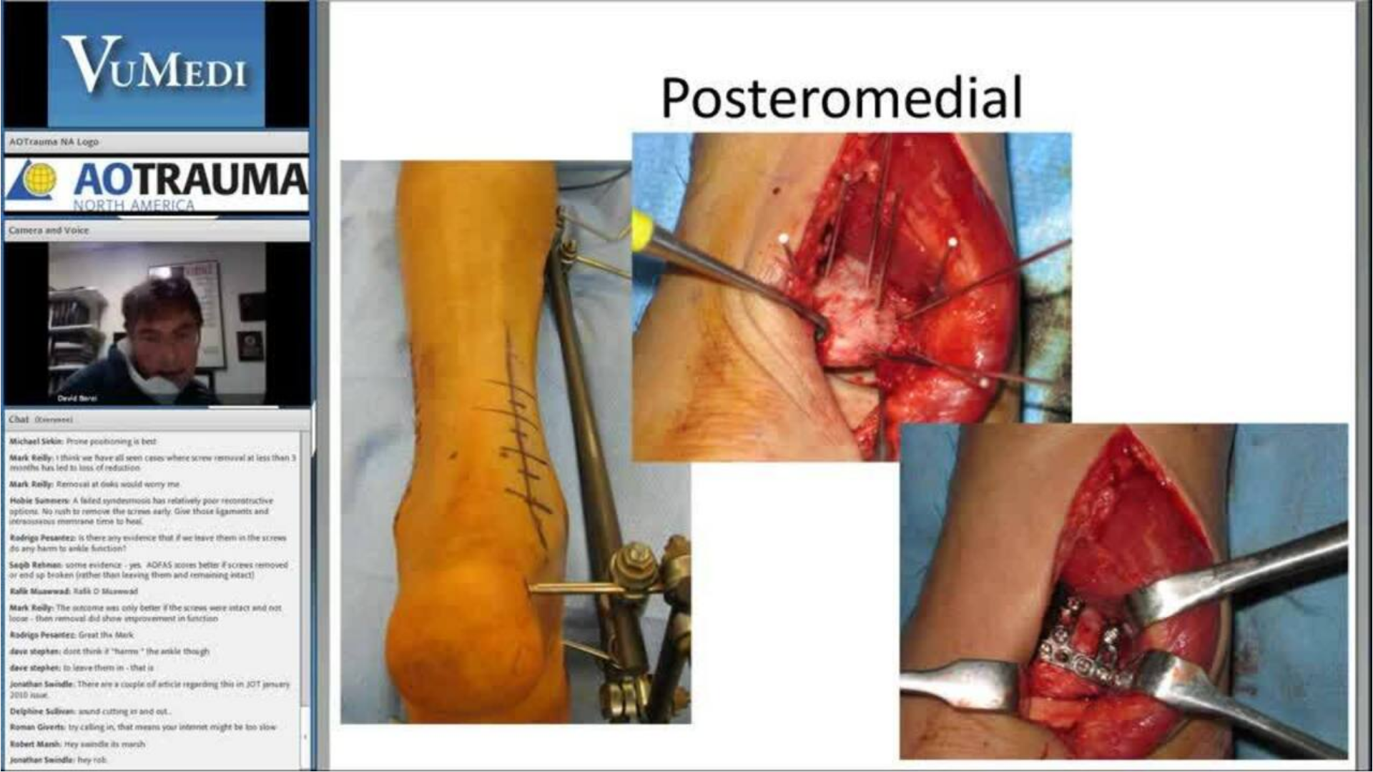
click at [962, 681] on video-js "**********" at bounding box center [686, 386] width 1373 height 772
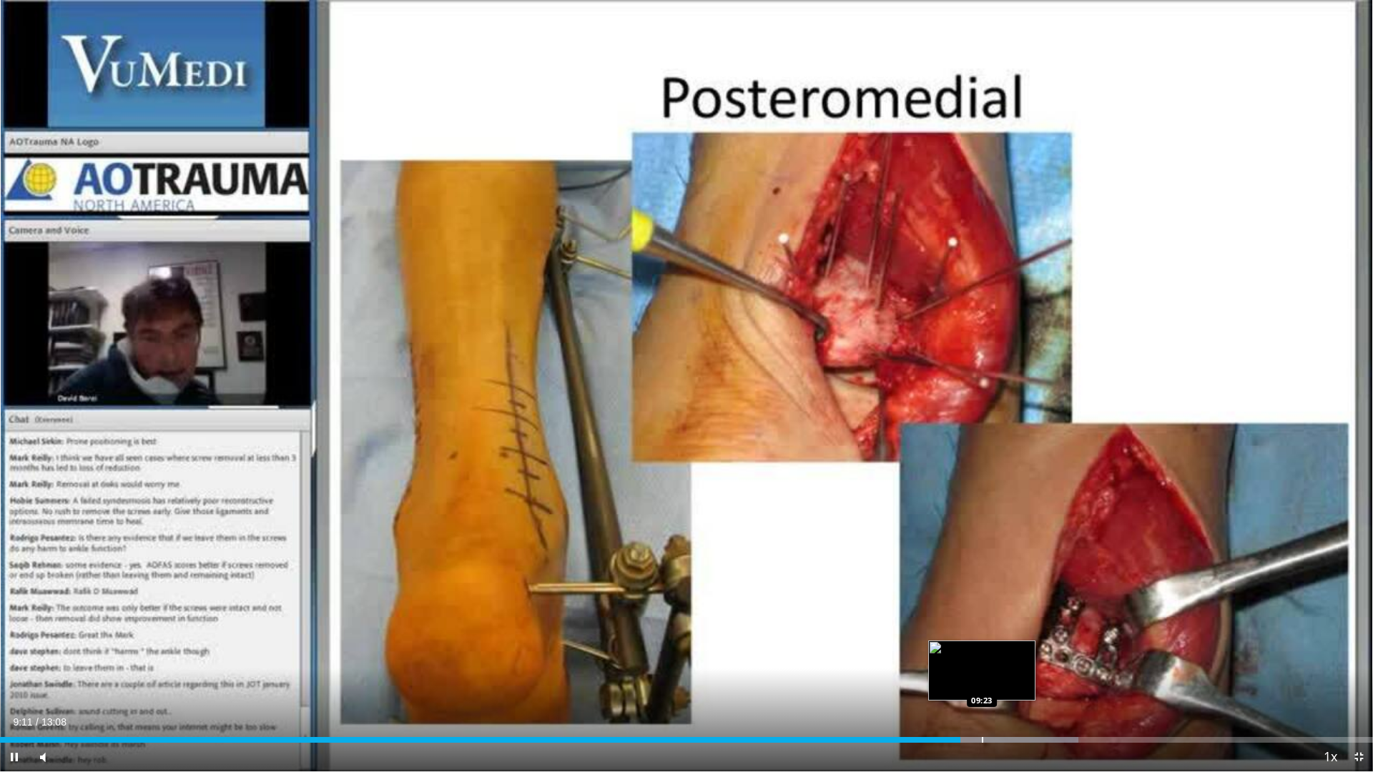
click at [982, 681] on div "Progress Bar" at bounding box center [982, 740] width 1 height 6
click at [1008, 681] on div "Progress Bar" at bounding box center [1008, 740] width 1 height 6
click at [1034, 681] on div "Progress Bar" at bounding box center [1034, 740] width 1 height 6
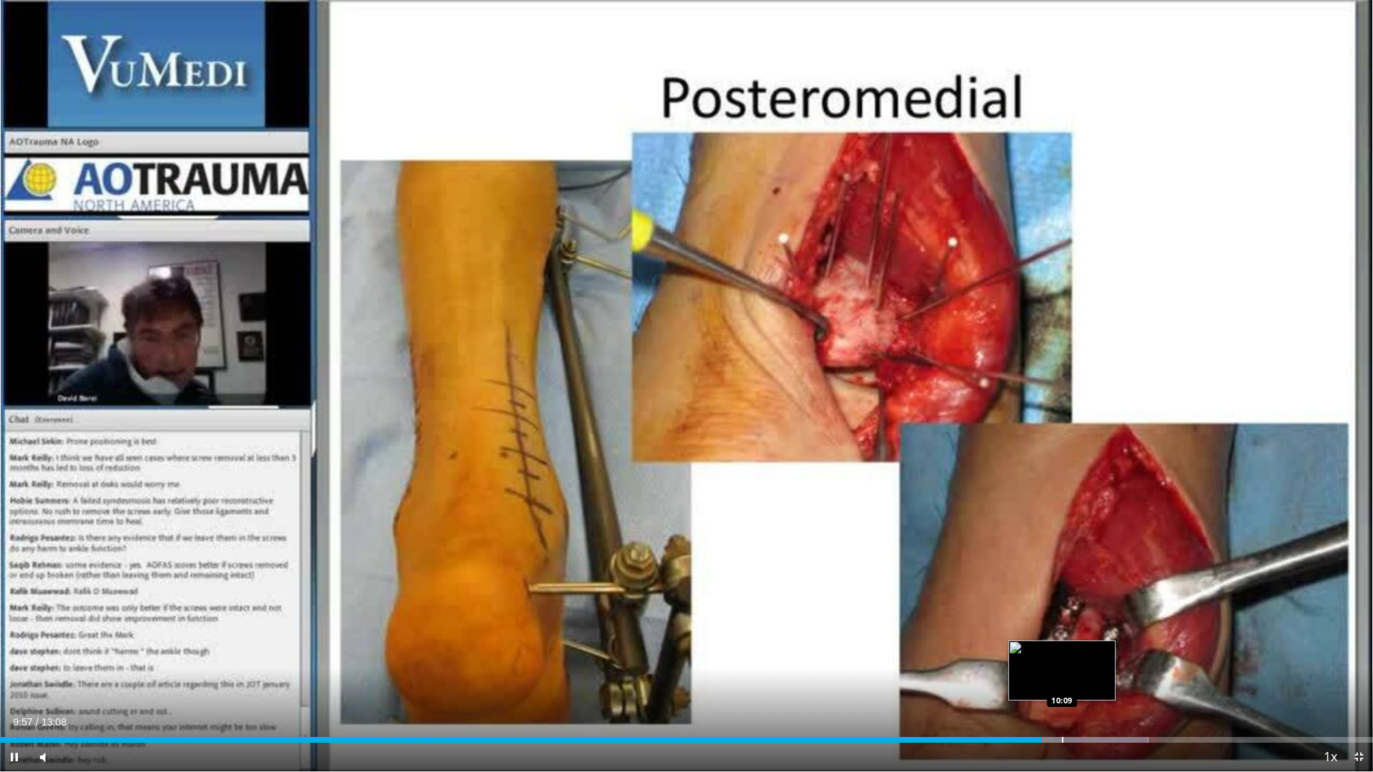
click at [1062, 681] on div "Progress Bar" at bounding box center [1062, 740] width 1 height 6
click at [1087, 681] on div "Progress Bar" at bounding box center [1087, 740] width 1 height 6
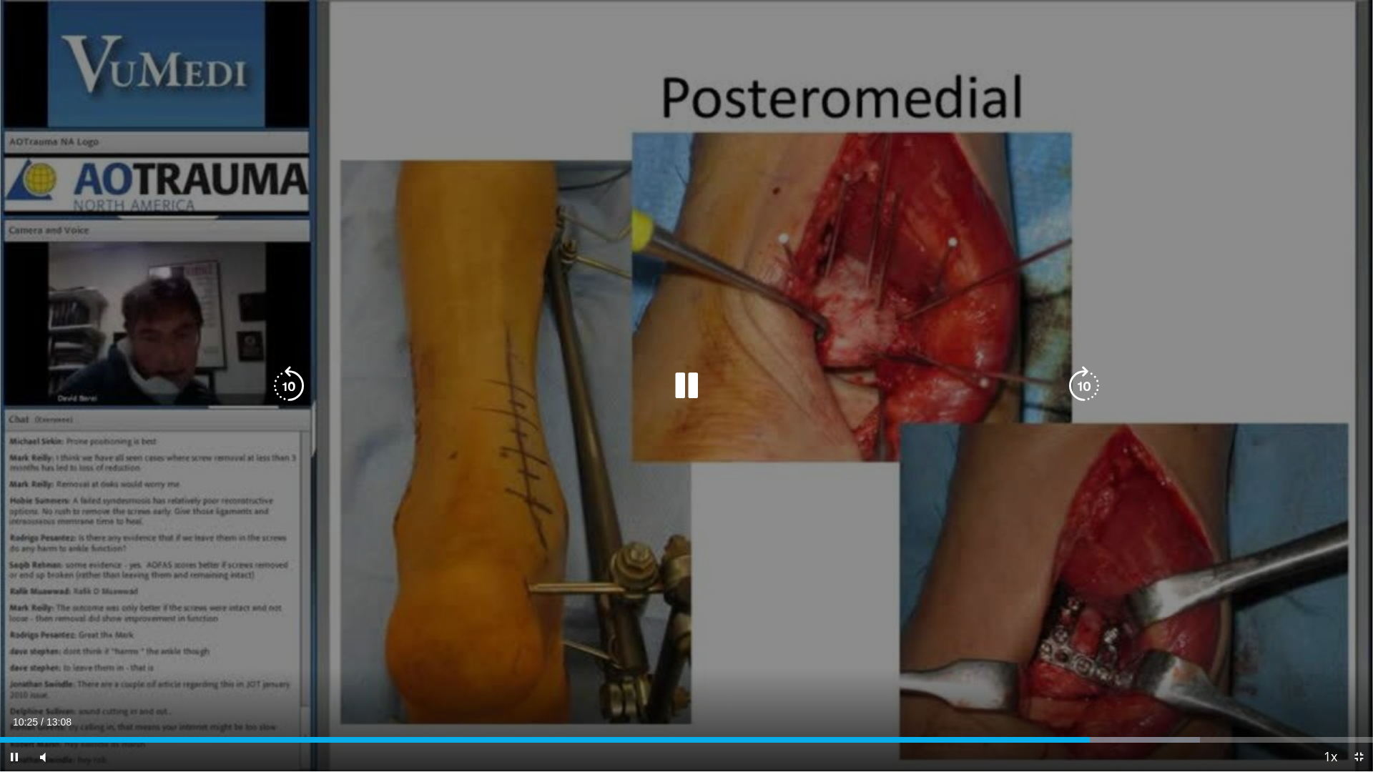
click at [679, 387] on icon "Video Player" at bounding box center [686, 386] width 40 height 40
click at [685, 386] on icon "Video Player" at bounding box center [686, 386] width 40 height 40
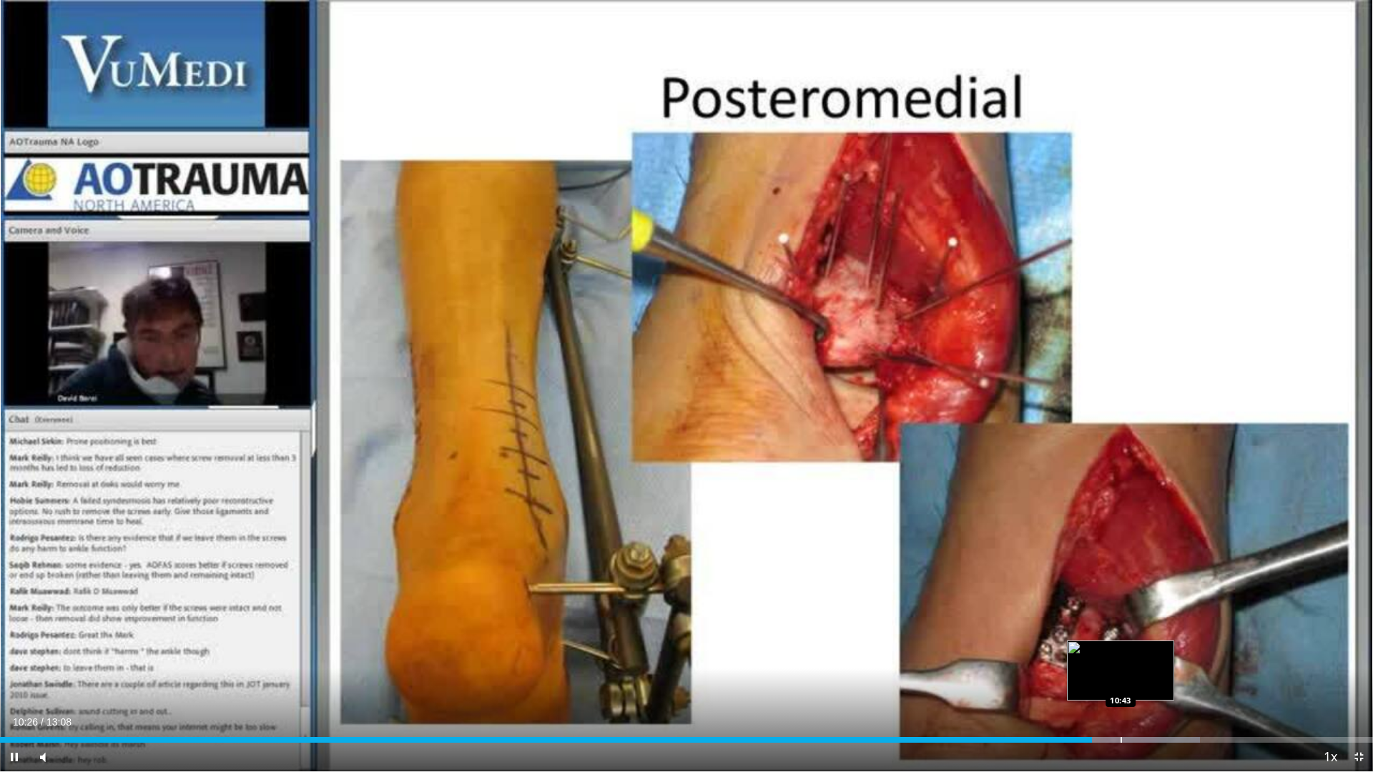
click at [1120, 681] on div "Progress Bar" at bounding box center [1117, 740] width 164 height 6
click at [1159, 681] on div "Loaded : 87.42% 11:04 11:05" at bounding box center [686, 736] width 1373 height 14
click at [1355, 681] on span "Video Player" at bounding box center [1358, 757] width 29 height 29
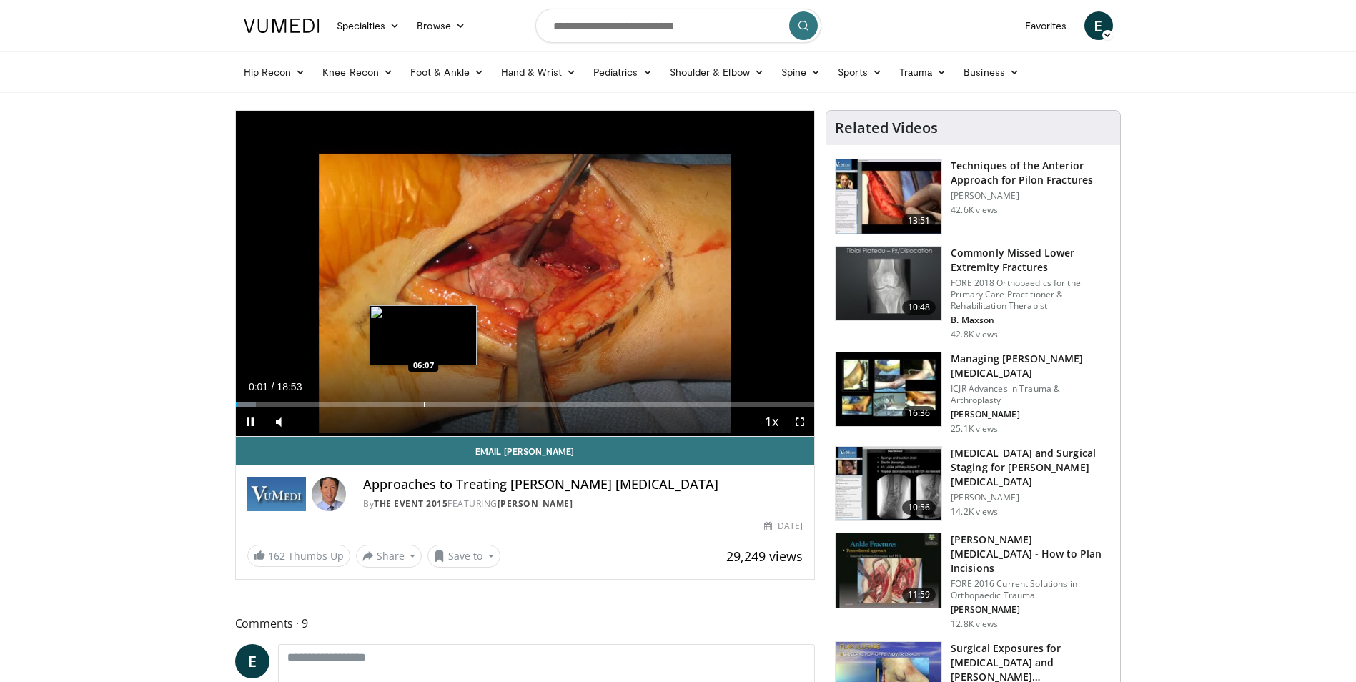
click at [424, 405] on div "Progress Bar" at bounding box center [424, 405] width 1 height 6
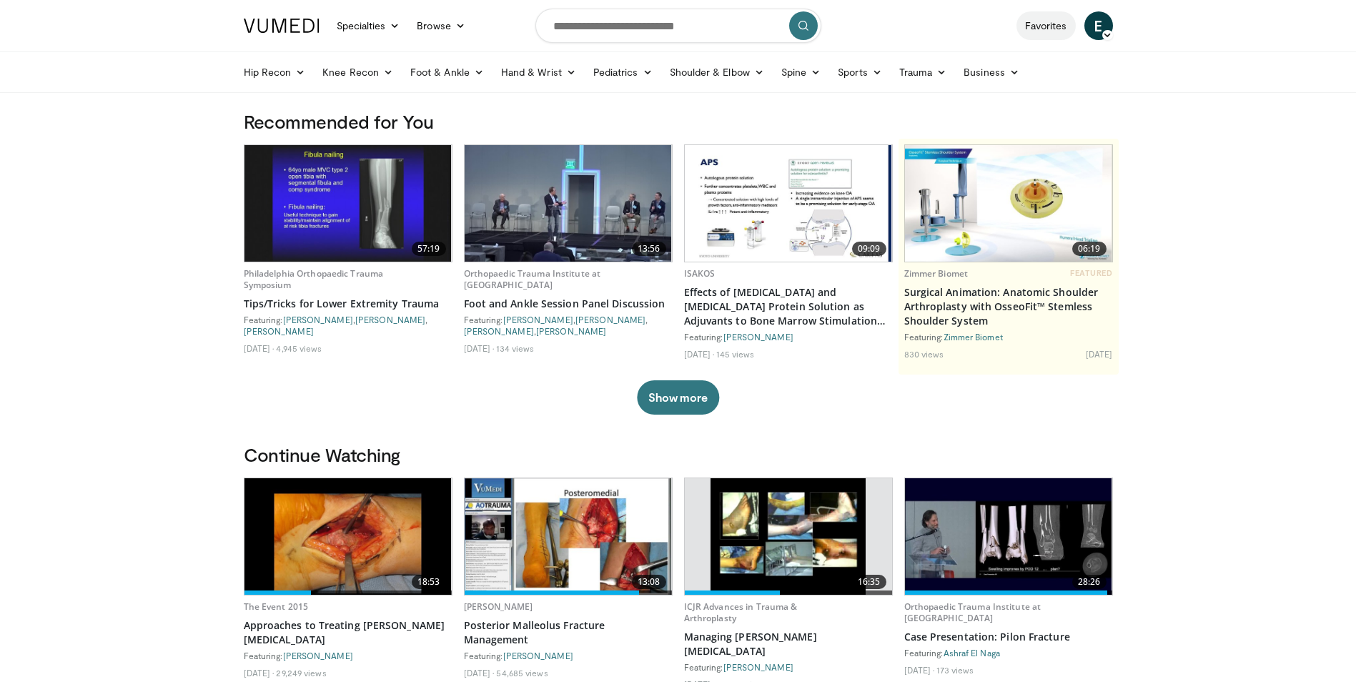
click at [1042, 28] on link "Favorites" at bounding box center [1046, 25] width 59 height 29
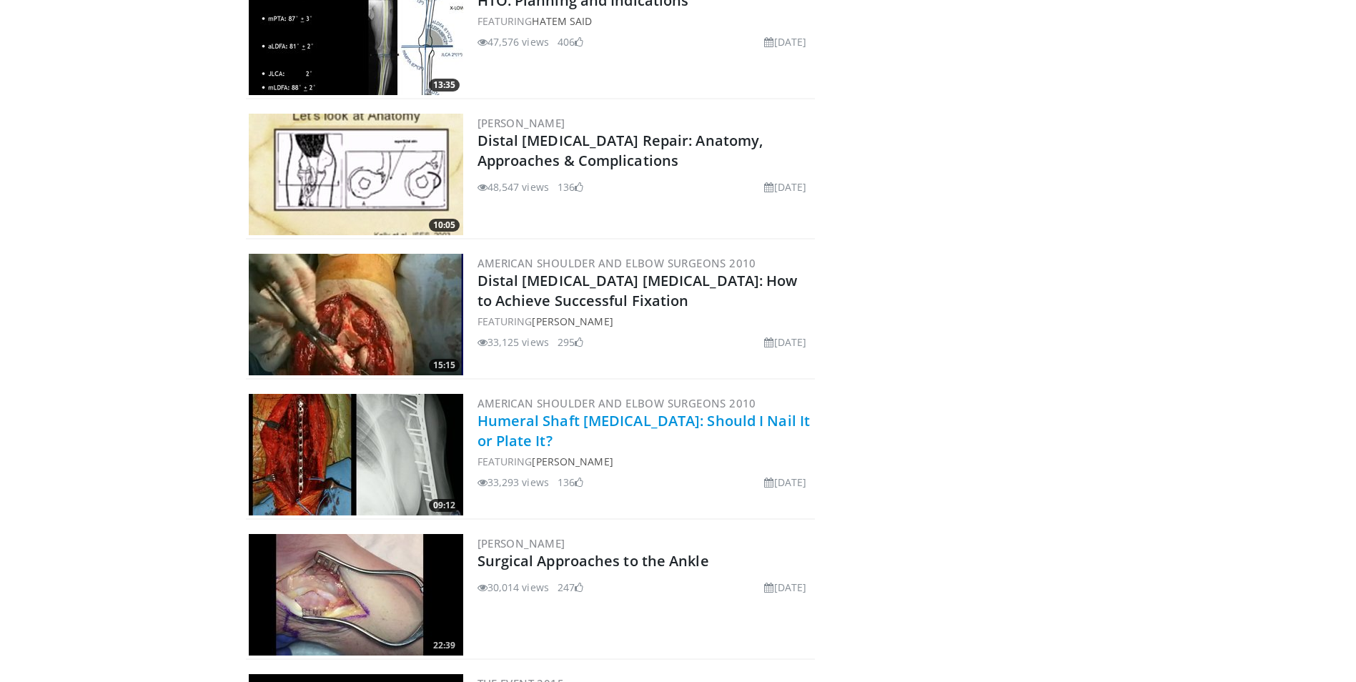
scroll to position [1689, 0]
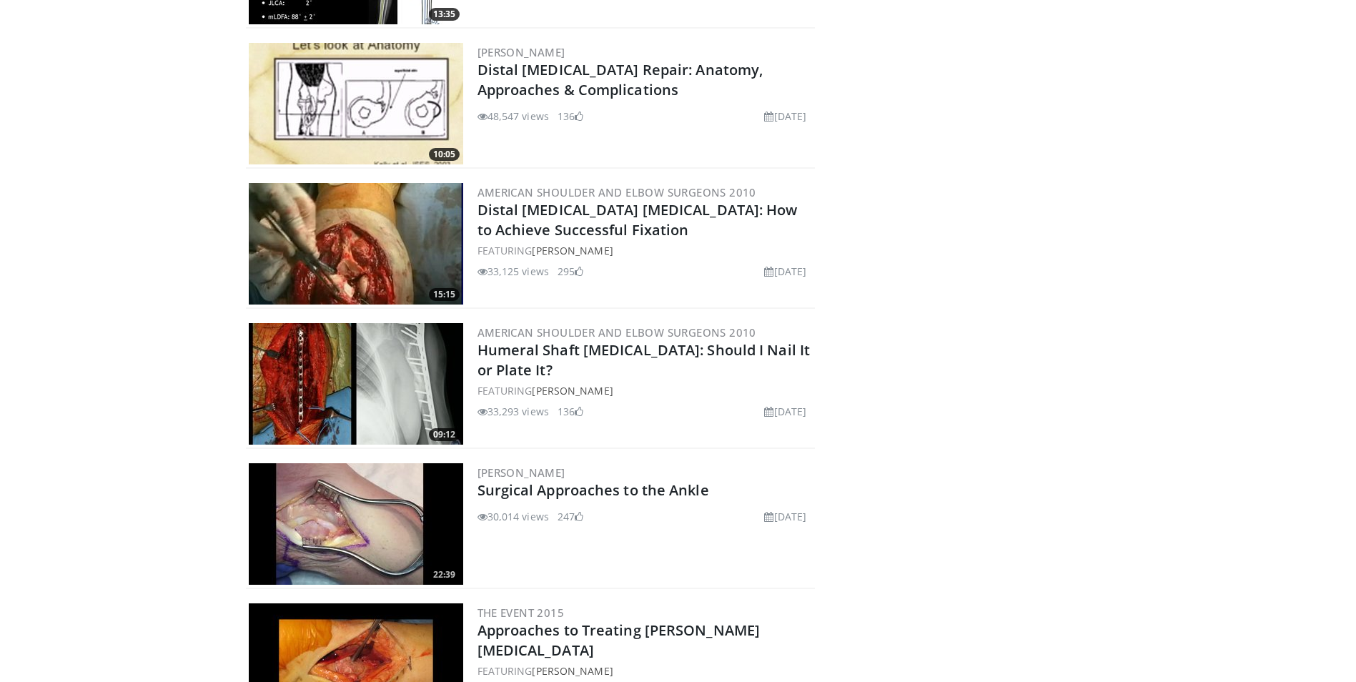
click at [388, 504] on img at bounding box center [356, 524] width 214 height 122
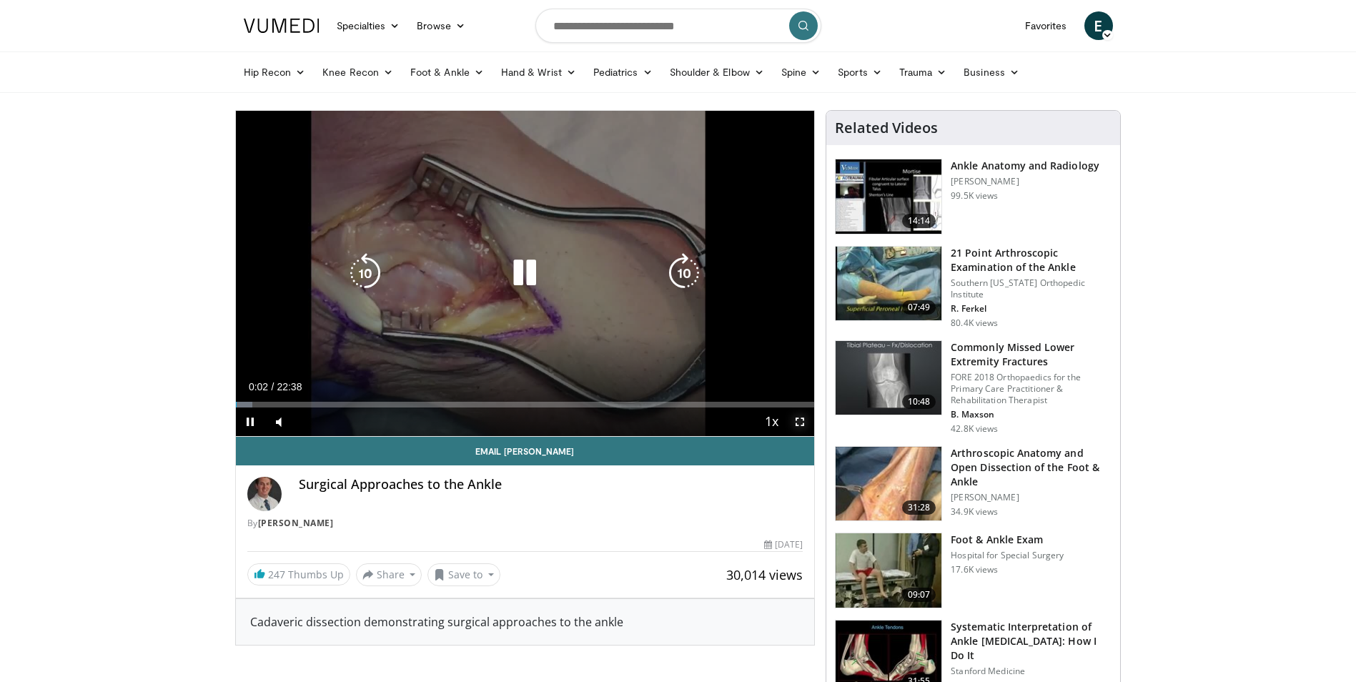
drag, startPoint x: 801, startPoint y: 420, endPoint x: 804, endPoint y: 474, distance: 53.7
click at [801, 421] on span "Video Player" at bounding box center [800, 421] width 29 height 29
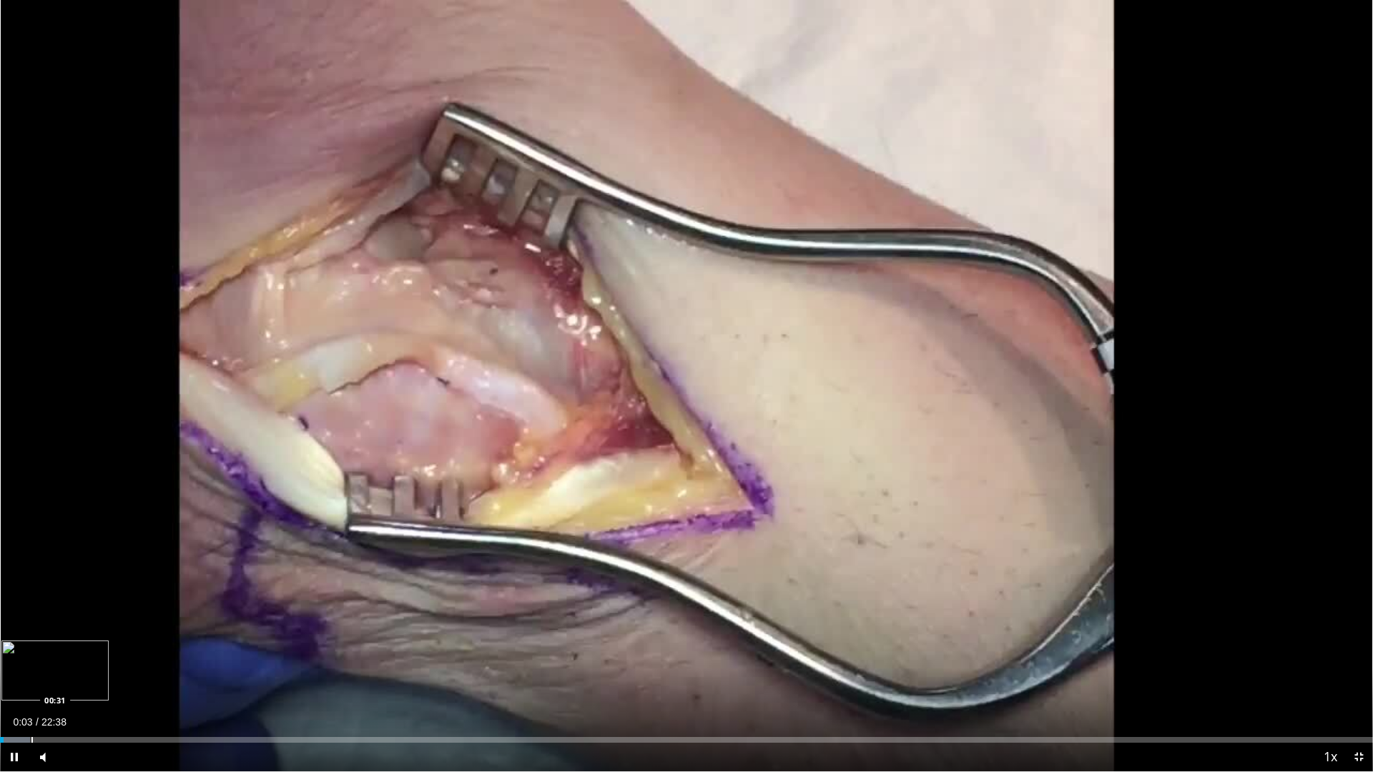
click at [32, 681] on div "Progress Bar" at bounding box center [31, 740] width 1 height 6
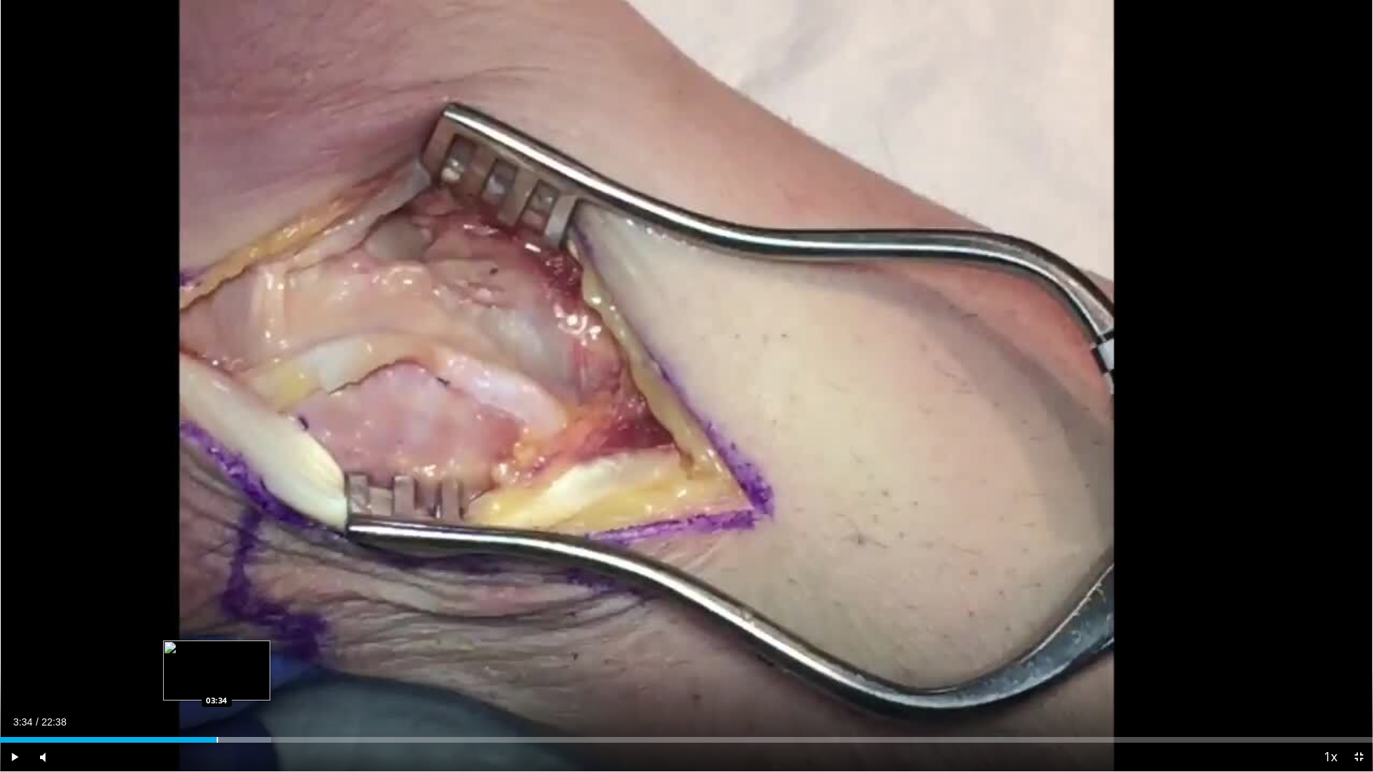
click at [217, 681] on div "Progress Bar" at bounding box center [217, 740] width 1 height 6
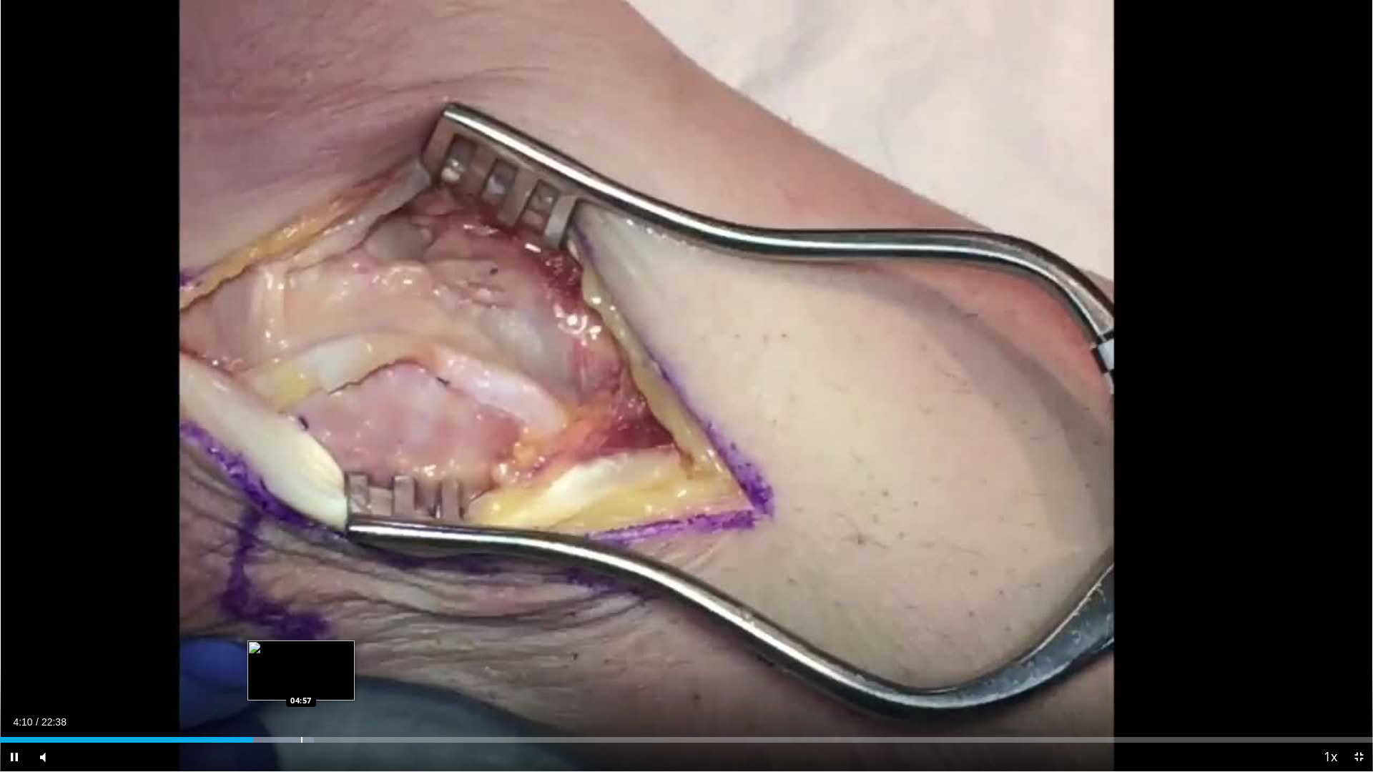
click at [302, 681] on div "Progress Bar" at bounding box center [301, 740] width 1 height 6
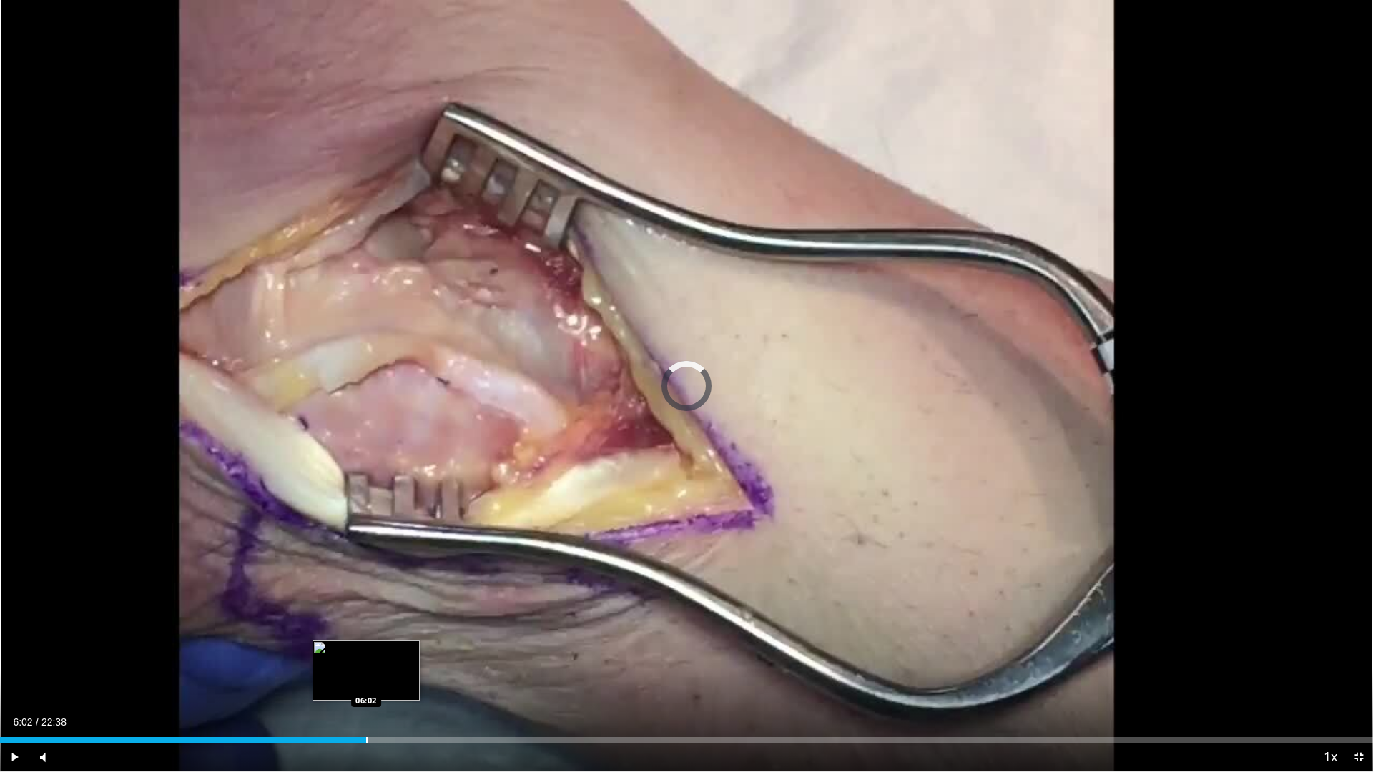
click at [366, 681] on div "Progress Bar" at bounding box center [366, 740] width 1 height 6
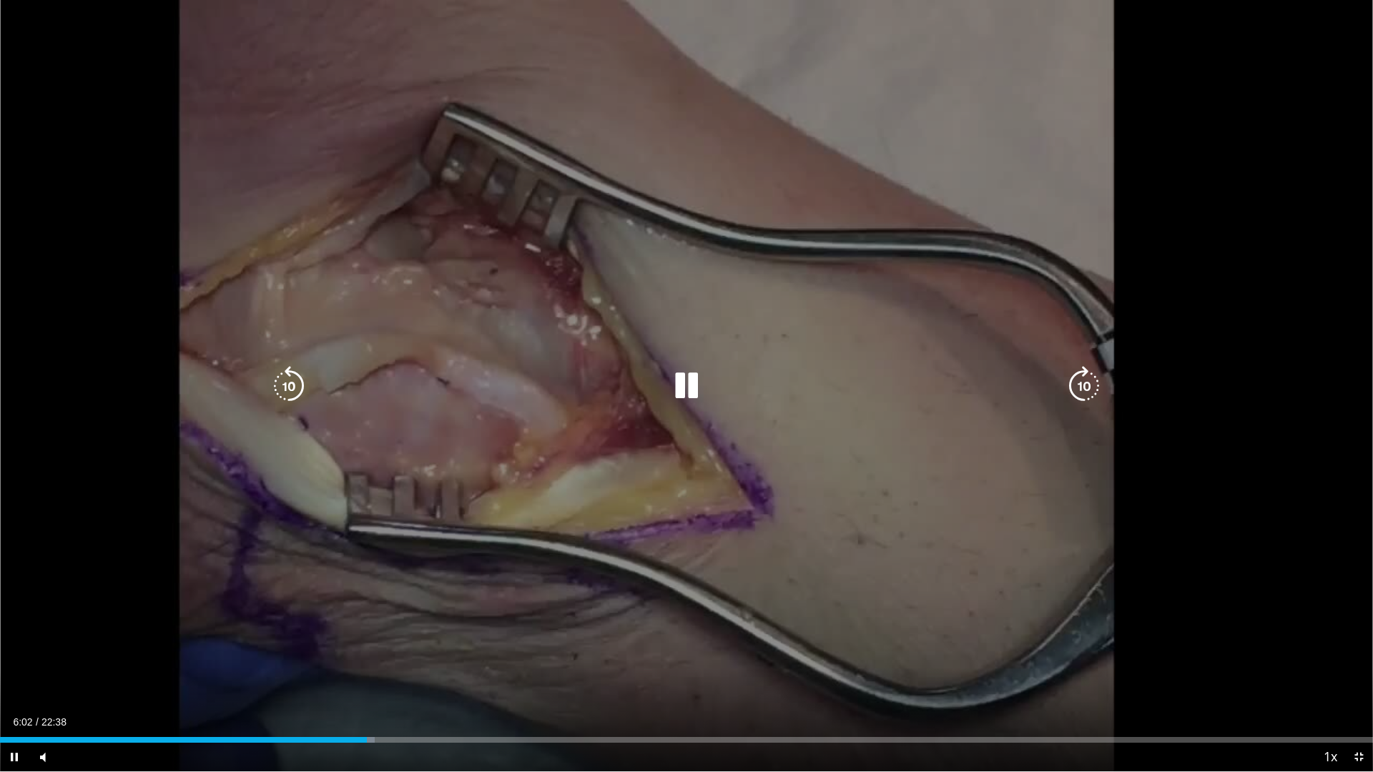
click at [403, 681] on div "Loaded : 27.27% 06:02 06:37" at bounding box center [686, 736] width 1373 height 14
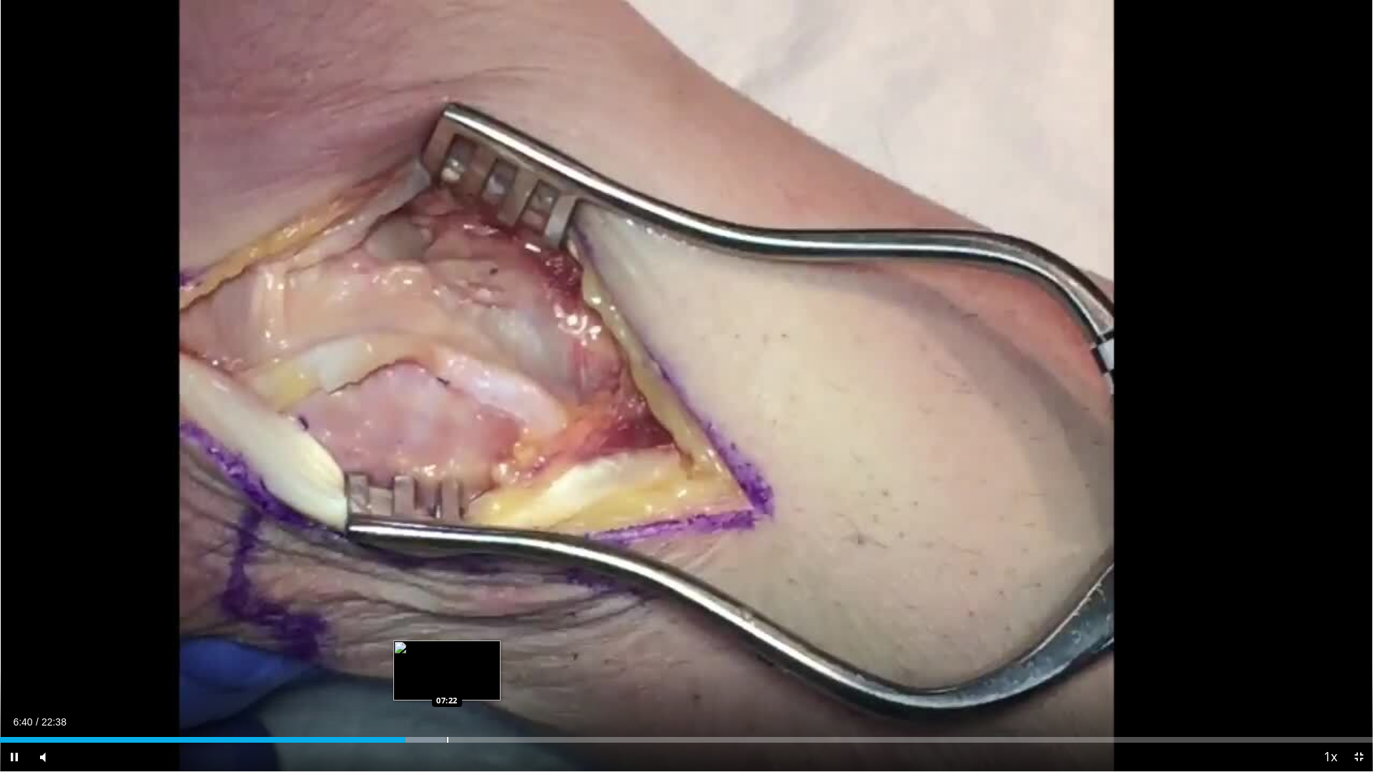
click at [447, 681] on div "Loaded : 32.43% 06:40 07:22" at bounding box center [686, 736] width 1373 height 14
click at [503, 681] on div "Progress Bar" at bounding box center [502, 740] width 1 height 6
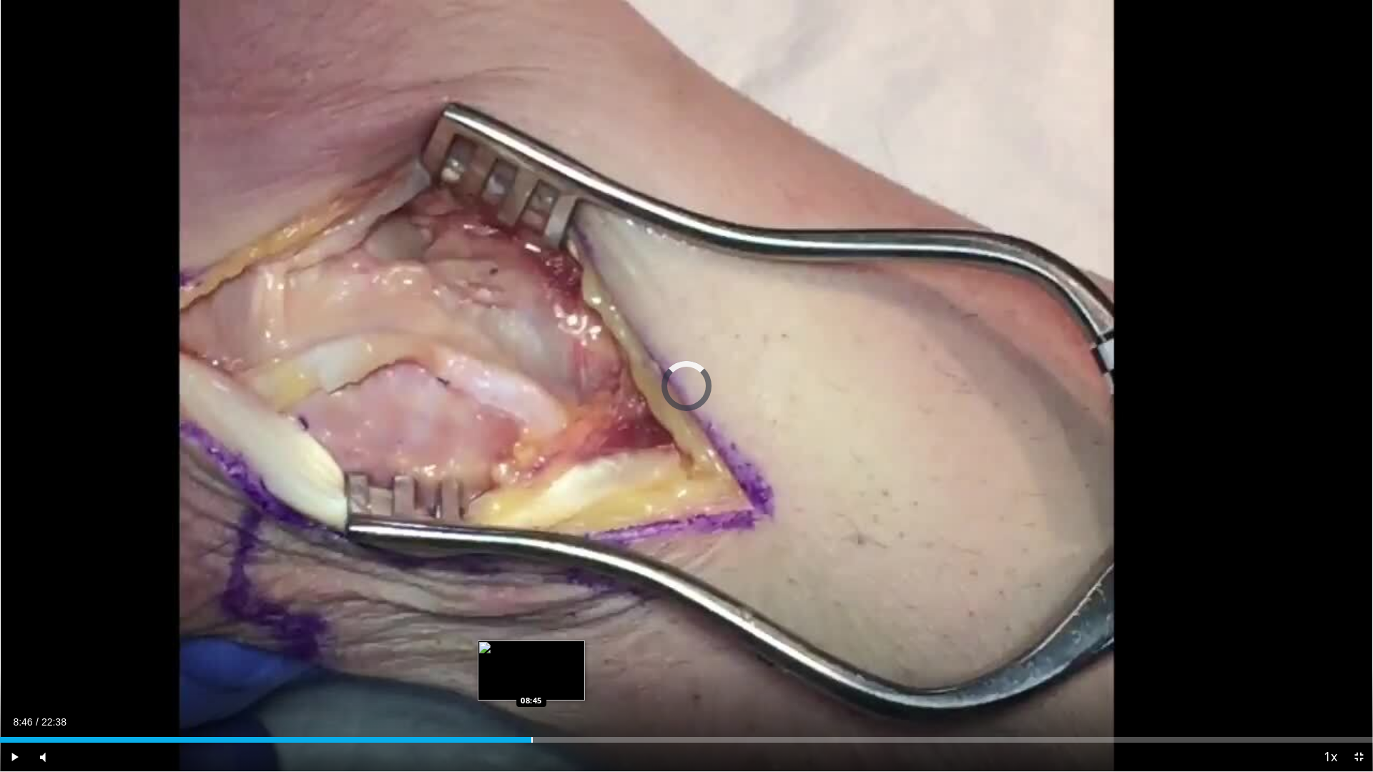
click at [532, 681] on div "Progress Bar" at bounding box center [531, 740] width 1 height 6
click at [588, 681] on div "Progress Bar" at bounding box center [588, 740] width 1 height 6
click at [573, 681] on div "Progress Bar" at bounding box center [573, 740] width 1 height 6
click at [555, 681] on div "09:27" at bounding box center [277, 740] width 555 height 6
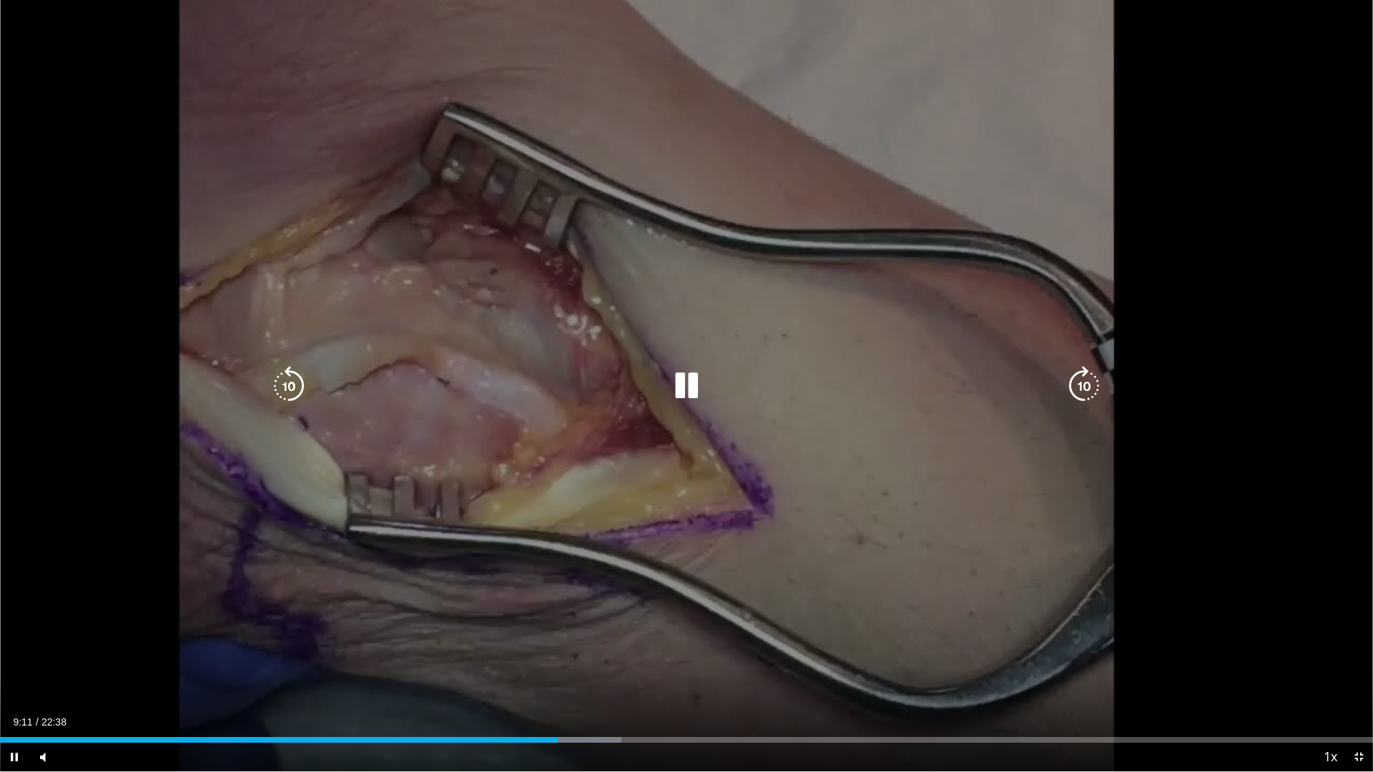
click at [1087, 383] on icon "Video Player" at bounding box center [1084, 386] width 40 height 40
click at [290, 385] on icon "Video Player" at bounding box center [289, 386] width 40 height 40
click at [292, 385] on icon "Video Player" at bounding box center [289, 386] width 40 height 40
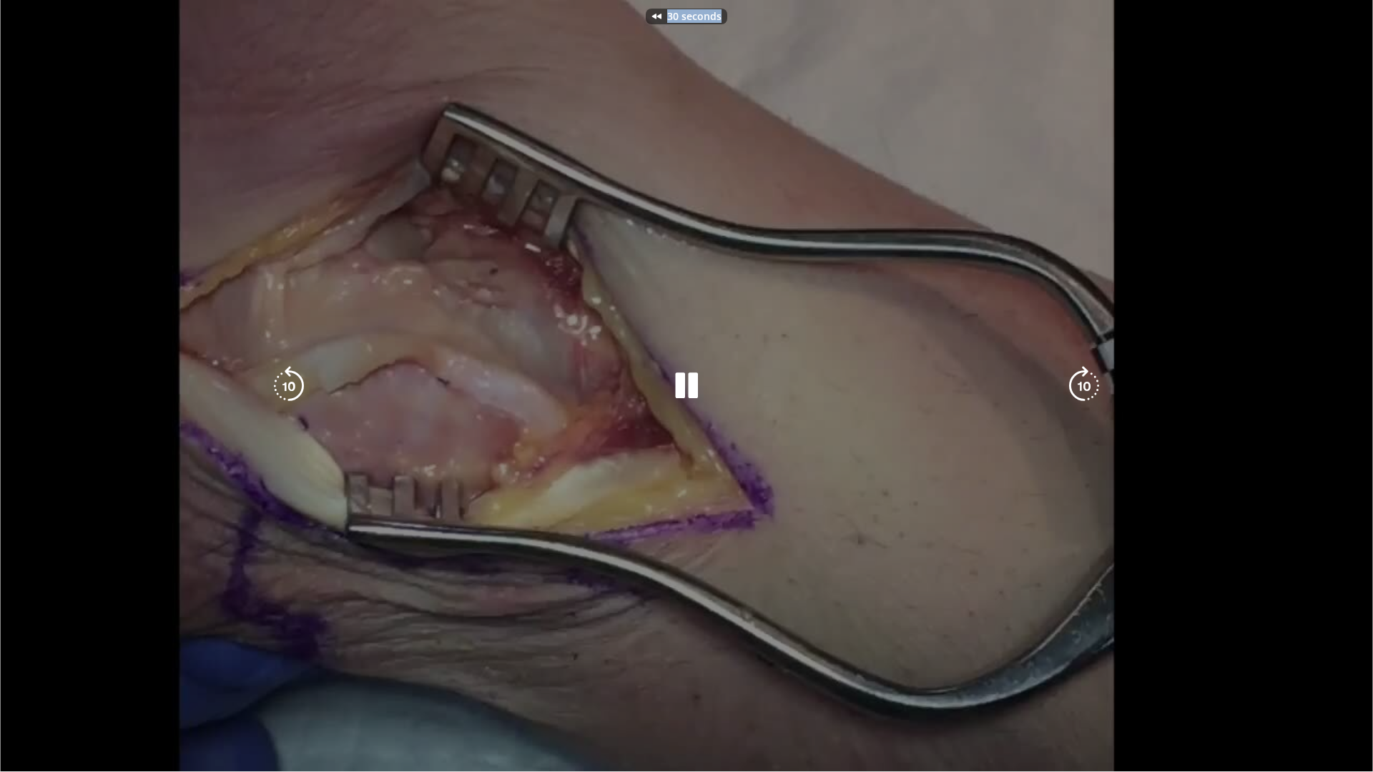
click at [292, 385] on div "30 seconds Tap to unmute" at bounding box center [686, 385] width 1373 height 771
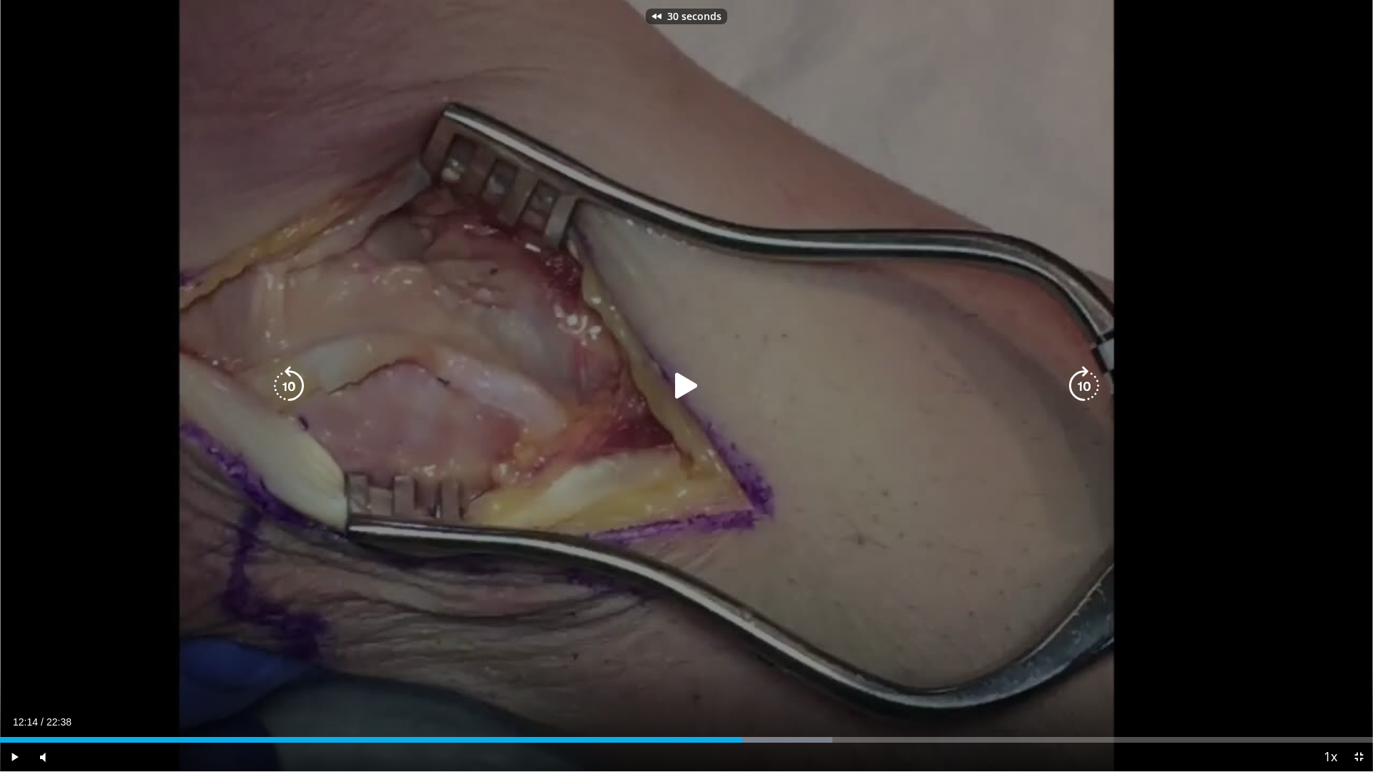
click at [292, 385] on icon "Video Player" at bounding box center [289, 386] width 40 height 40
click at [292, 385] on div "40 seconds Tap to unmute" at bounding box center [686, 385] width 1373 height 771
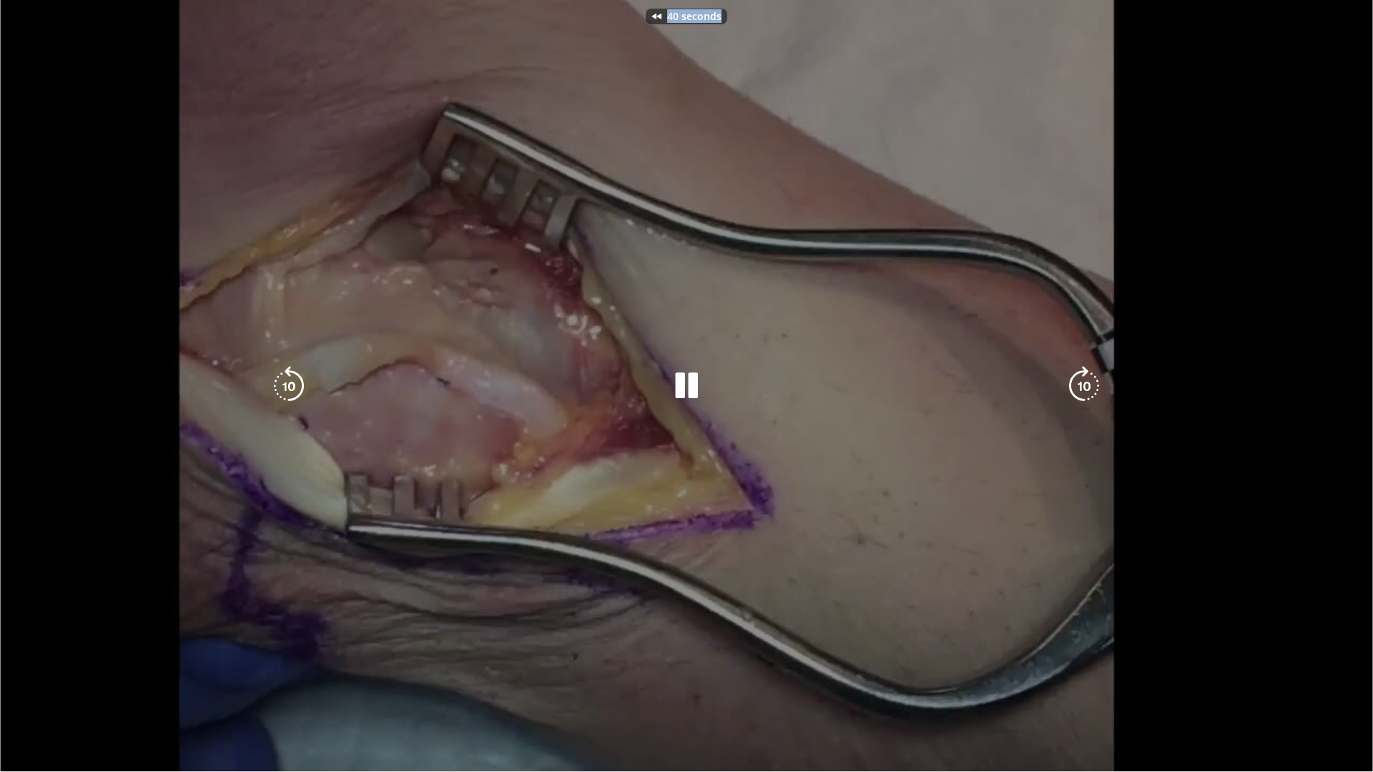
click at [292, 385] on div "40 seconds Tap to unmute" at bounding box center [686, 385] width 1373 height 771
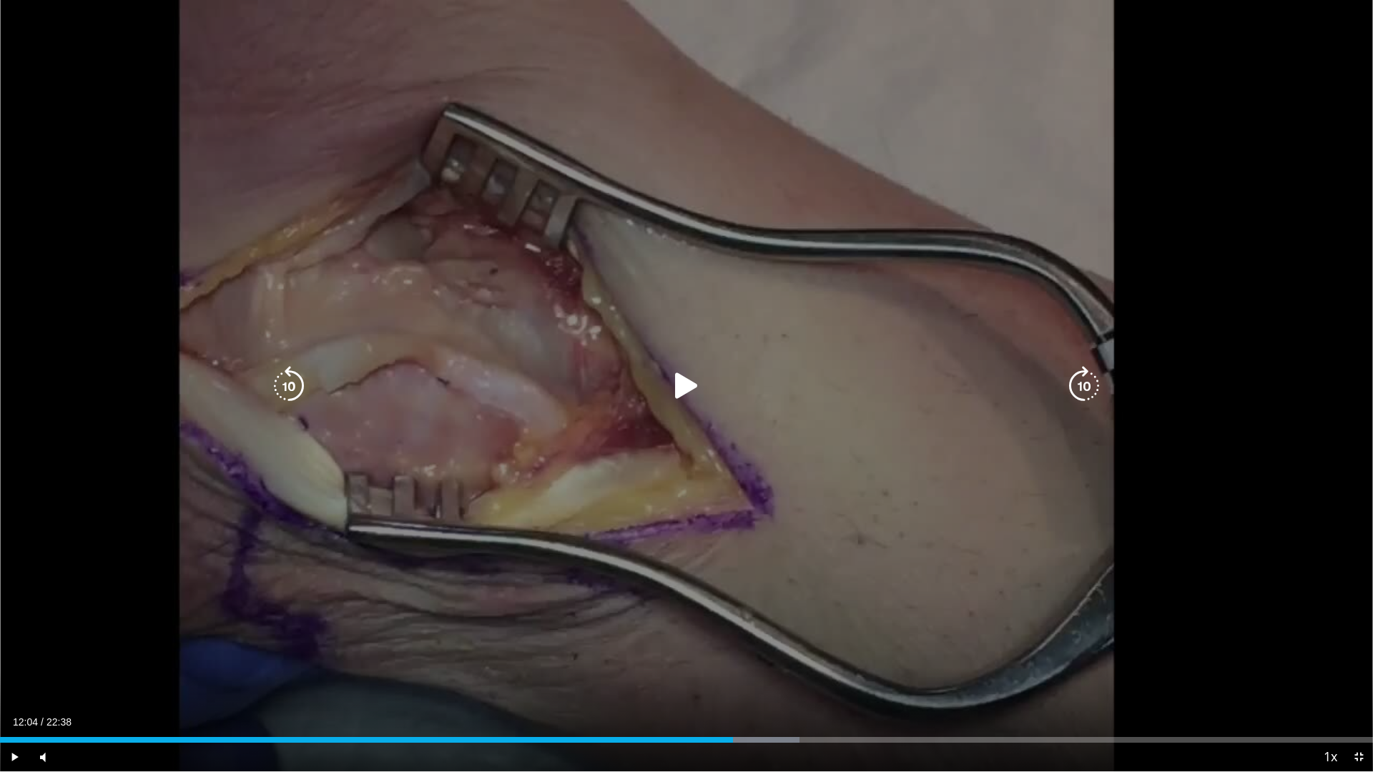
click at [679, 386] on icon "Video Player" at bounding box center [686, 386] width 40 height 40
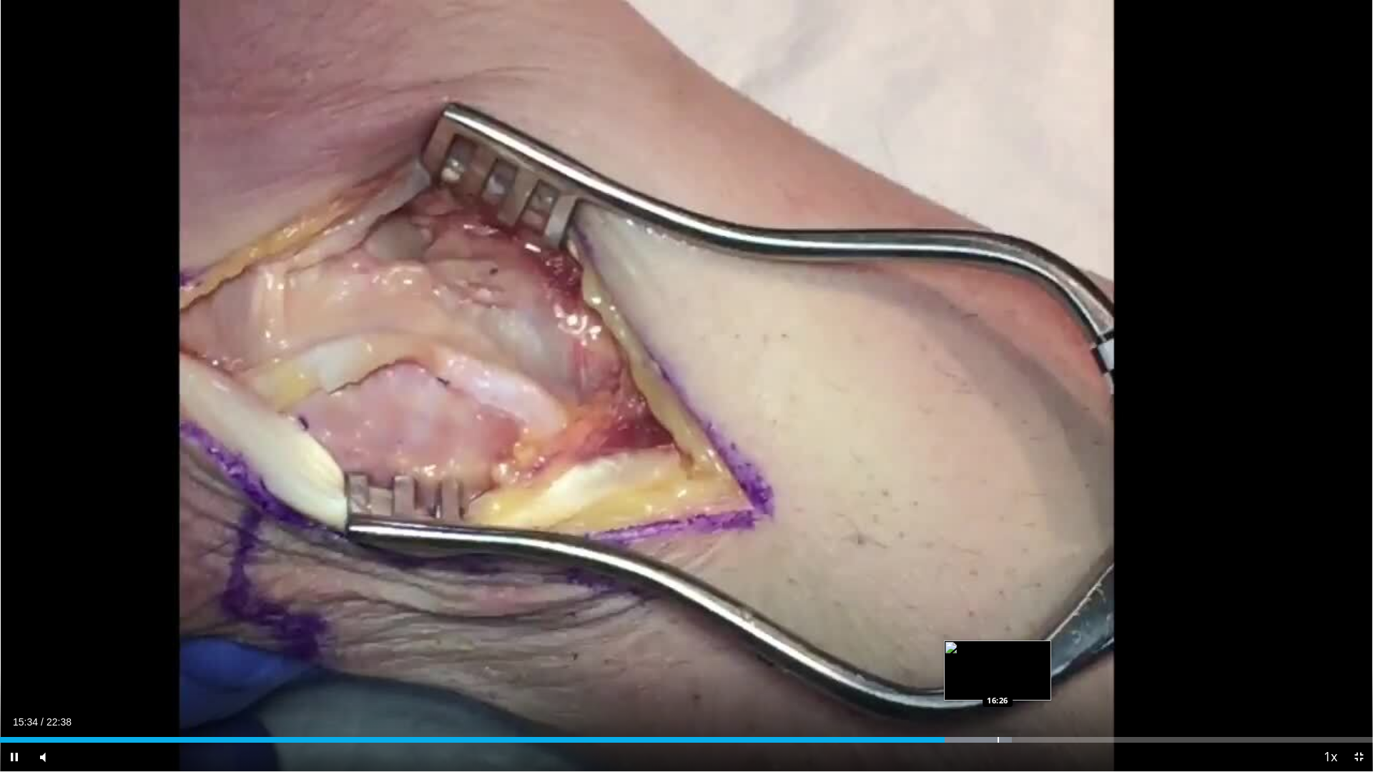
click at [997, 681] on div "Progress Bar" at bounding box center [997, 740] width 1 height 6
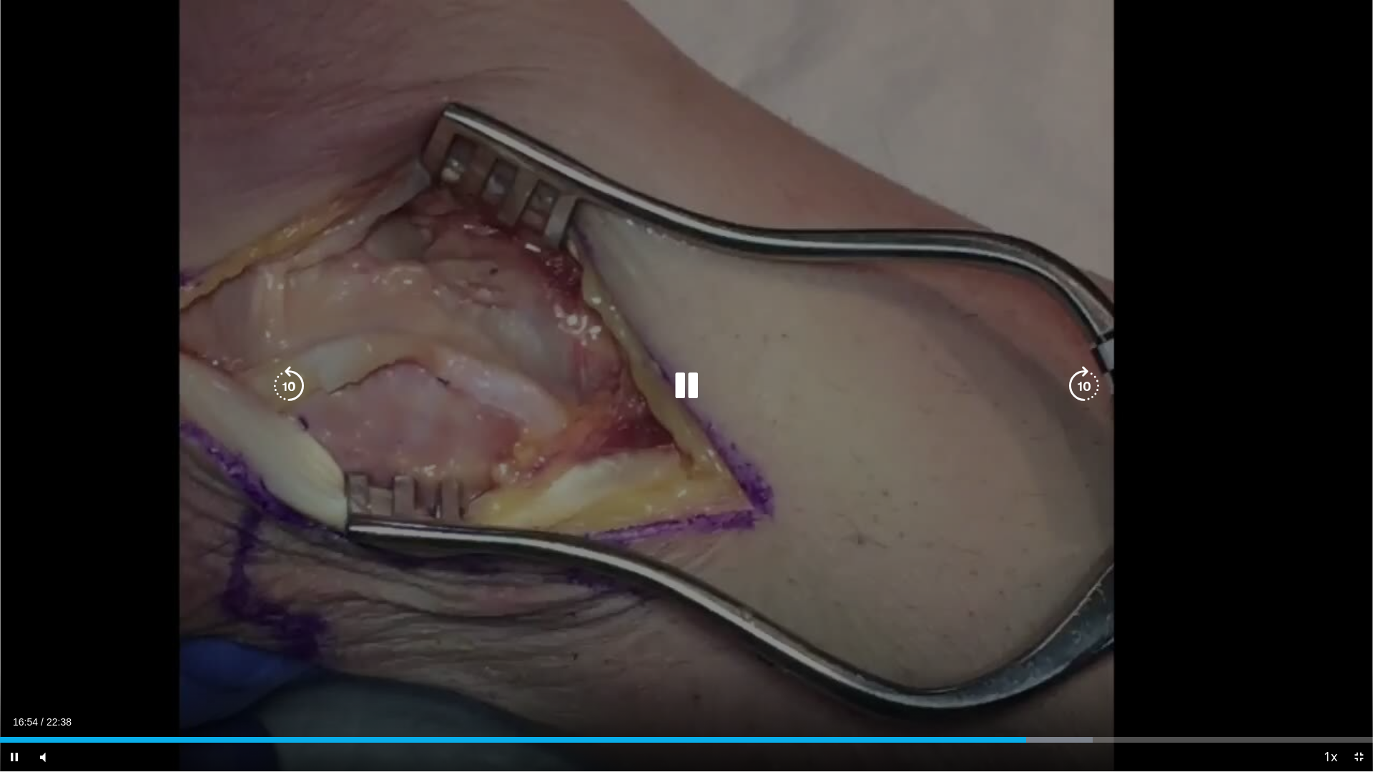
click at [1076, 382] on icon "Video Player" at bounding box center [1084, 386] width 40 height 40
click at [1077, 382] on icon "Video Player" at bounding box center [1084, 386] width 40 height 40
click at [1080, 386] on icon "Video Player" at bounding box center [1084, 386] width 40 height 40
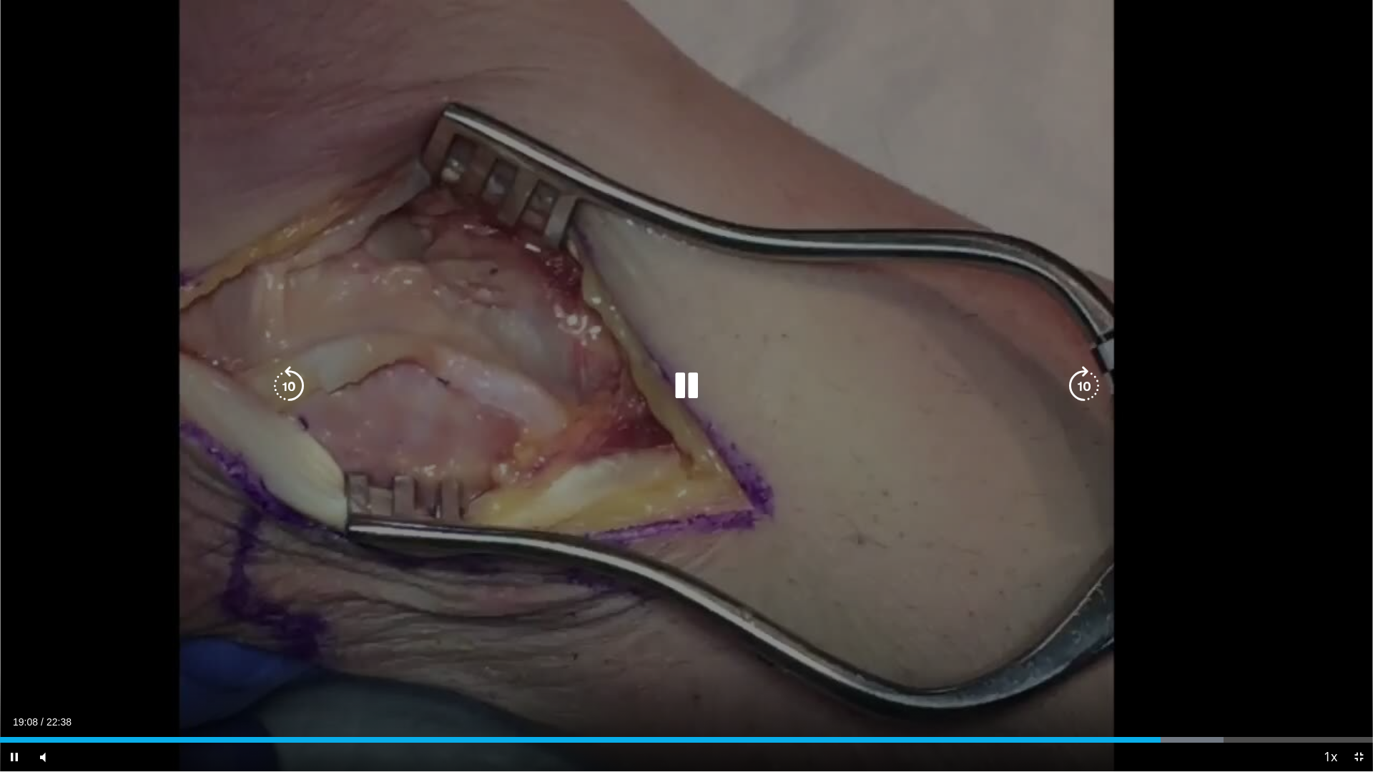
click at [1075, 380] on icon "Video Player" at bounding box center [1084, 386] width 40 height 40
click at [1086, 388] on icon "Video Player" at bounding box center [1084, 386] width 40 height 40
click at [290, 387] on icon "Video Player" at bounding box center [289, 386] width 40 height 40
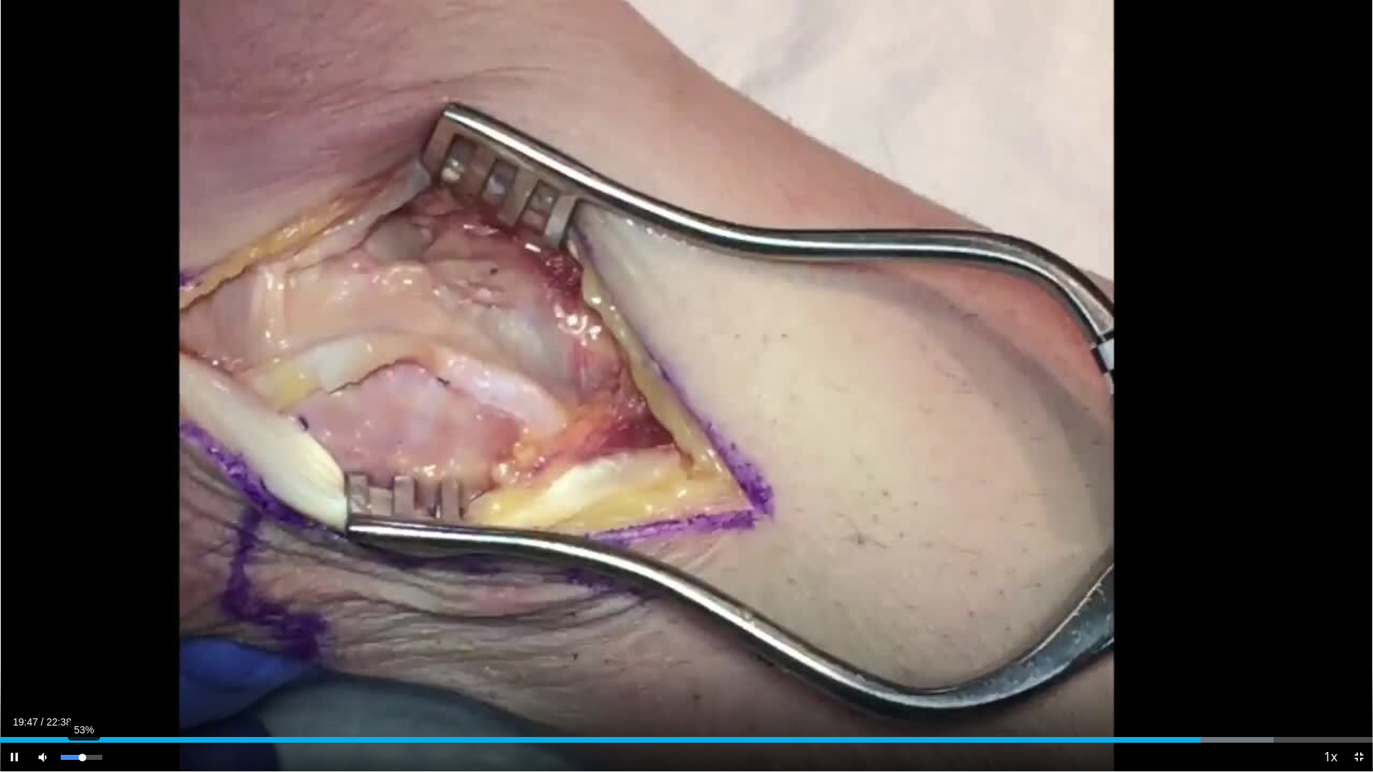
click at [83, 681] on div "53%" at bounding box center [81, 757] width 41 height 5
click at [92, 681] on div "72%" at bounding box center [81, 757] width 41 height 5
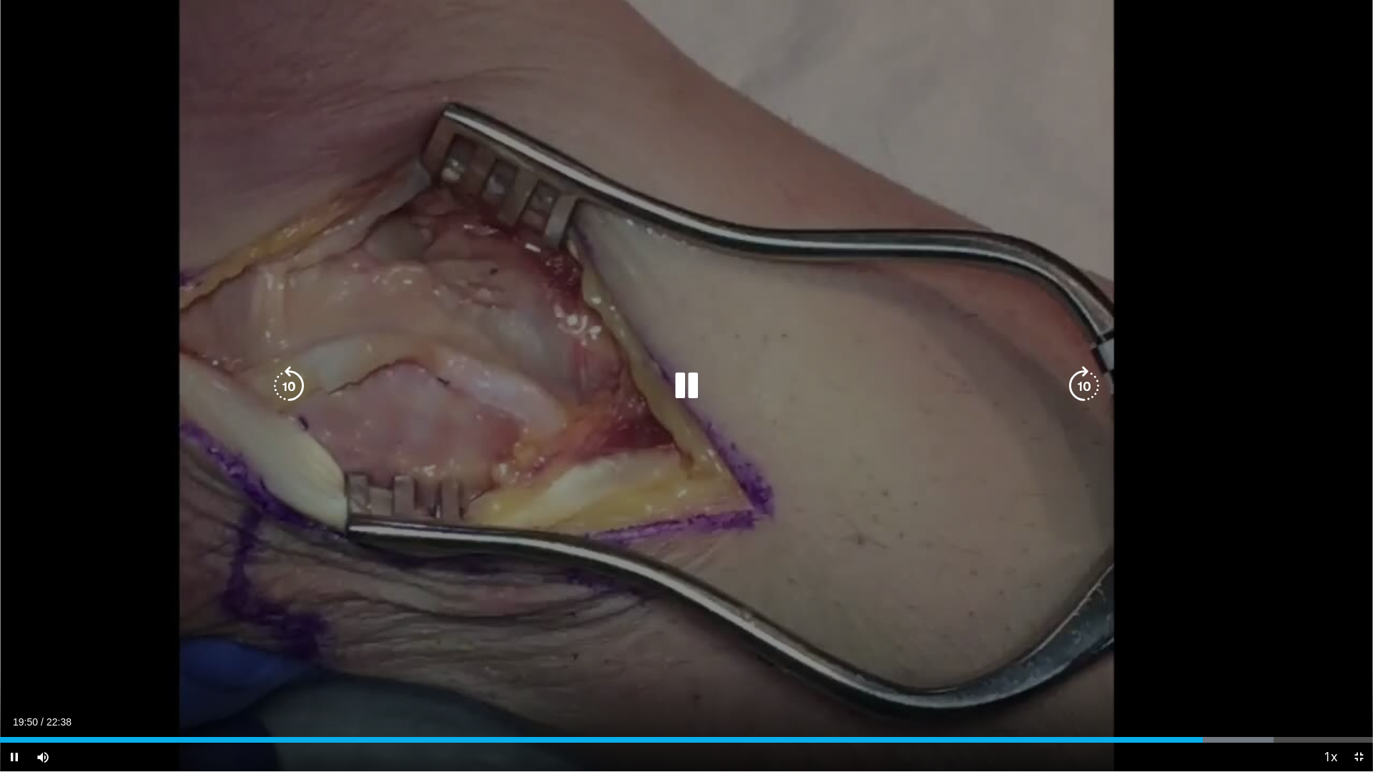
click at [287, 385] on icon "Video Player" at bounding box center [289, 386] width 40 height 40
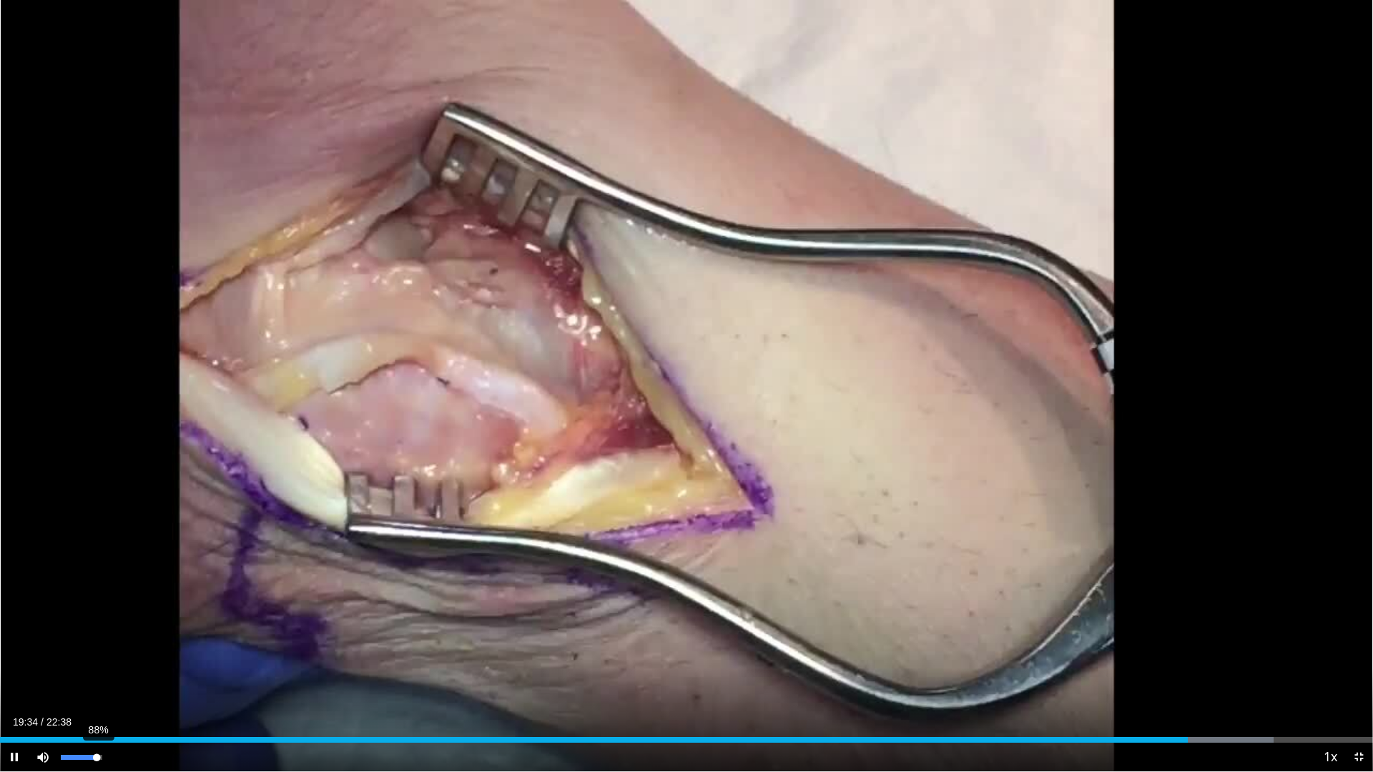
click at [97, 681] on div "88%" at bounding box center [81, 757] width 41 height 5
click at [1305, 681] on div "Loaded : 97.87% 21:06 21:30" at bounding box center [686, 736] width 1373 height 14
click at [1347, 681] on div "Loaded : 97.87% 21:32 22:11" at bounding box center [686, 736] width 1373 height 14
click at [1355, 681] on span "Video Player" at bounding box center [1358, 757] width 29 height 29
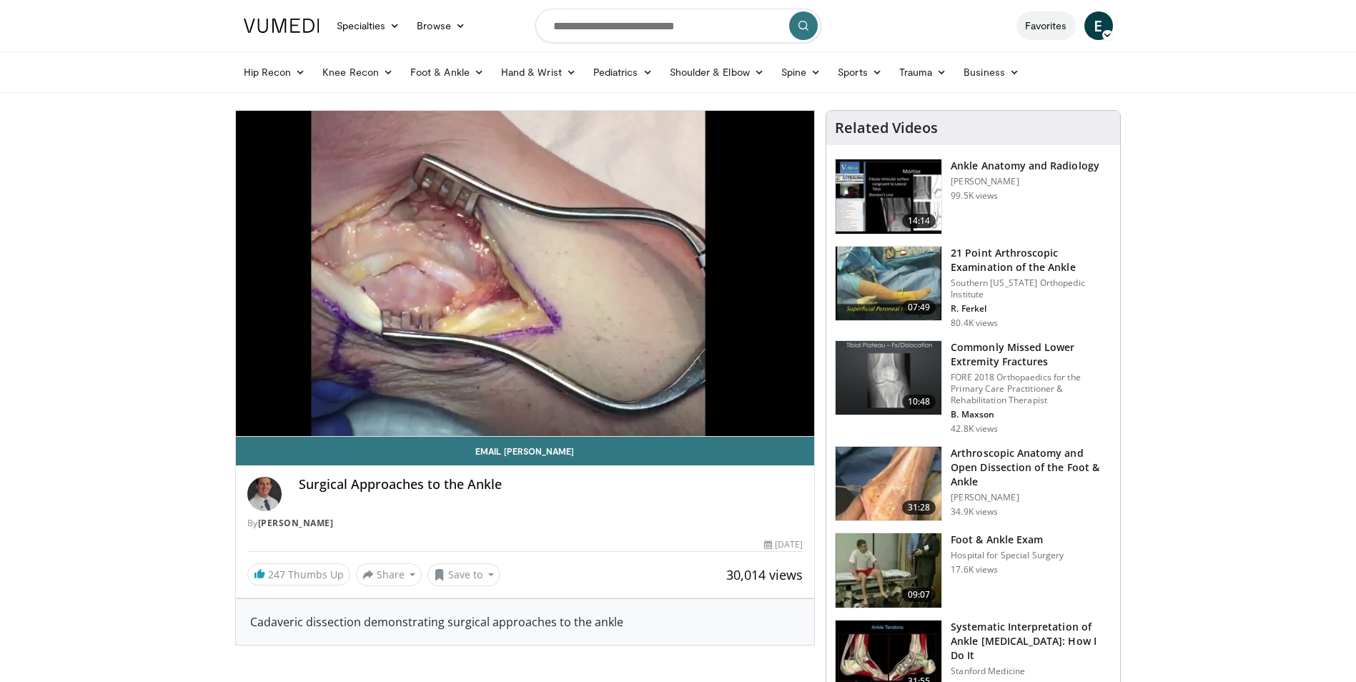
click at [1039, 24] on link "Favorites" at bounding box center [1046, 25] width 59 height 29
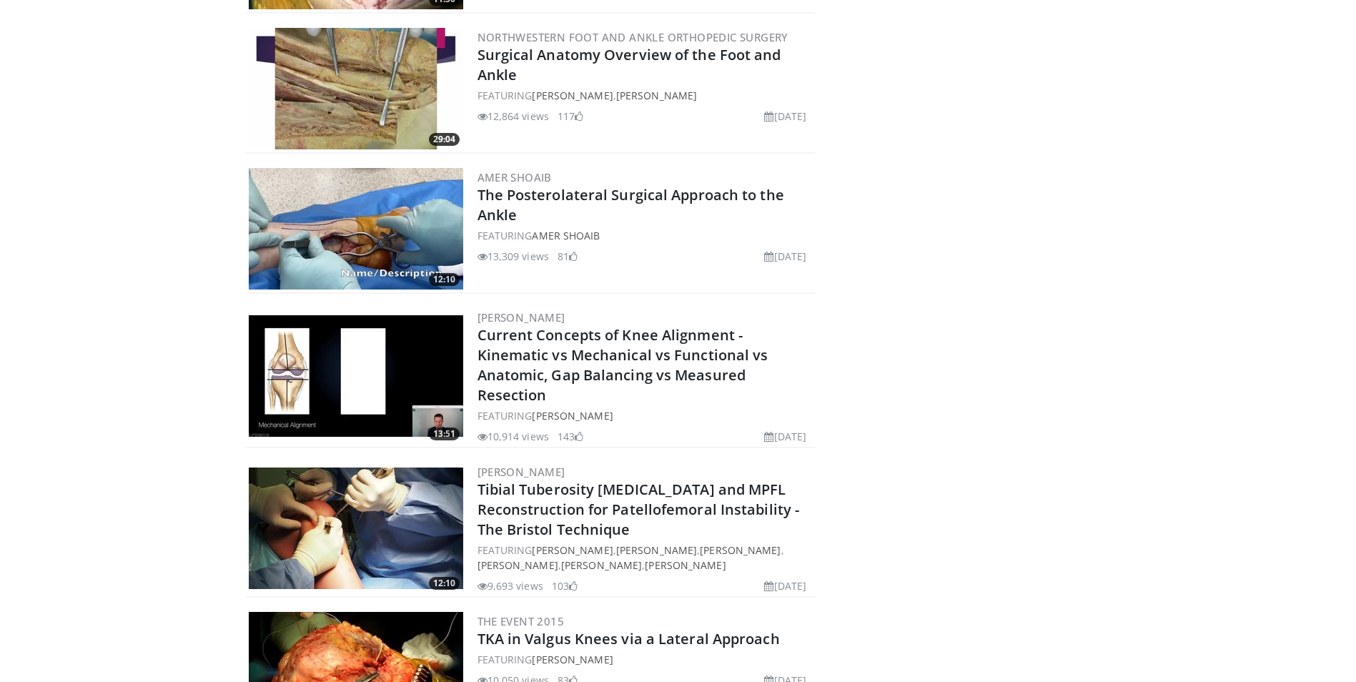
scroll to position [3383, 0]
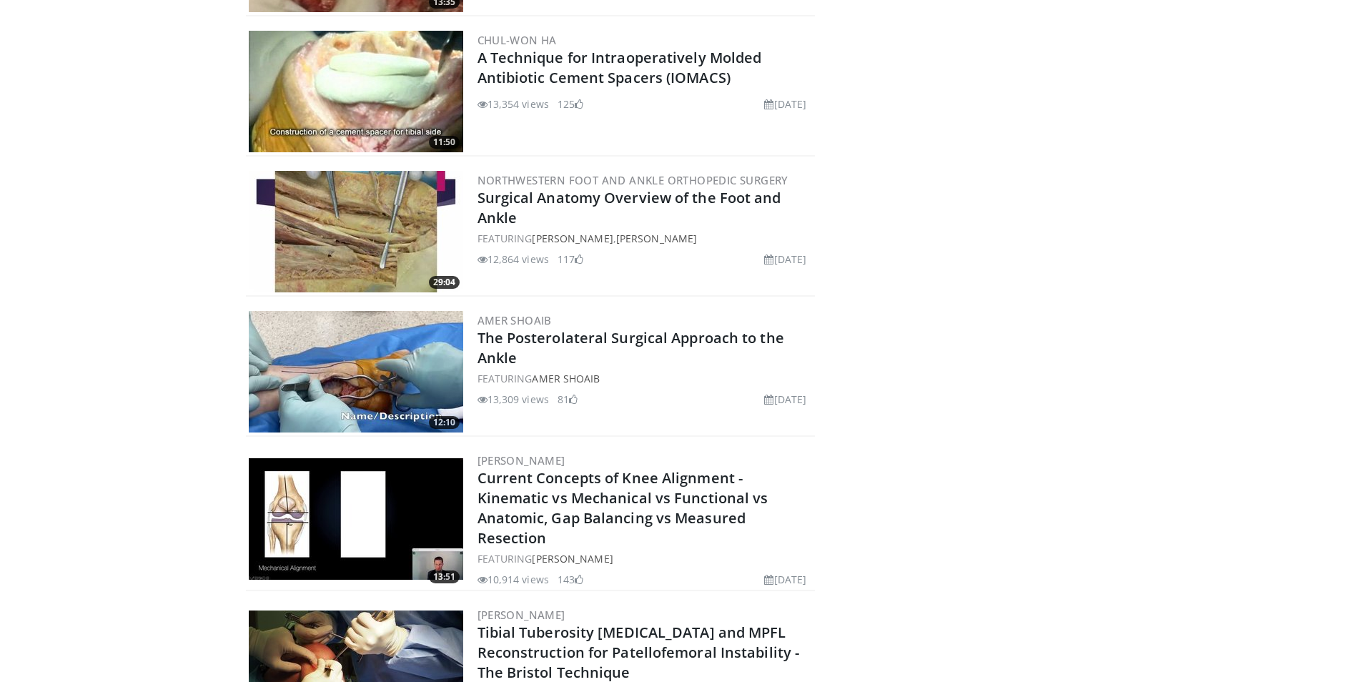
click at [369, 353] on img at bounding box center [356, 372] width 214 height 122
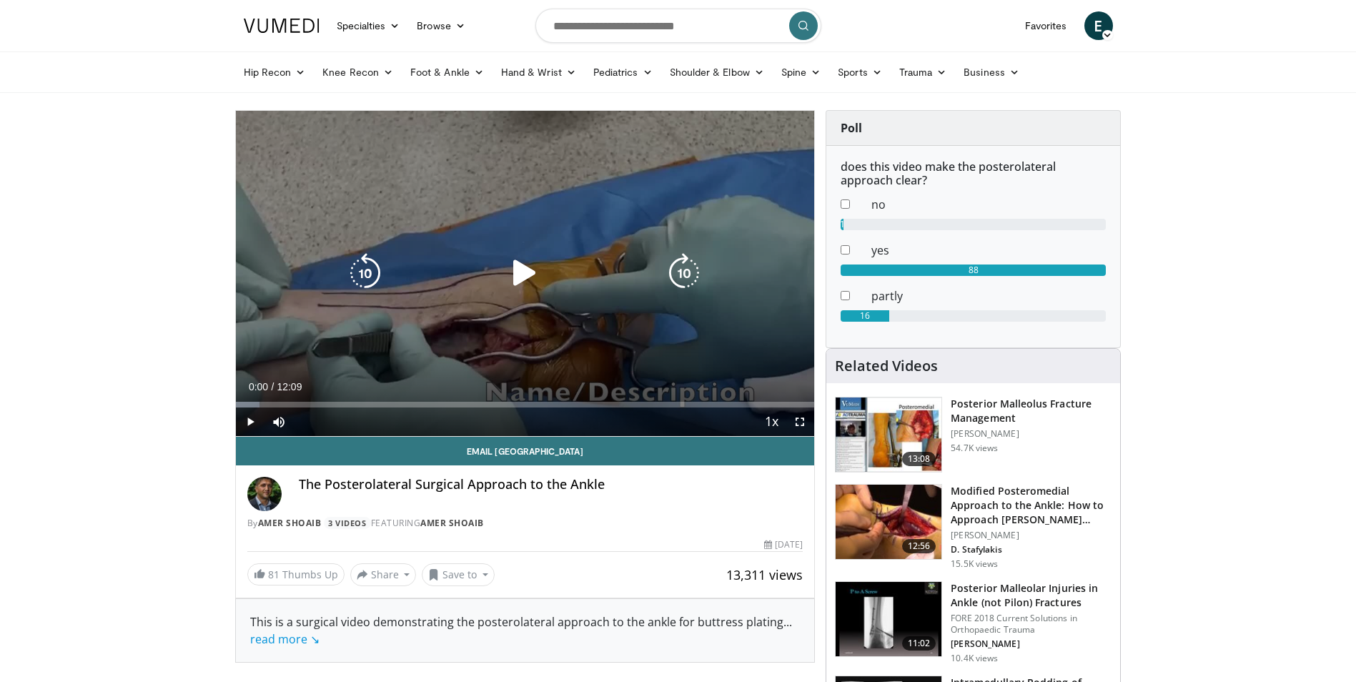
click at [524, 273] on icon "Video Player" at bounding box center [525, 273] width 40 height 40
click at [691, 271] on icon "Video Player" at bounding box center [684, 273] width 40 height 40
click at [690, 272] on icon "Video Player" at bounding box center [684, 273] width 40 height 40
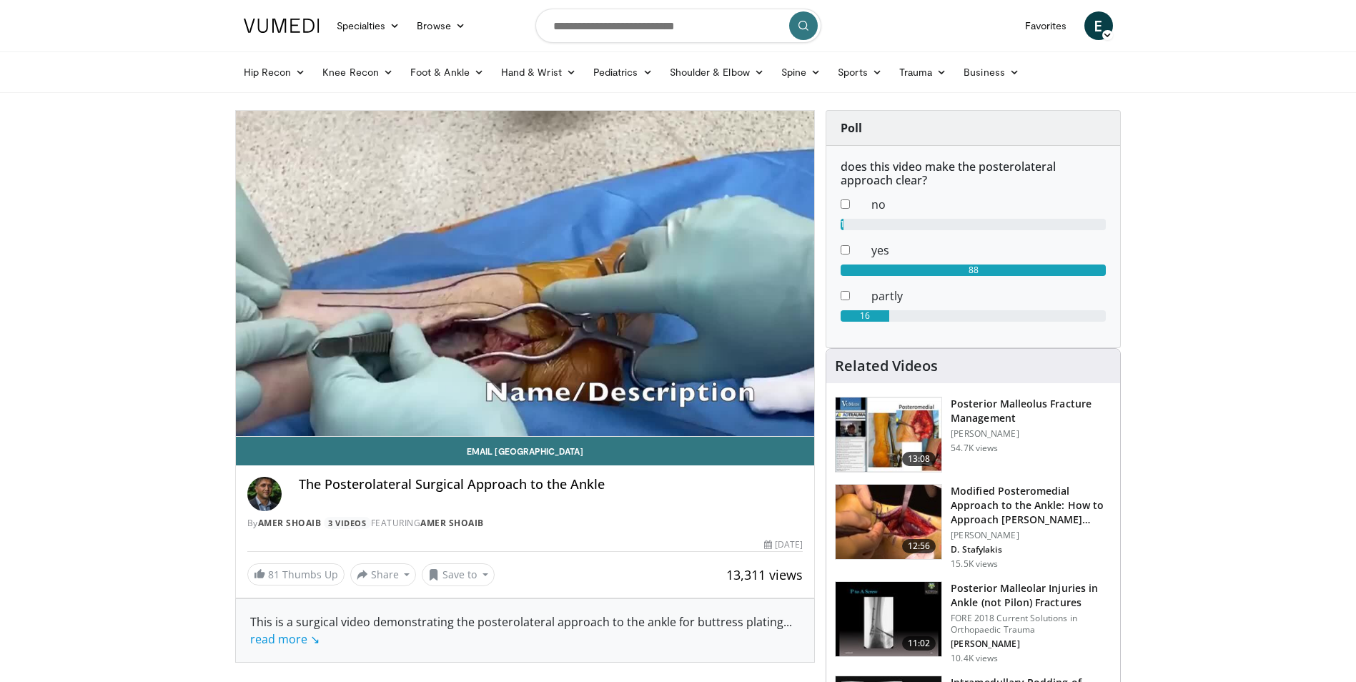
click at [690, 272] on div "30 seconds Tap to unmute" at bounding box center [525, 273] width 579 height 325
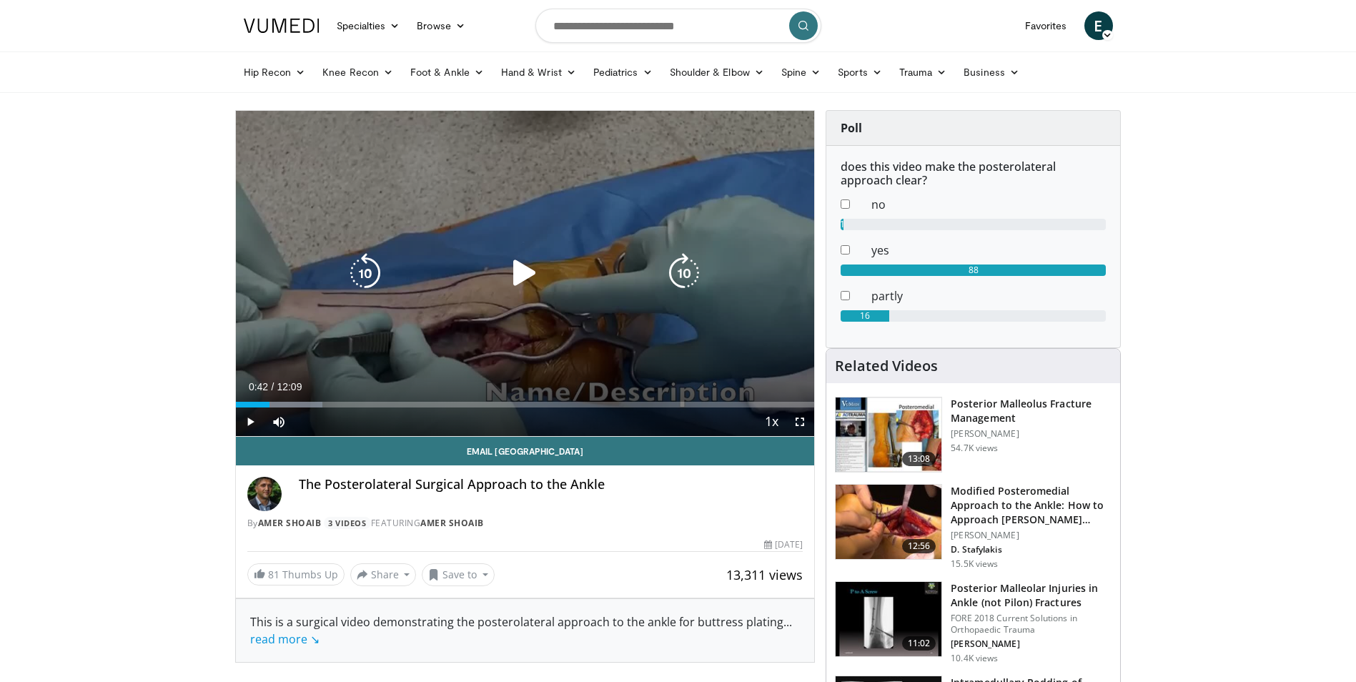
click at [526, 272] on icon "Video Player" at bounding box center [525, 273] width 40 height 40
click at [804, 425] on span "Video Player" at bounding box center [800, 421] width 29 height 29
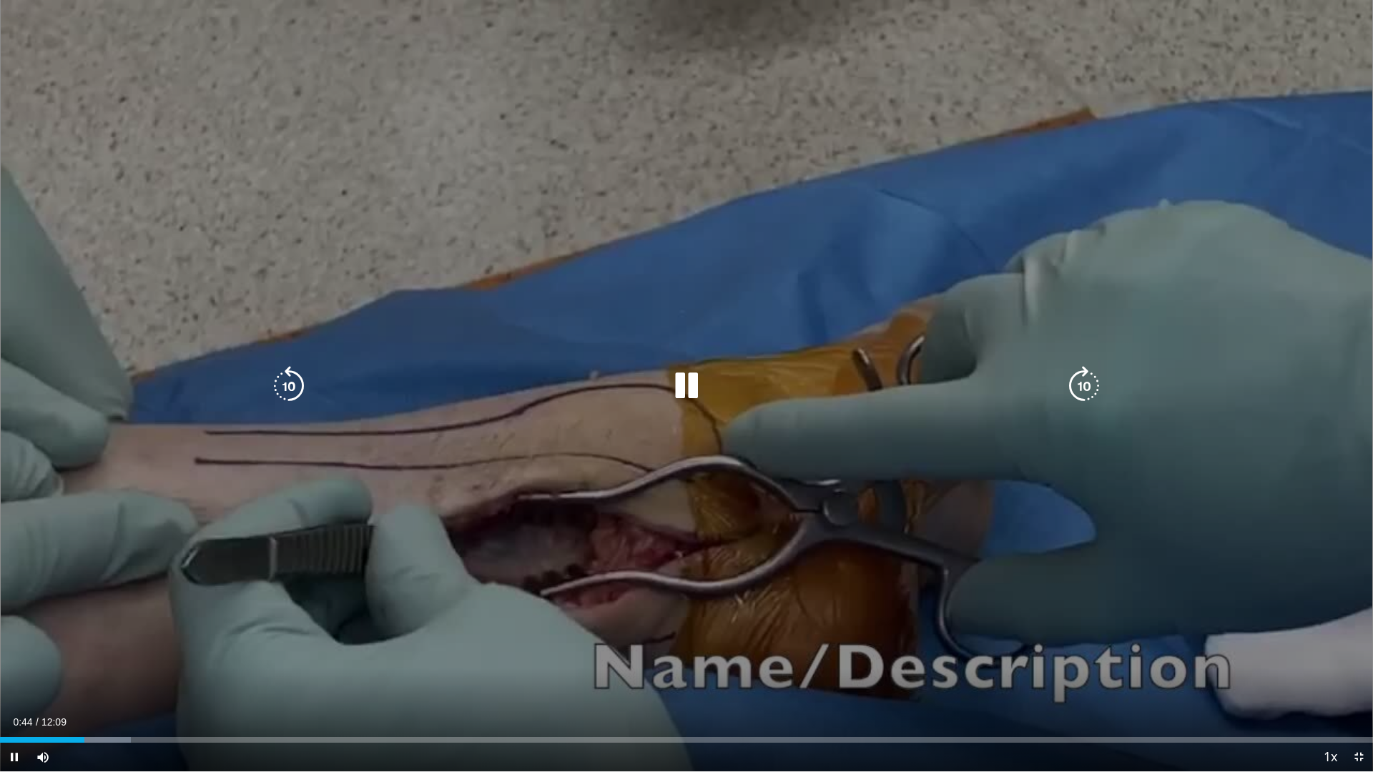
click at [1086, 386] on icon "Video Player" at bounding box center [1084, 386] width 40 height 40
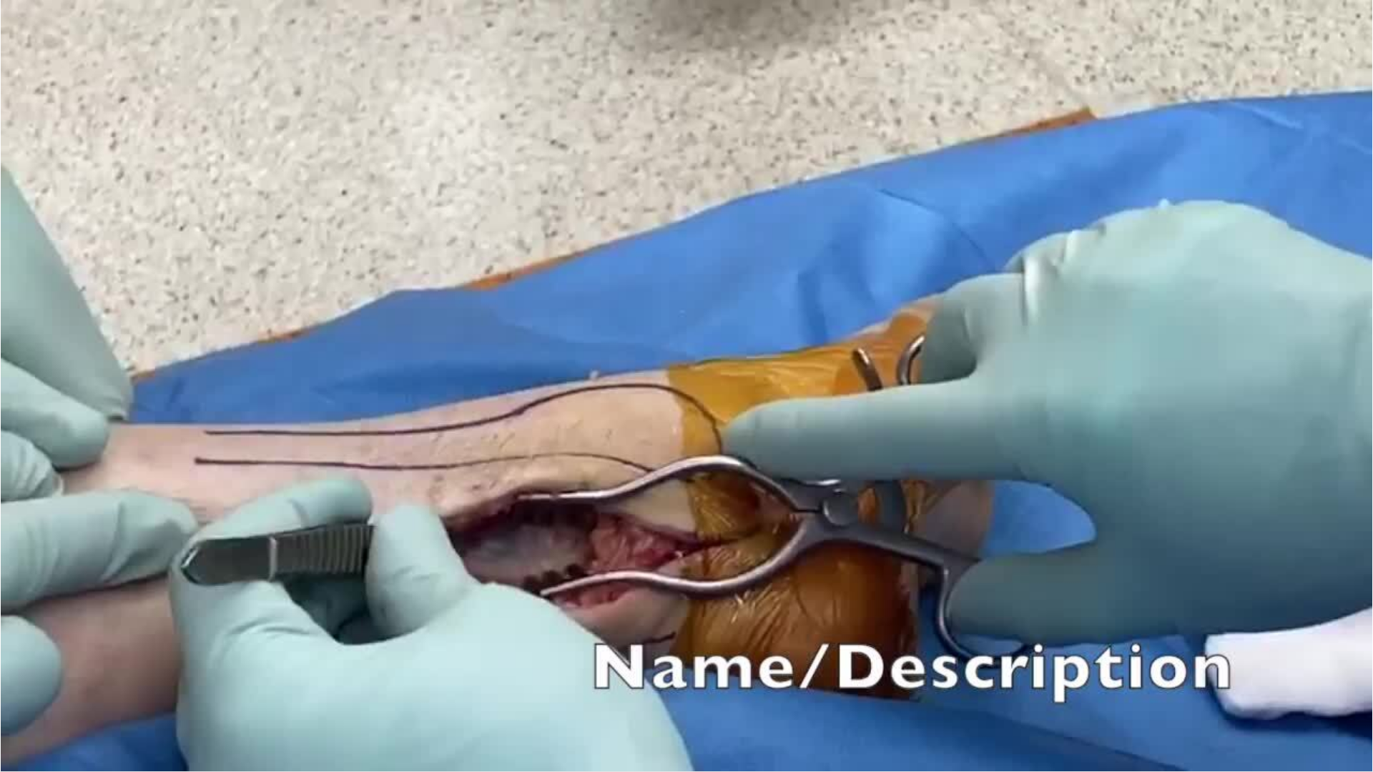
click at [1085, 387] on div "10 seconds Tap to unmute" at bounding box center [686, 385] width 1373 height 771
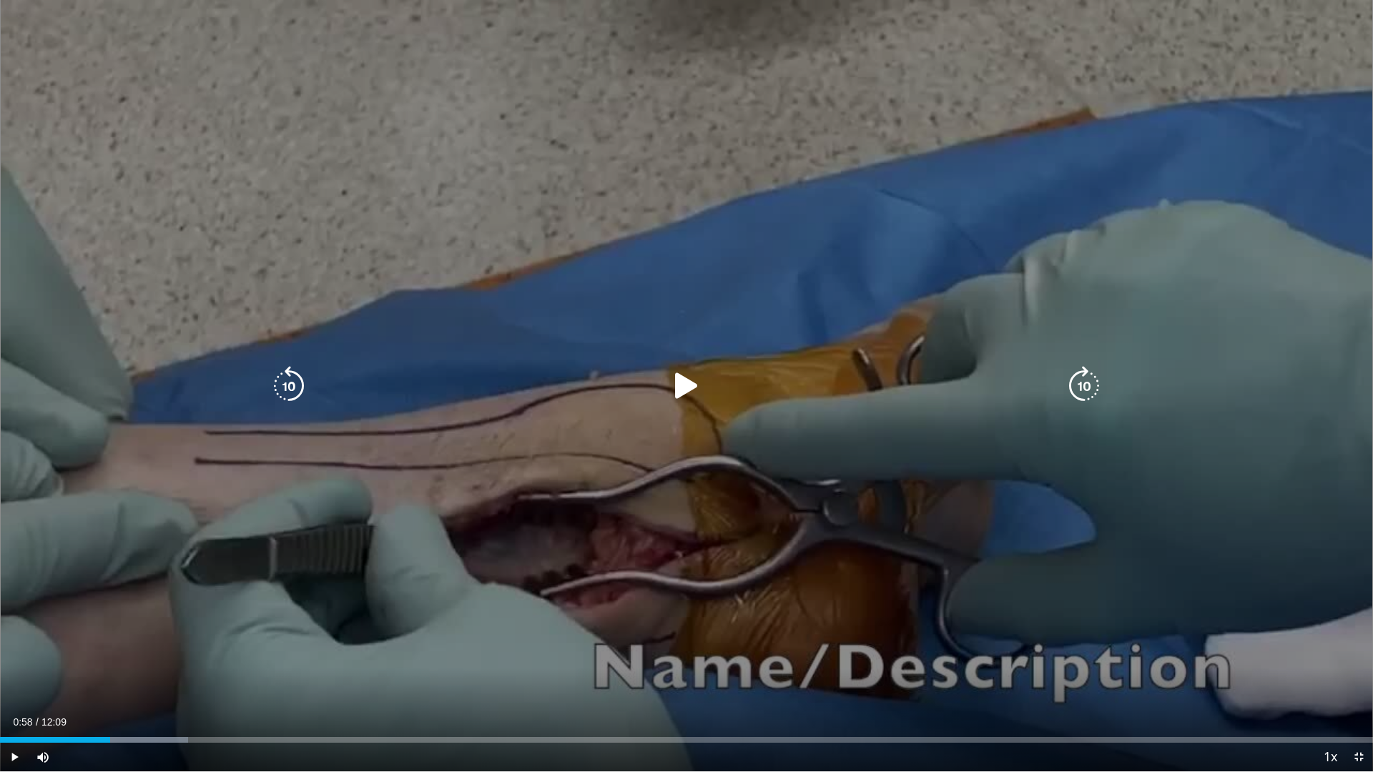
click at [692, 389] on icon "Video Player" at bounding box center [686, 386] width 40 height 40
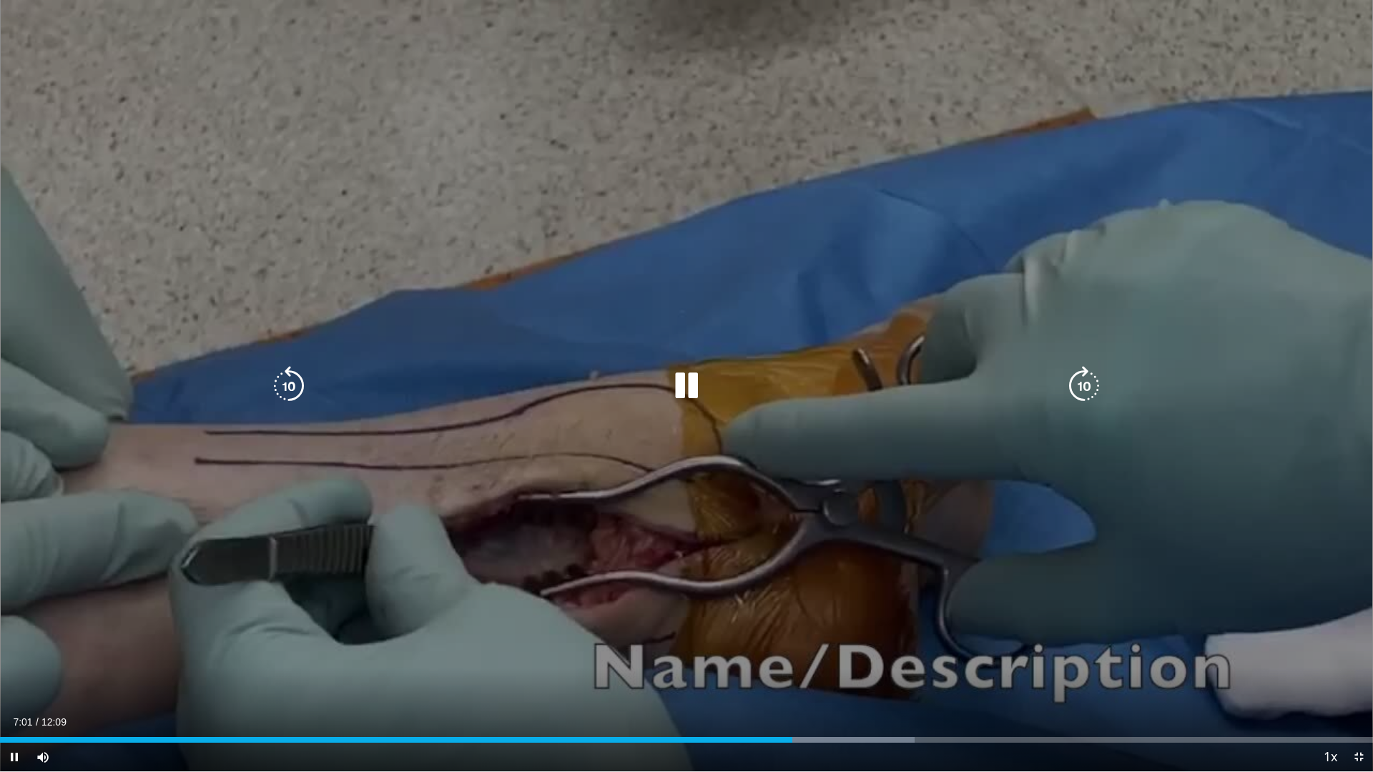
click at [290, 378] on icon "Video Player" at bounding box center [289, 386] width 40 height 40
click at [282, 378] on icon "Video Player" at bounding box center [289, 386] width 40 height 40
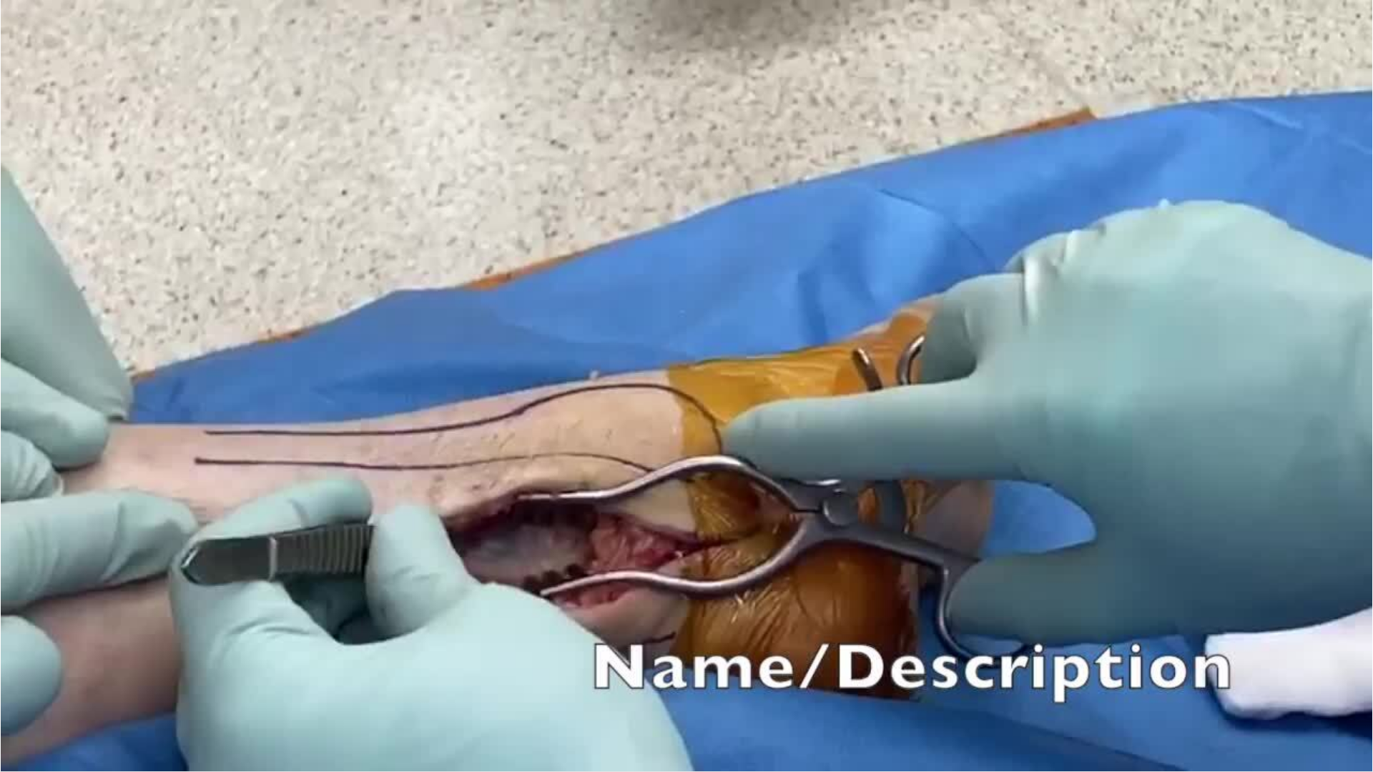
click at [687, 385] on div "20 seconds Tap to unmute" at bounding box center [686, 385] width 1373 height 771
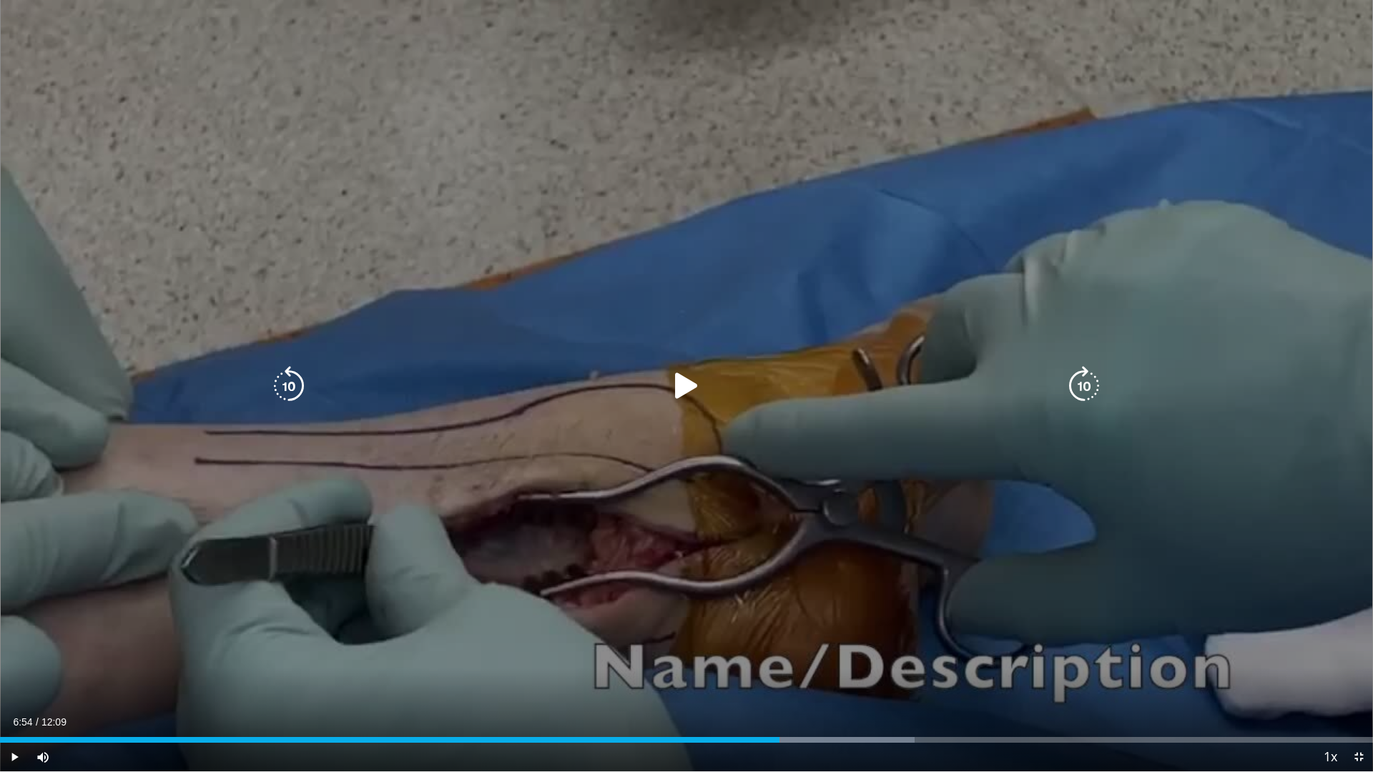
click at [686, 387] on icon "Video Player" at bounding box center [686, 386] width 40 height 40
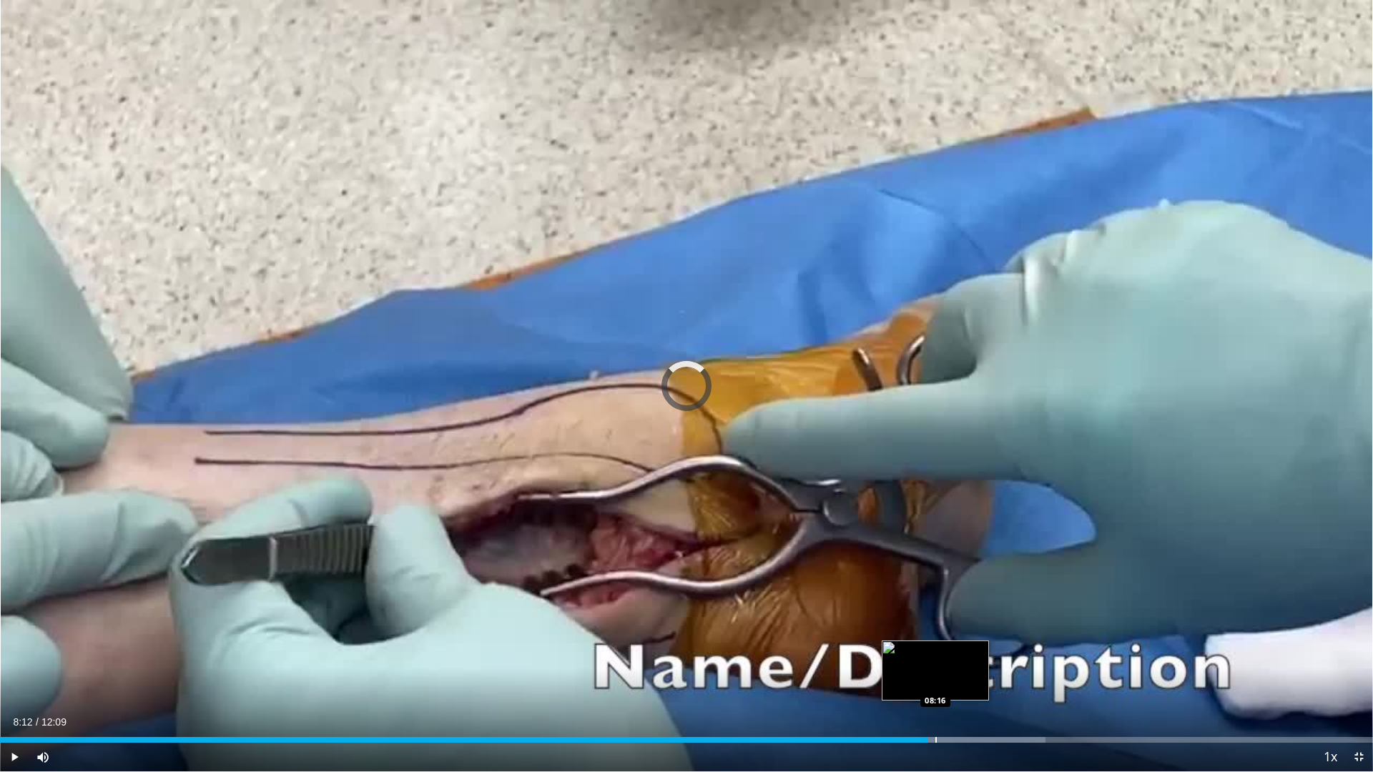
click at [937, 681] on div "Progress Bar" at bounding box center [935, 740] width 1 height 6
click at [956, 681] on div "Progress Bar" at bounding box center [956, 740] width 1 height 6
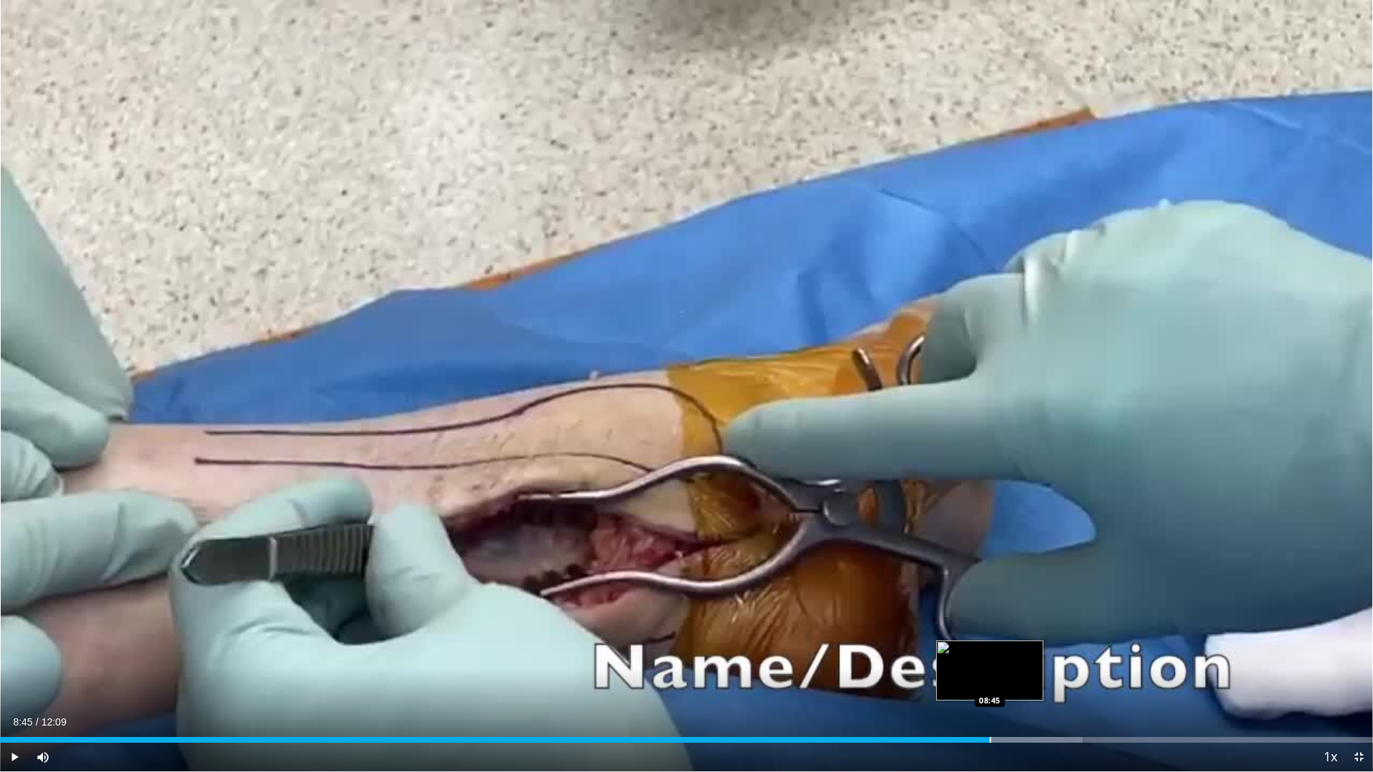
click at [989, 681] on div "Progress Bar" at bounding box center [989, 740] width 1 height 6
click at [1016, 681] on div "Progress Bar" at bounding box center [1016, 740] width 1 height 6
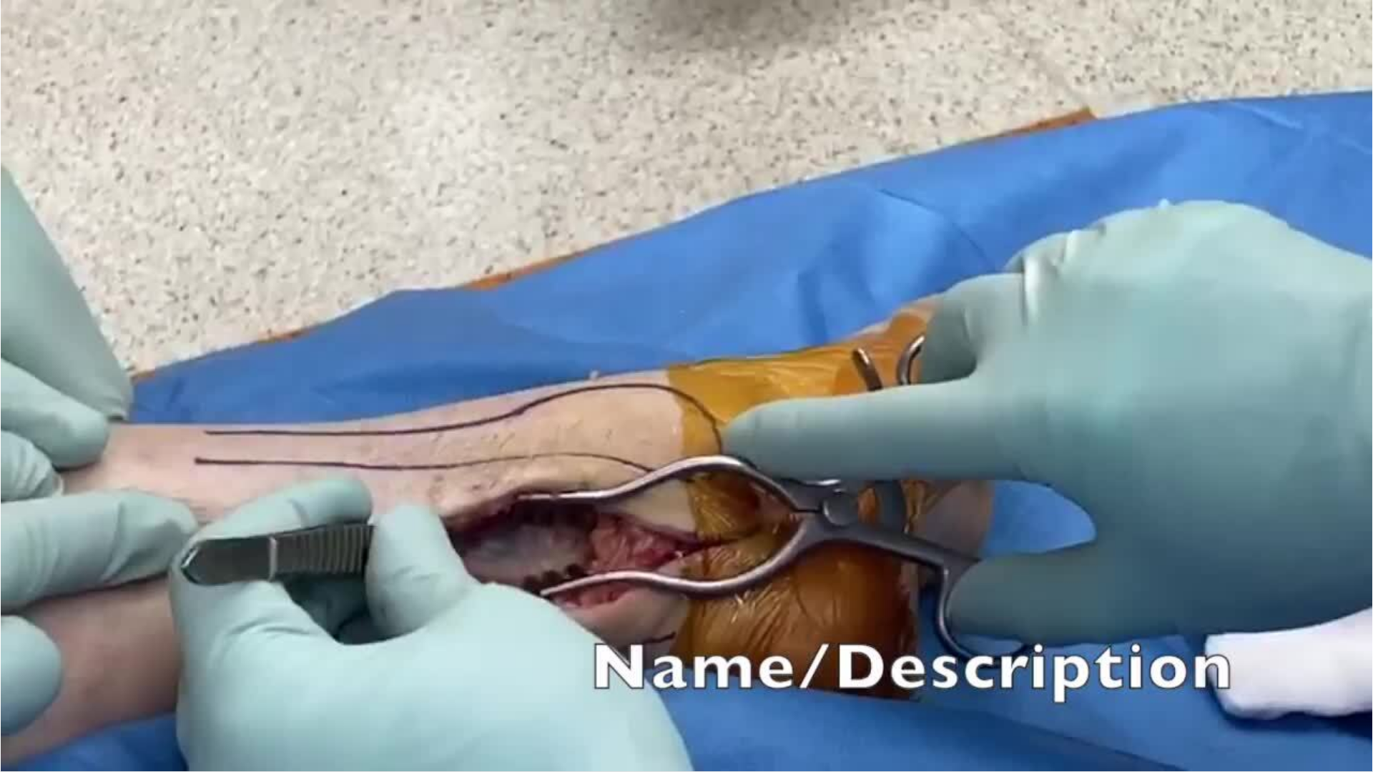
click at [1042, 681] on div "20 seconds Tap to unmute" at bounding box center [686, 385] width 1373 height 771
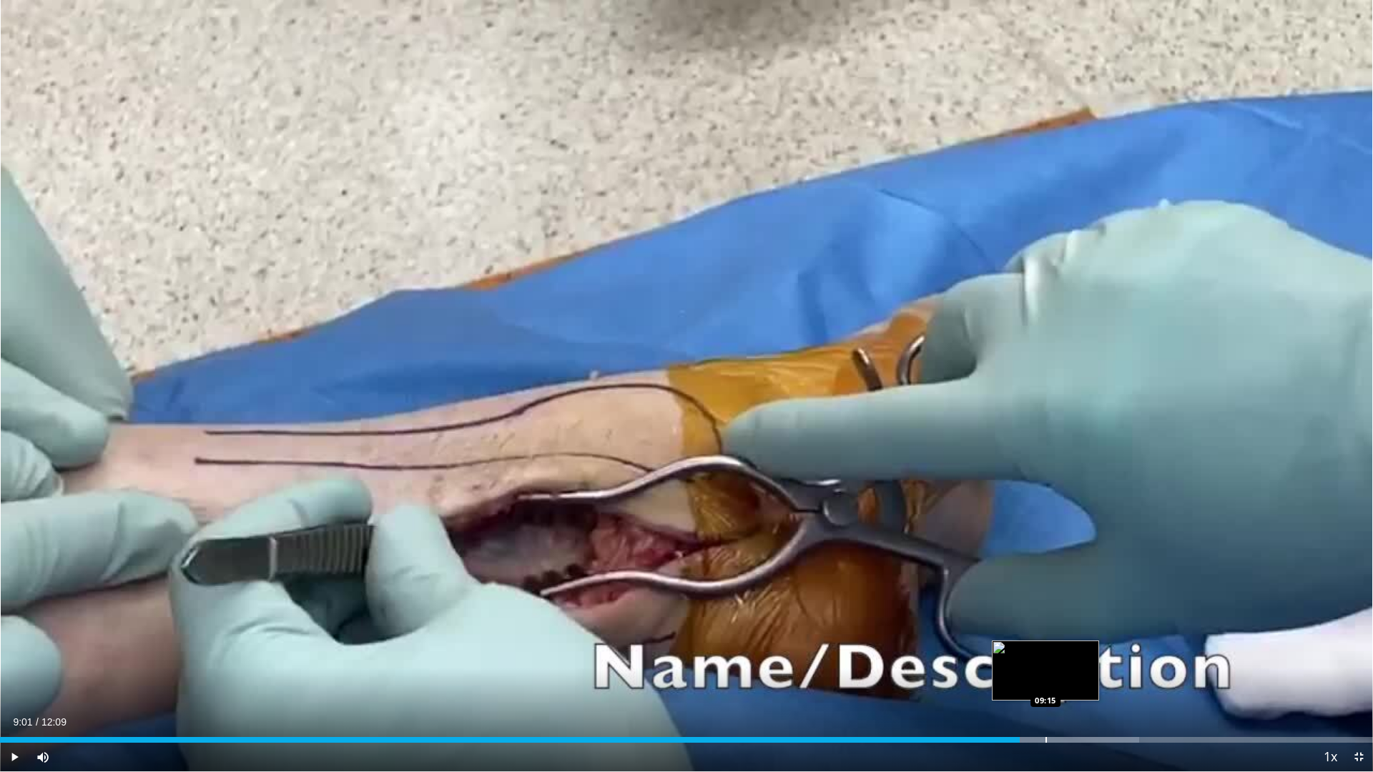
click at [1046, 681] on div "Progress Bar" at bounding box center [1045, 740] width 1 height 6
click at [1062, 681] on div "Progress Bar" at bounding box center [1062, 740] width 1 height 6
click at [1068, 681] on div "Progress Bar" at bounding box center [1068, 740] width 1 height 6
click at [1080, 681] on div "Progress Bar" at bounding box center [1080, 740] width 1 height 6
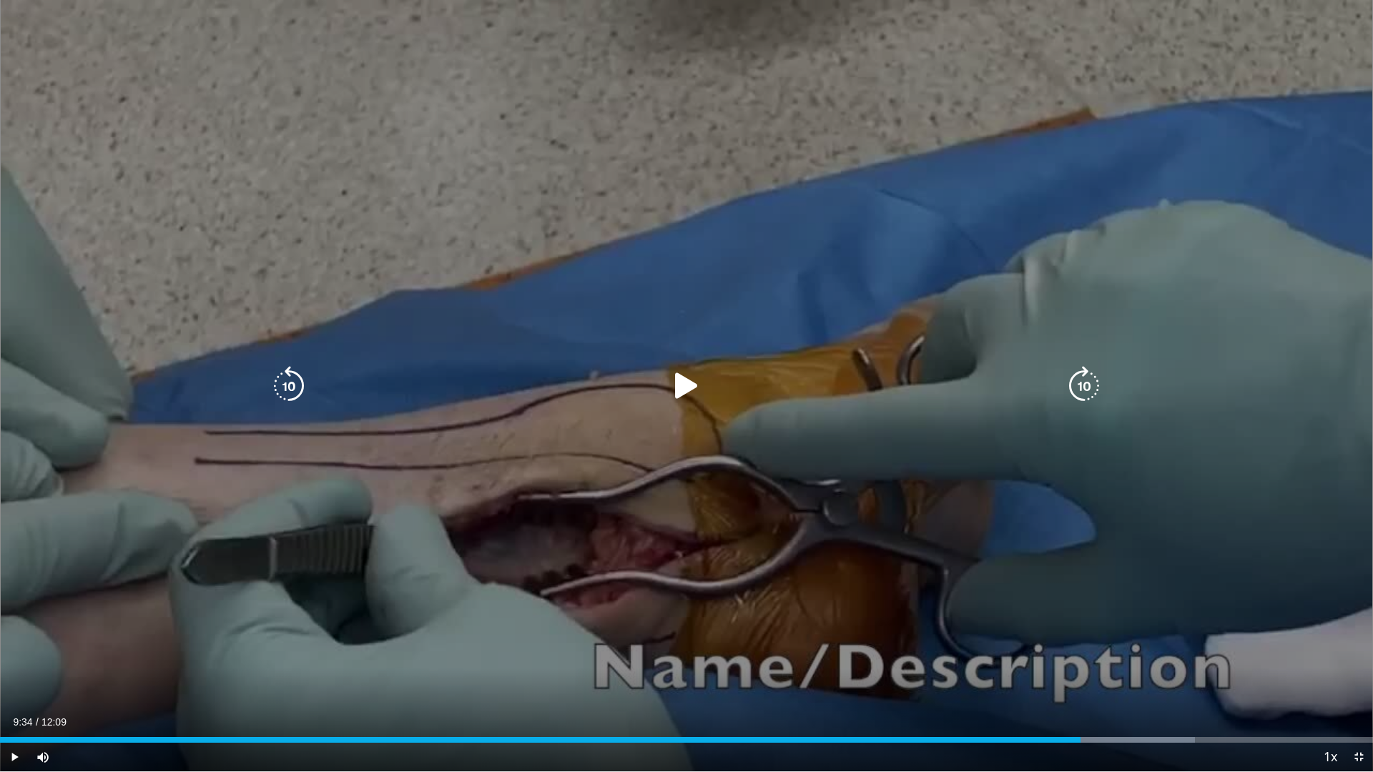
click at [680, 382] on icon "Video Player" at bounding box center [686, 386] width 40 height 40
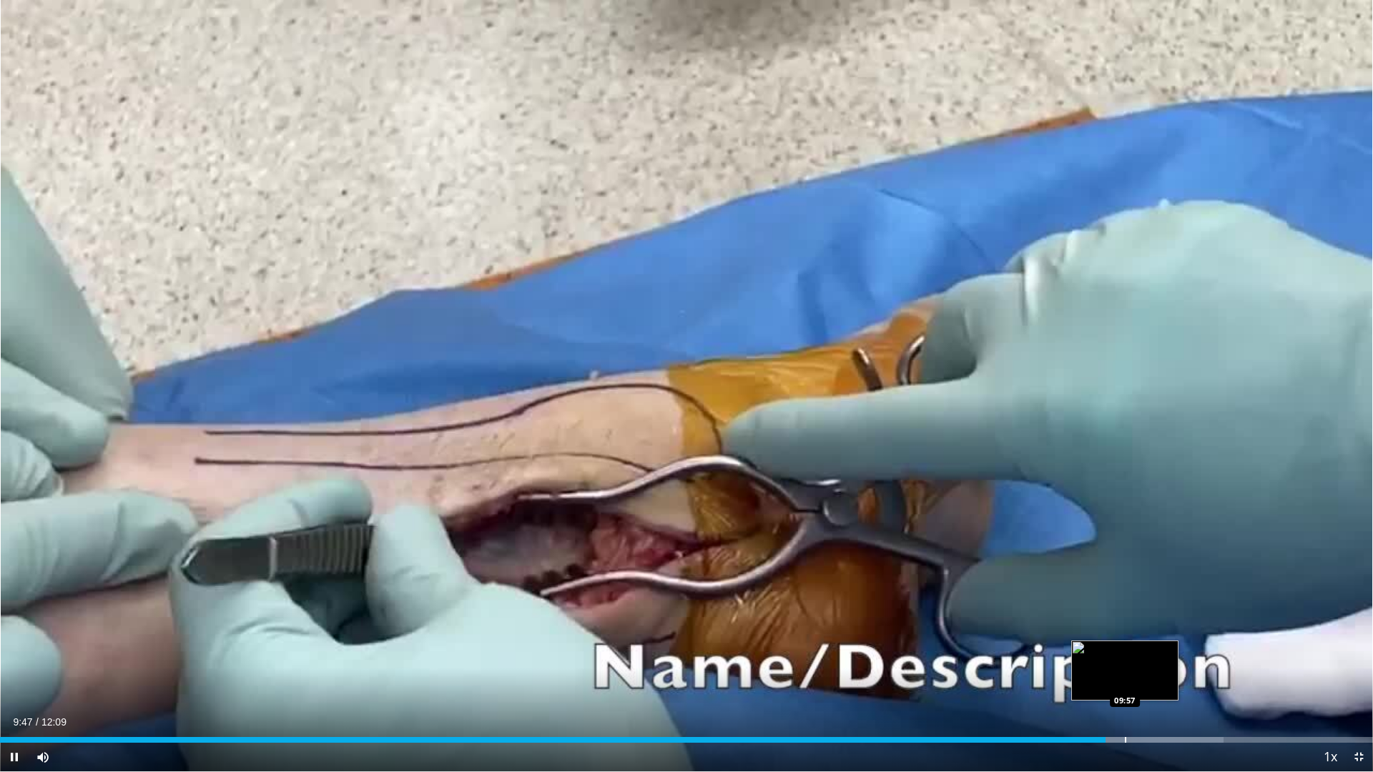
click at [1125, 681] on div "Loaded : 89.11% 09:47 09:57" at bounding box center [686, 736] width 1373 height 14
click at [1150, 681] on div "Loaded : 90.49% 09:59 10:10" at bounding box center [686, 736] width 1373 height 14
click at [1175, 681] on div "Progress Bar" at bounding box center [1175, 740] width 1 height 6
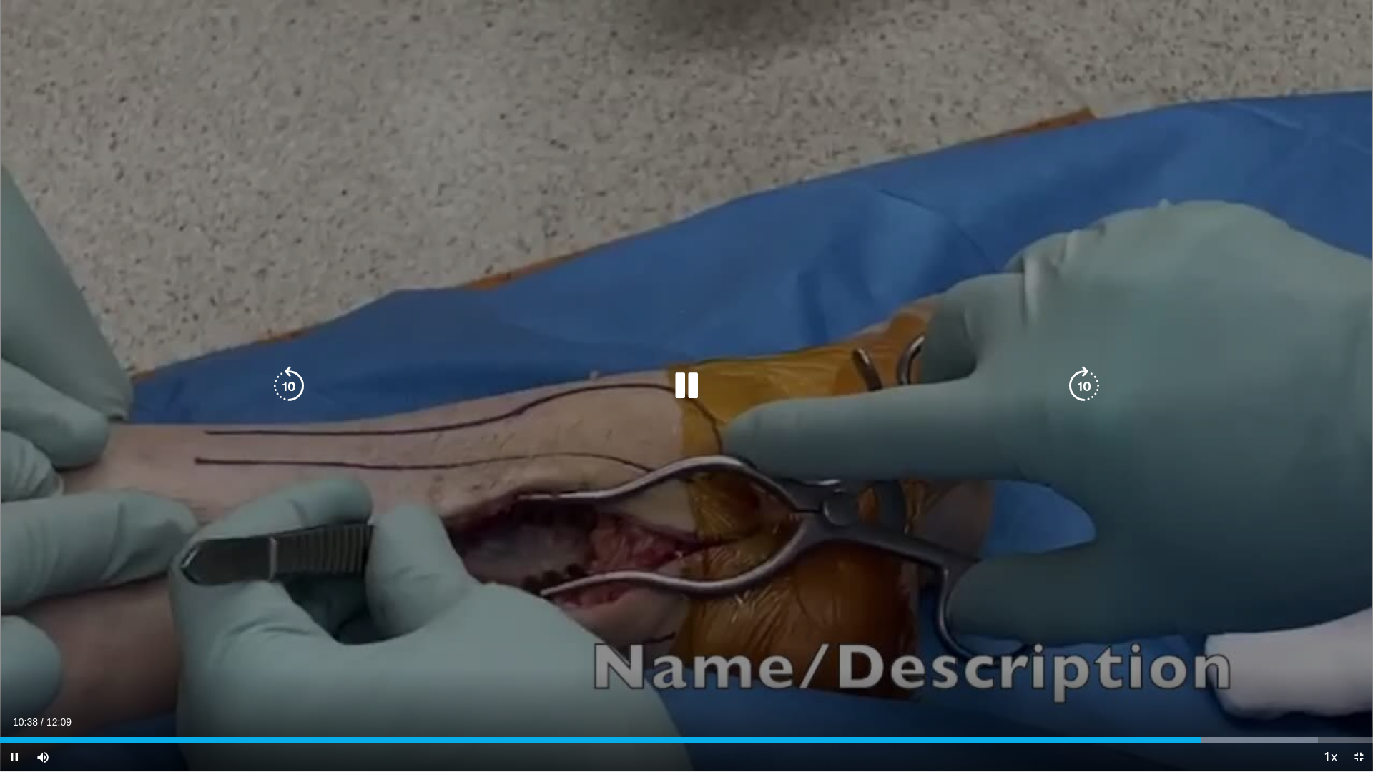
click at [1082, 394] on icon "Video Player" at bounding box center [1084, 386] width 40 height 40
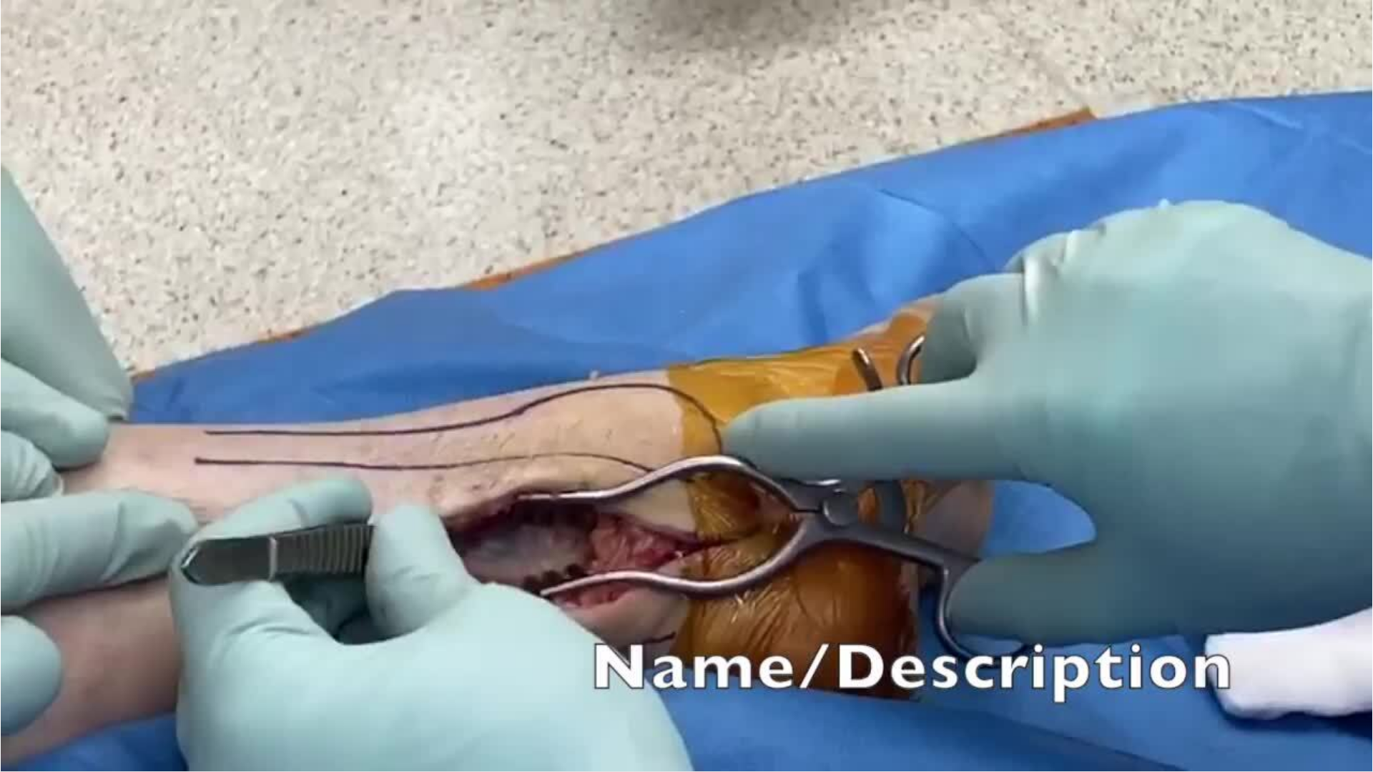
click at [1082, 394] on div "20 seconds Tap to unmute" at bounding box center [686, 385] width 1373 height 771
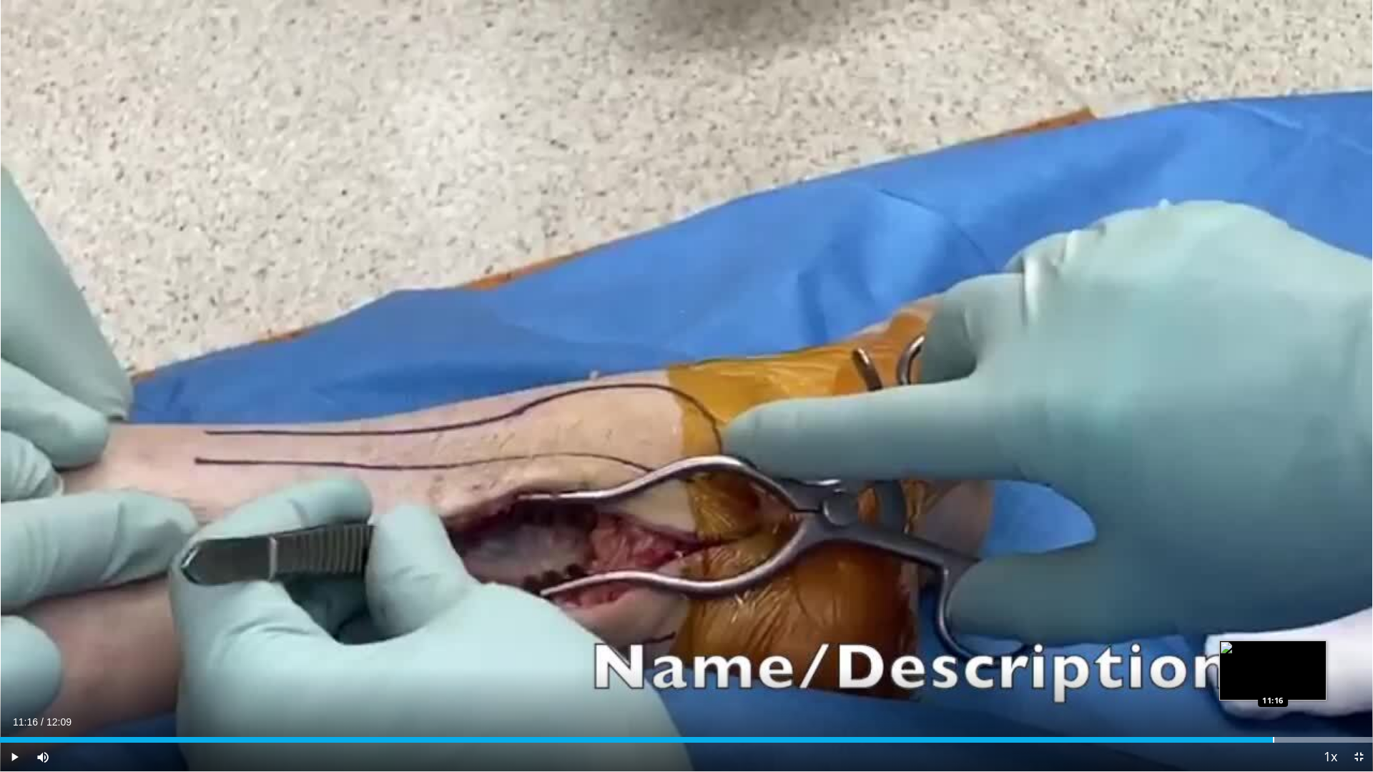
click at [1273, 681] on div "Progress Bar" at bounding box center [1273, 740] width 1 height 6
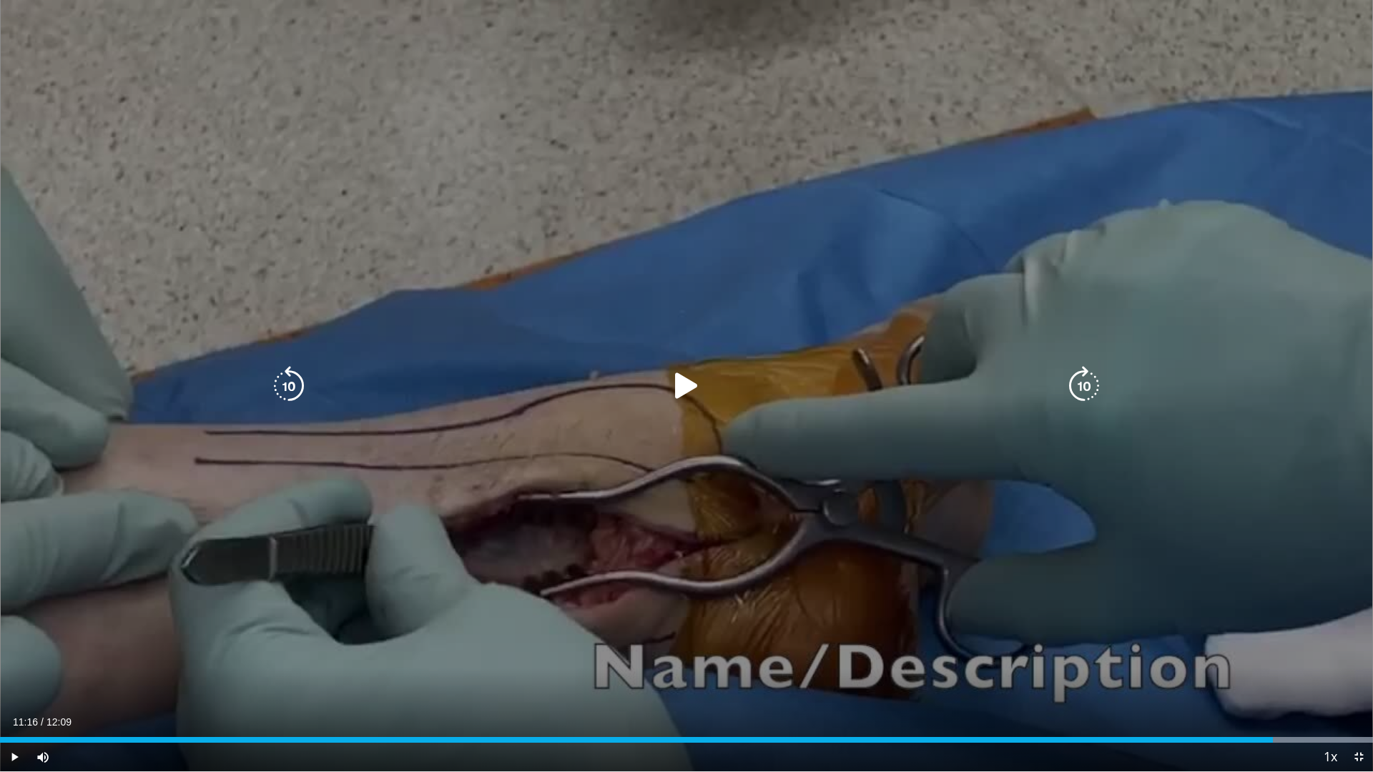
click at [677, 388] on icon "Video Player" at bounding box center [686, 386] width 40 height 40
click at [295, 387] on icon "Video Player" at bounding box center [289, 386] width 40 height 40
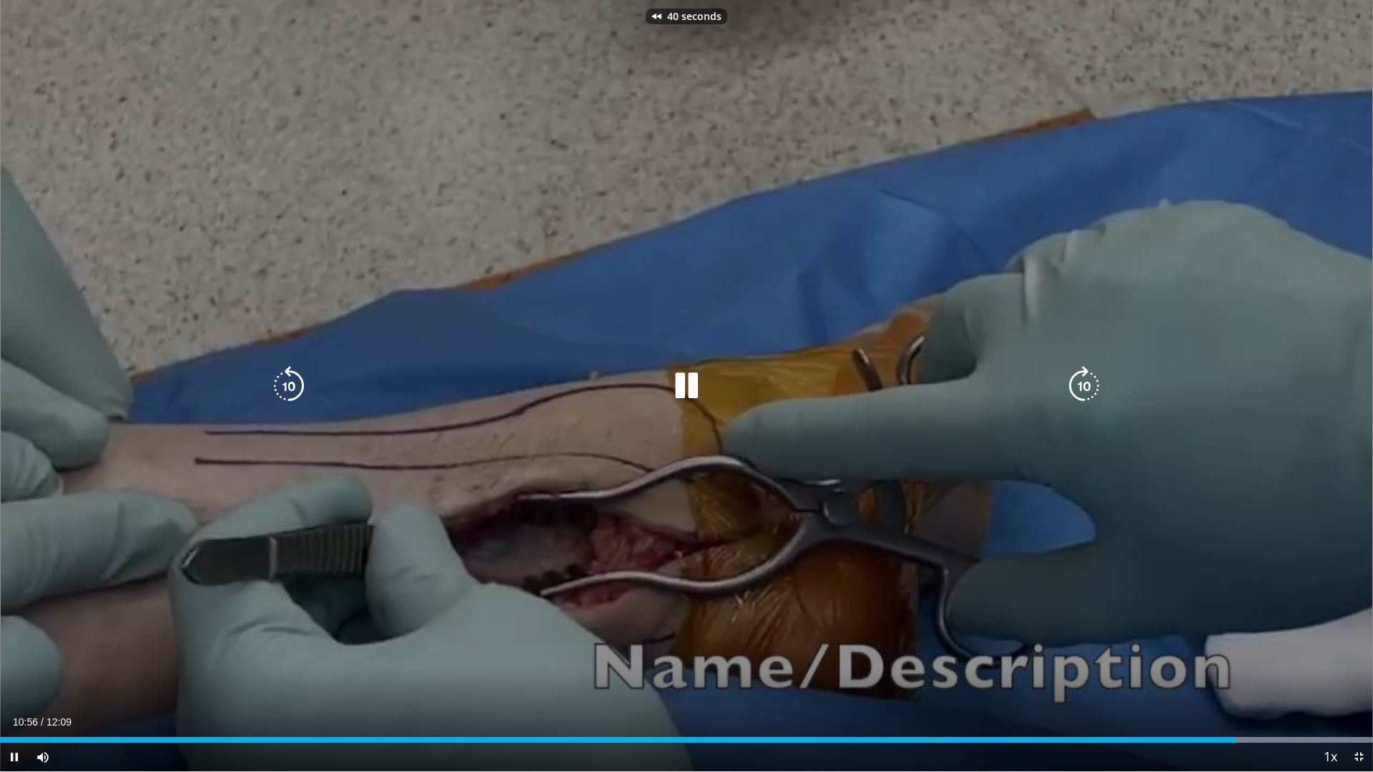
click at [295, 387] on icon "Video Player" at bounding box center [289, 386] width 40 height 40
click at [1087, 392] on icon "Video Player" at bounding box center [1084, 386] width 40 height 40
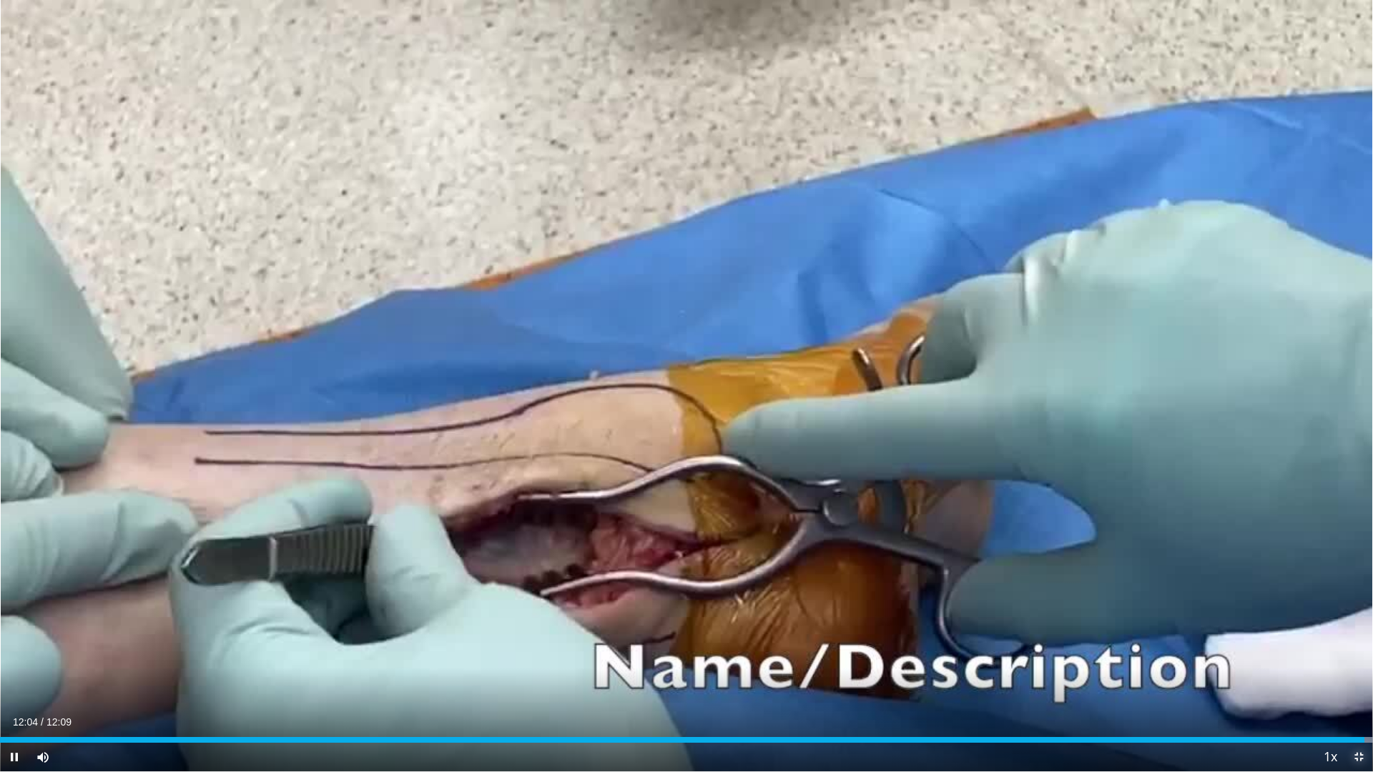
click at [1355, 681] on span "Video Player" at bounding box center [1358, 757] width 29 height 29
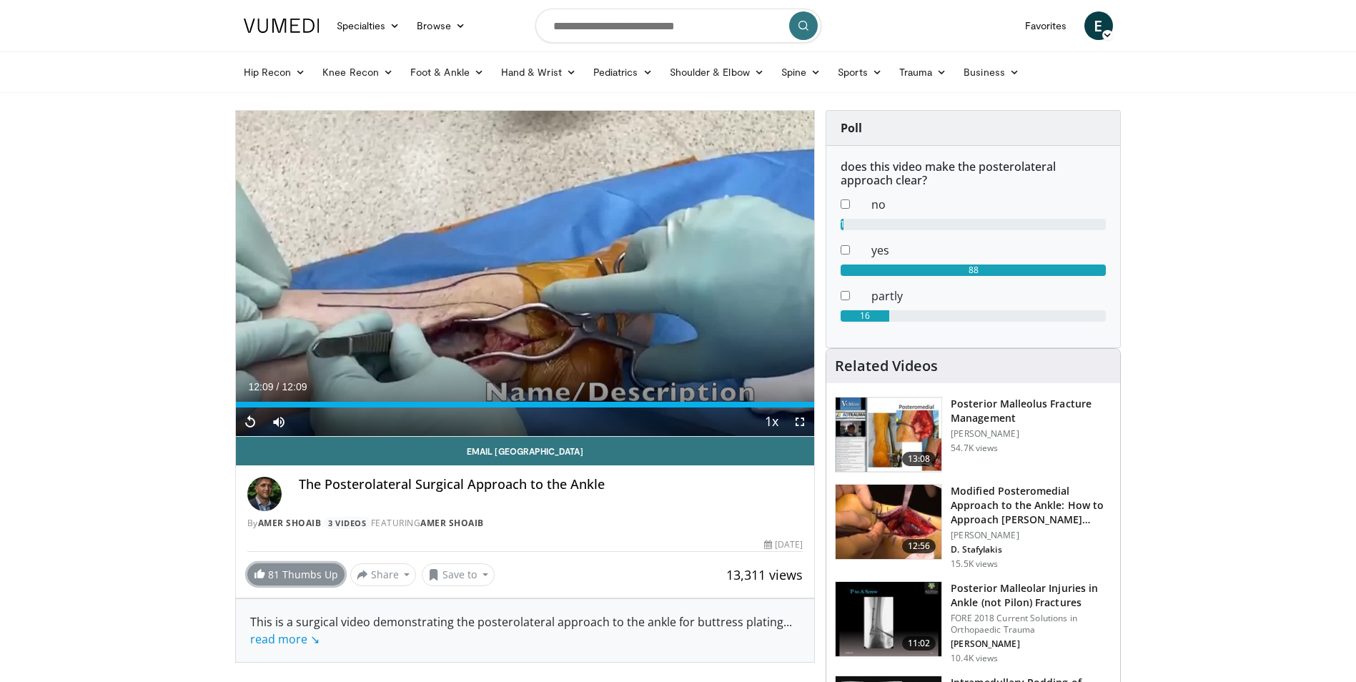
click at [309, 575] on link "81 Thumbs Up" at bounding box center [295, 574] width 97 height 22
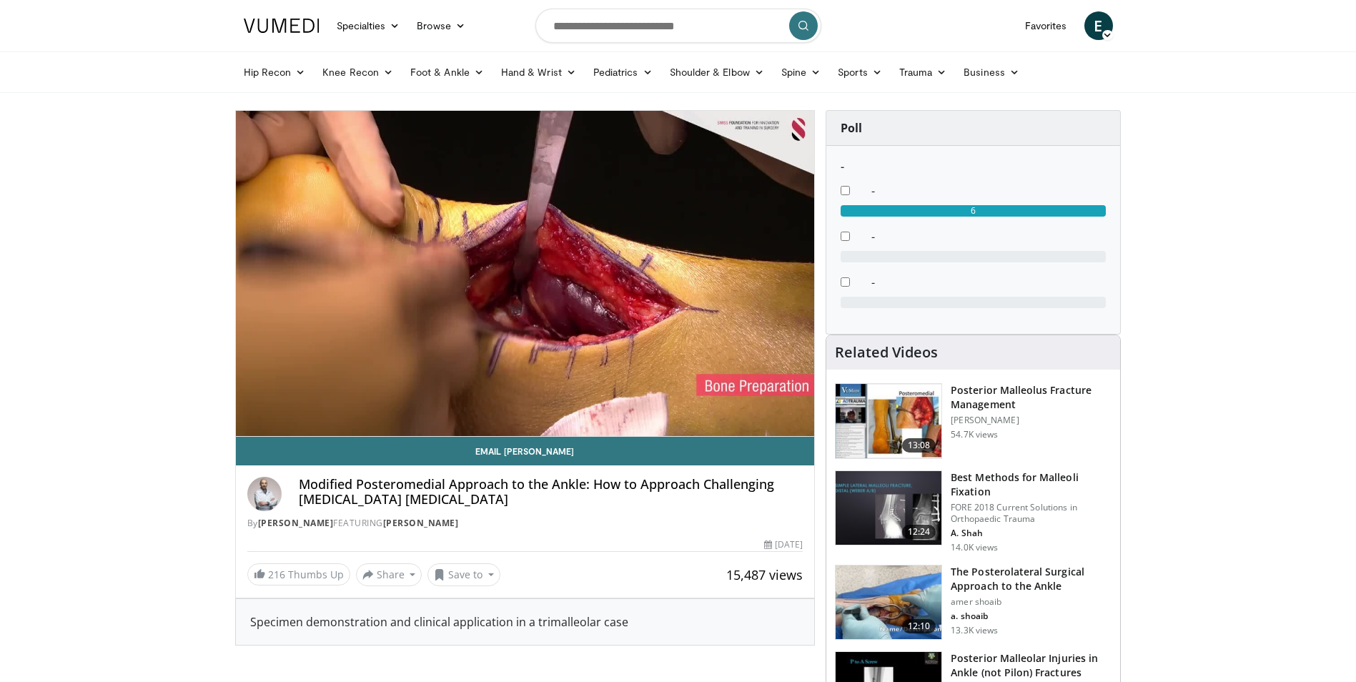
click at [321, 406] on video-js "**********" at bounding box center [525, 274] width 579 height 326
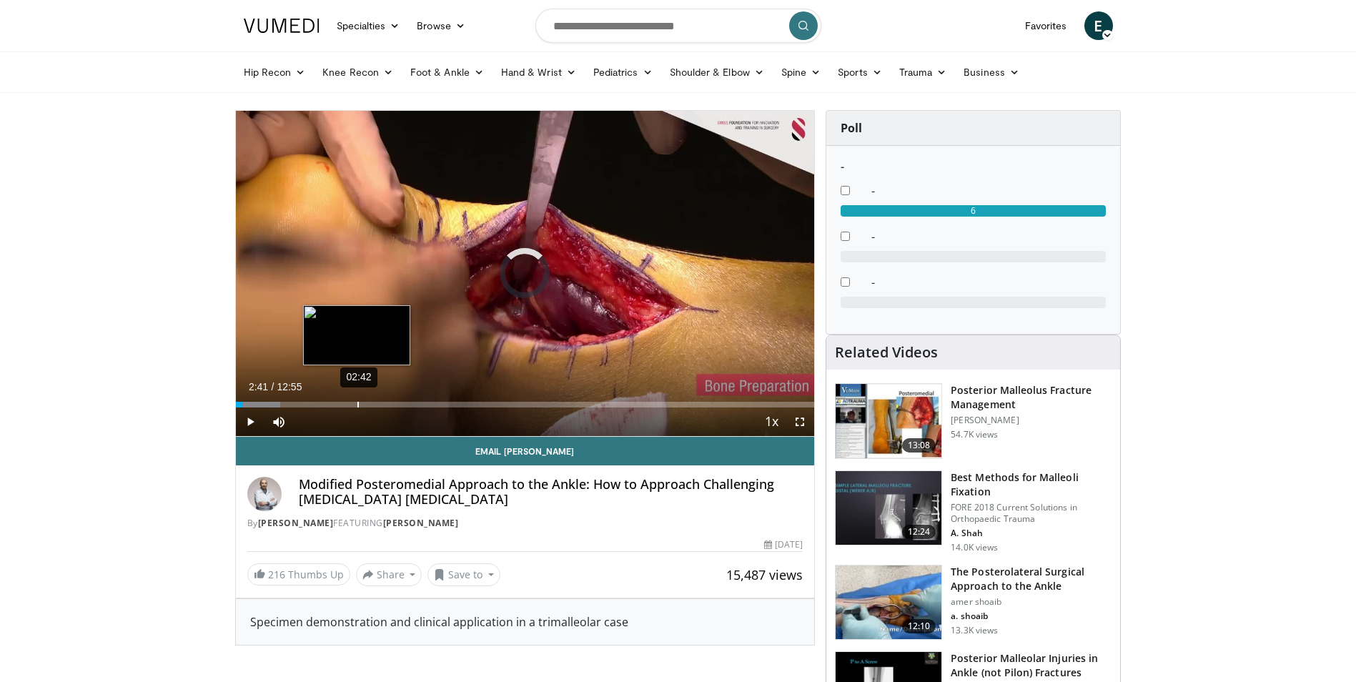
click at [357, 405] on div "02:42" at bounding box center [357, 405] width 1 height 6
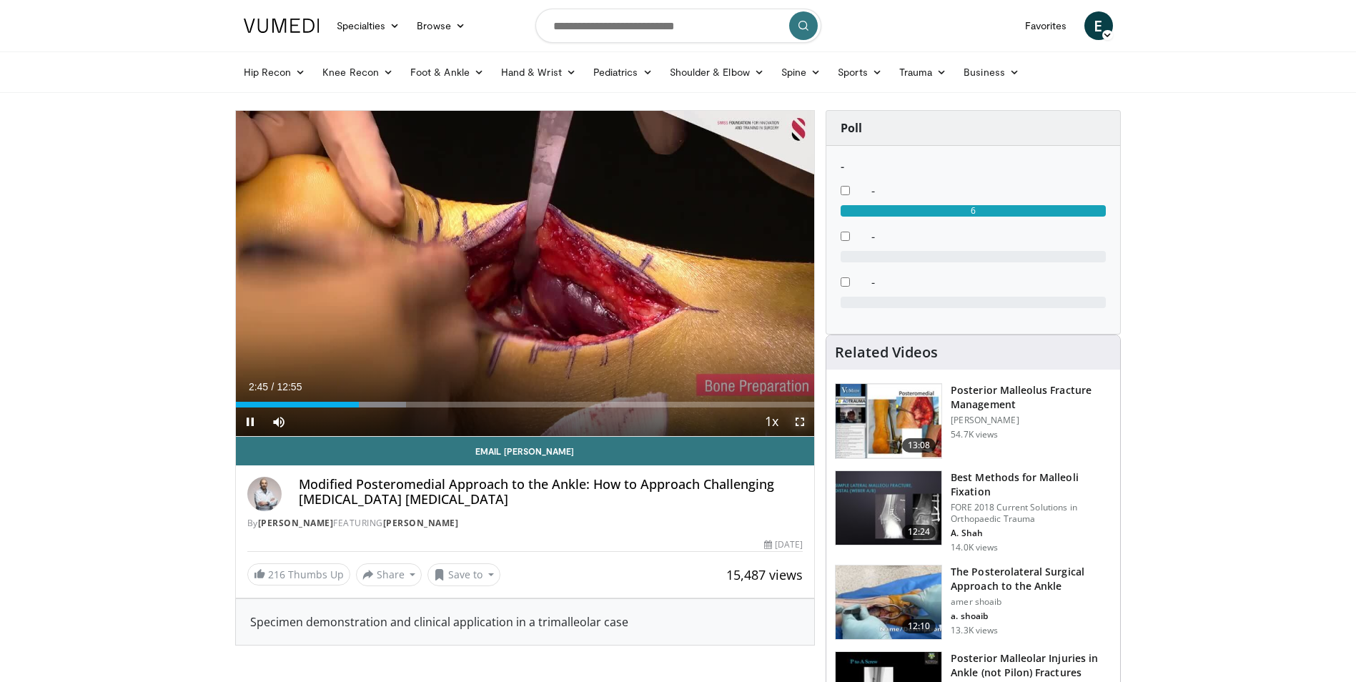
click at [806, 425] on span "Video Player" at bounding box center [800, 421] width 29 height 29
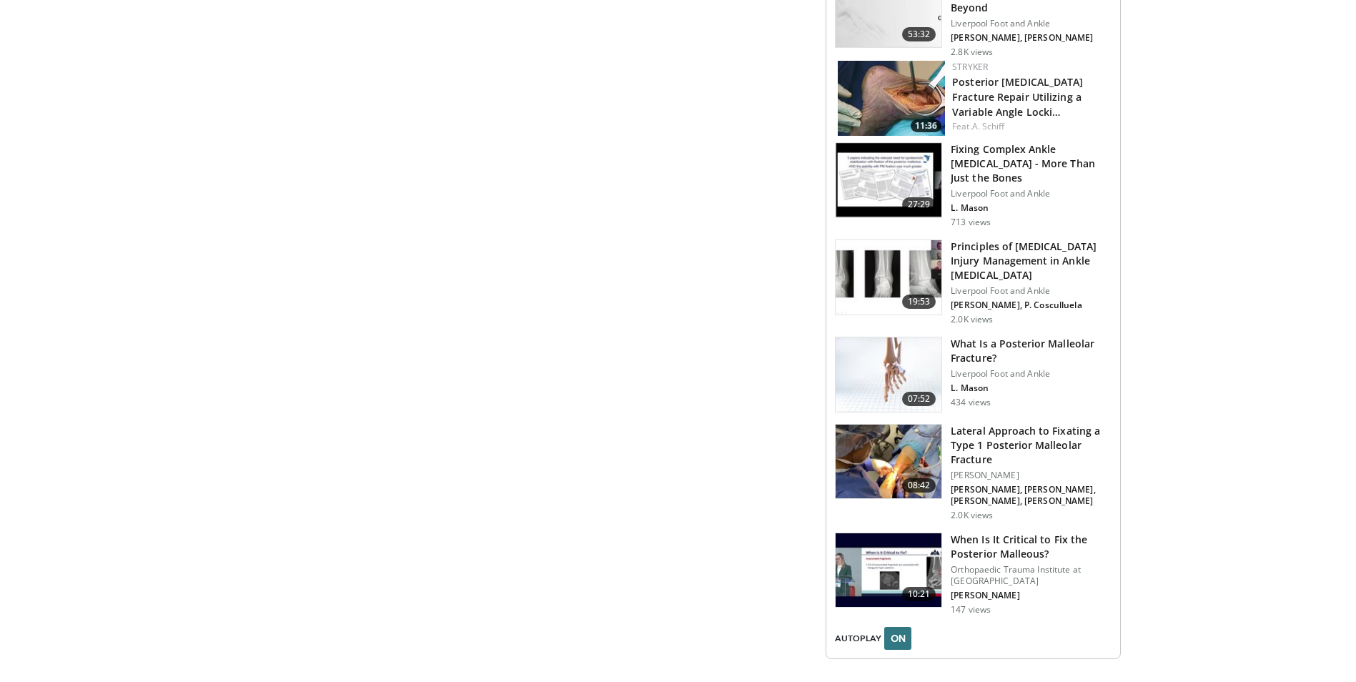
scroll to position [1681, 0]
